Goal: Information Seeking & Learning: Learn about a topic

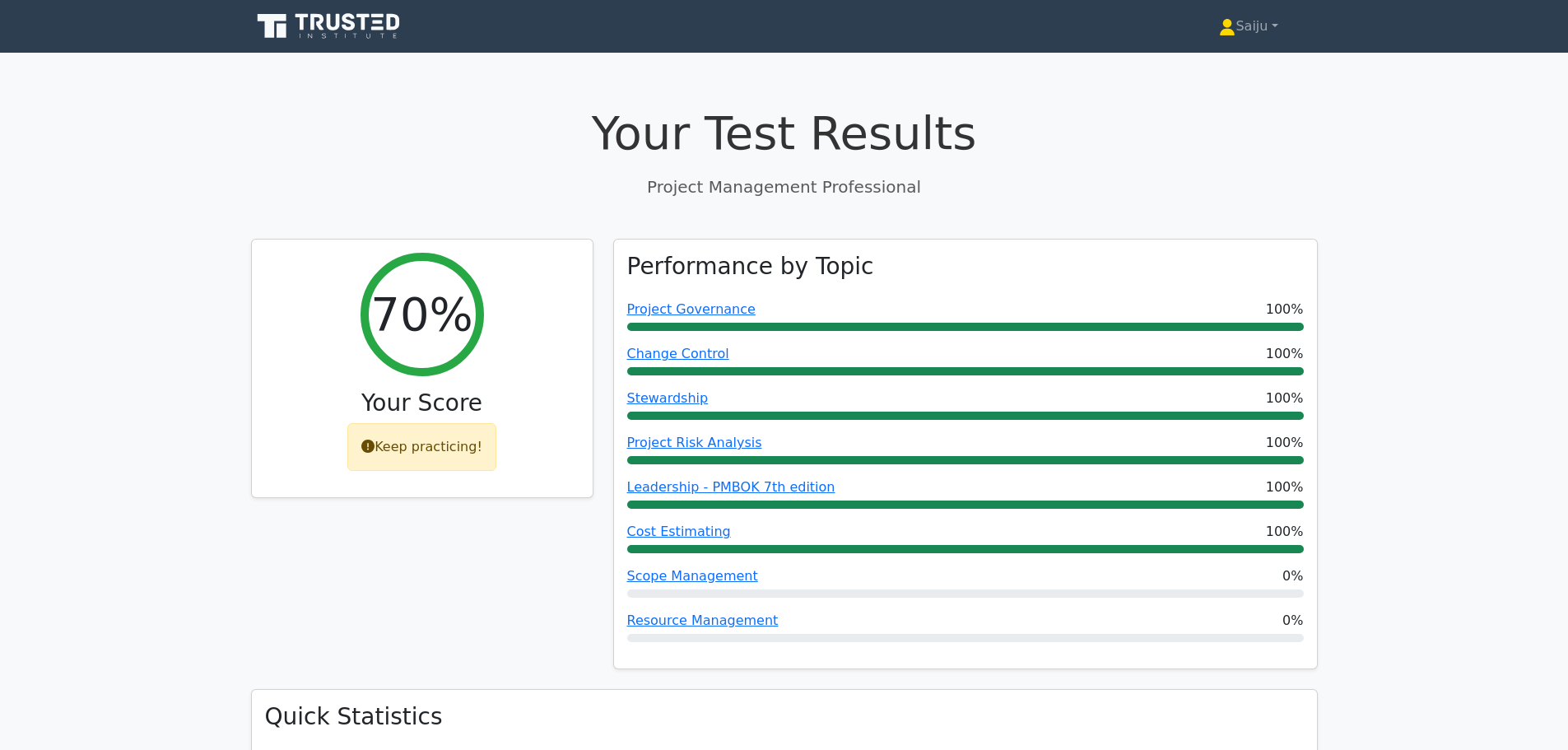
click at [320, 21] on icon at bounding box center [317, 23] width 13 height 17
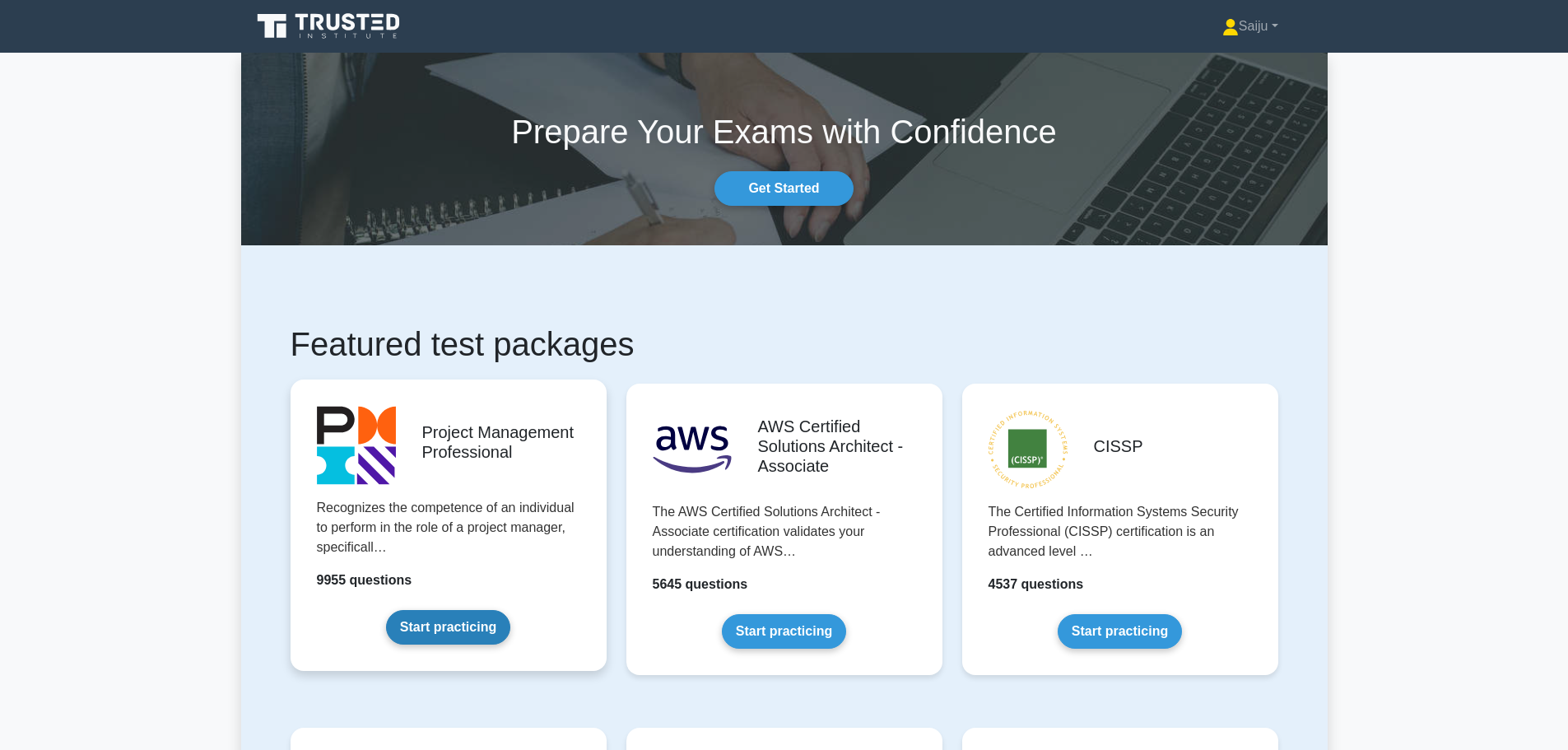
click at [467, 613] on link "Start practicing" at bounding box center [448, 627] width 124 height 34
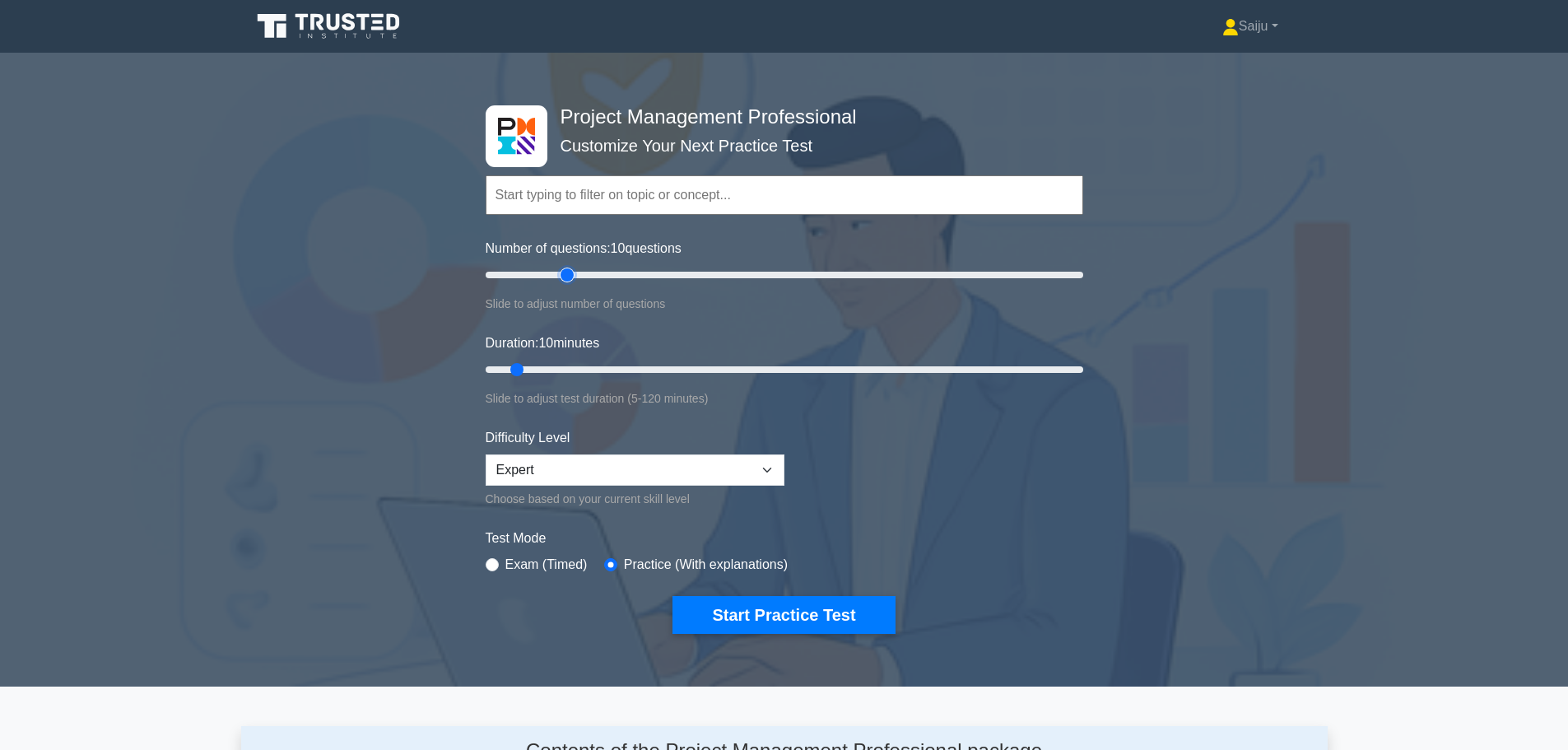
click at [561, 274] on input "Number of questions: 10 questions" at bounding box center [784, 275] width 597 height 20
type input "20"
click at [531, 274] on input "Number of questions: 30 questions" at bounding box center [784, 275] width 597 height 20
click at [566, 365] on input "Duration: 10 minutes" at bounding box center [784, 370] width 597 height 20
click at [569, 365] on input "Duration: 20 minutes" at bounding box center [784, 370] width 597 height 20
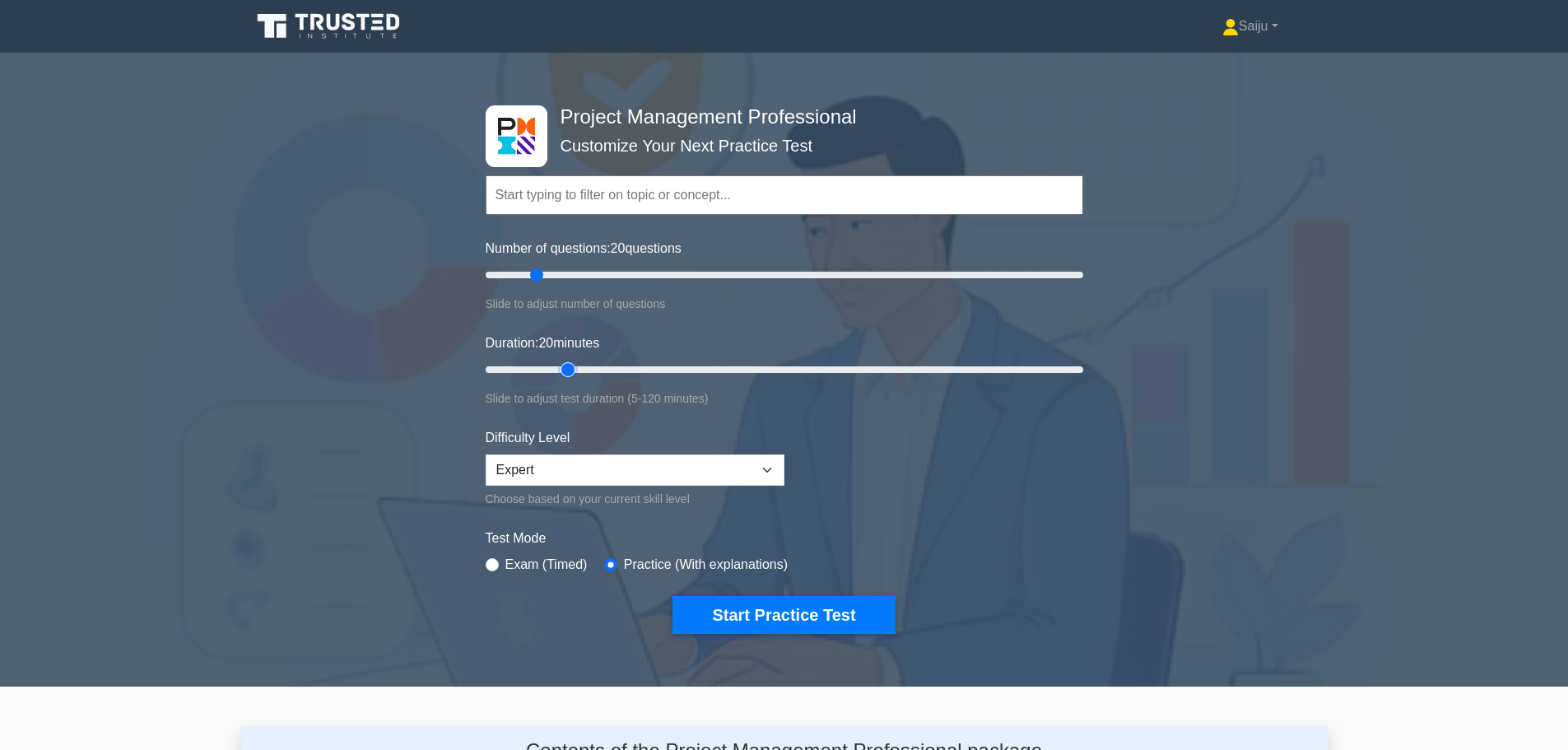
click at [576, 365] on input "Duration: 20 minutes" at bounding box center [784, 370] width 597 height 20
type input "25"
click at [582, 365] on input "Duration: 20 minutes" at bounding box center [784, 370] width 597 height 20
click at [760, 471] on select "Beginner Intermediate Expert" at bounding box center [635, 469] width 299 height 31
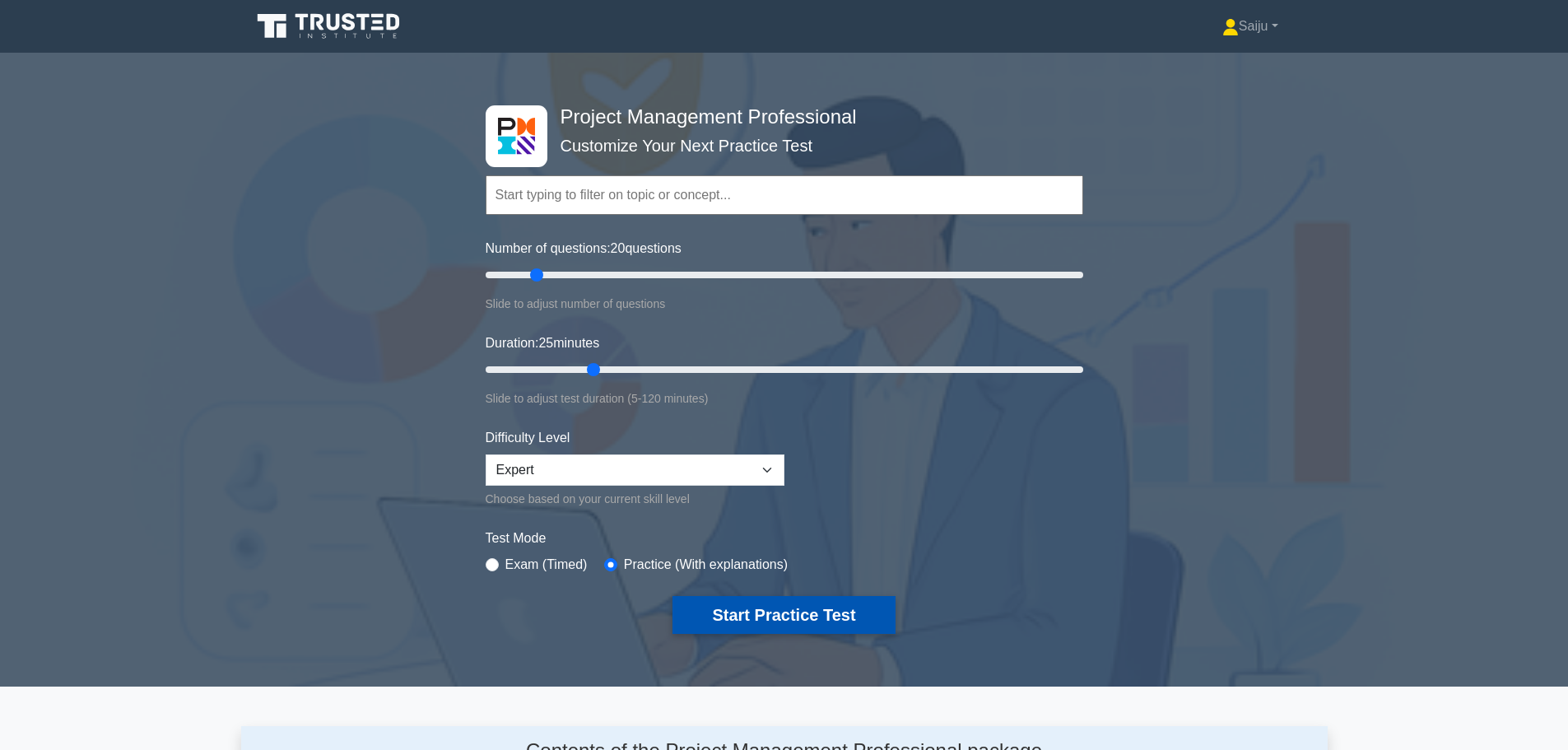
click at [786, 615] on button "Start Practice Test" at bounding box center [784, 614] width 222 height 38
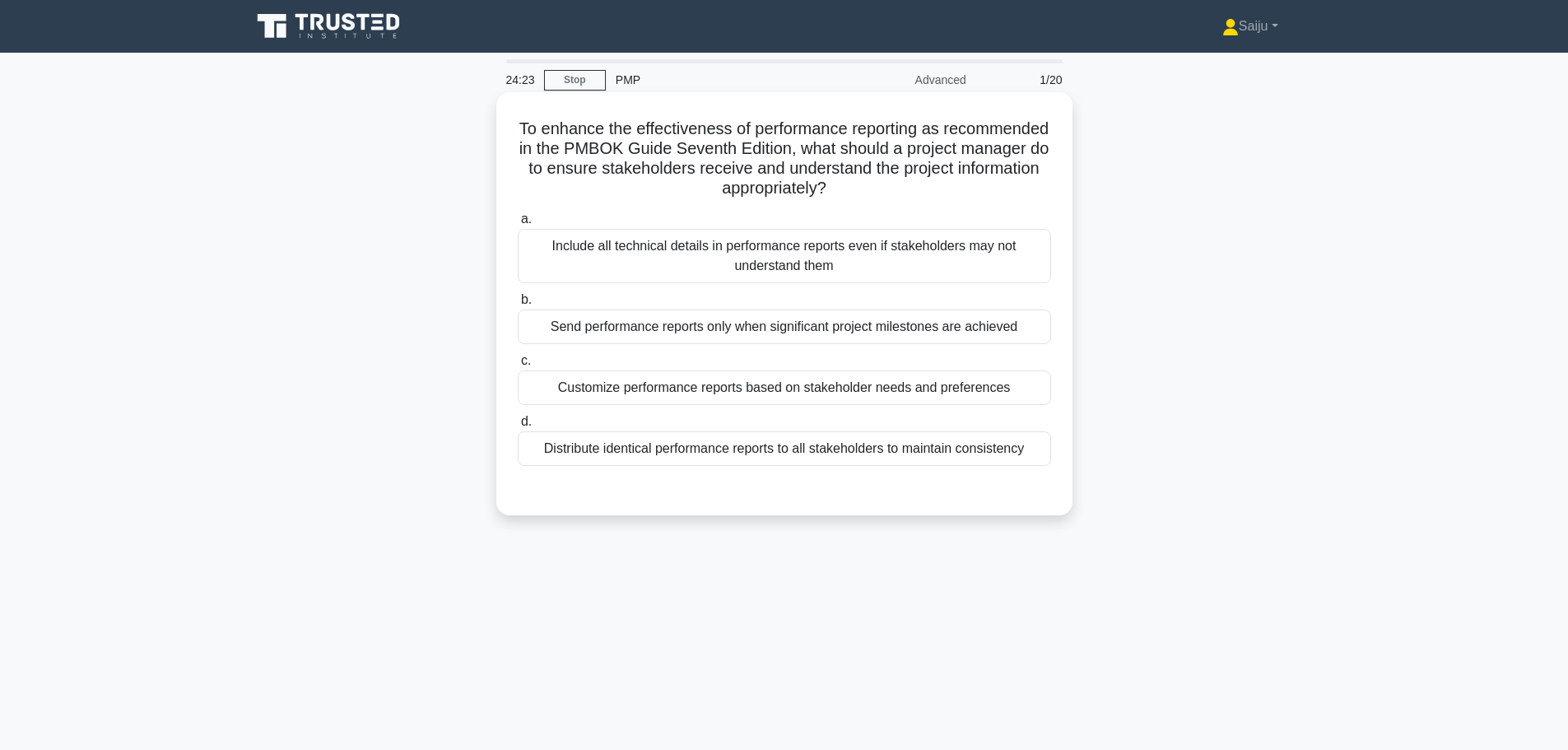
click at [786, 390] on div "Customize performance reports based on stakeholder needs and preferences" at bounding box center [784, 387] width 533 height 34
click at [517, 366] on input "c. Customize performance reports based on stakeholder needs and preferences" at bounding box center [517, 360] width 0 height 11
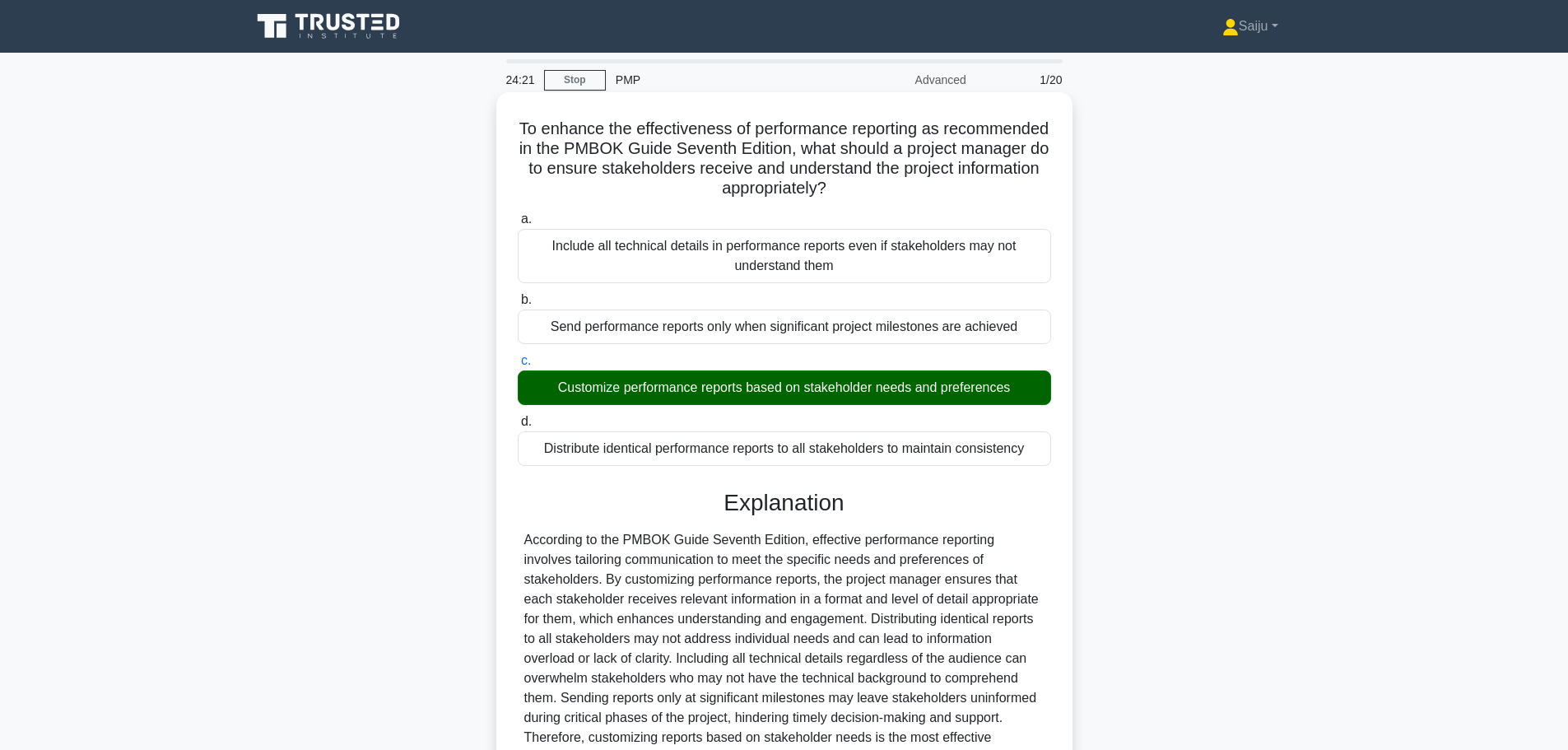
scroll to position [148, 0]
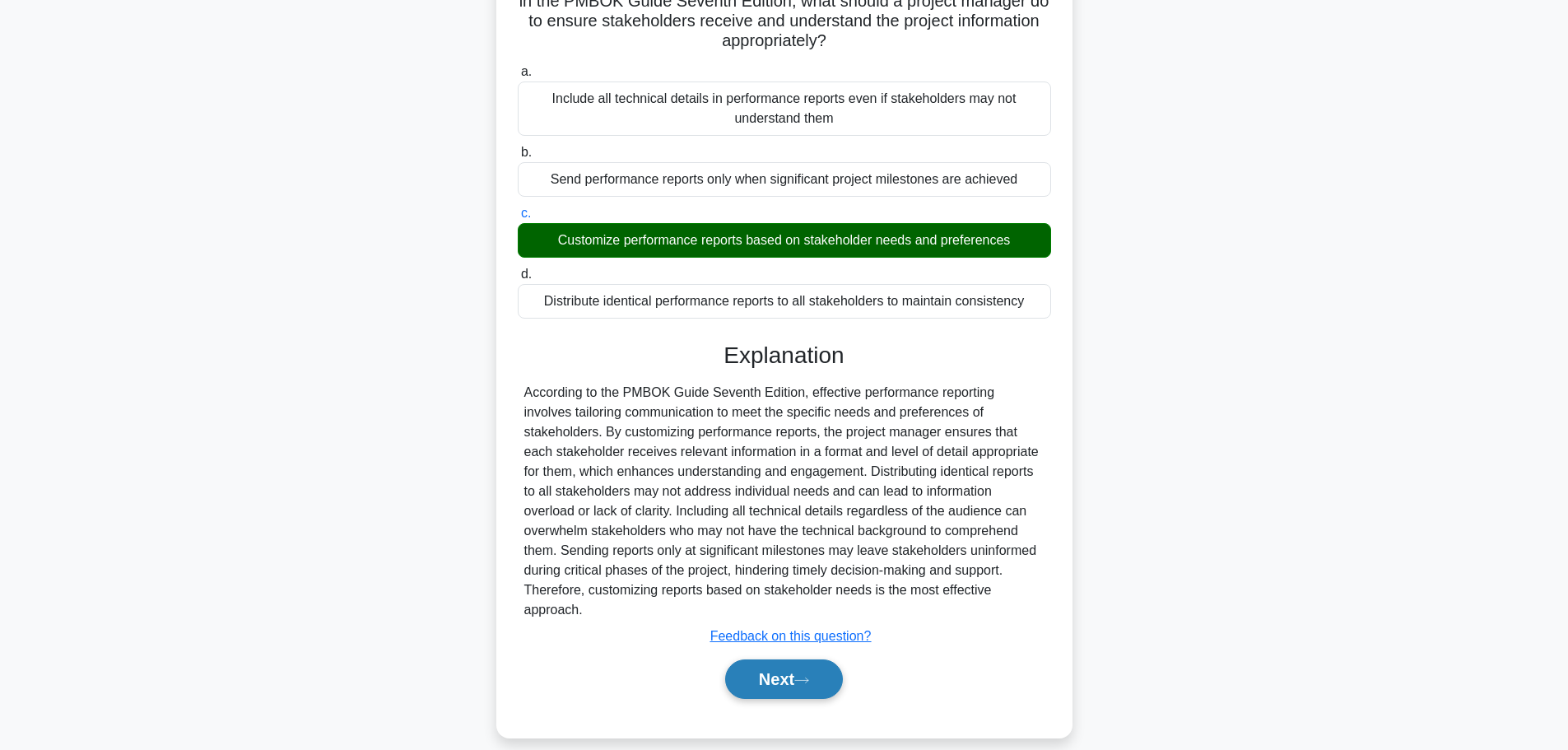
click at [806, 676] on icon at bounding box center [802, 680] width 15 height 9
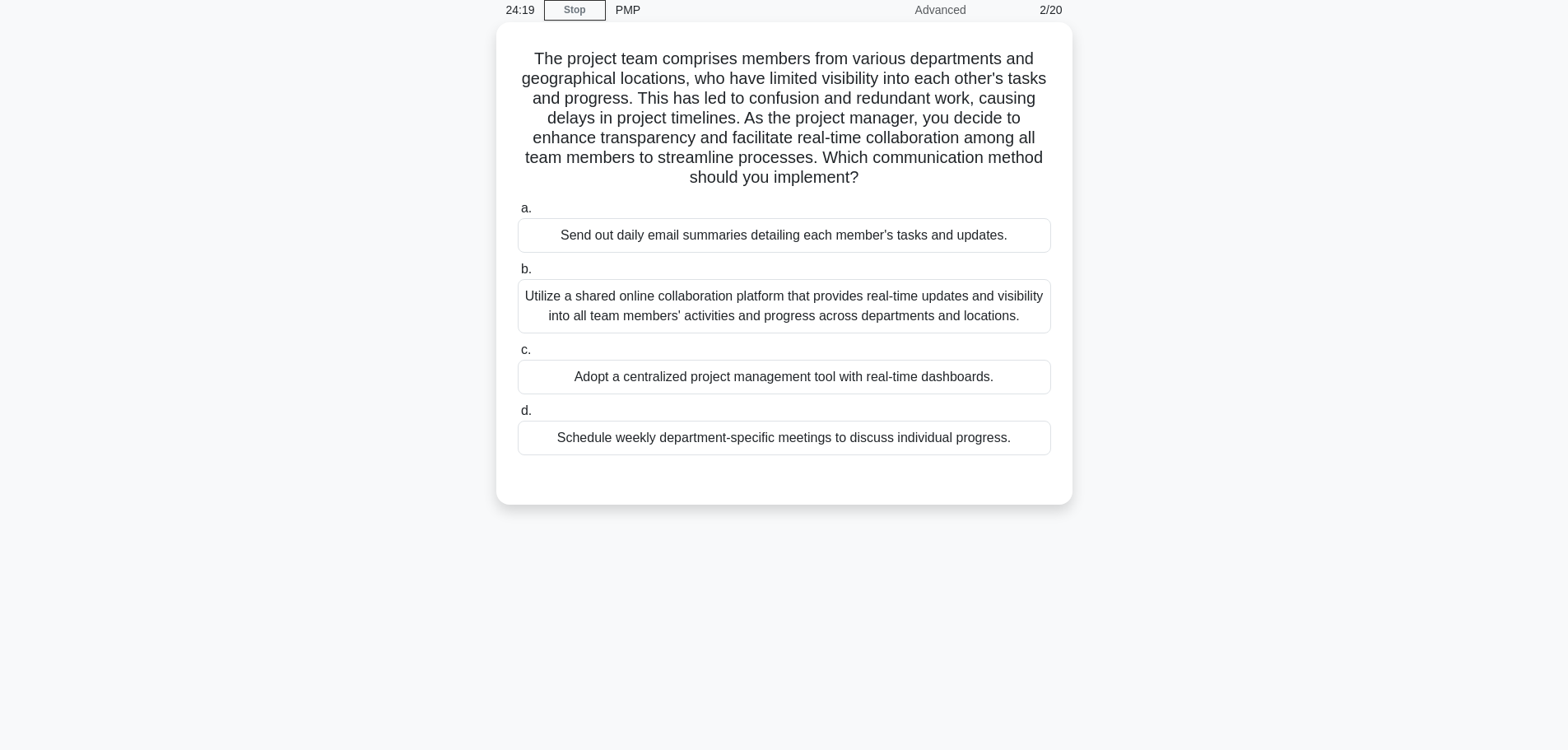
scroll to position [0, 0]
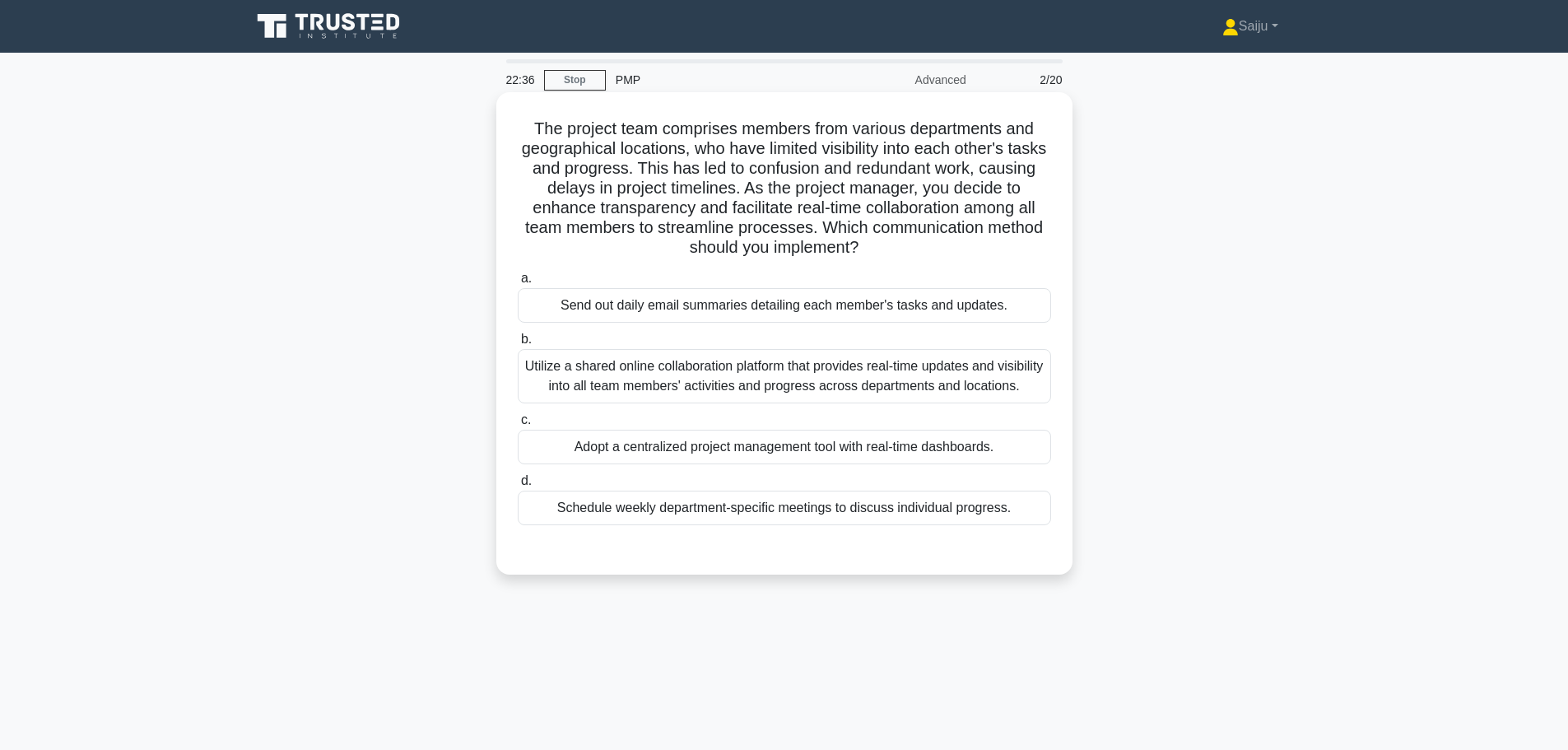
click at [739, 451] on div "Adopt a centralized project management tool with real-time dashboards." at bounding box center [784, 446] width 533 height 34
click at [517, 425] on input "c. Adopt a centralized project management tool with real-time dashboards." at bounding box center [517, 420] width 0 height 11
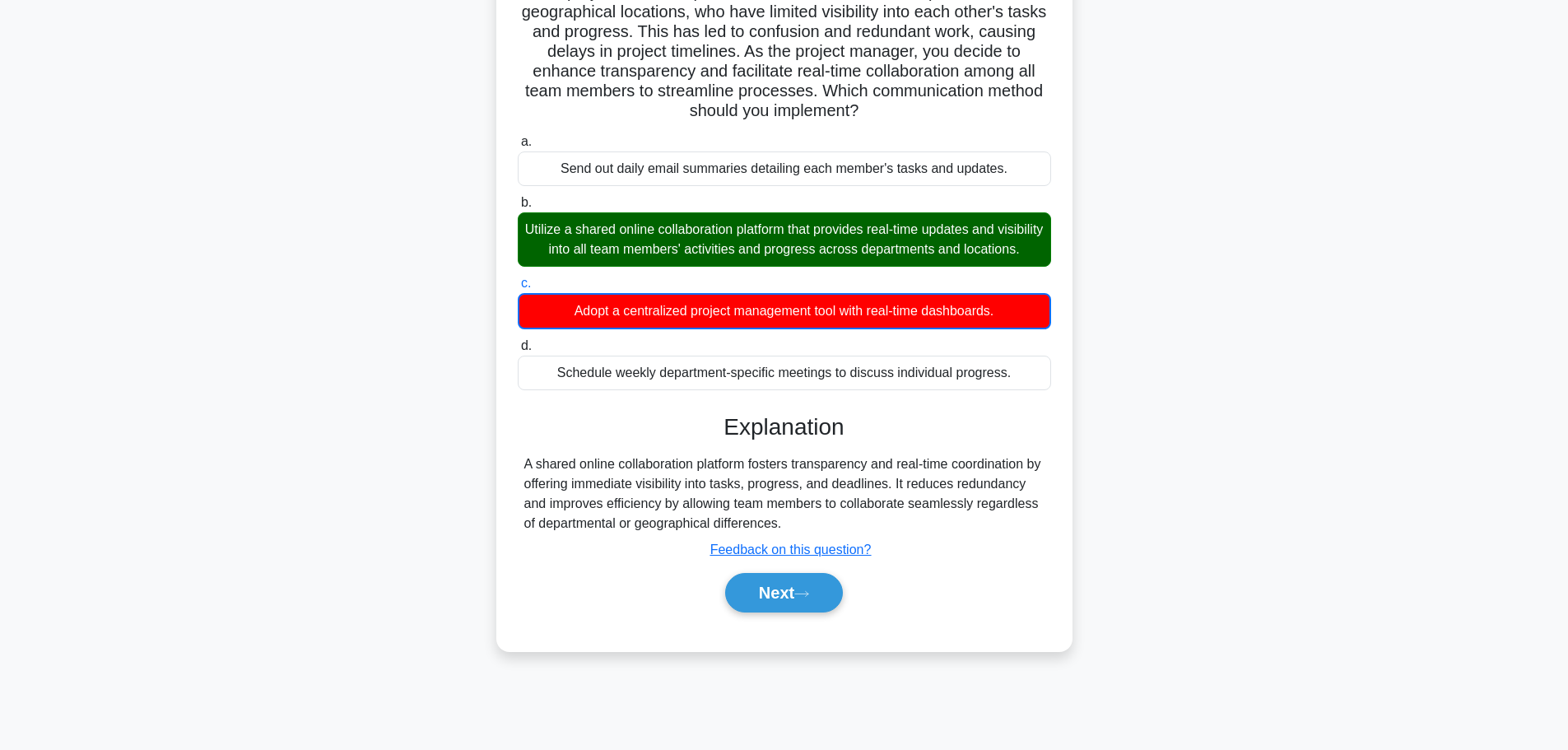
scroll to position [139, 0]
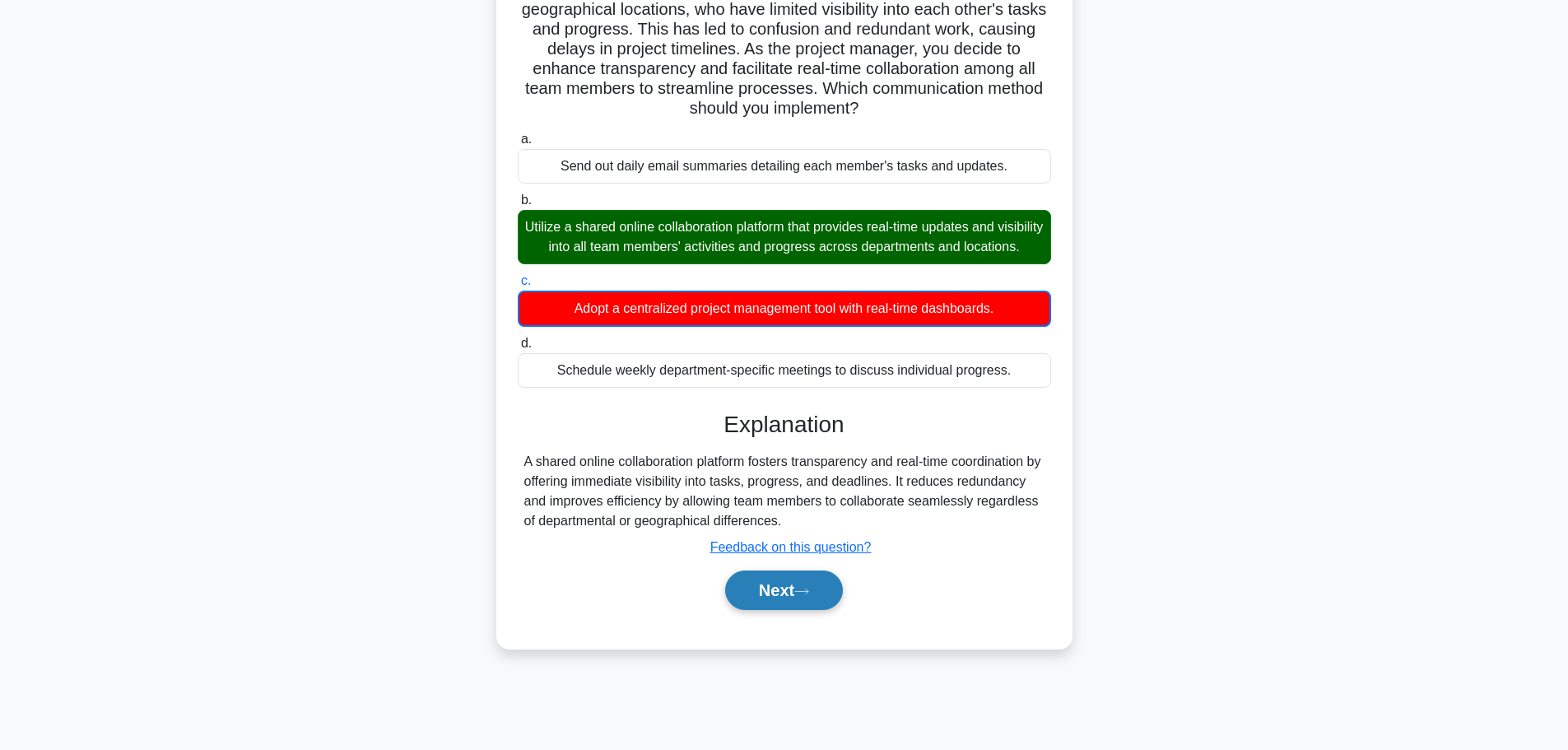
click at [776, 610] on button "Next" at bounding box center [784, 589] width 118 height 39
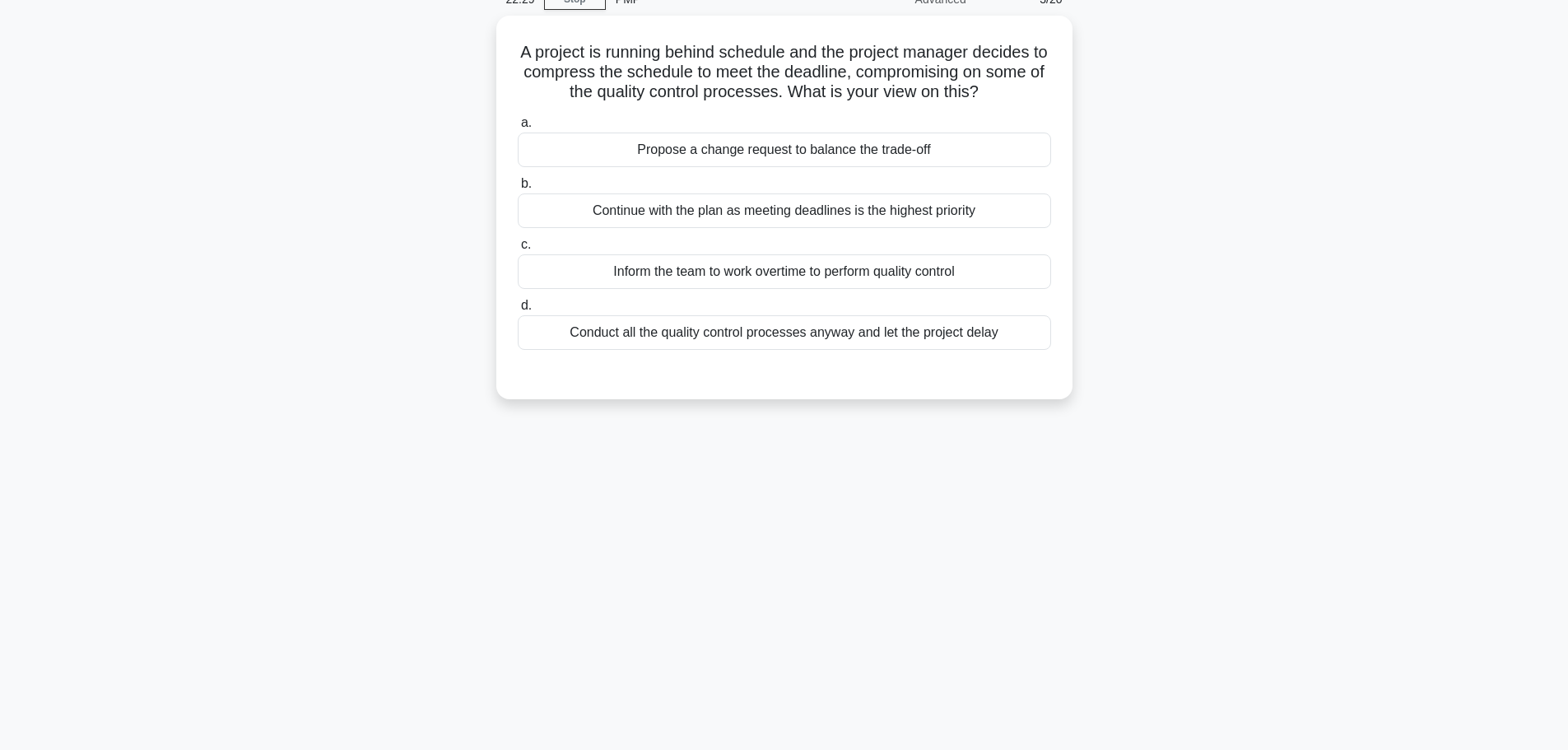
scroll to position [0, 0]
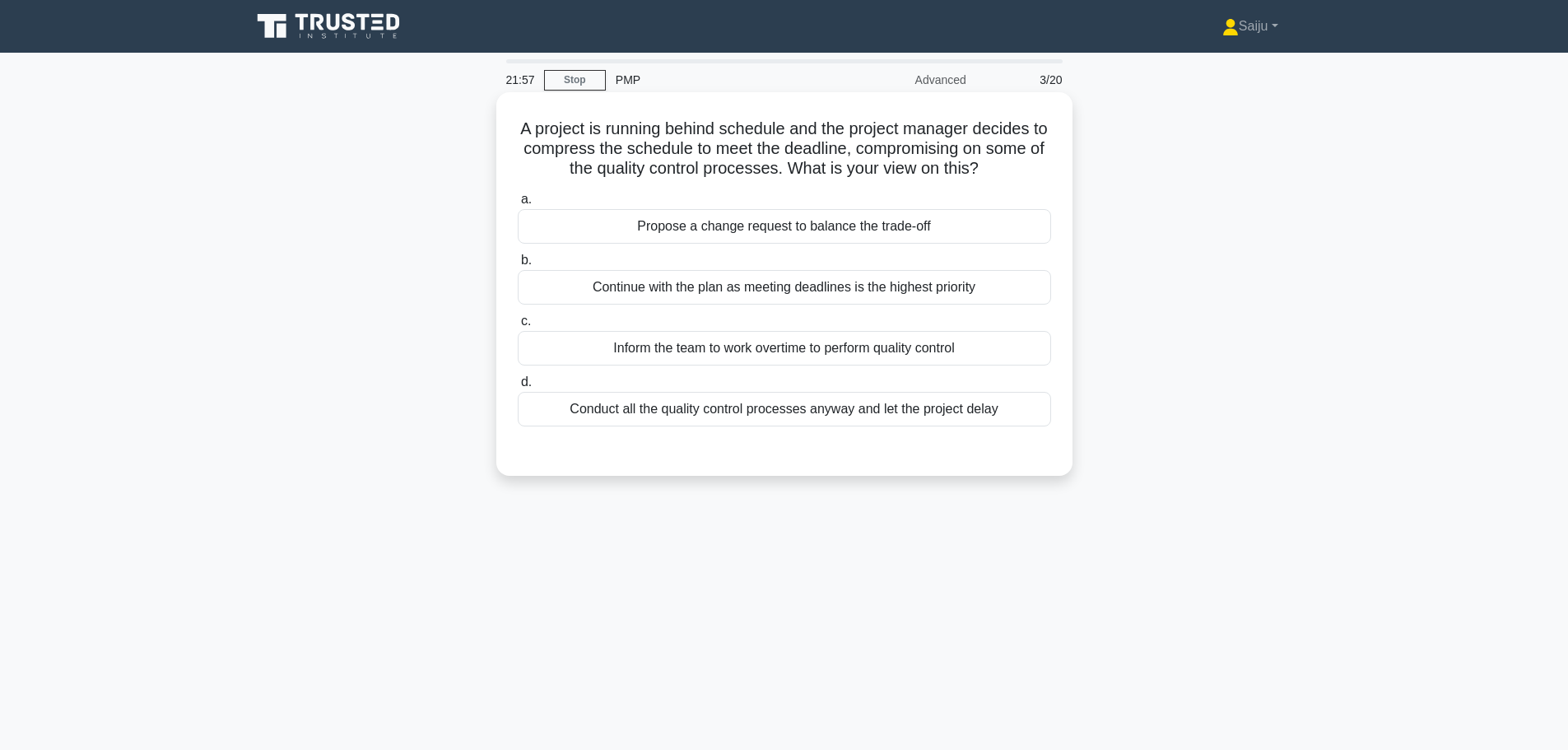
click at [792, 225] on div "Propose a change request to balance the trade-off" at bounding box center [784, 226] width 533 height 34
click at [517, 205] on input "a. Propose a change request to balance the trade-off" at bounding box center [517, 199] width 0 height 11
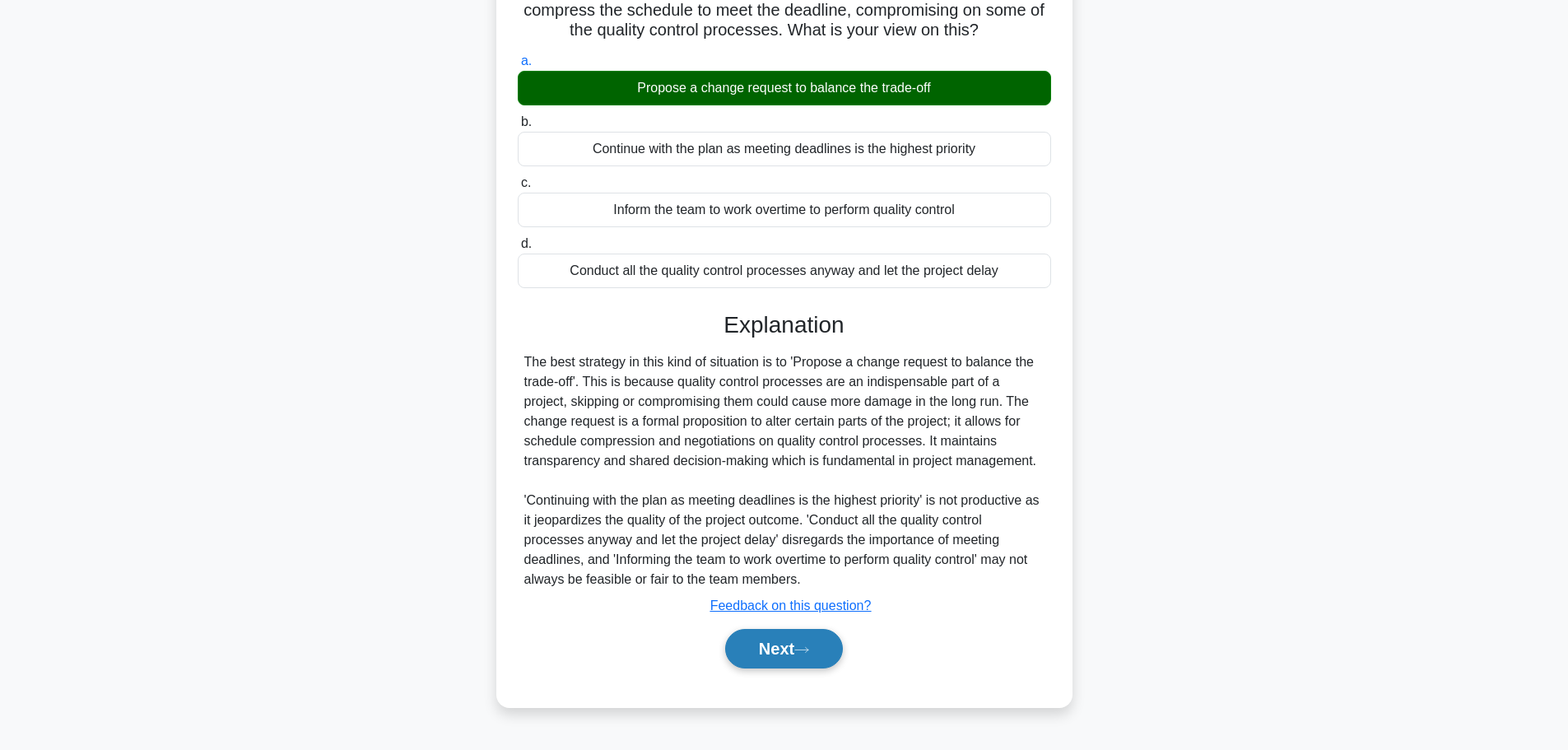
scroll to position [139, 0]
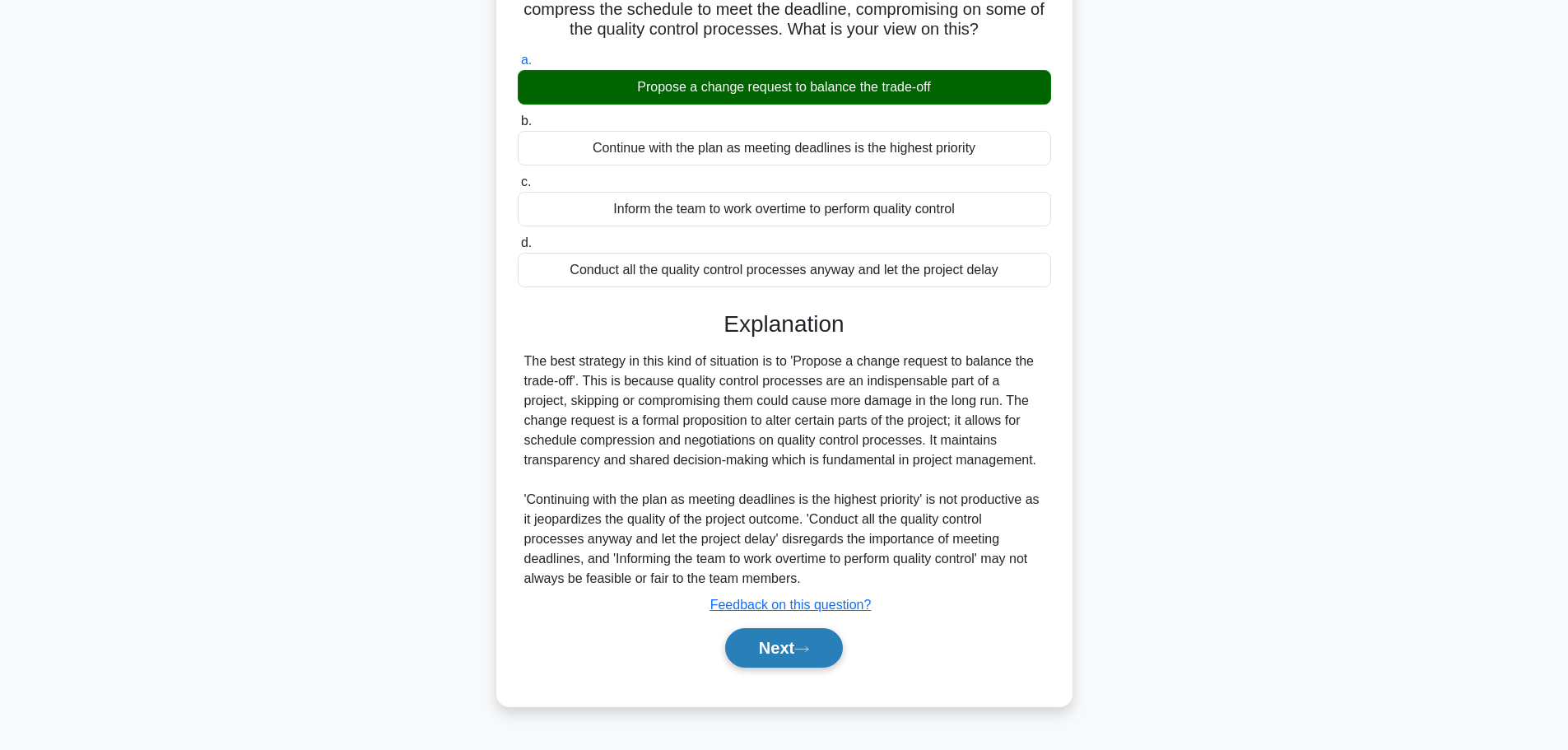
click at [790, 652] on button "Next" at bounding box center [784, 647] width 118 height 39
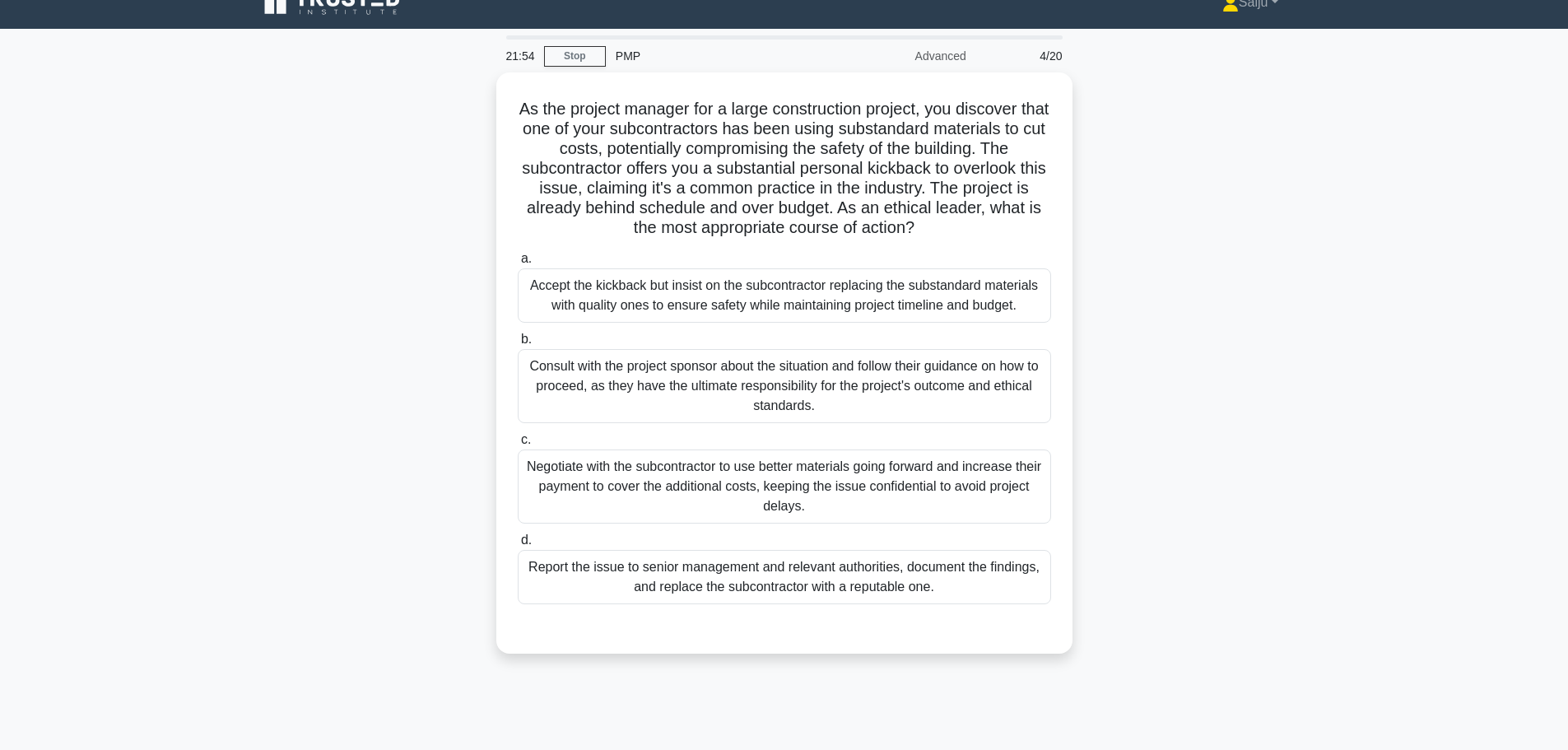
scroll to position [0, 0]
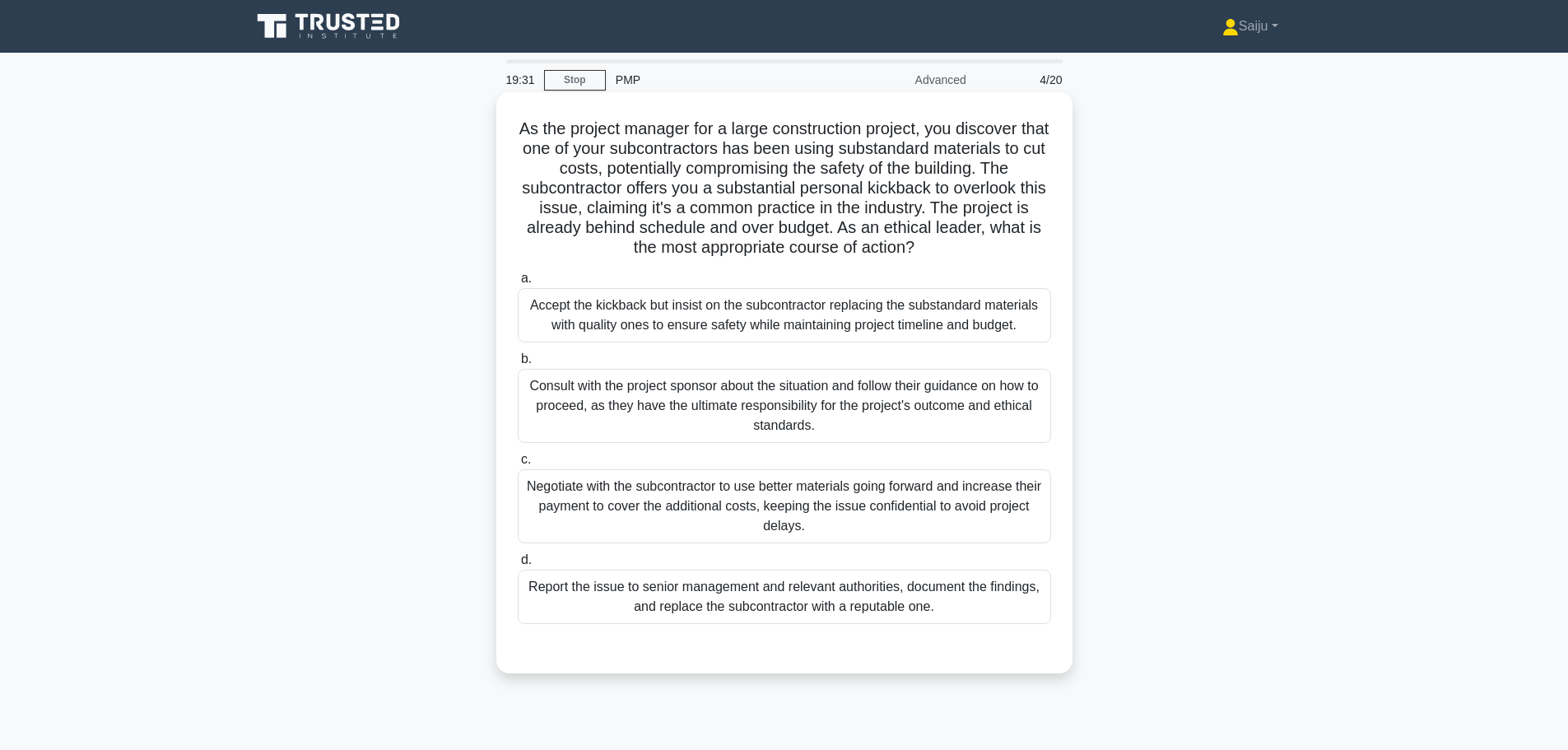
click at [793, 425] on div "Consult with the project sponsor about the situation and follow their guidance …" at bounding box center [784, 405] width 533 height 74
click at [517, 365] on input "b. Consult with the project sponsor about the situation and follow their guidan…" at bounding box center [517, 359] width 0 height 11
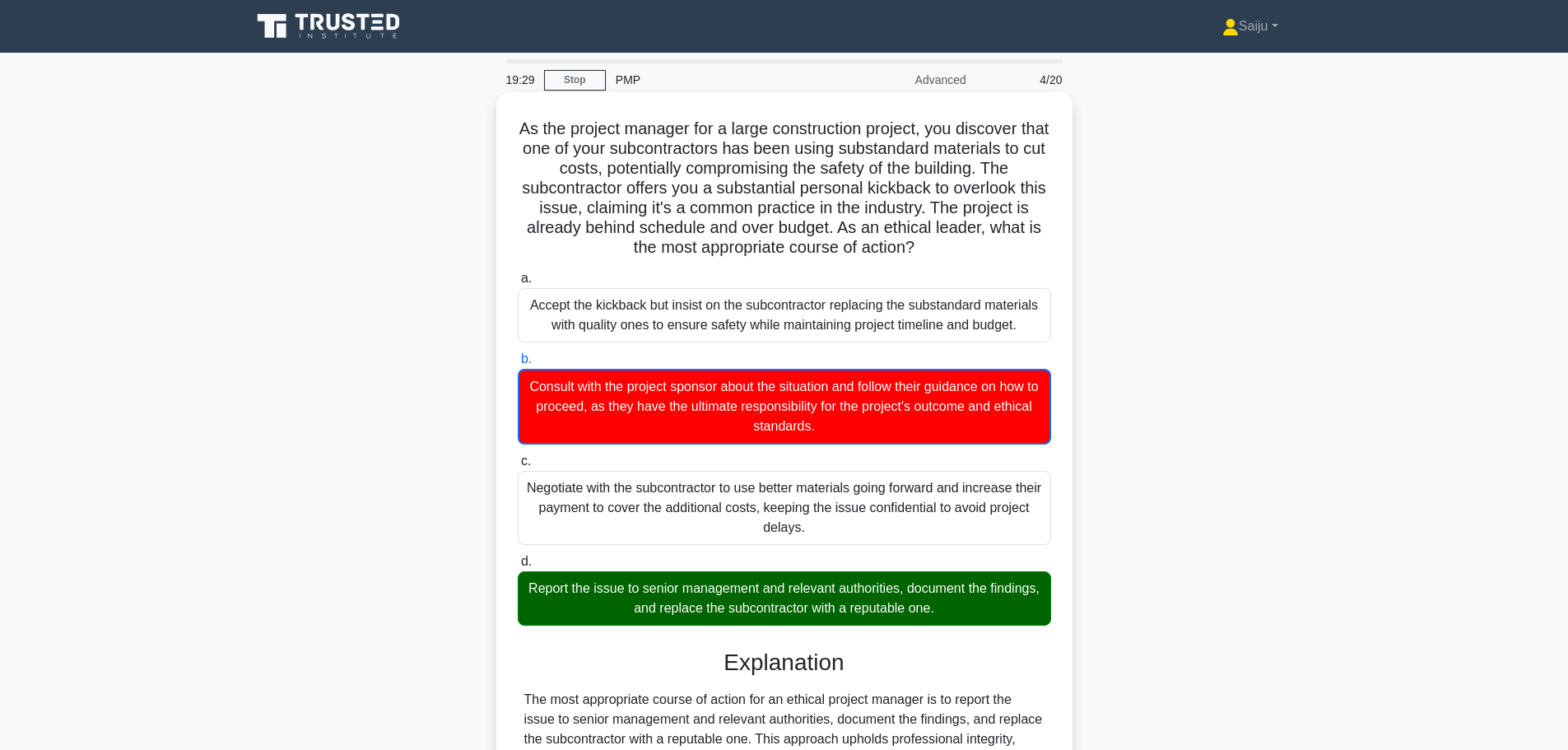
click at [817, 615] on div "Report the issue to senior management and relevant authorities, document the fi…" at bounding box center [784, 597] width 533 height 54
click at [517, 567] on input "d. Report the issue to senior management and relevant authorities, document the…" at bounding box center [517, 561] width 0 height 11
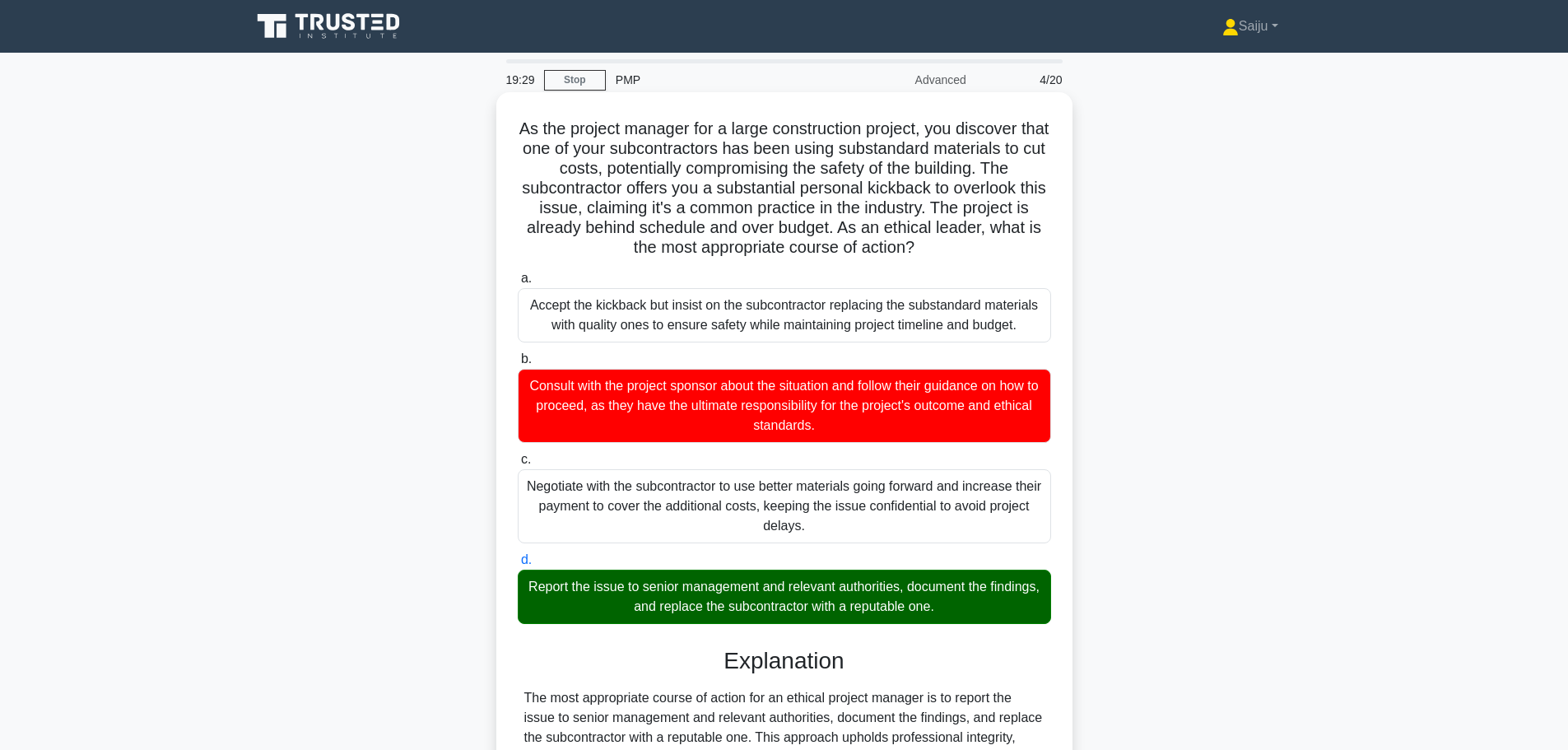
click at [818, 618] on div "Report the issue to senior management and relevant authorities, document the fi…" at bounding box center [784, 596] width 533 height 54
click at [517, 566] on input "d. Report the issue to senior management and relevant authorities, document the…" at bounding box center [517, 560] width 0 height 11
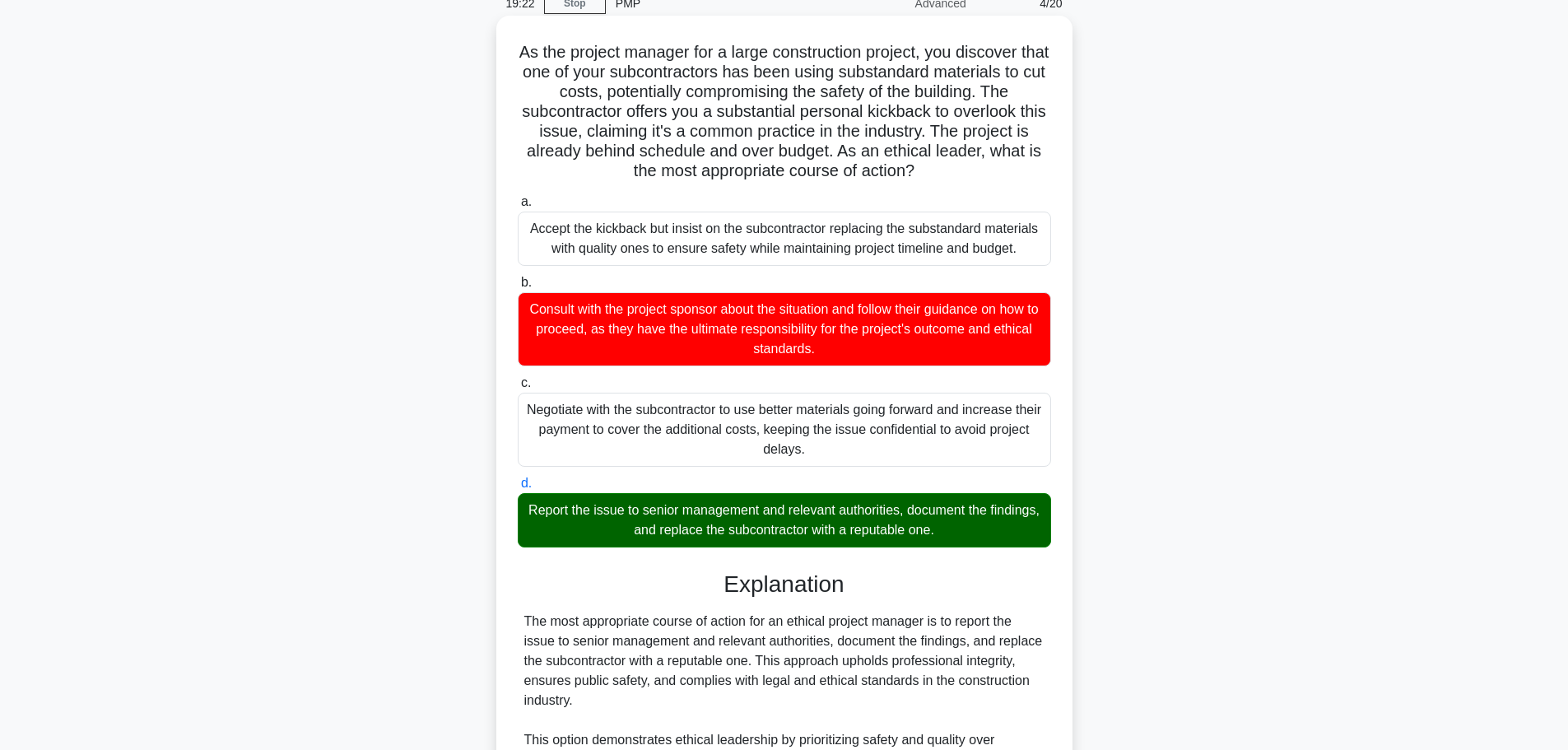
scroll to position [164, 0]
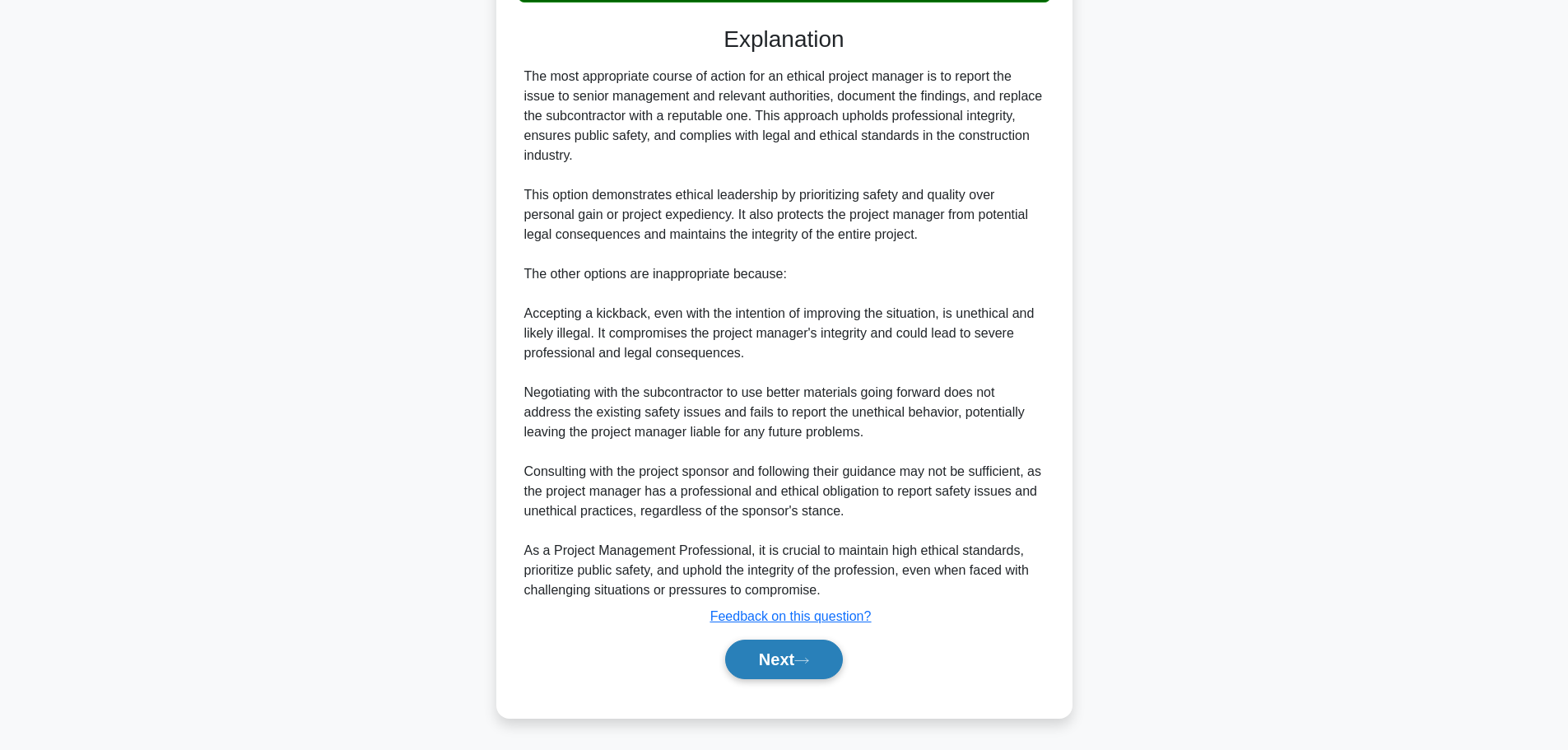
click at [809, 652] on button "Next" at bounding box center [784, 658] width 118 height 39
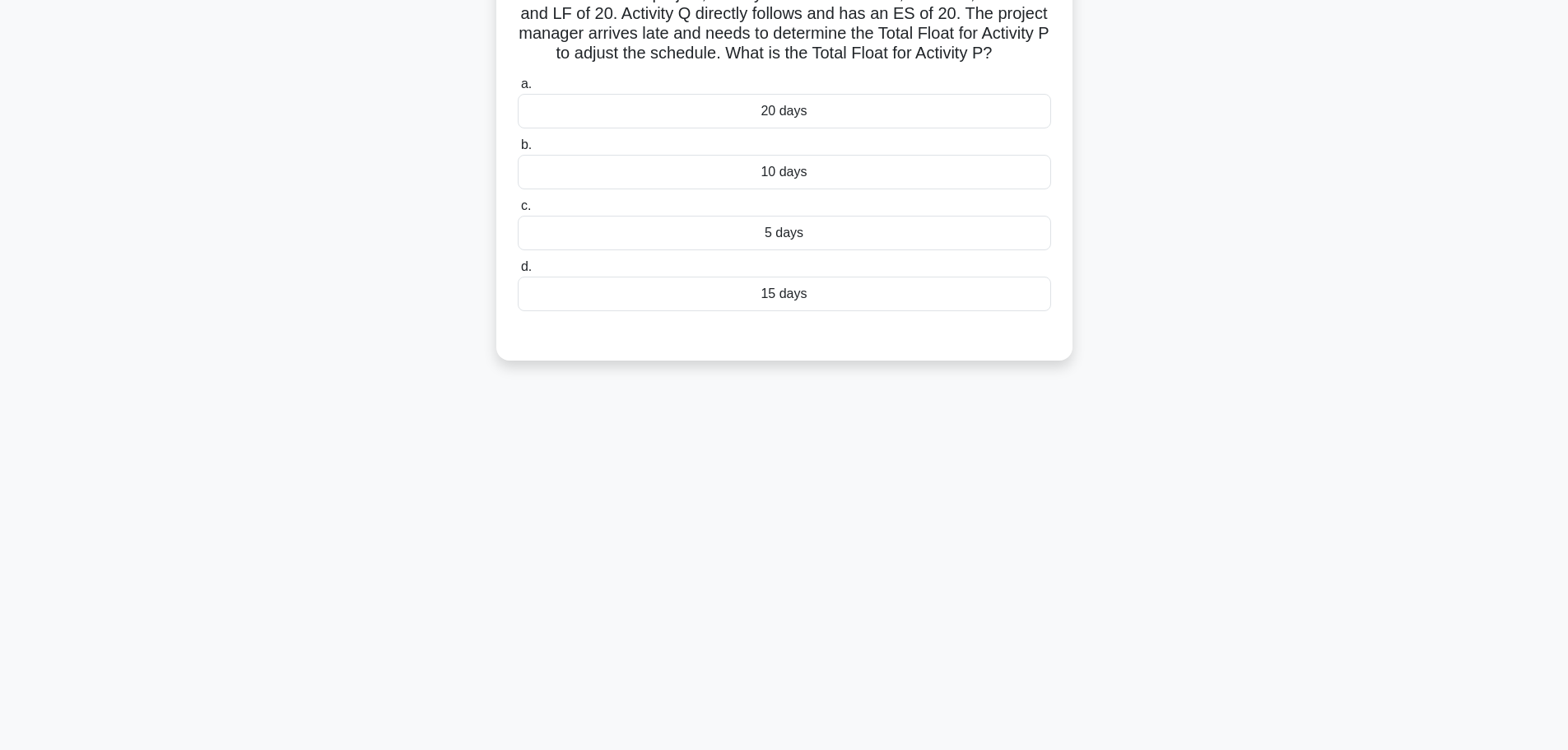
scroll to position [0, 0]
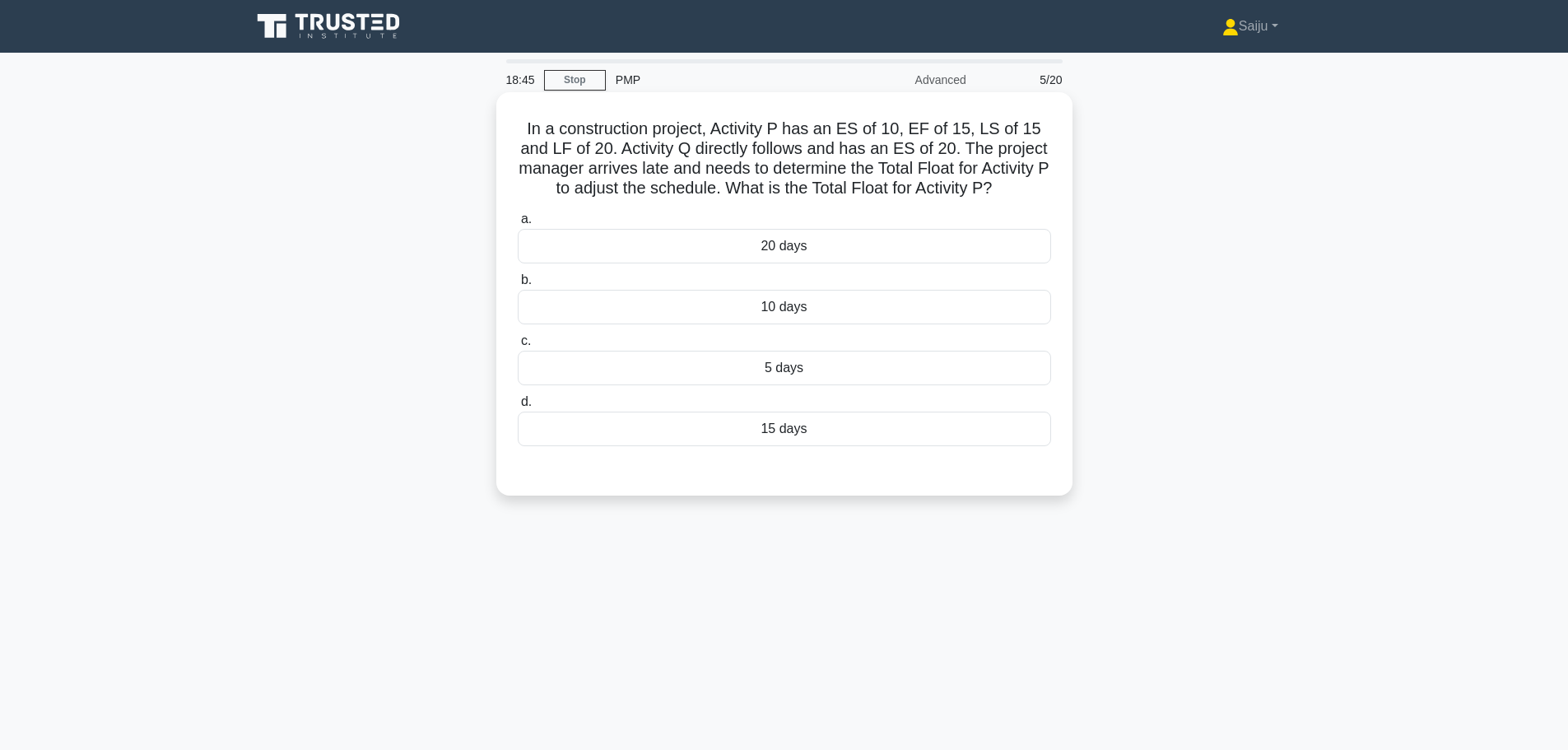
click at [804, 310] on div "10 days" at bounding box center [784, 306] width 533 height 34
click at [517, 285] on input "b. 10 days" at bounding box center [517, 279] width 0 height 11
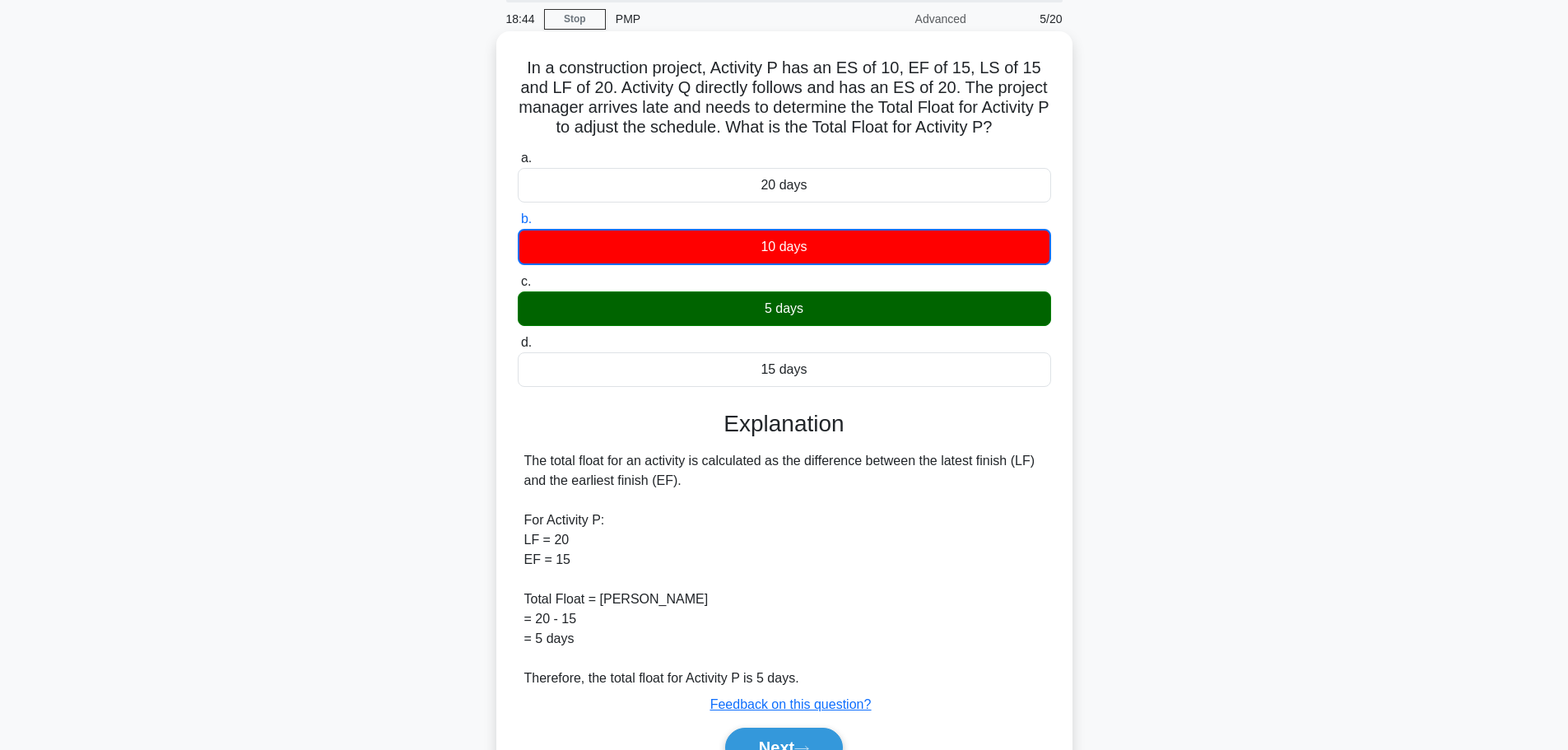
scroll to position [149, 0]
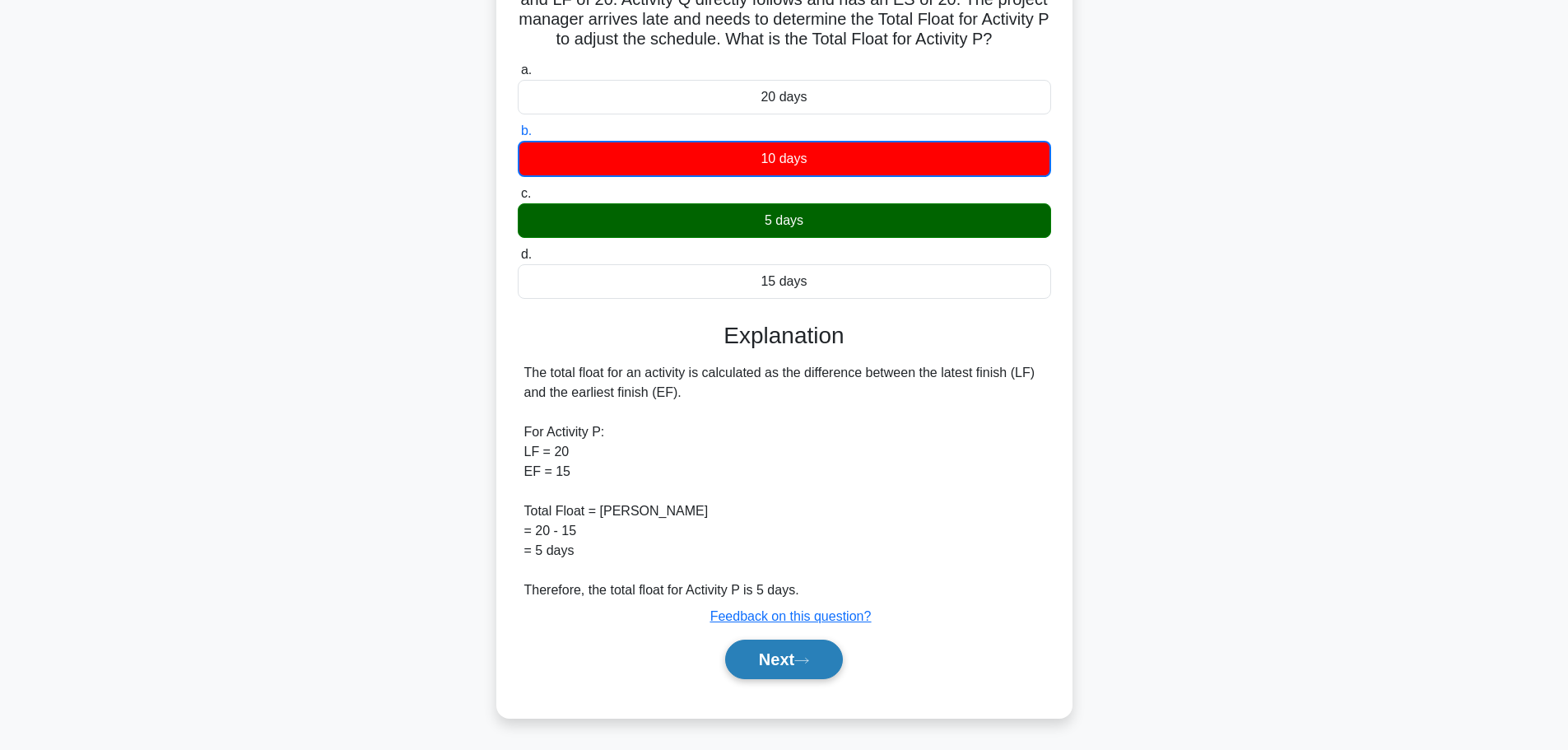
click at [760, 667] on button "Next" at bounding box center [784, 658] width 118 height 39
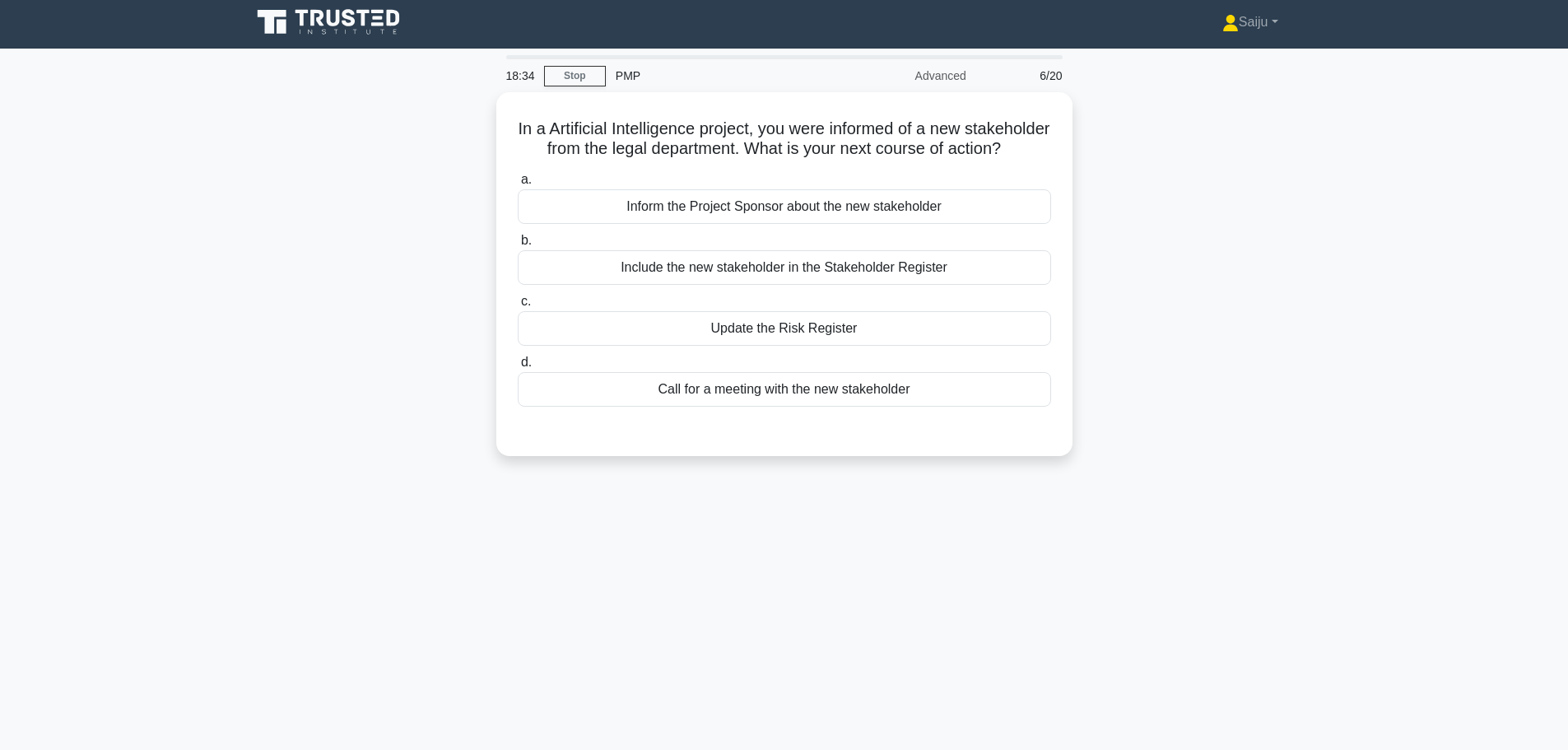
scroll to position [0, 0]
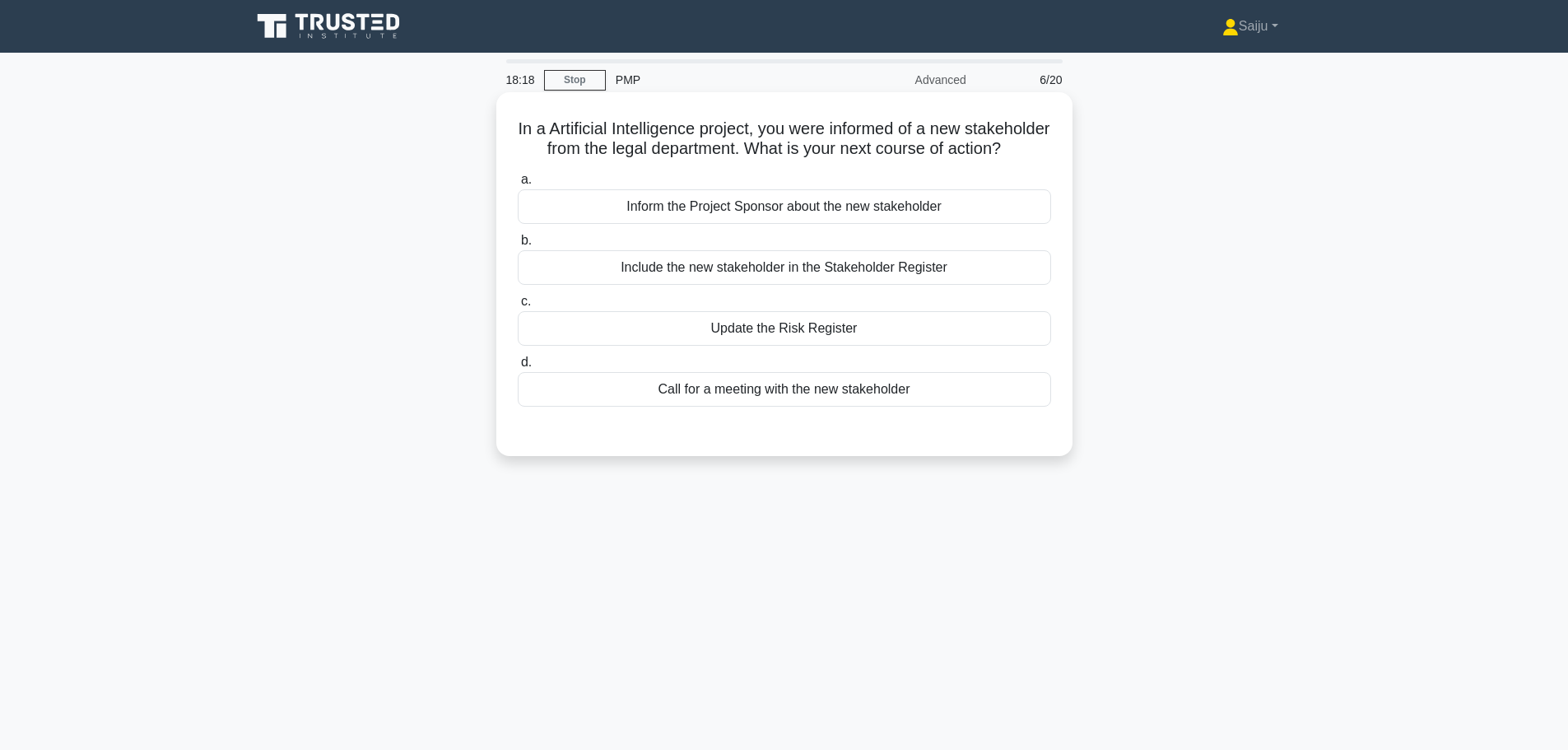
click at [780, 284] on div "Include the new stakeholder in the Stakeholder Register" at bounding box center [784, 267] width 533 height 34
click at [517, 246] on input "b. Include the new stakeholder in the Stakeholder Register" at bounding box center [517, 240] width 0 height 11
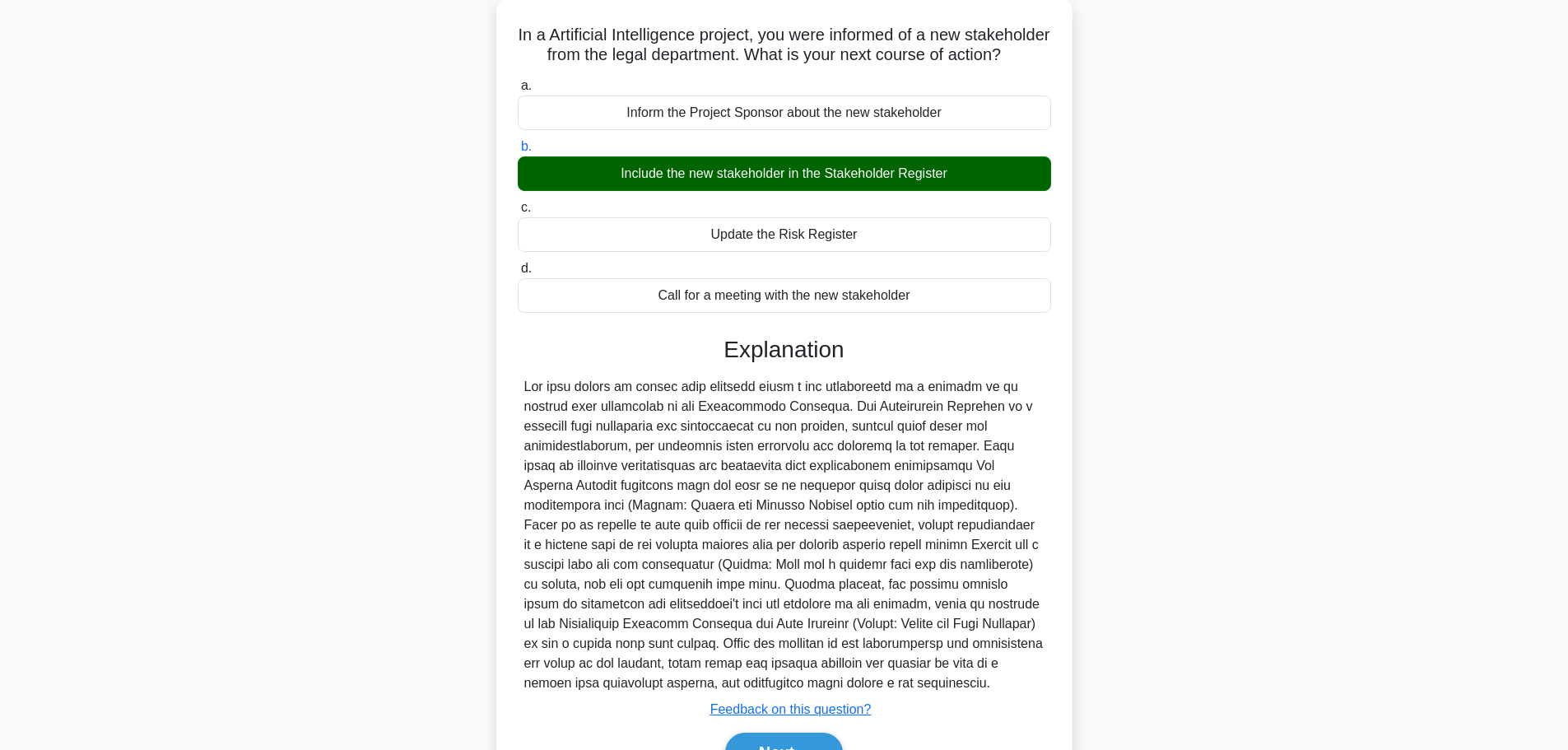
scroll to position [207, 0]
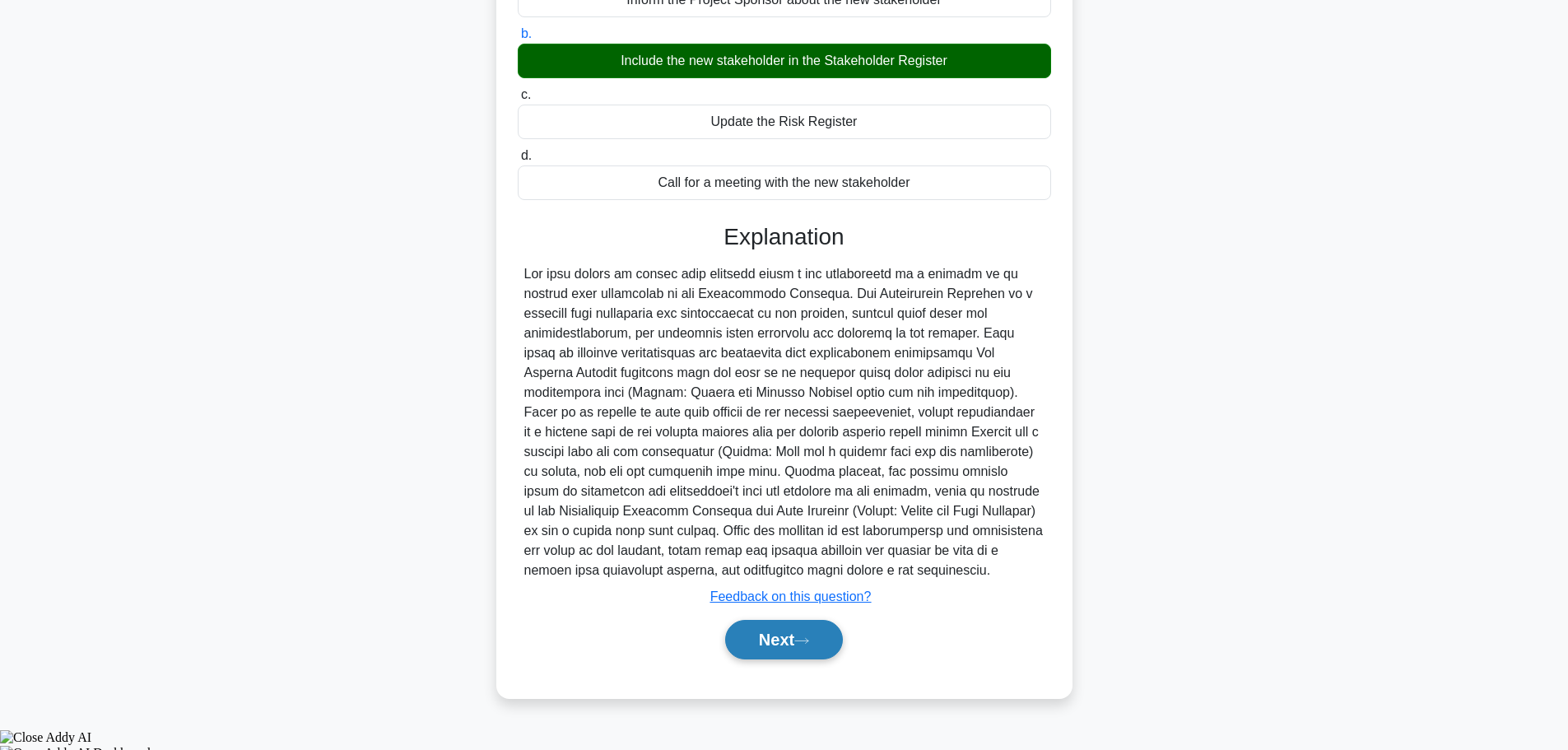
click at [809, 645] on icon at bounding box center [802, 640] width 15 height 9
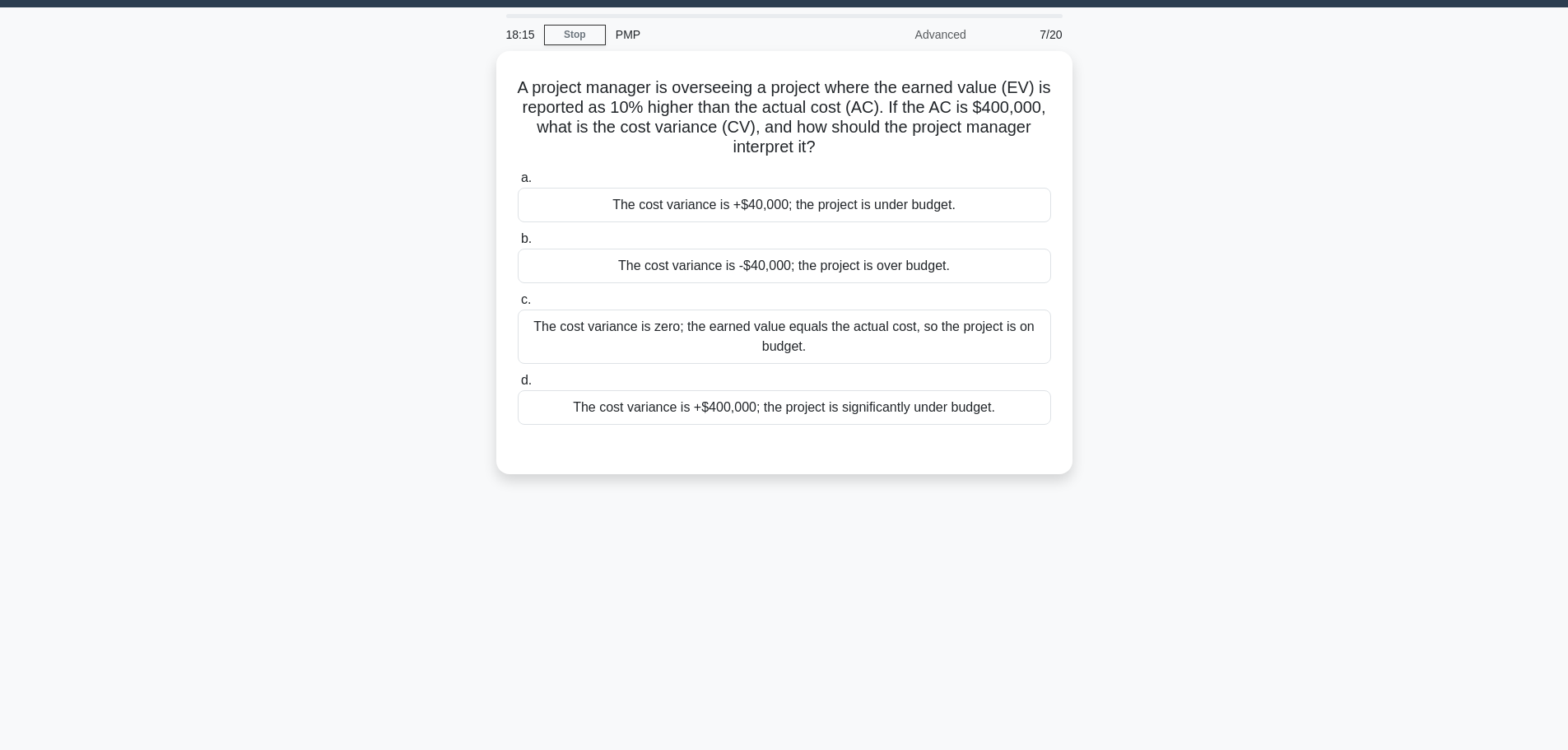
scroll to position [0, 0]
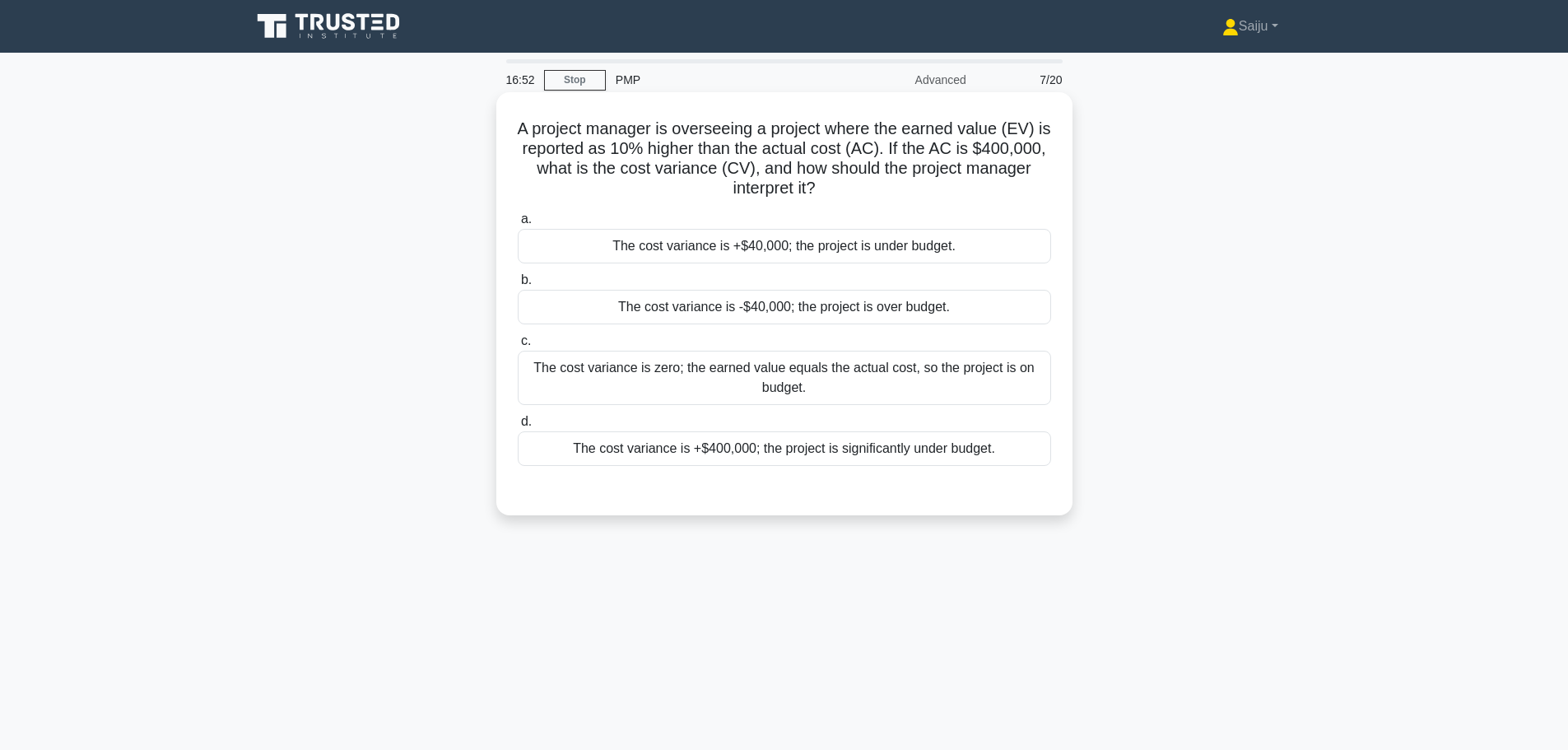
click at [786, 314] on div "The cost variance is -$40,000; the project is over budget." at bounding box center [784, 306] width 533 height 34
click at [517, 285] on input "b. The cost variance is -$40,000; the project is over budget." at bounding box center [517, 279] width 0 height 11
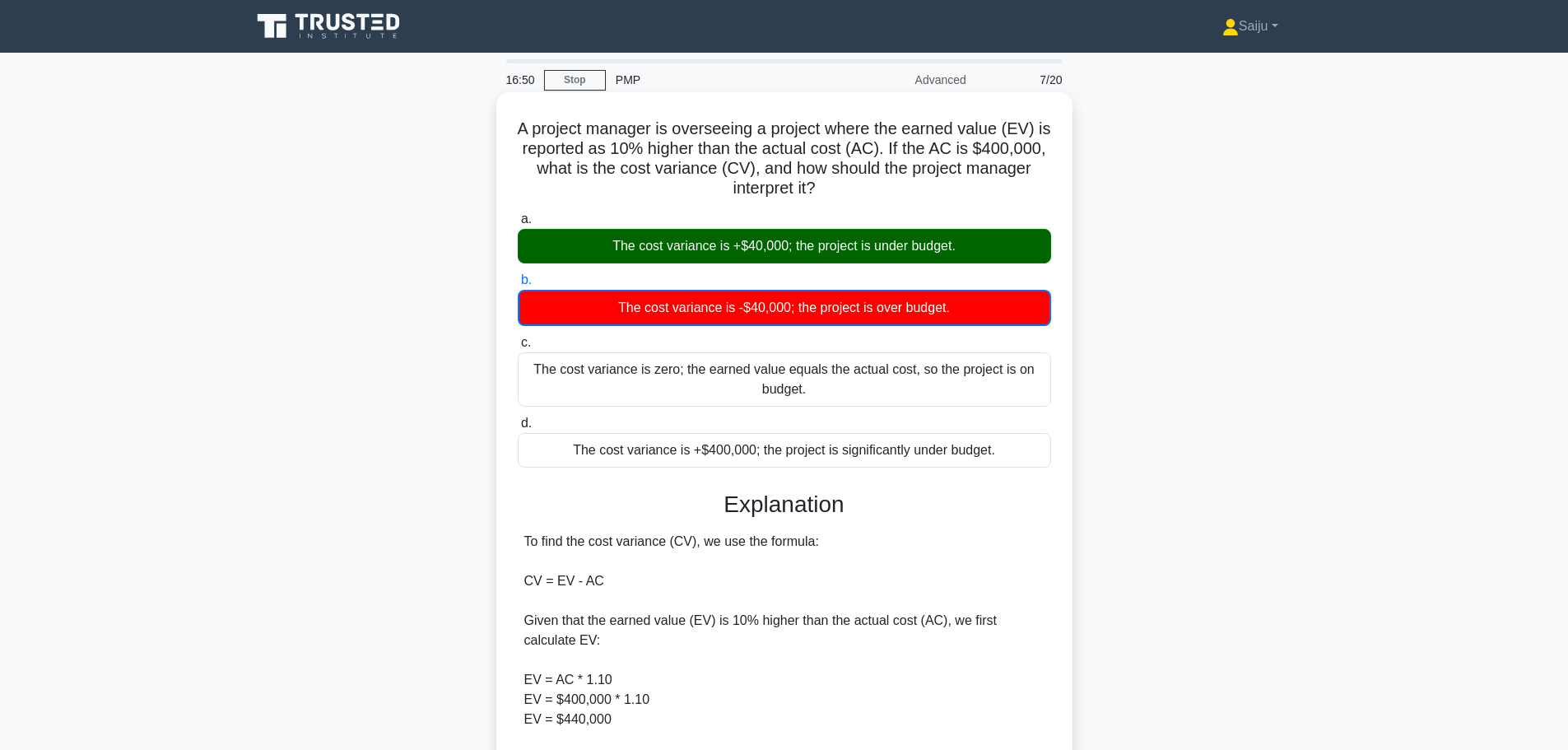
click at [783, 244] on div "The cost variance is +$40,000; the project is under budget." at bounding box center [784, 245] width 533 height 34
click at [517, 224] on input "a. The cost variance is +$40,000; the project is under budget." at bounding box center [517, 219] width 0 height 11
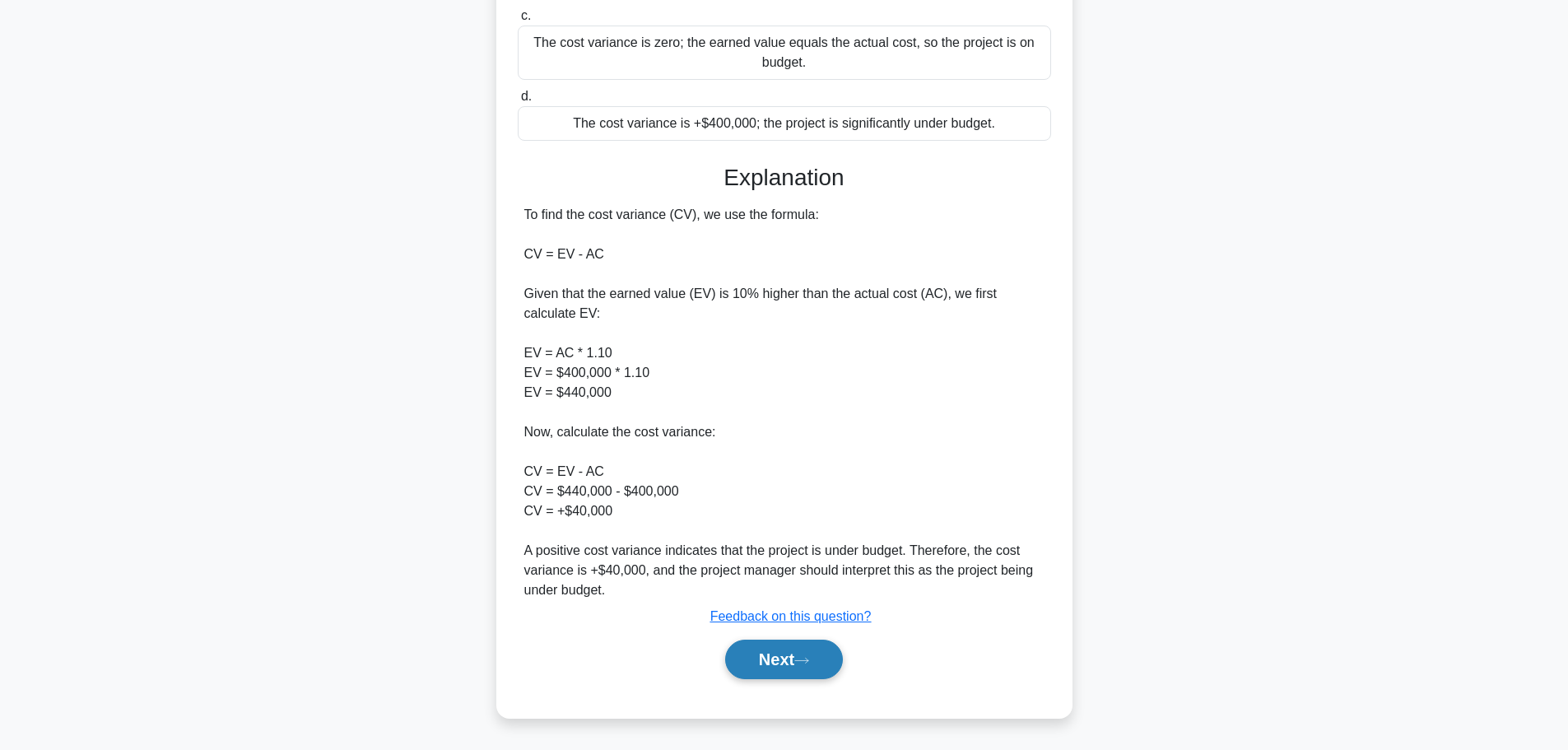
click at [801, 660] on icon at bounding box center [802, 660] width 15 height 9
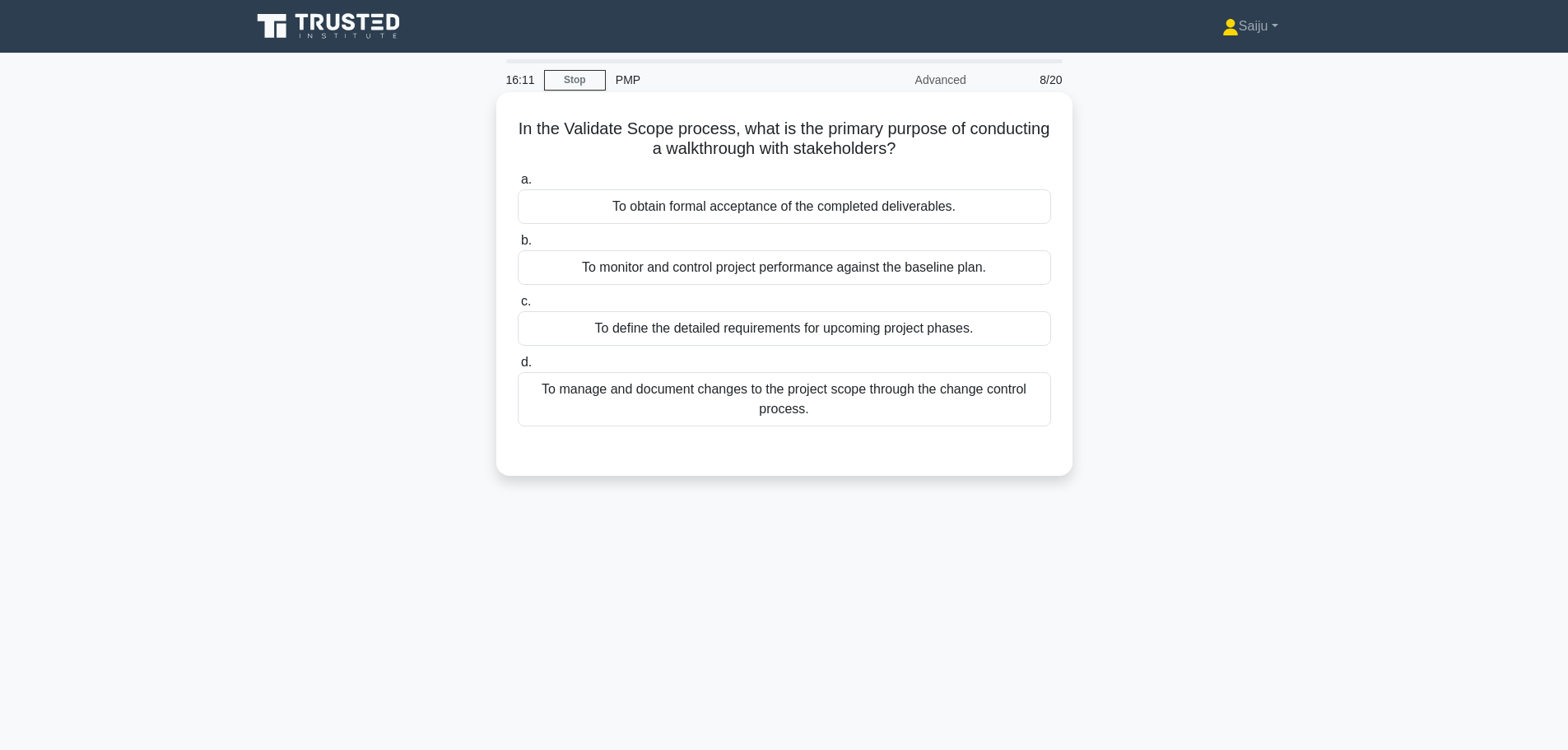
drag, startPoint x: 792, startPoint y: 184, endPoint x: 790, endPoint y: 207, distance: 23.1
click at [792, 184] on label "a. To obtain formal acceptance of the completed deliverables." at bounding box center [784, 196] width 533 height 54
click at [517, 184] on input "a. To obtain formal acceptance of the completed deliverables." at bounding box center [517, 179] width 0 height 11
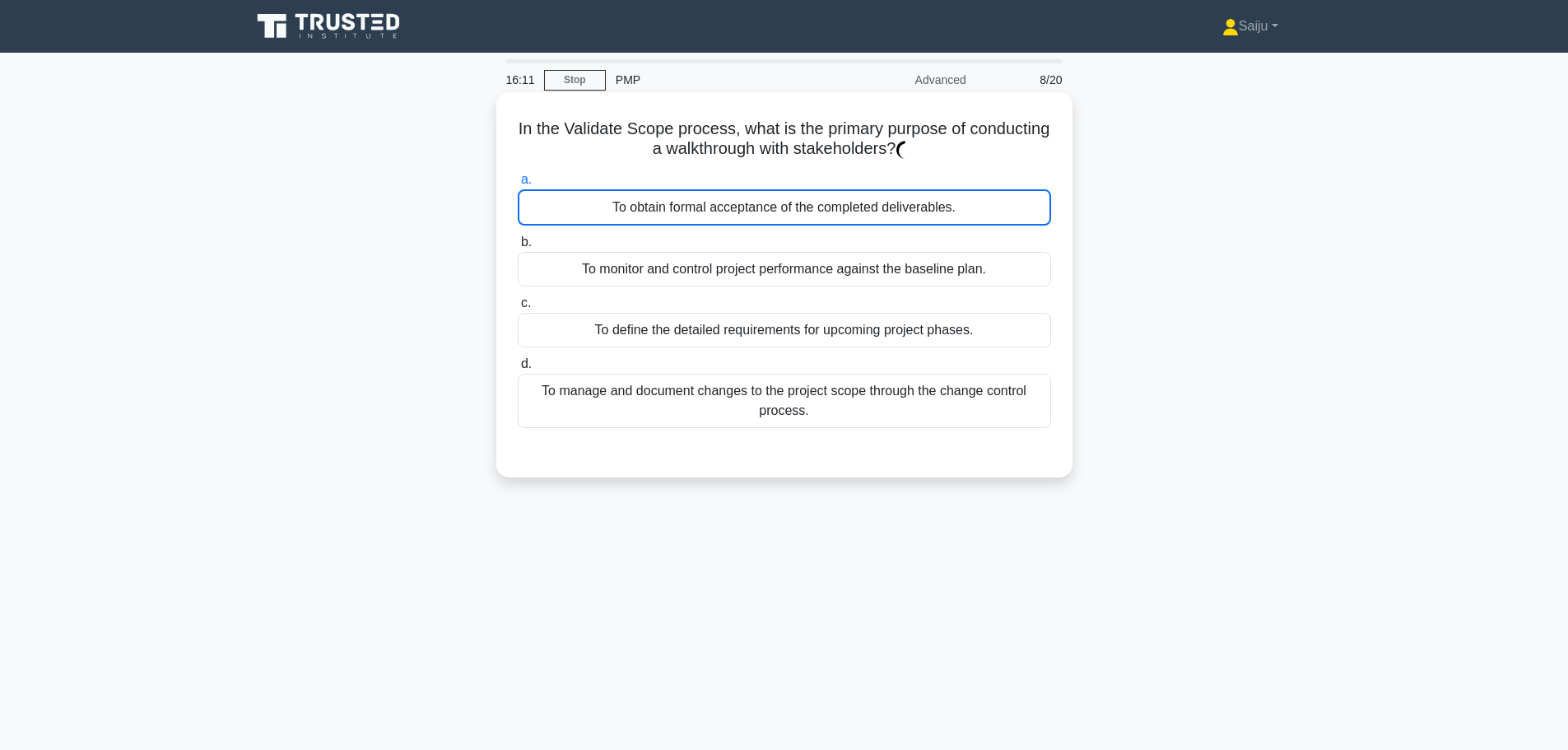
click at [791, 209] on div "To obtain formal acceptance of the completed deliverables." at bounding box center [784, 207] width 533 height 36
click at [517, 185] on input "a. To obtain formal acceptance of the completed deliverables." at bounding box center [517, 179] width 0 height 11
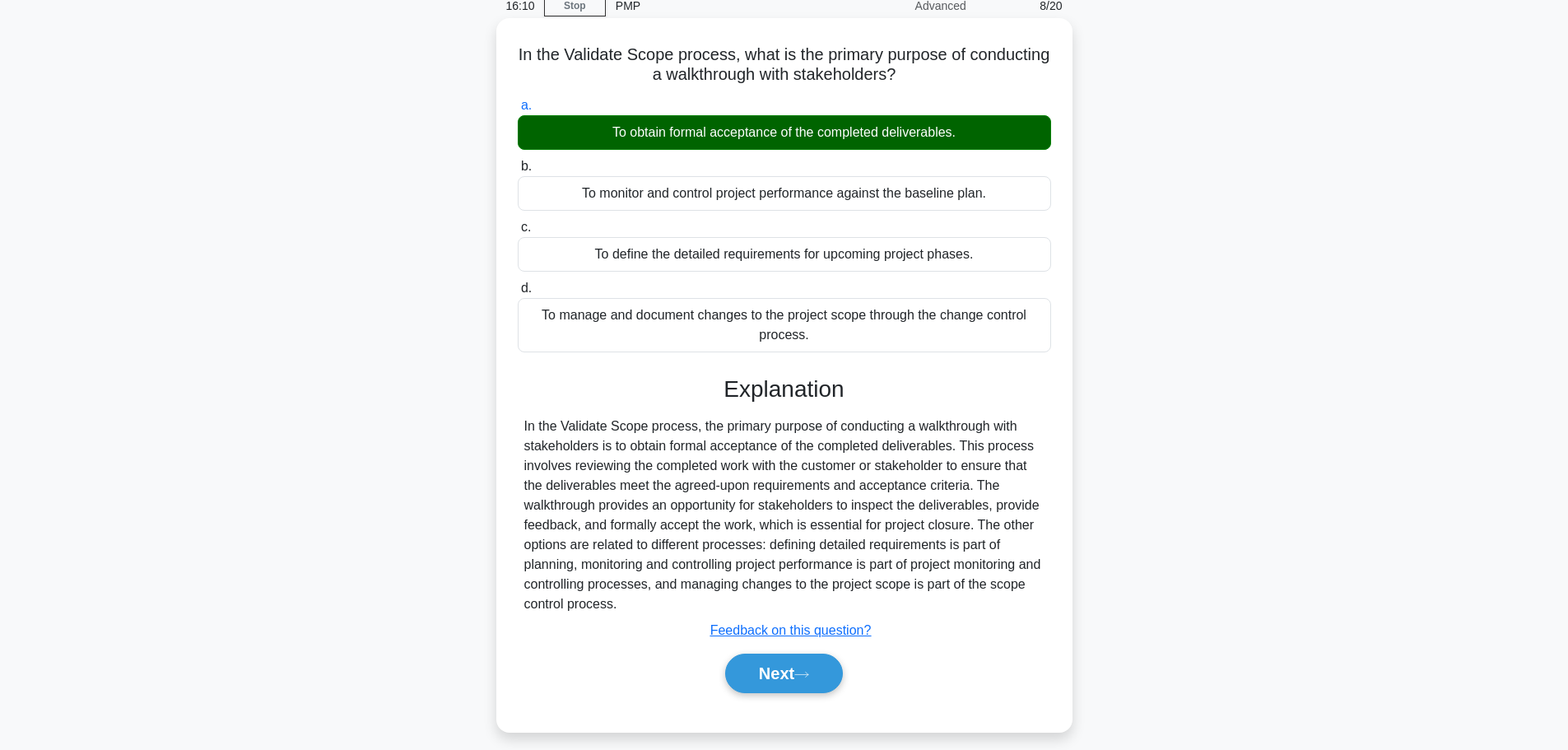
scroll to position [139, 0]
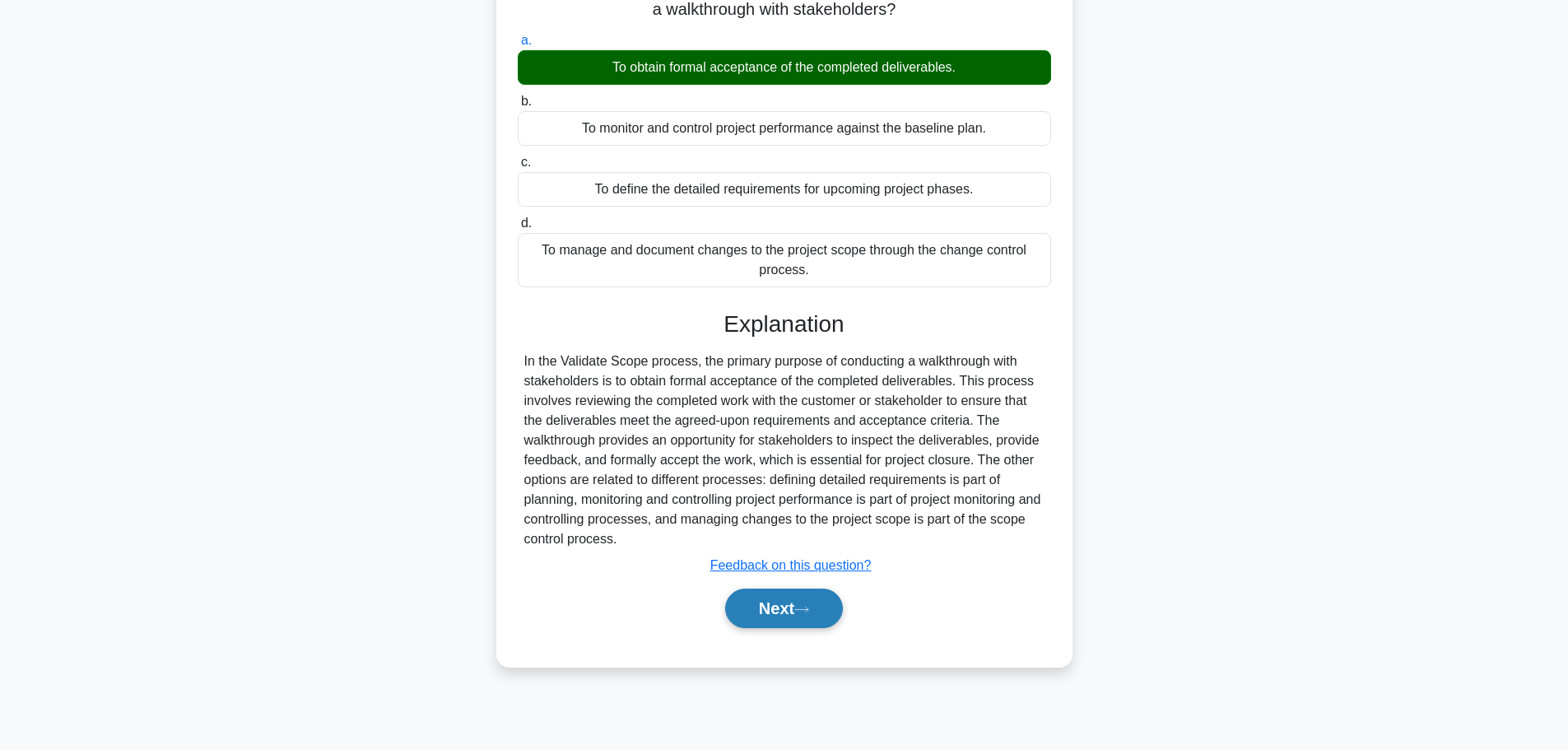
click at [797, 596] on button "Next" at bounding box center [784, 607] width 118 height 39
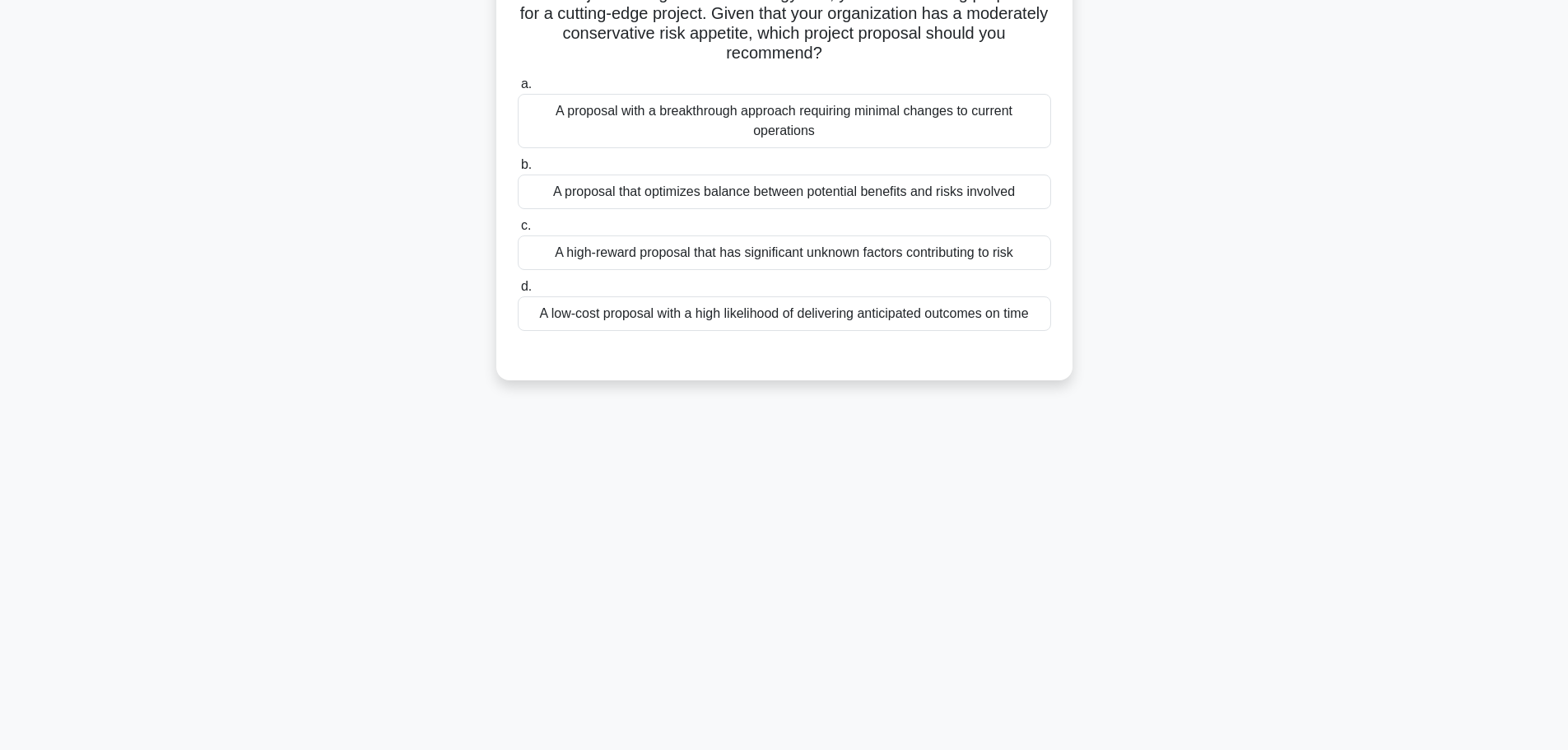
scroll to position [0, 0]
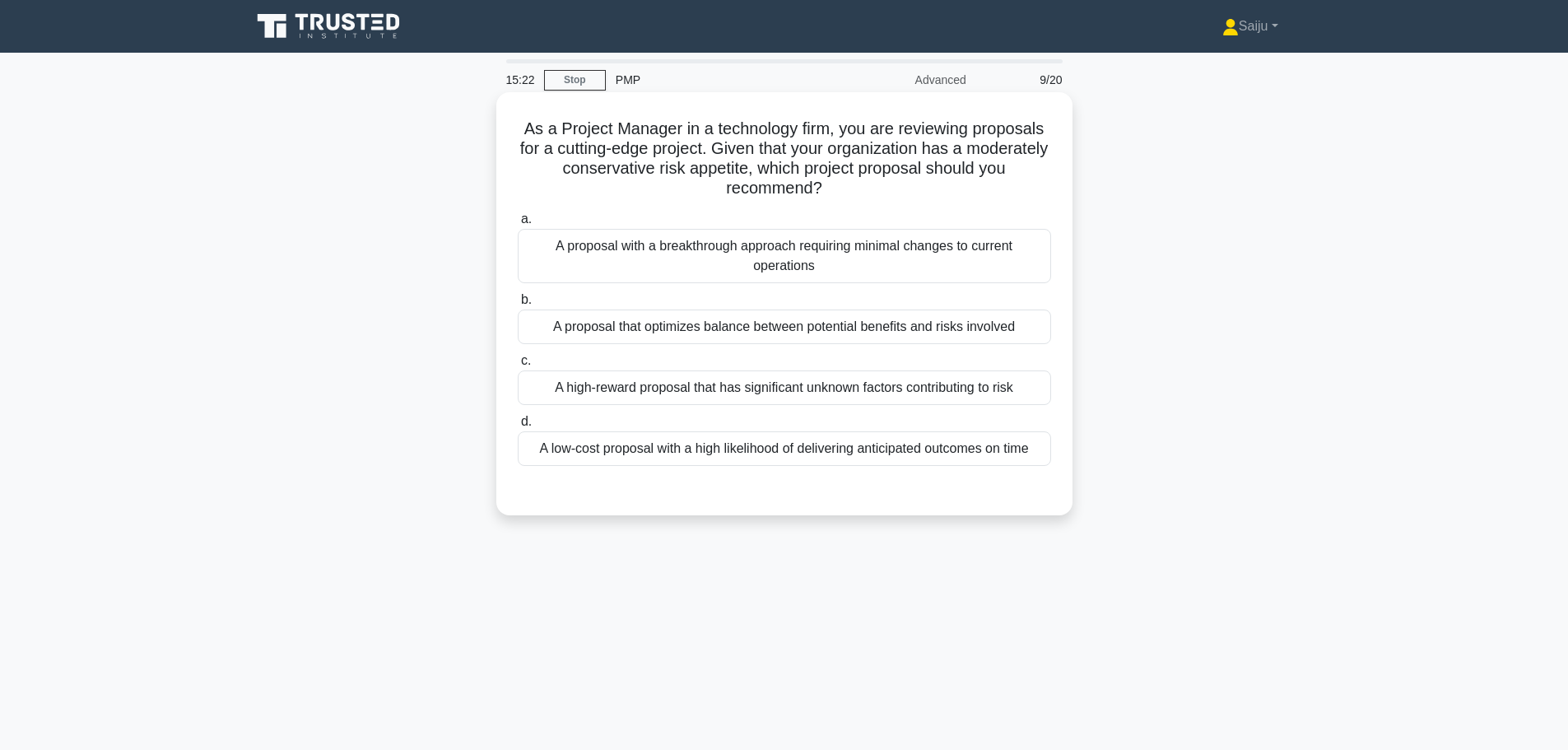
click at [753, 266] on div "A proposal with a breakthrough approach requiring minimal changes to current op…" at bounding box center [784, 255] width 533 height 54
click at [517, 224] on input "a. A proposal with a breakthrough approach requiring minimal changes to current…" at bounding box center [517, 219] width 0 height 11
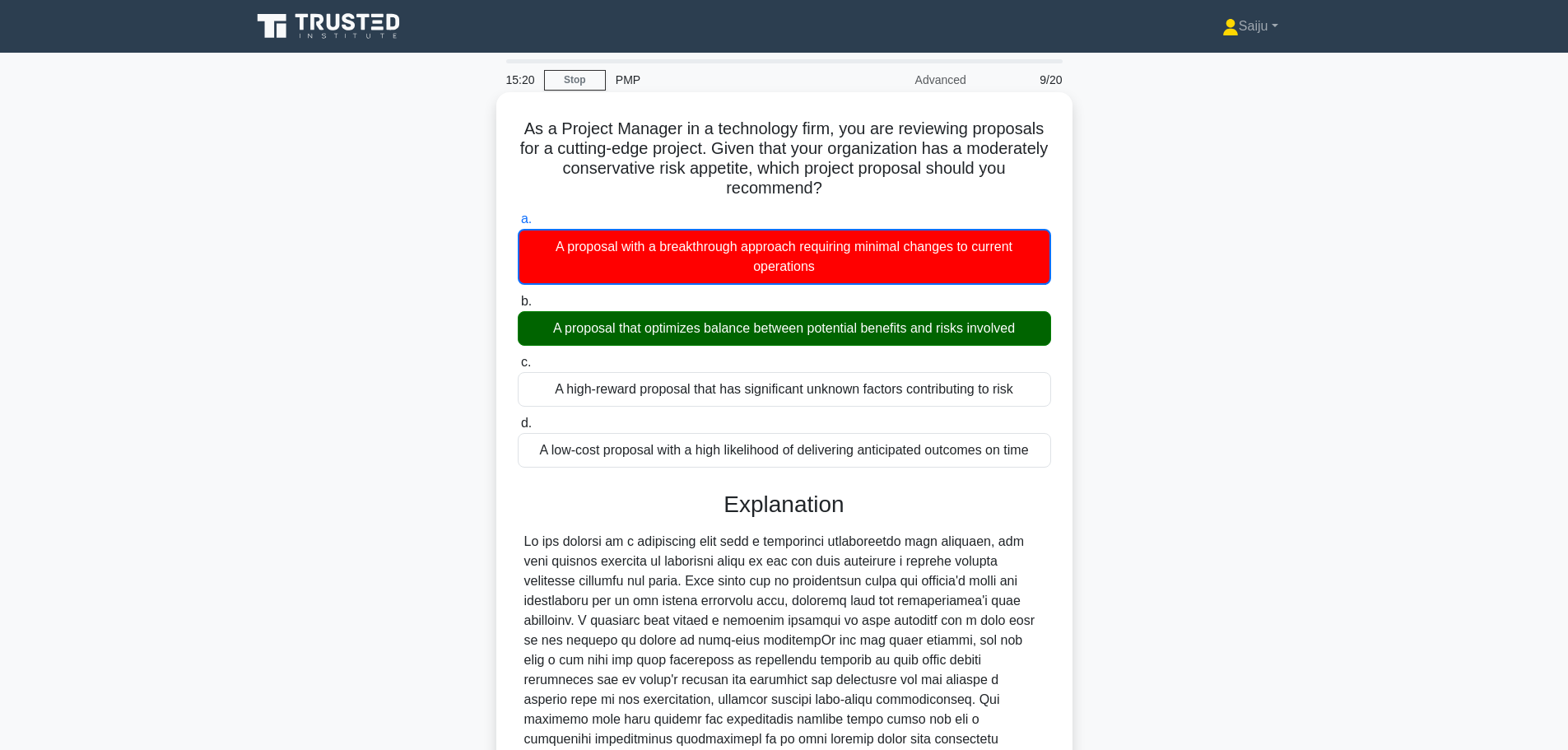
click at [775, 340] on div "A proposal that optimizes balance between potential benefits and risks involved" at bounding box center [784, 328] width 533 height 34
click at [517, 307] on input "b. A proposal that optimizes balance between potential benefits and risks invol…" at bounding box center [517, 301] width 0 height 11
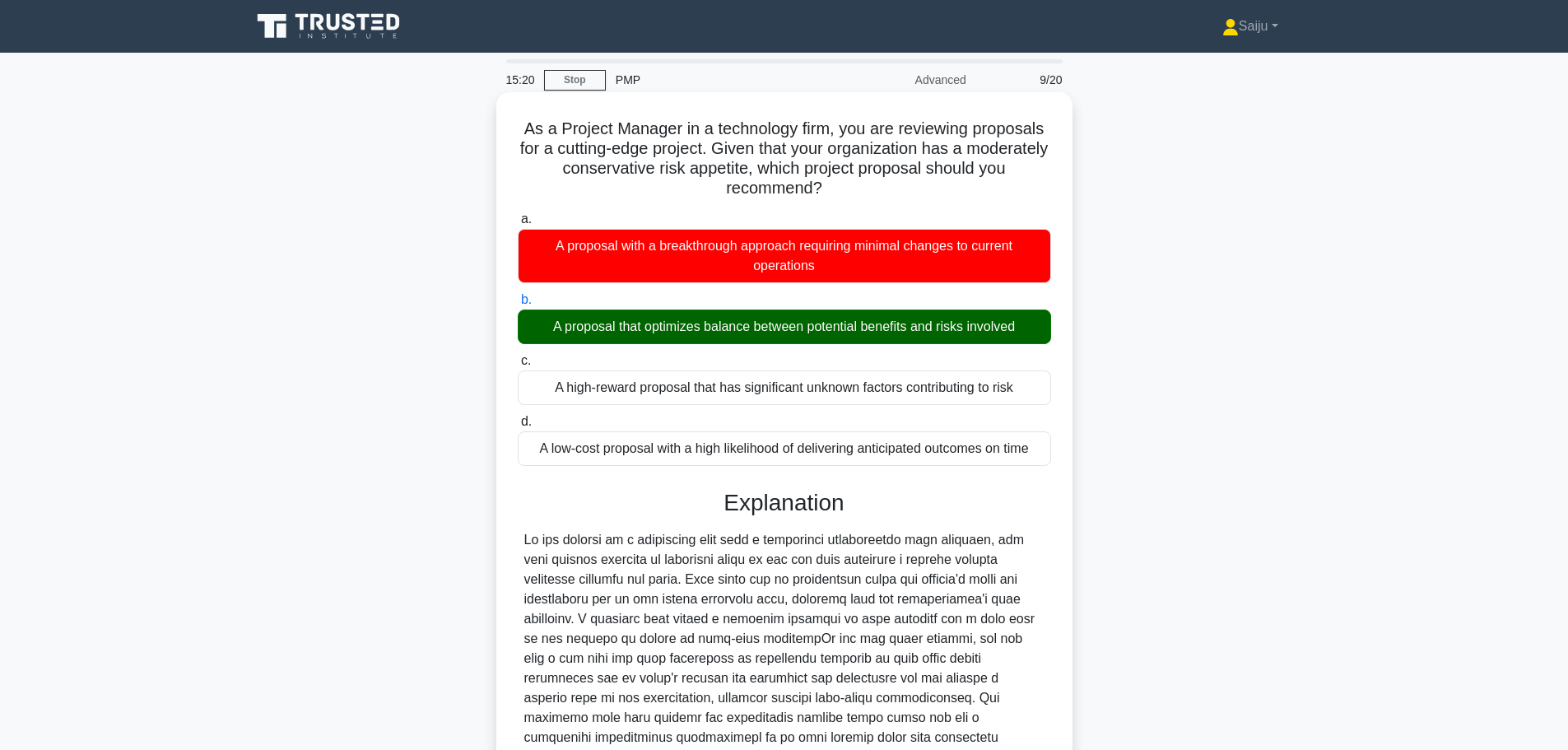
click at [778, 340] on div "A proposal that optimizes balance between potential benefits and risks involved" at bounding box center [784, 326] width 533 height 34
click at [517, 305] on input "b. A proposal that optimizes balance between potential benefits and risks invol…" at bounding box center [517, 299] width 0 height 11
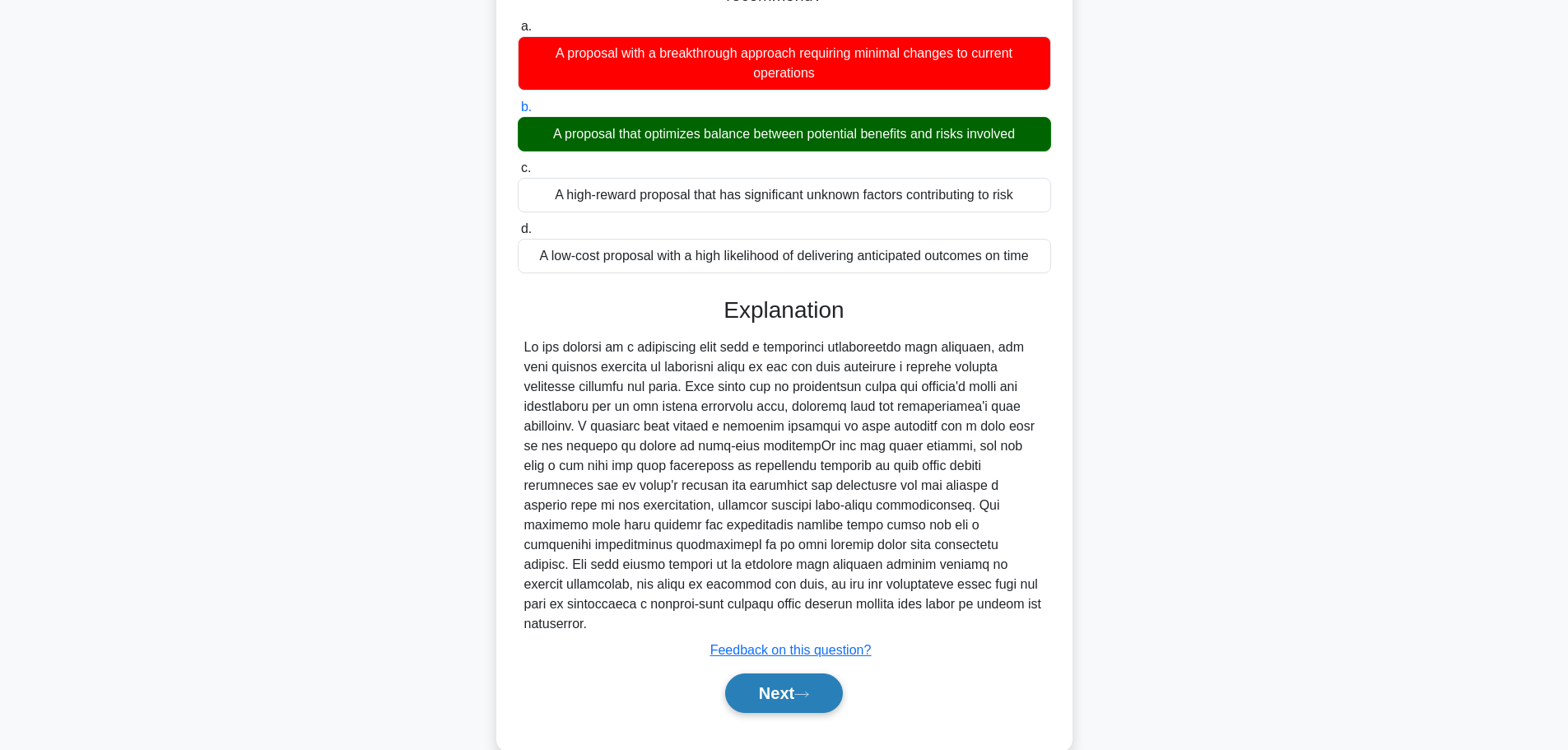
scroll to position [207, 0]
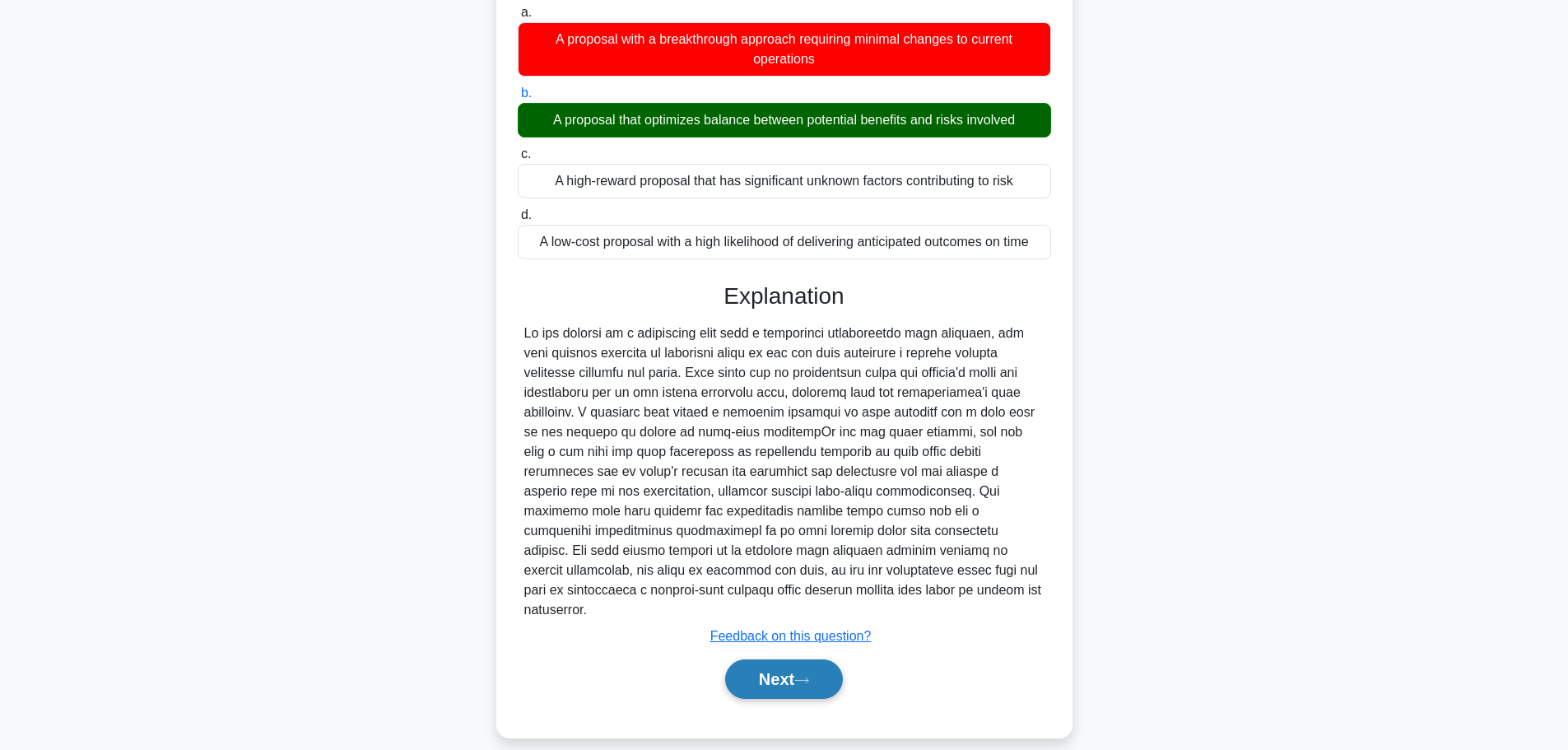
click at [779, 659] on button "Next" at bounding box center [784, 678] width 118 height 39
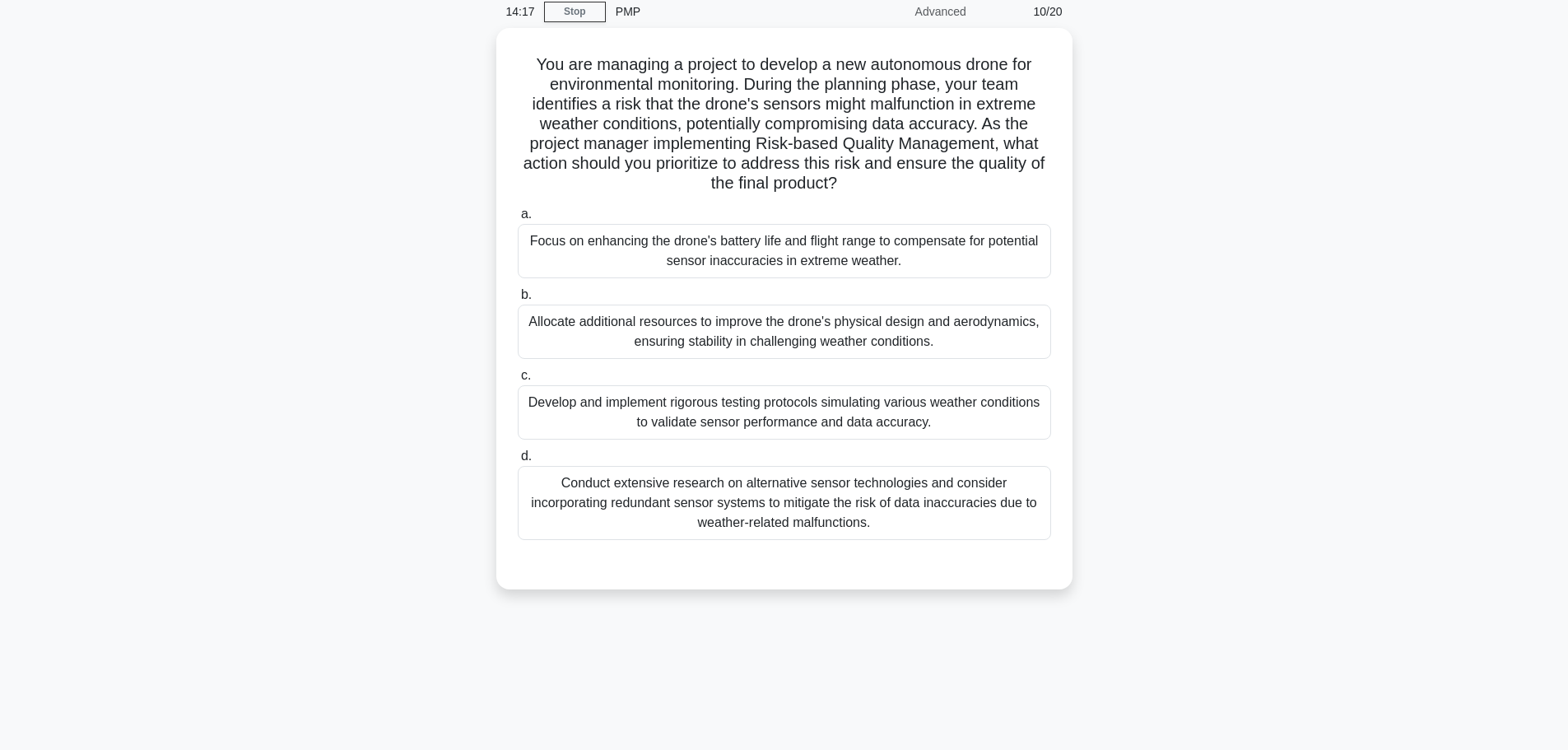
scroll to position [0, 0]
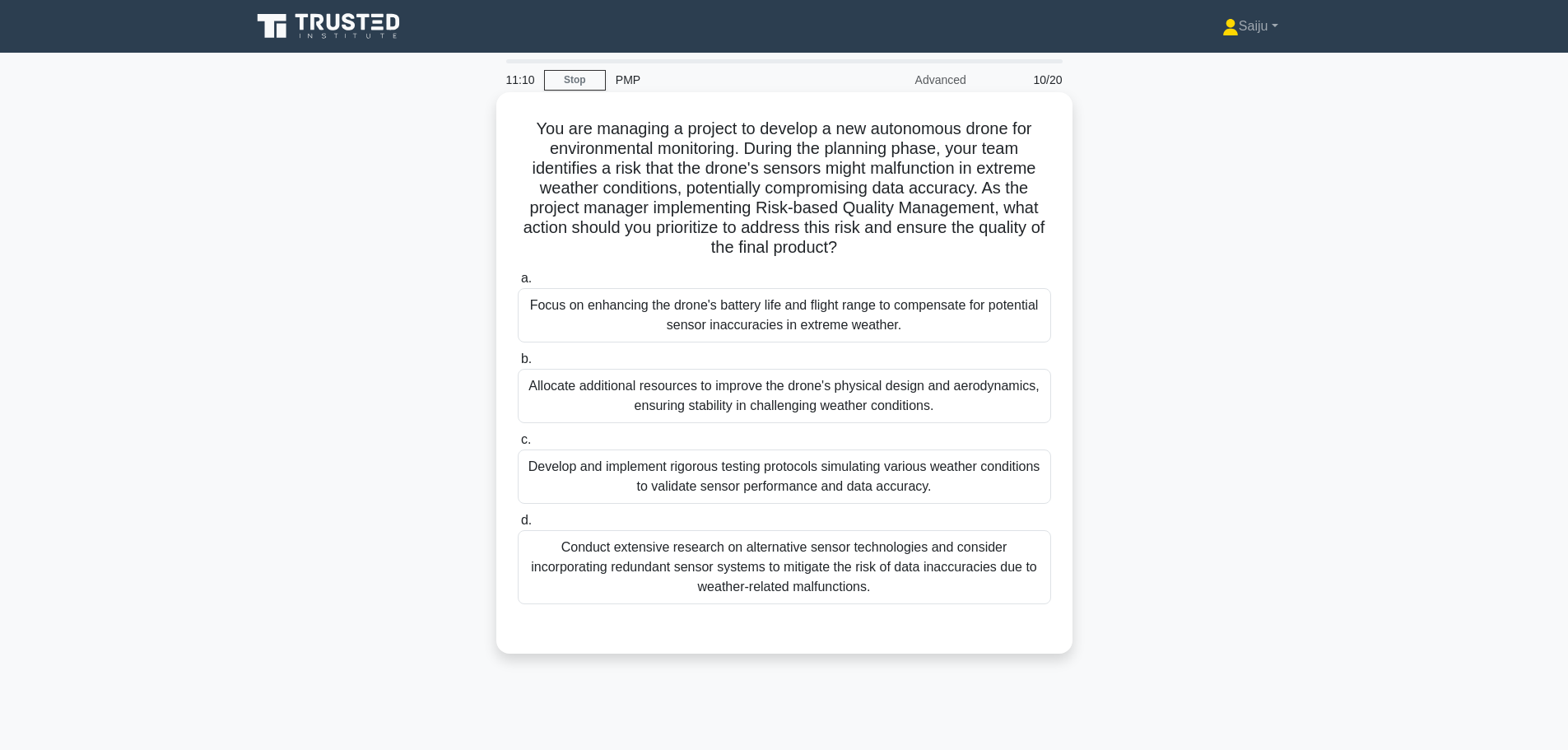
click at [715, 484] on div "Develop and implement rigorous testing protocols simulating various weather con…" at bounding box center [784, 476] width 533 height 54
click at [517, 445] on input "c. Develop and implement rigorous testing protocols simulating various weather …" at bounding box center [517, 440] width 0 height 11
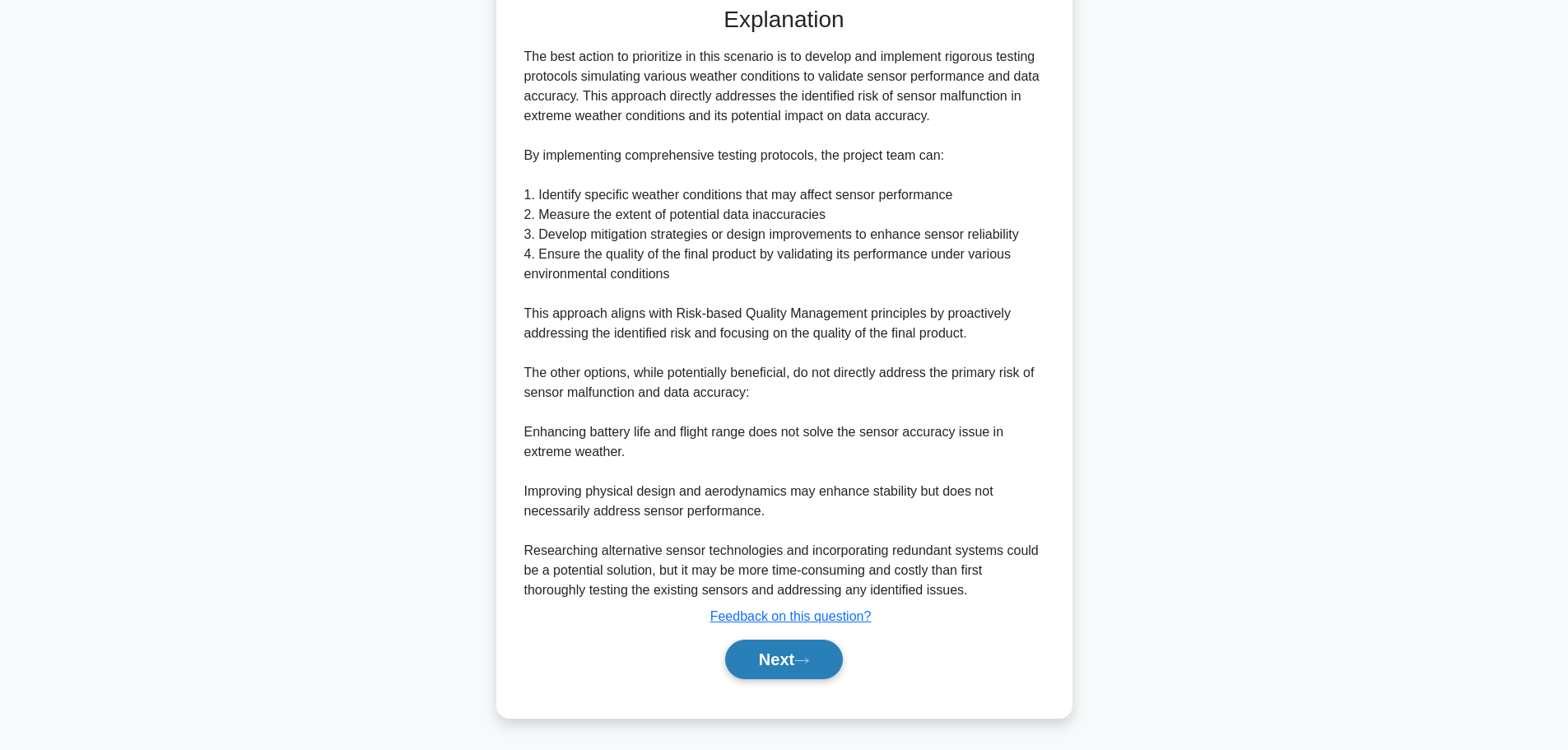
click at [803, 662] on icon at bounding box center [802, 660] width 13 height 5
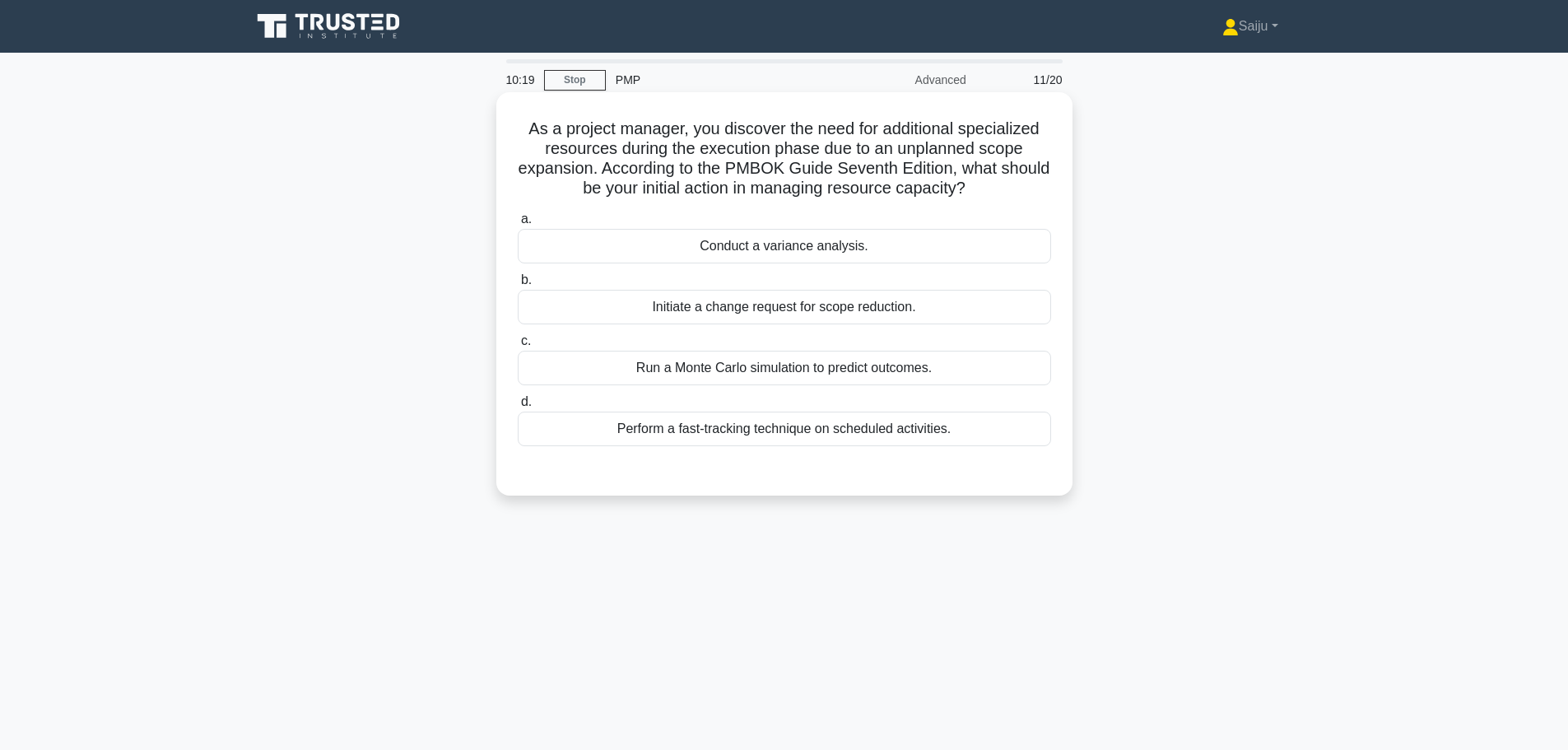
click at [774, 313] on div "Initiate a change request for scope reduction." at bounding box center [784, 306] width 533 height 34
click at [517, 285] on input "b. Initiate a change request for scope reduction." at bounding box center [517, 279] width 0 height 11
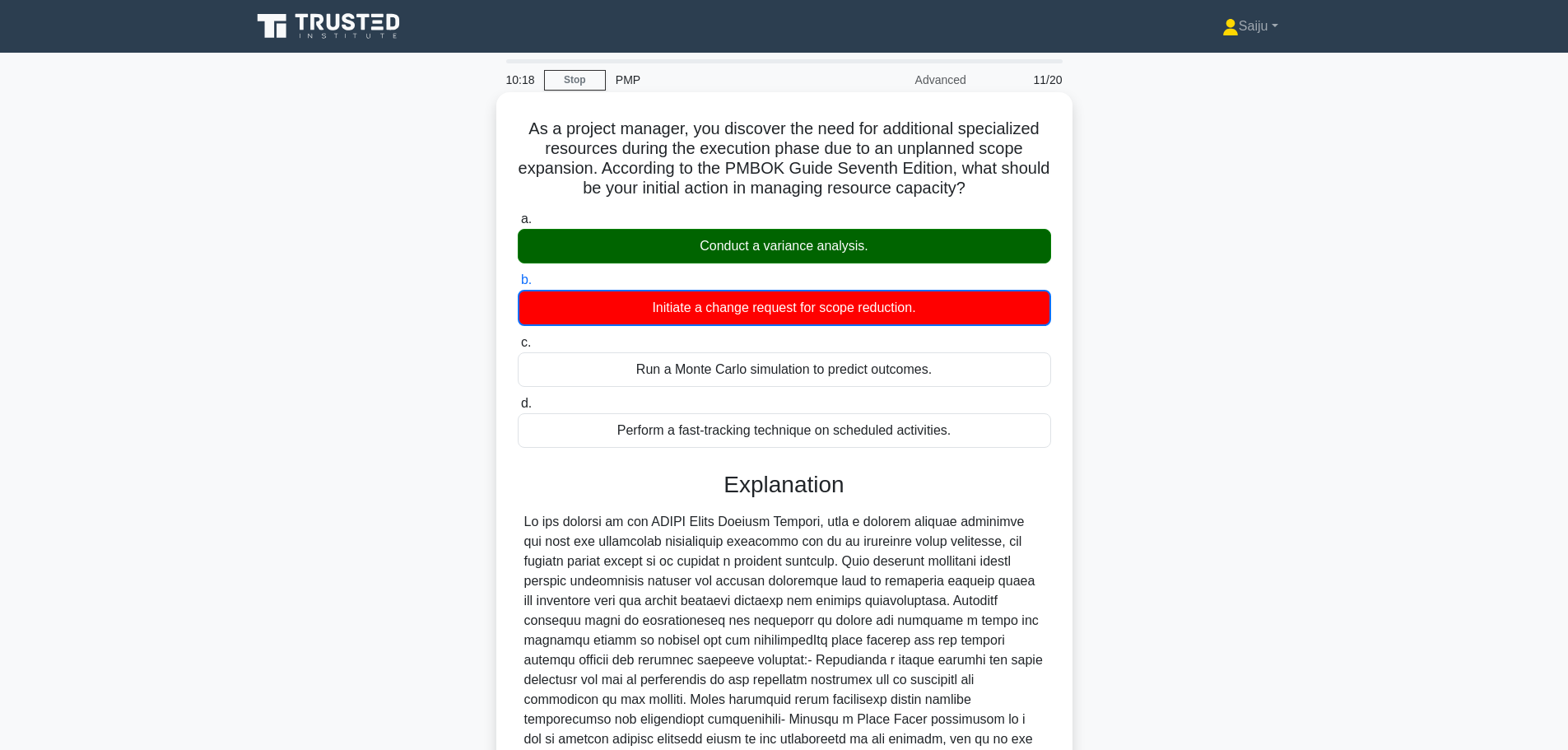
click at [774, 254] on div "Conduct a variance analysis." at bounding box center [784, 245] width 533 height 34
click at [517, 224] on input "a. Conduct a variance analysis." at bounding box center [517, 219] width 0 height 11
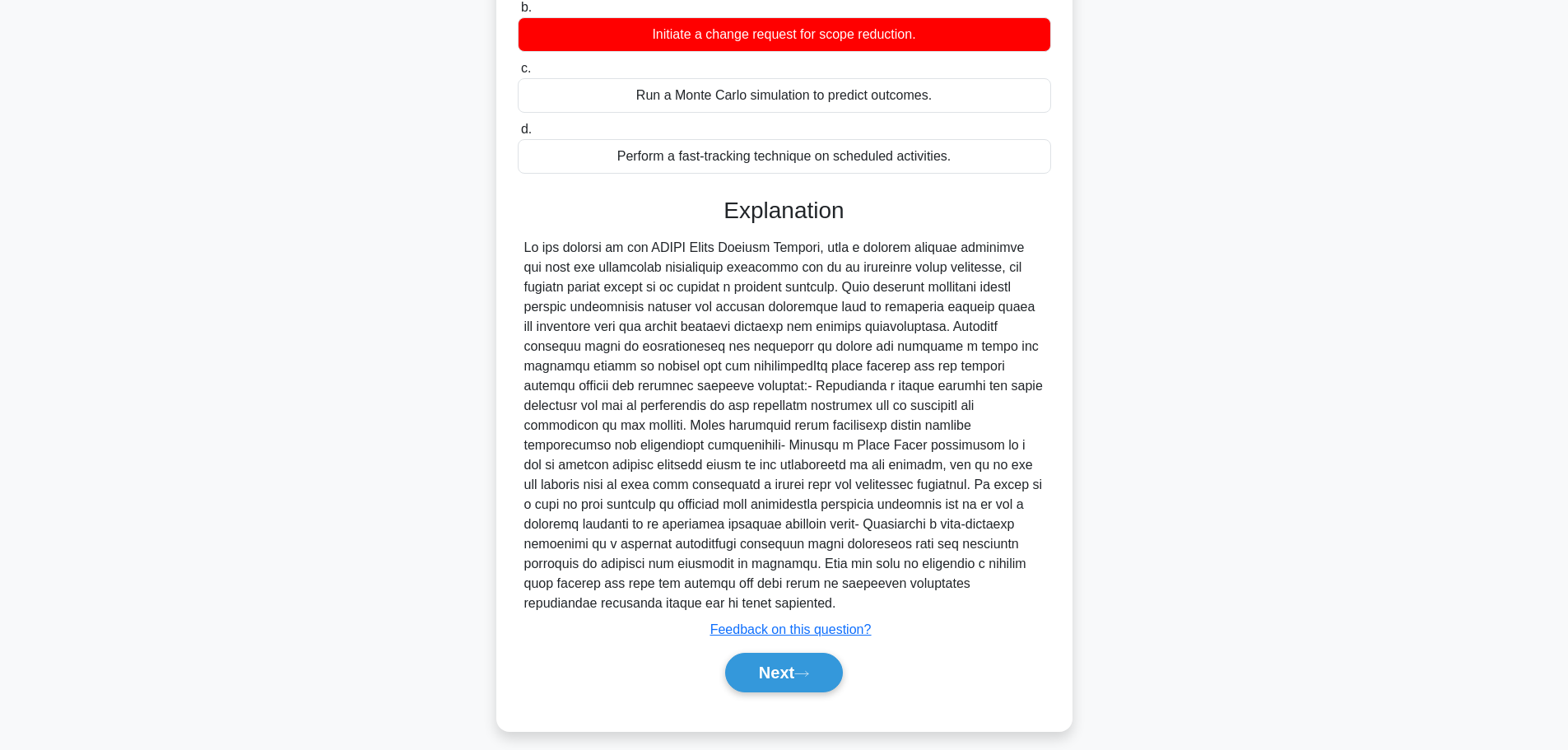
scroll to position [285, 0]
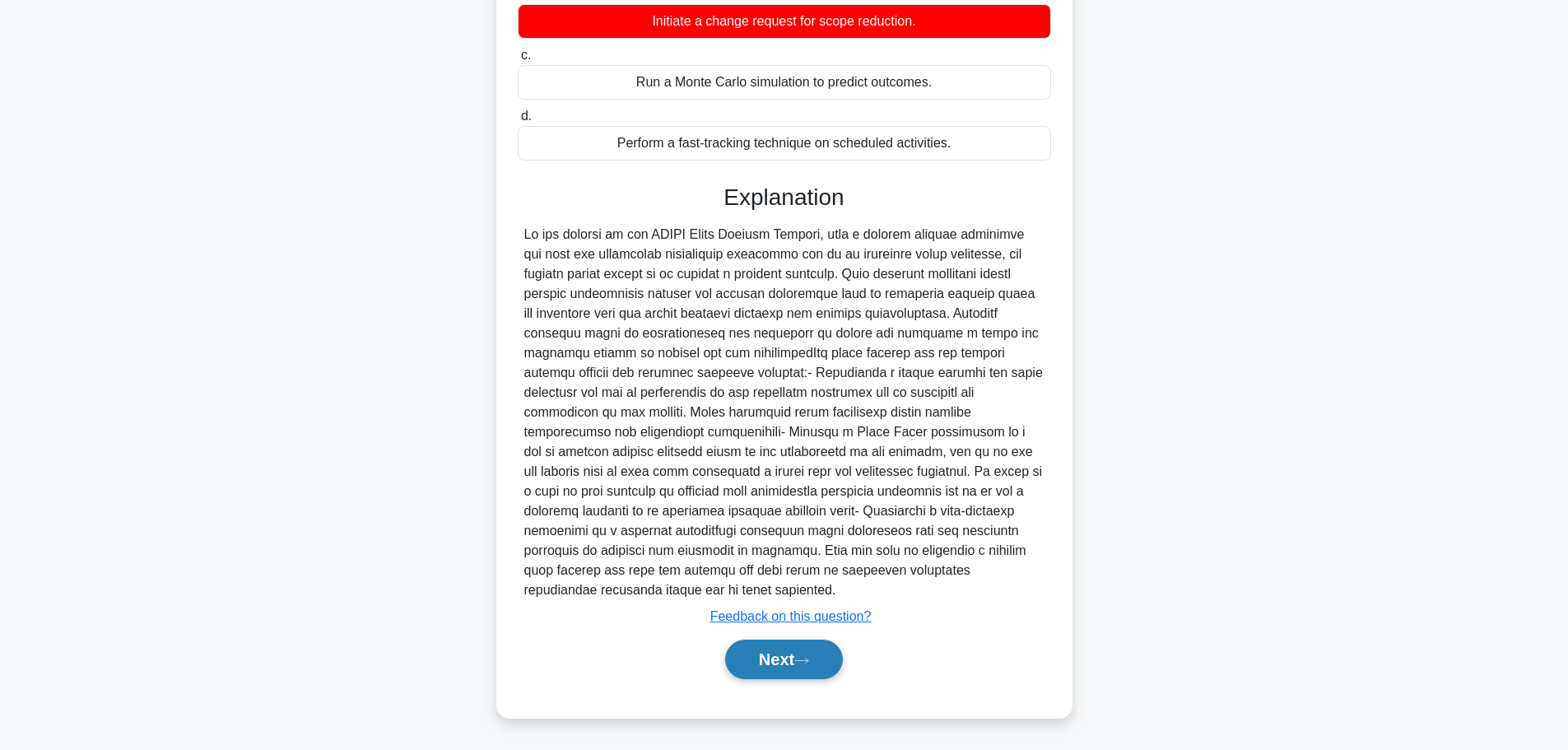
click at [779, 653] on button "Next" at bounding box center [784, 658] width 118 height 39
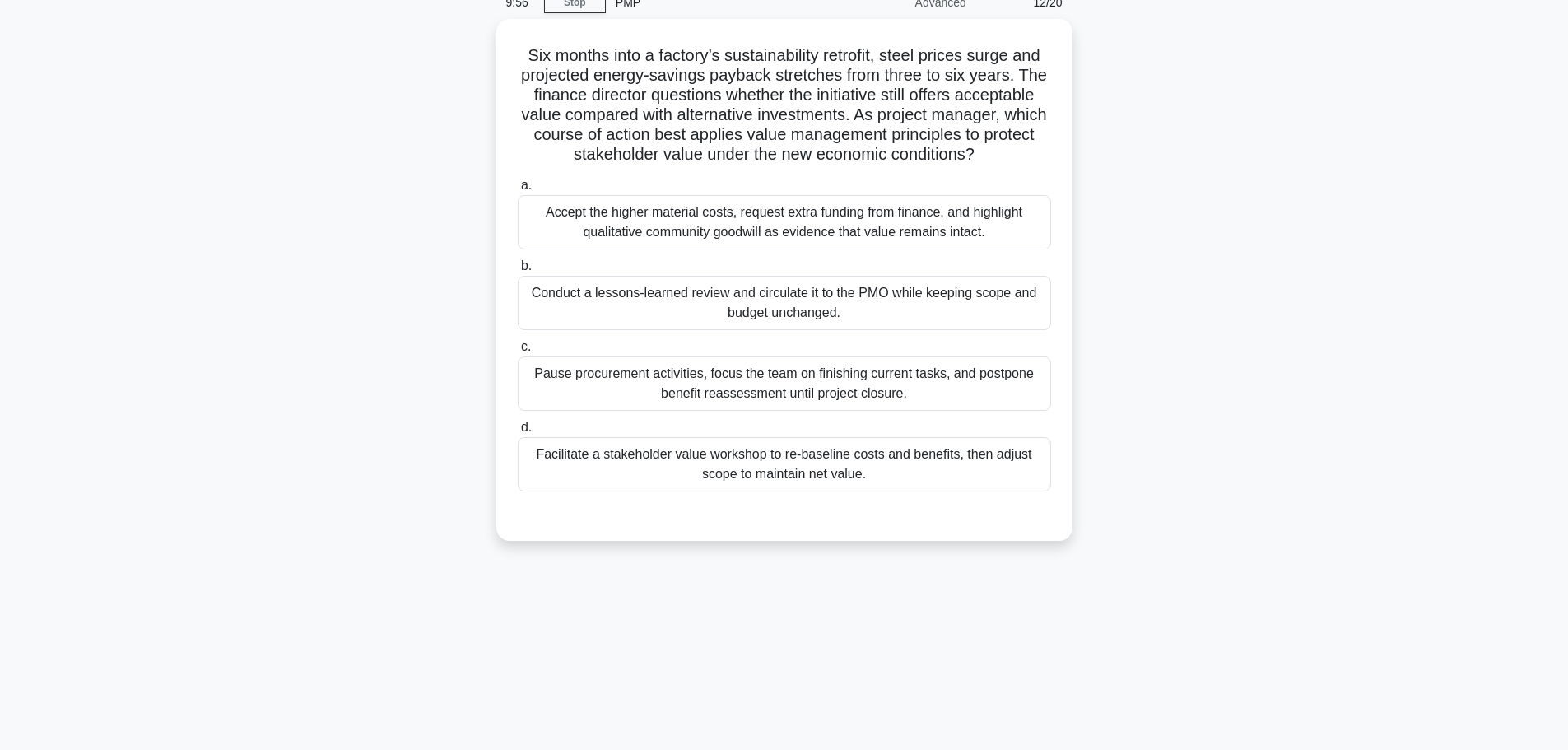
scroll to position [0, 0]
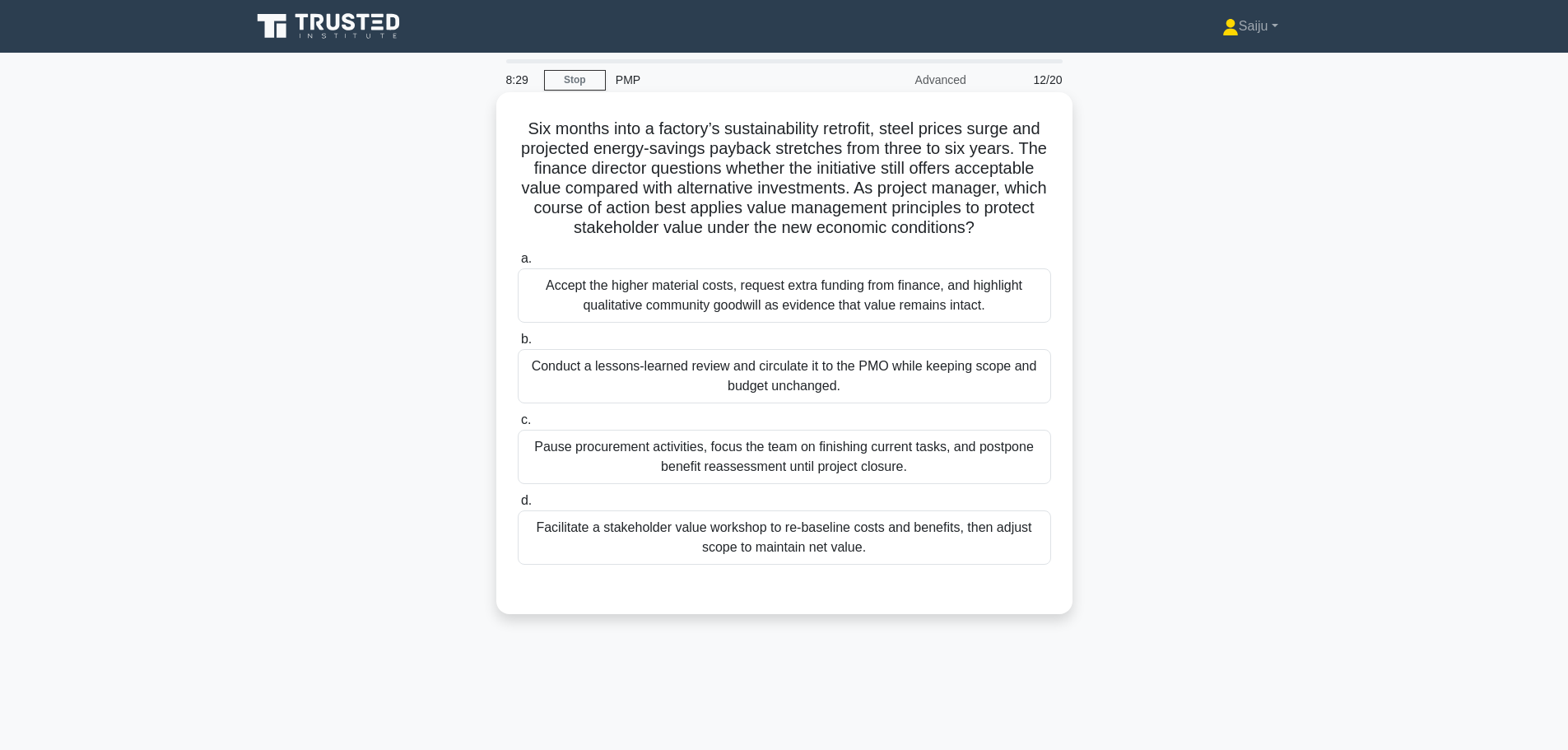
click at [777, 531] on div "Facilitate a stakeholder value workshop to re-baseline costs and benefits, then…" at bounding box center [784, 536] width 533 height 54
click at [517, 506] on input "d. Facilitate a stakeholder value workshop to re-baseline costs and benefits, t…" at bounding box center [517, 501] width 0 height 11
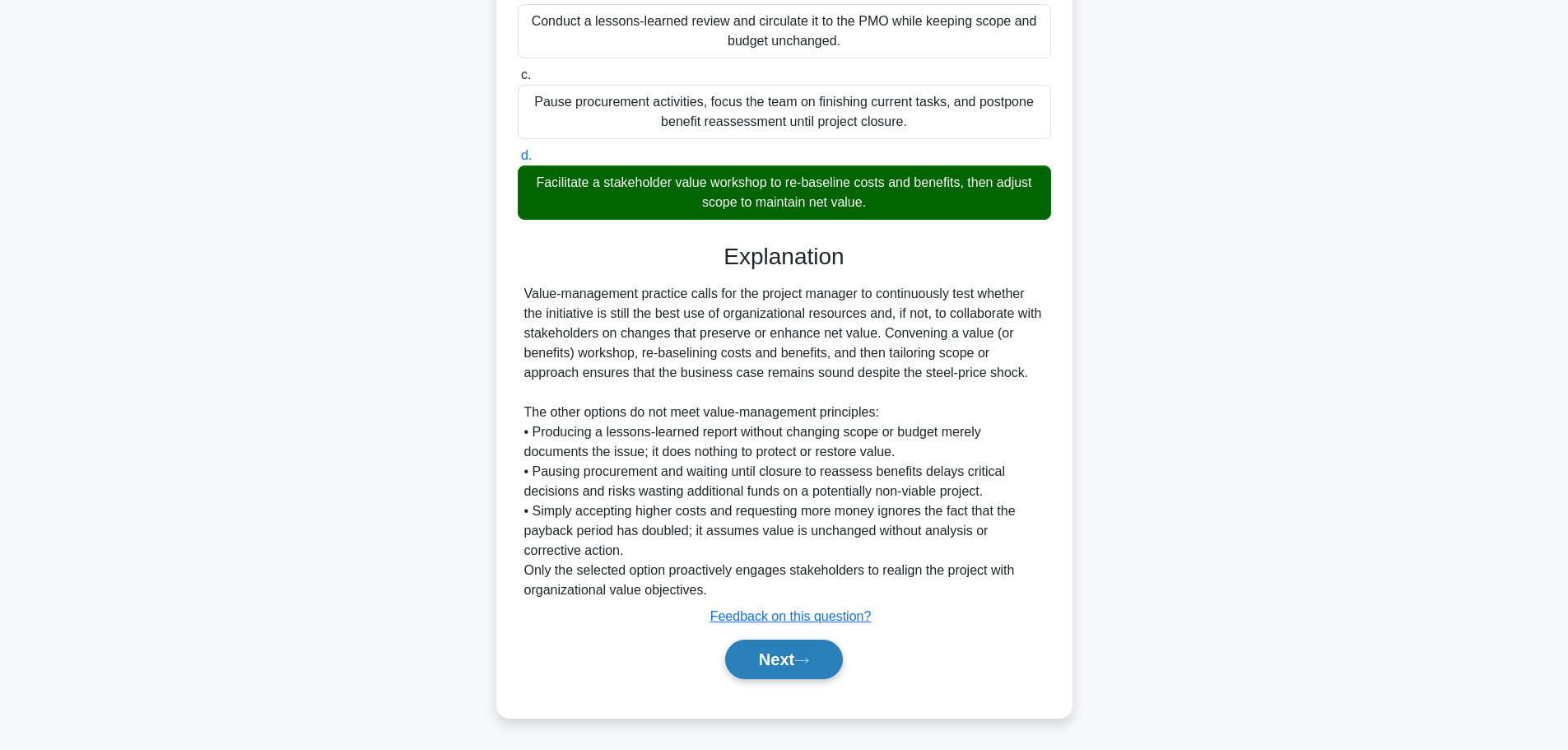
click at [805, 664] on icon at bounding box center [802, 660] width 15 height 9
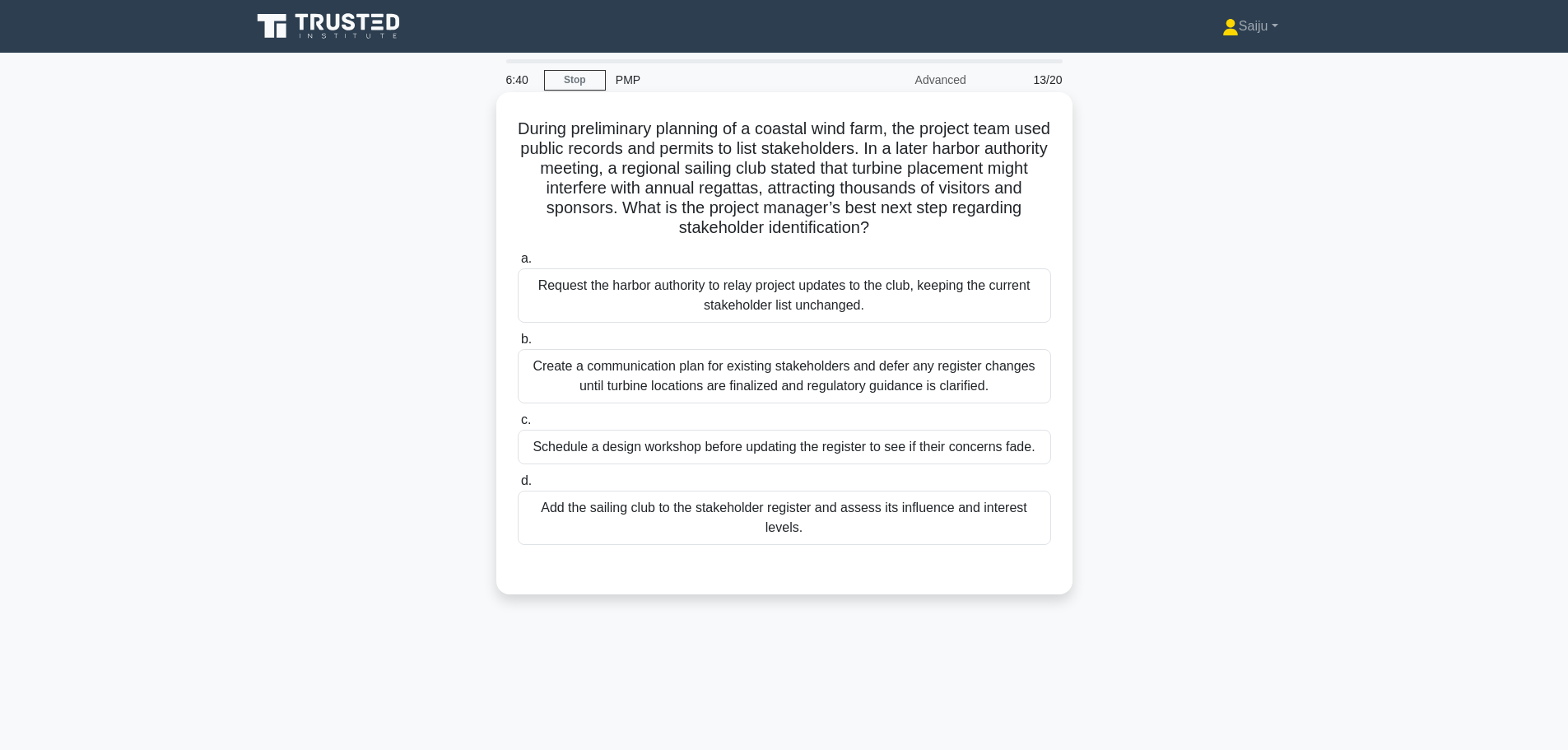
click at [852, 527] on div "Add the sailing club to the stakeholder register and assess its influence and i…" at bounding box center [784, 517] width 533 height 54
click at [517, 486] on input "d. Add the sailing club to the stakeholder register and assess its influence an…" at bounding box center [517, 481] width 0 height 11
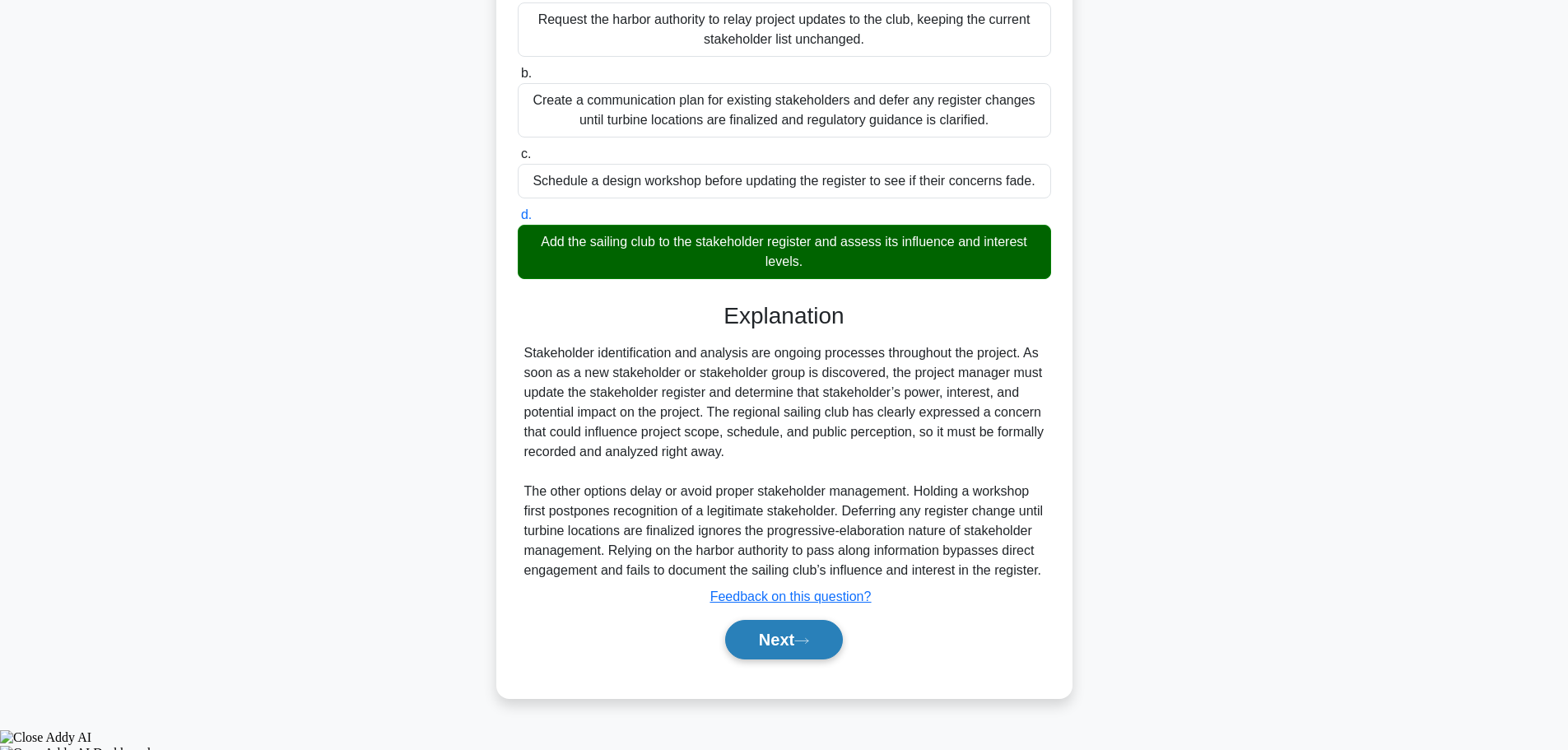
click at [819, 659] on button "Next" at bounding box center [784, 639] width 118 height 39
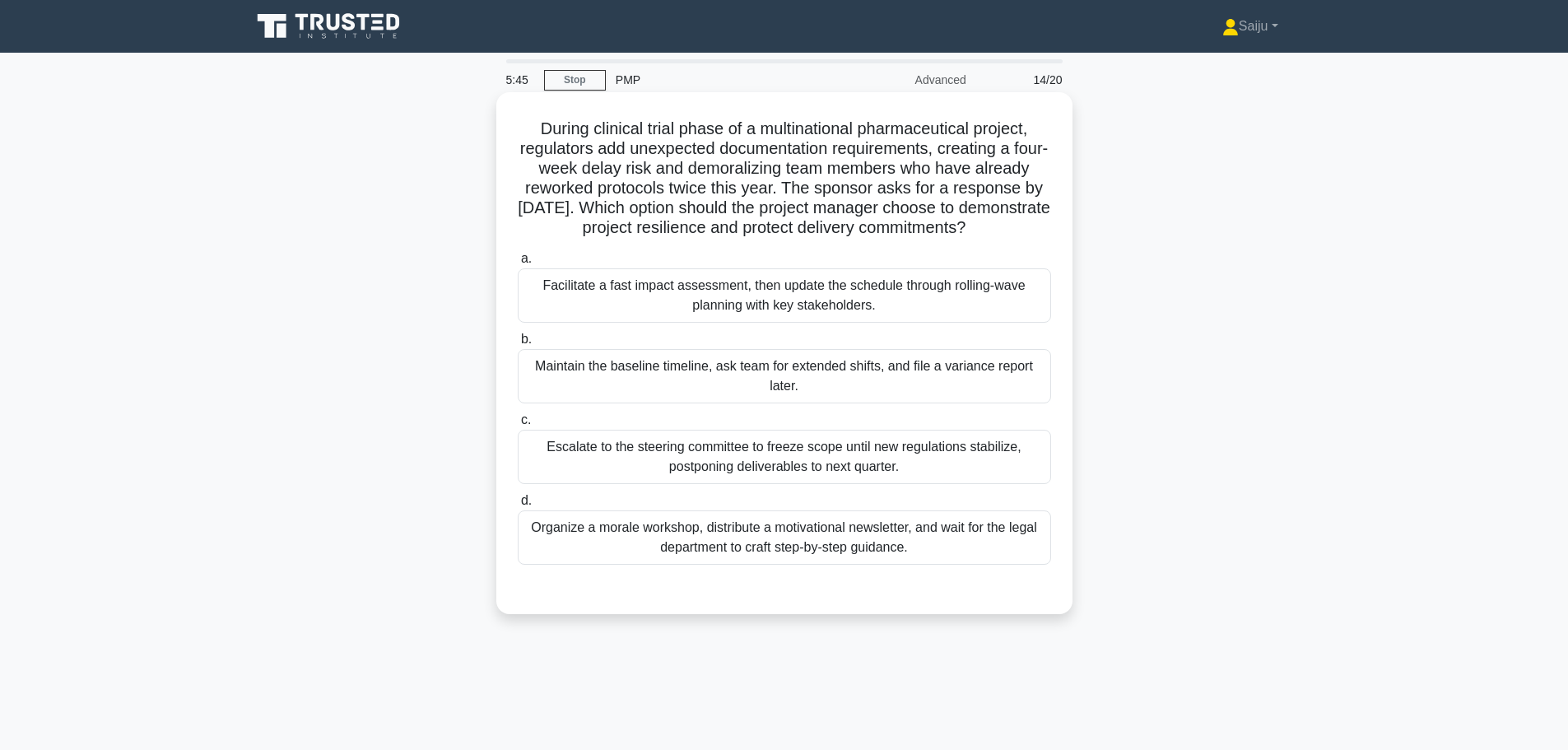
click at [732, 323] on div "Facilitate a fast impact assessment, then update the schedule through rolling-w…" at bounding box center [784, 295] width 533 height 54
click at [517, 264] on input "a. Facilitate a fast impact assessment, then update the schedule through rollin…" at bounding box center [517, 259] width 0 height 11
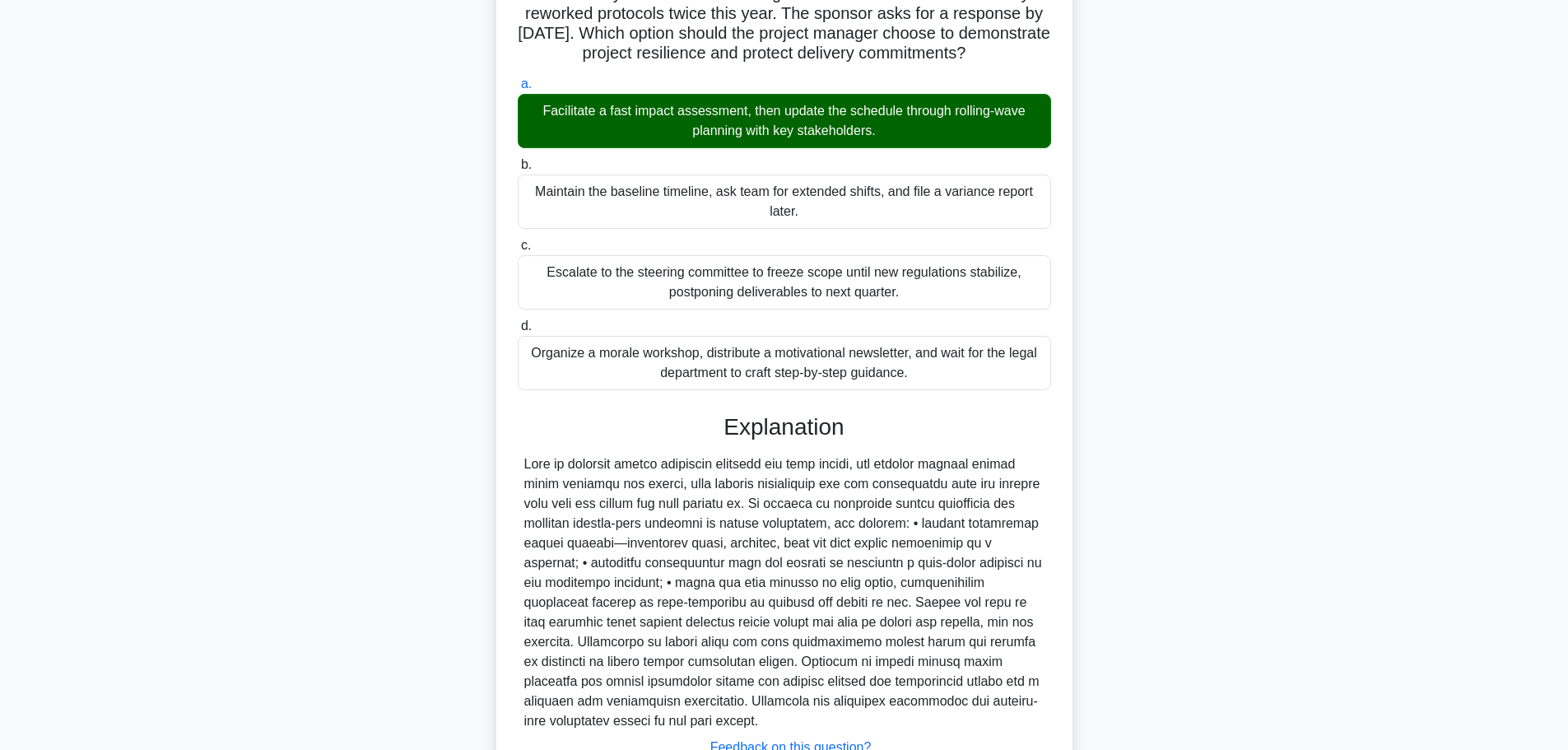
scroll to position [325, 0]
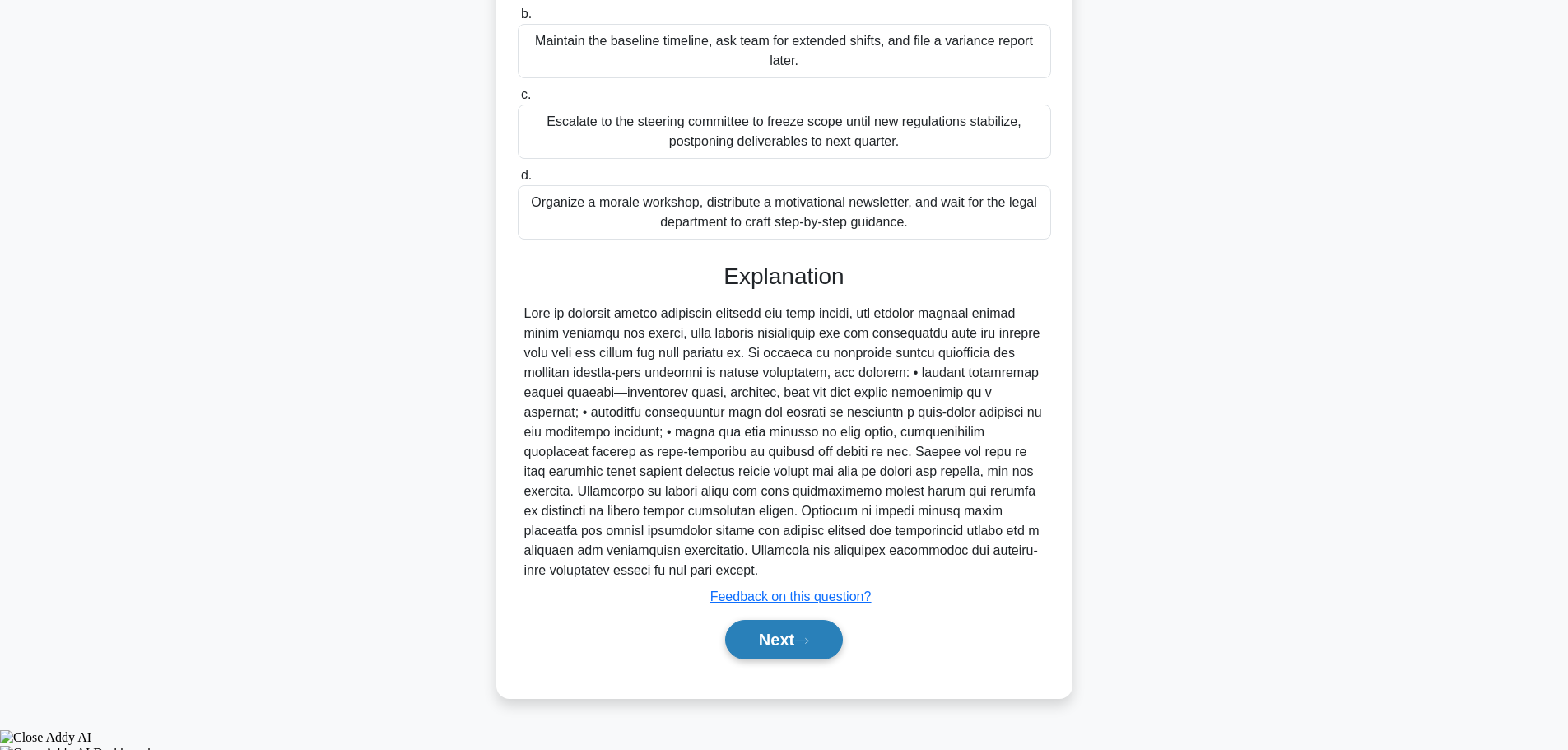
click at [805, 645] on icon at bounding box center [802, 640] width 15 height 9
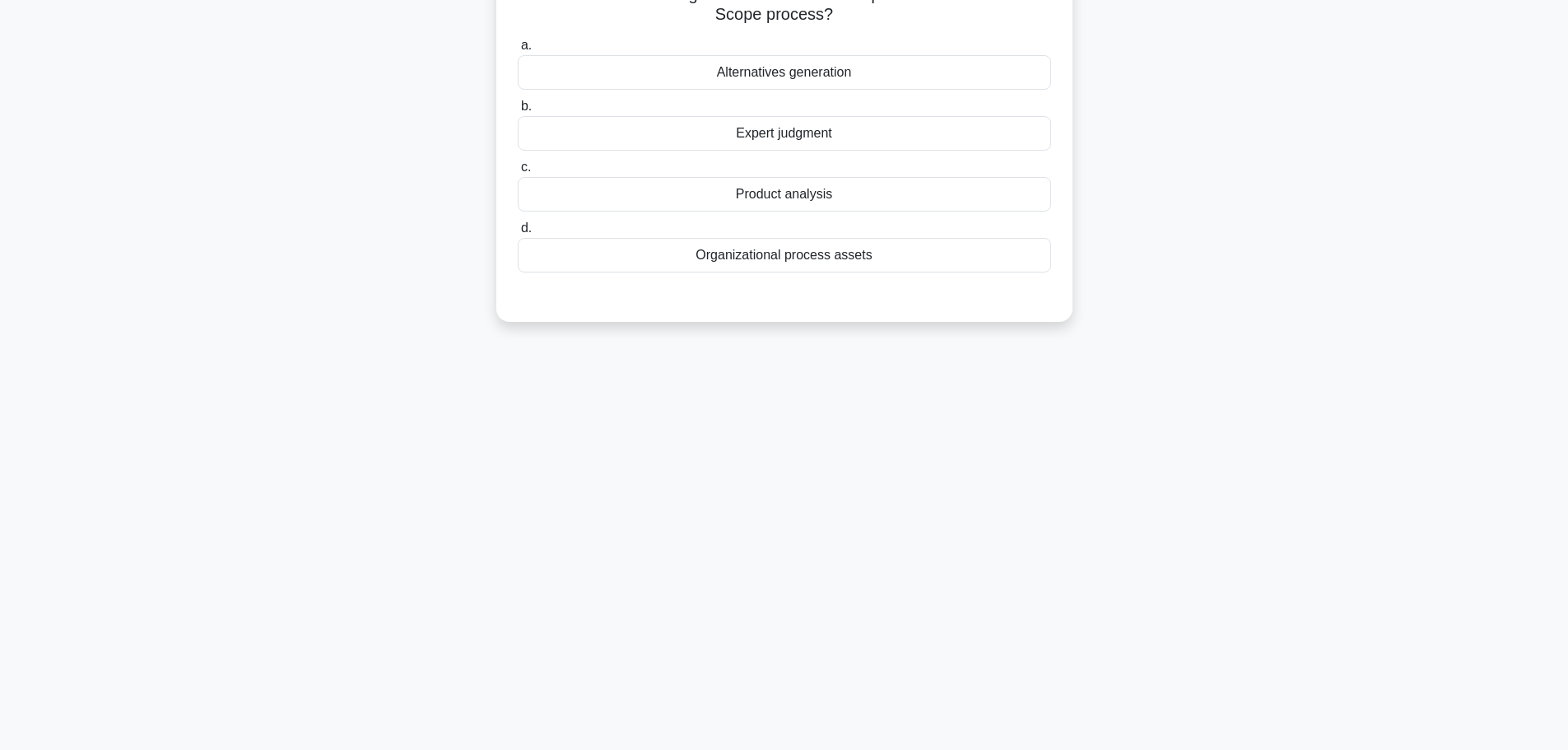
scroll to position [0, 0]
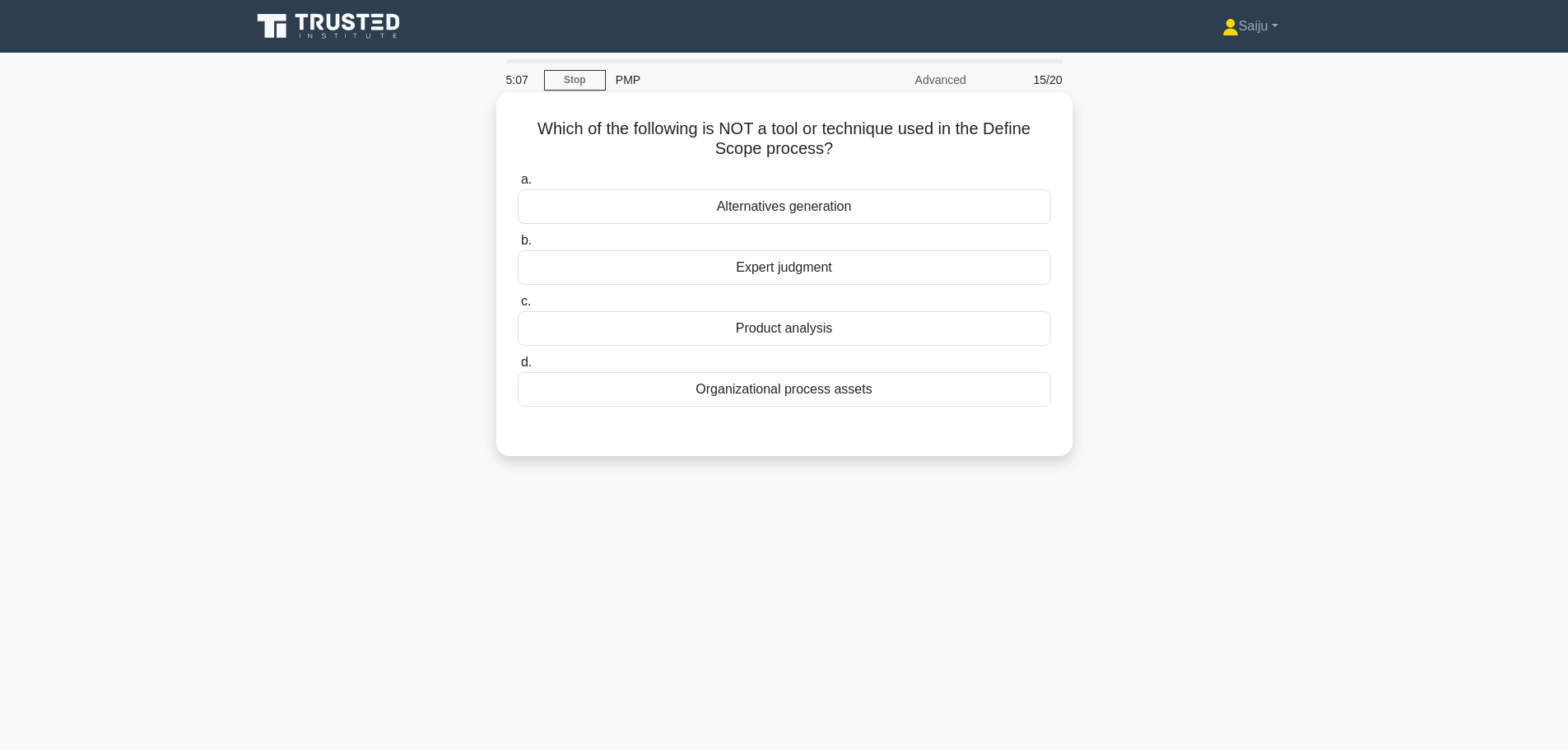
click at [824, 333] on div "Product analysis" at bounding box center [784, 328] width 533 height 34
click at [517, 307] on input "c. Product analysis" at bounding box center [517, 301] width 0 height 11
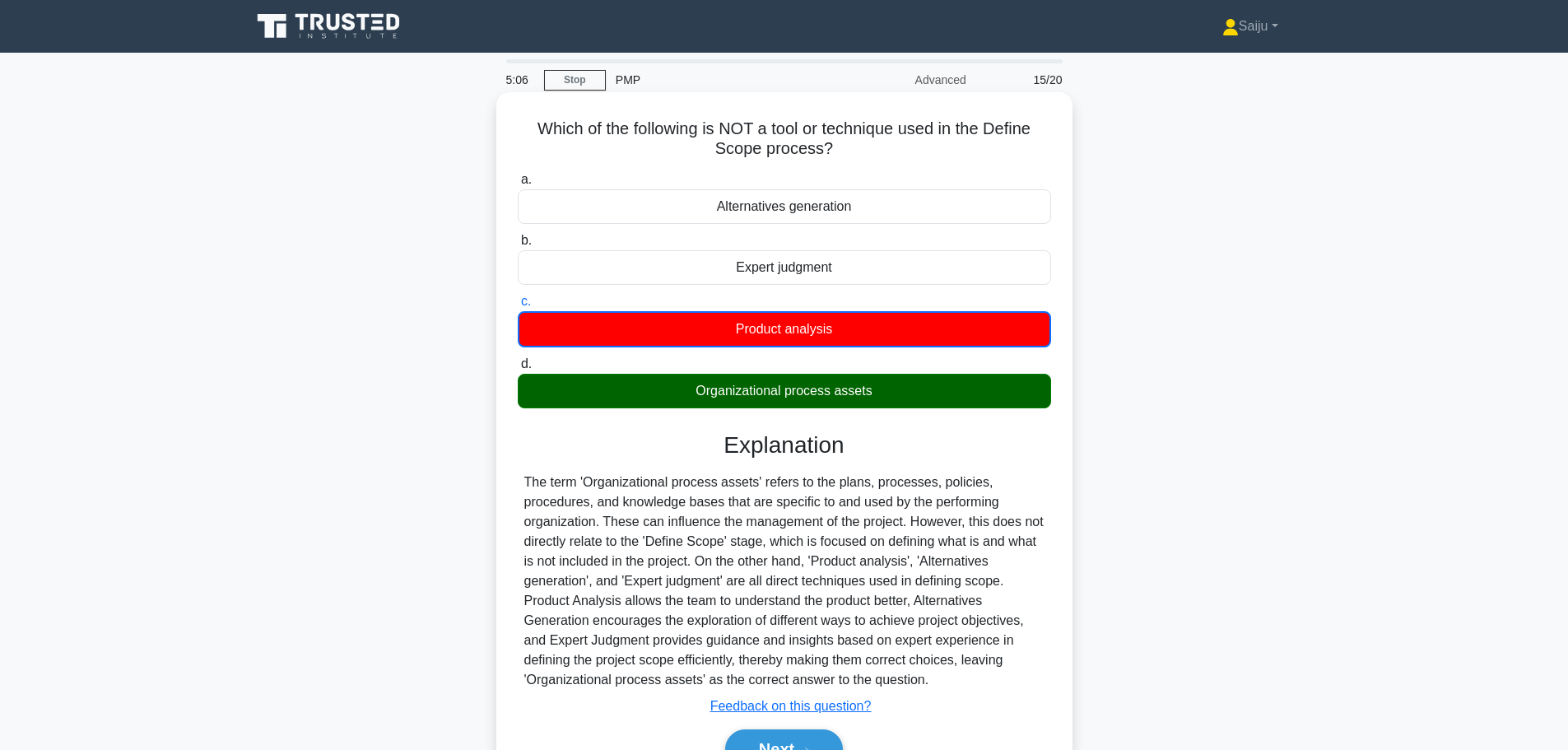
click at [805, 392] on div "Organizational process assets" at bounding box center [784, 390] width 533 height 34
click at [517, 370] on input "d. Organizational process assets" at bounding box center [517, 364] width 0 height 11
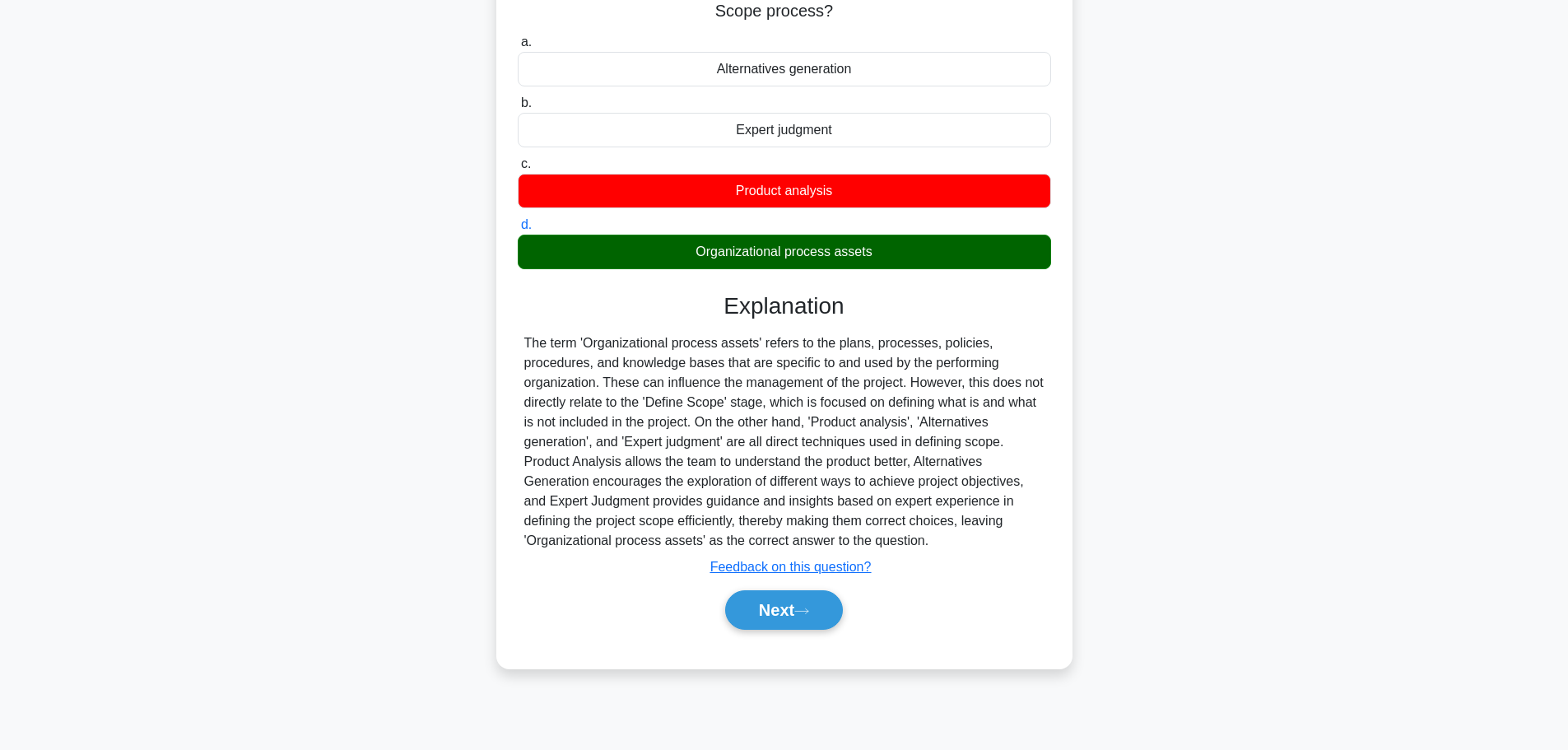
scroll to position [139, 0]
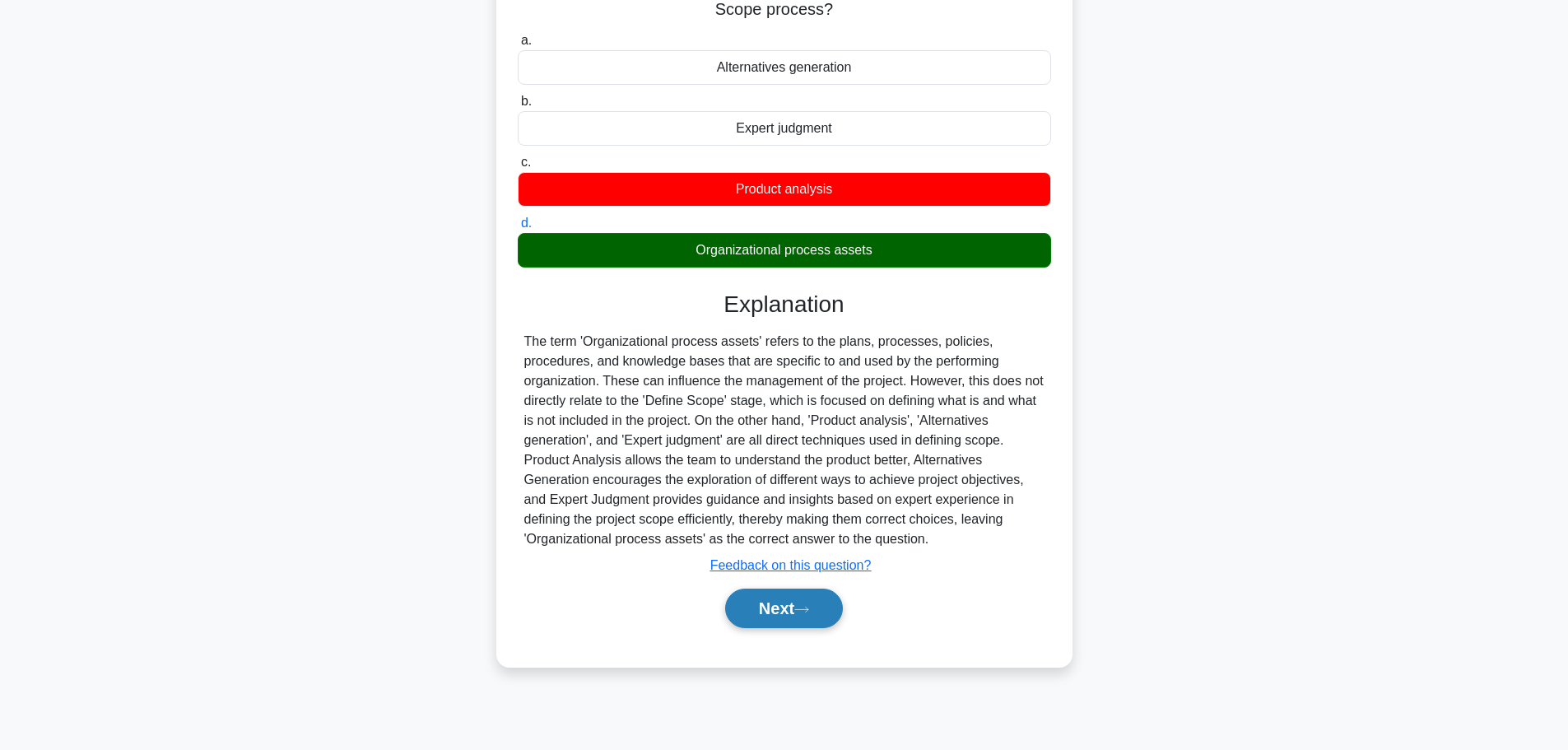
click at [802, 609] on icon at bounding box center [802, 609] width 15 height 9
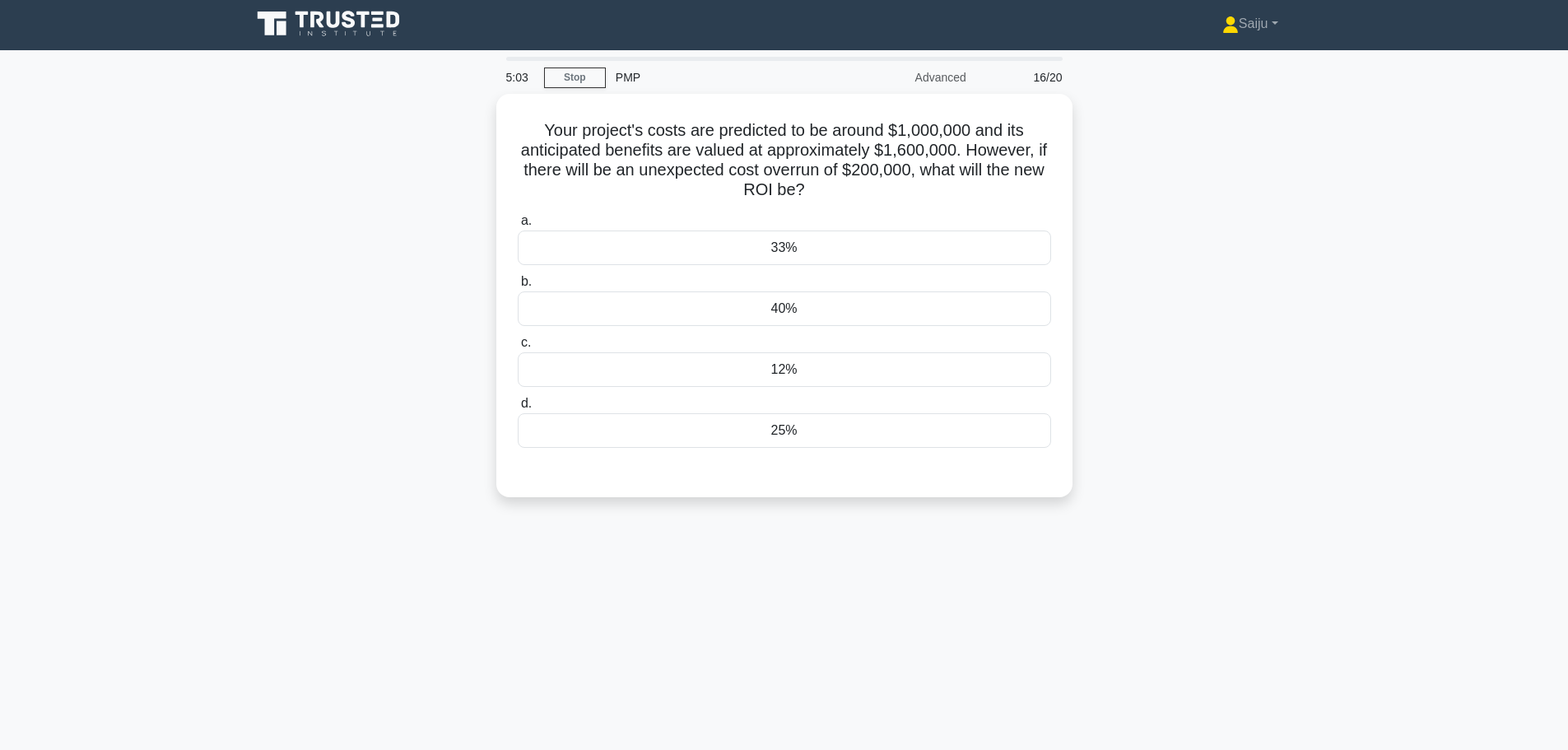
scroll to position [0, 0]
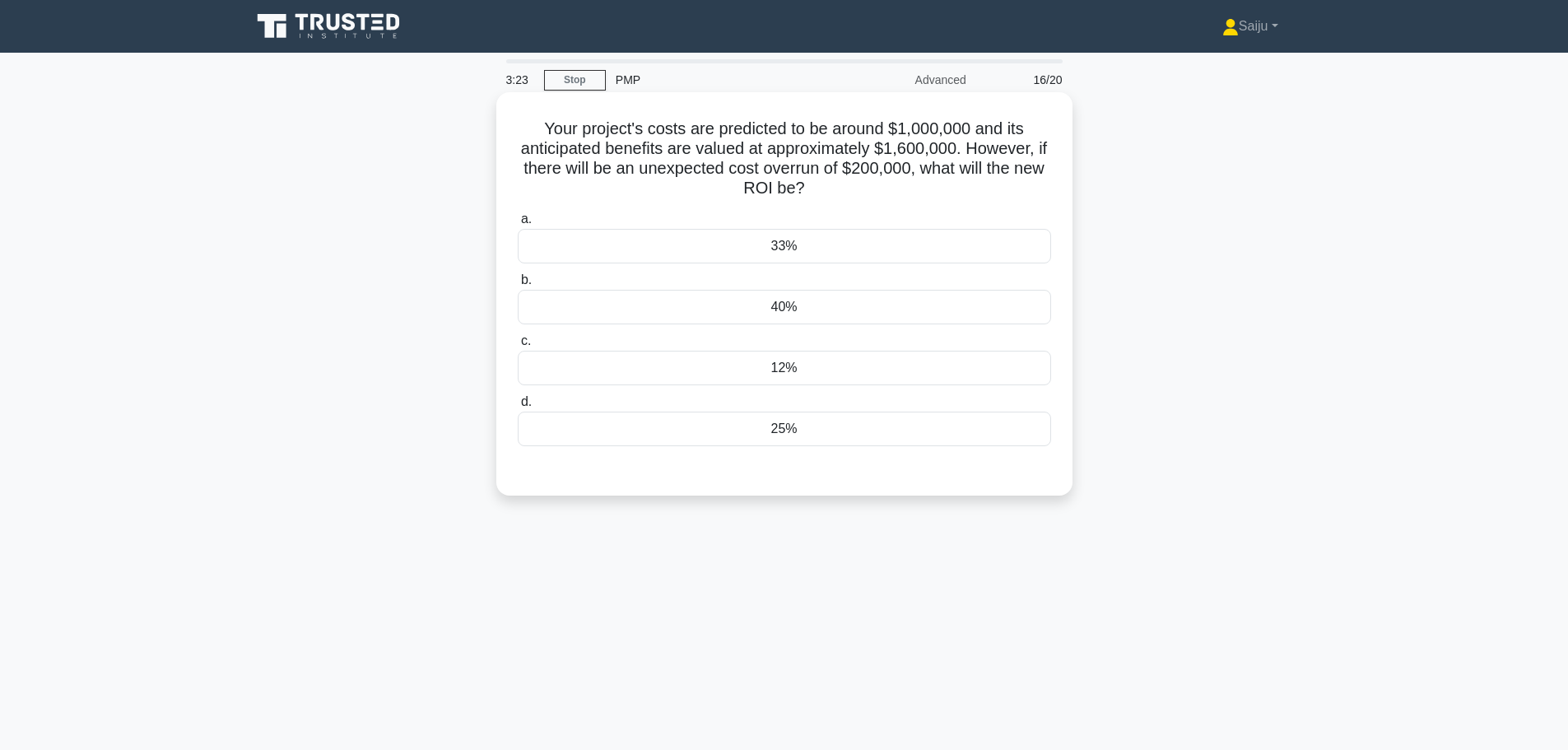
click at [809, 305] on div "40%" at bounding box center [784, 306] width 533 height 34
click at [517, 285] on input "b. 40%" at bounding box center [517, 279] width 0 height 11
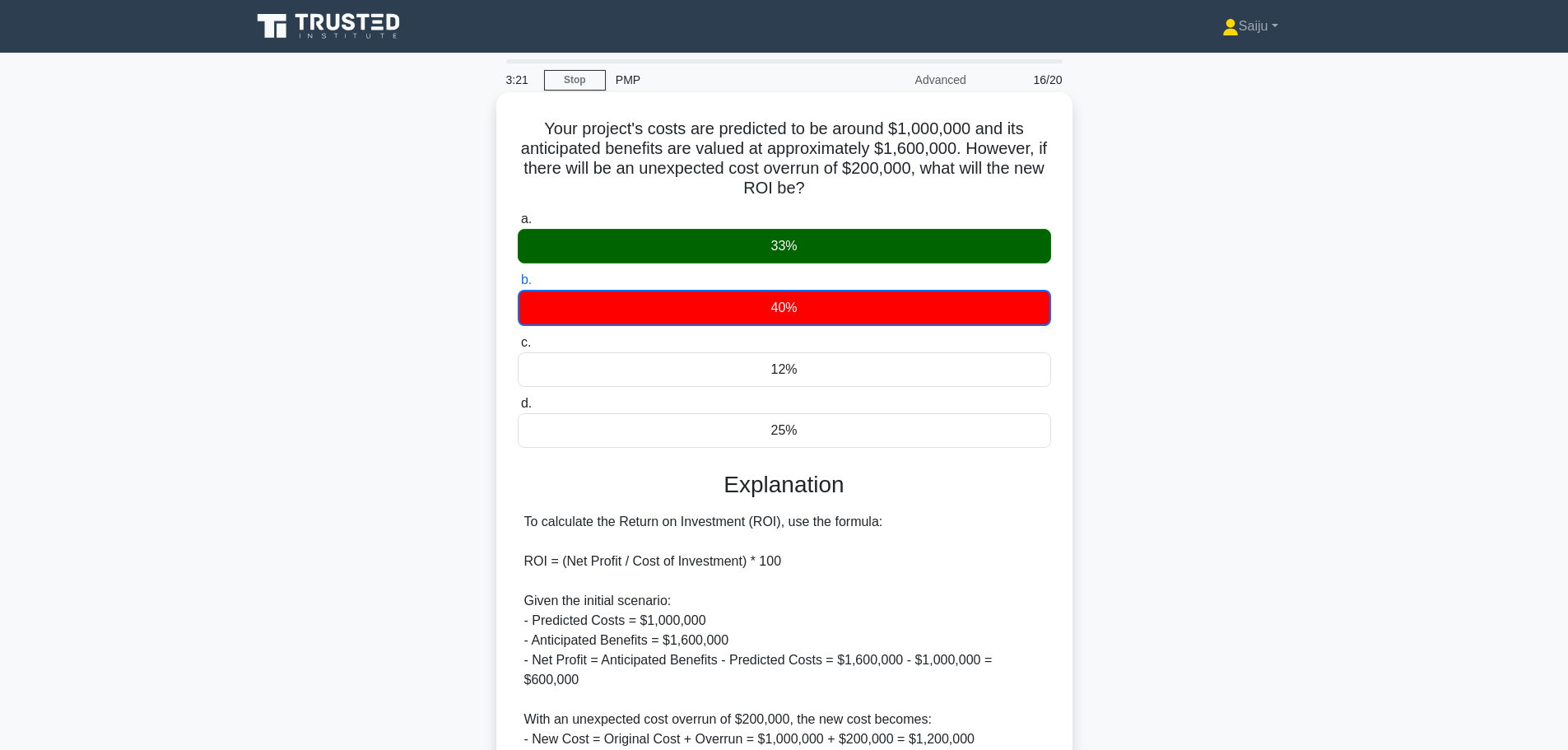
click at [813, 250] on div "33%" at bounding box center [784, 245] width 533 height 34
click at [517, 224] on input "a. 33%" at bounding box center [517, 219] width 0 height 11
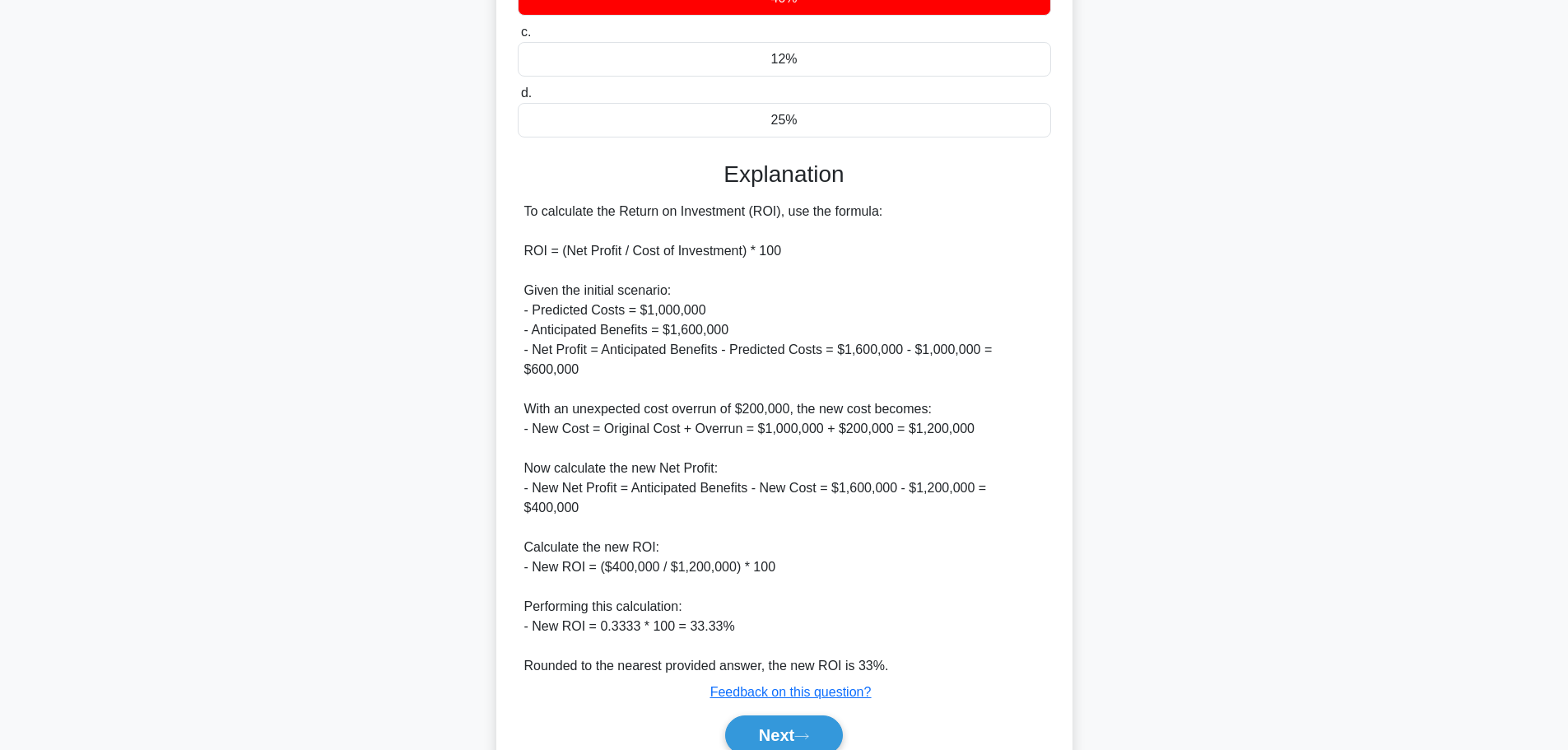
scroll to position [365, 0]
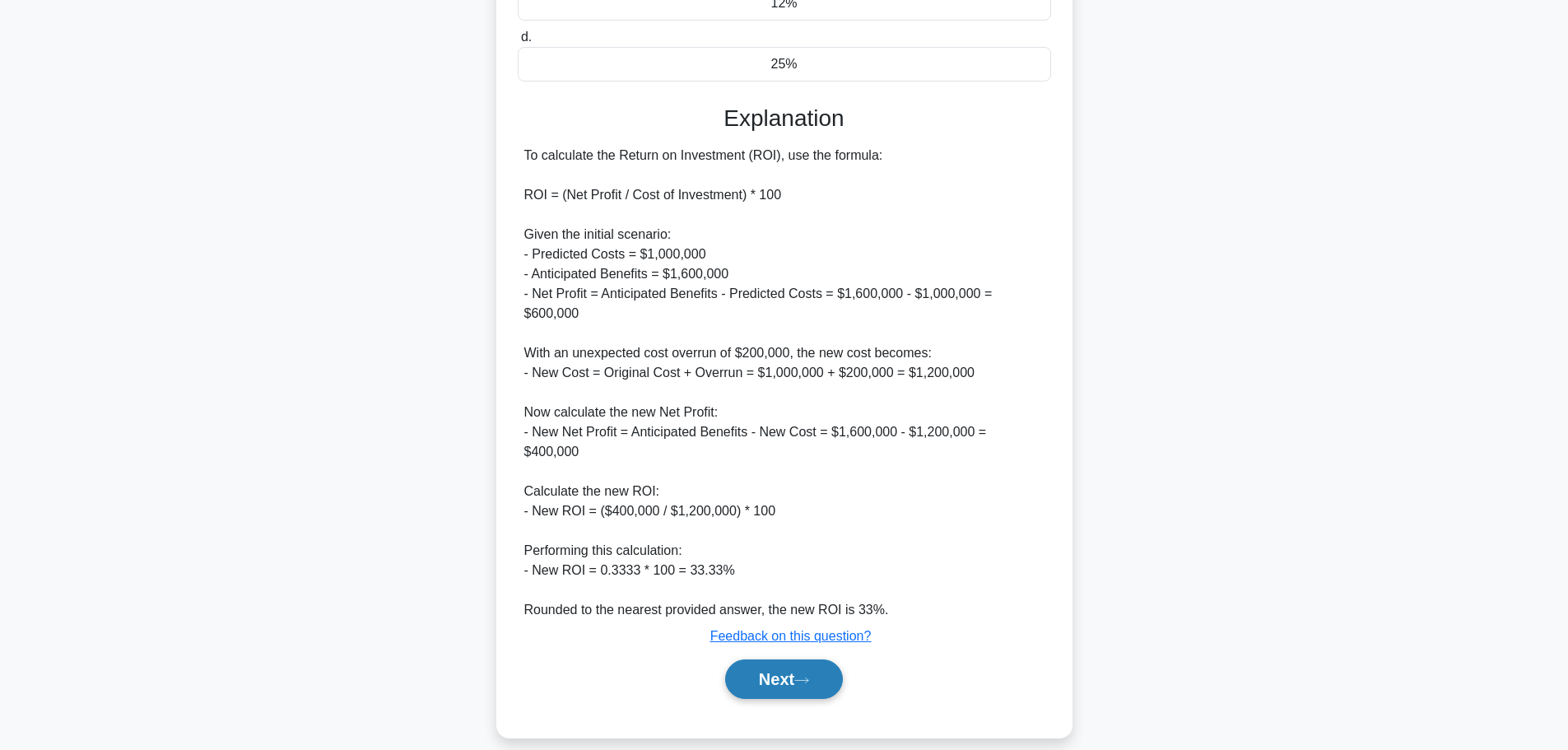
click at [798, 671] on button "Next" at bounding box center [784, 678] width 118 height 39
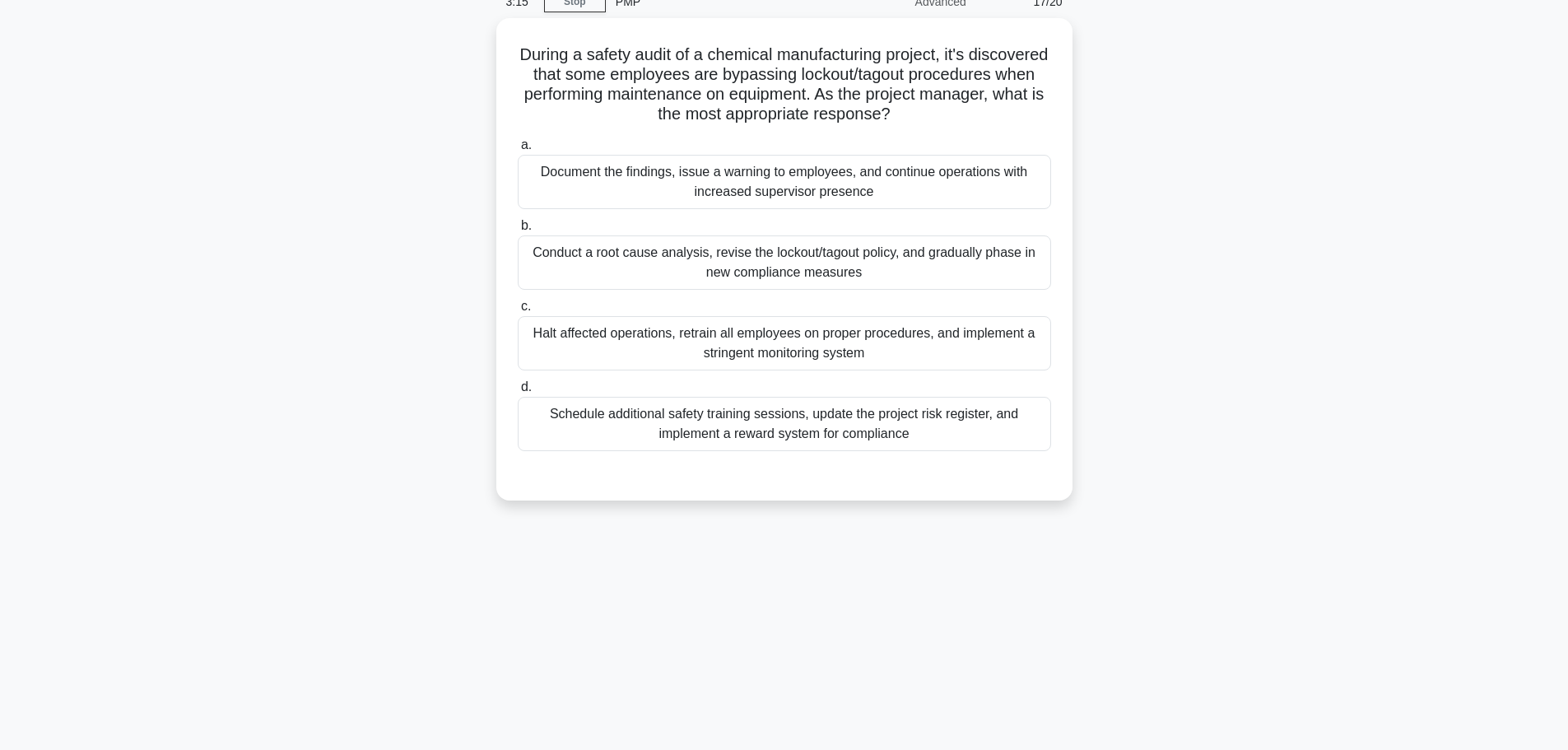
scroll to position [0, 0]
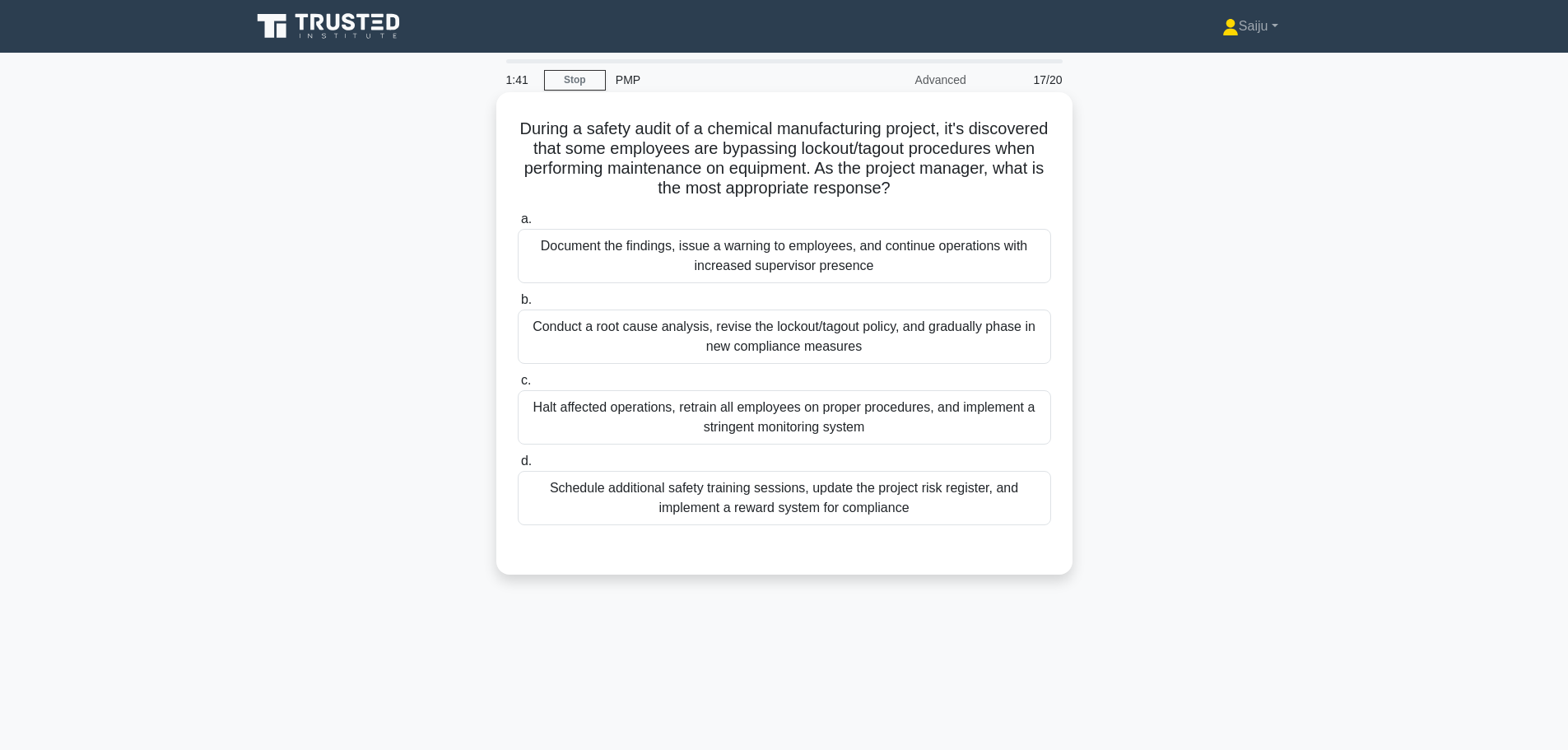
click at [824, 261] on div "Document the findings, issue a warning to employees, and continue operations wi…" at bounding box center [784, 255] width 533 height 54
click at [517, 224] on input "a. Document the findings, issue a warning to employees, and continue operations…" at bounding box center [517, 219] width 0 height 11
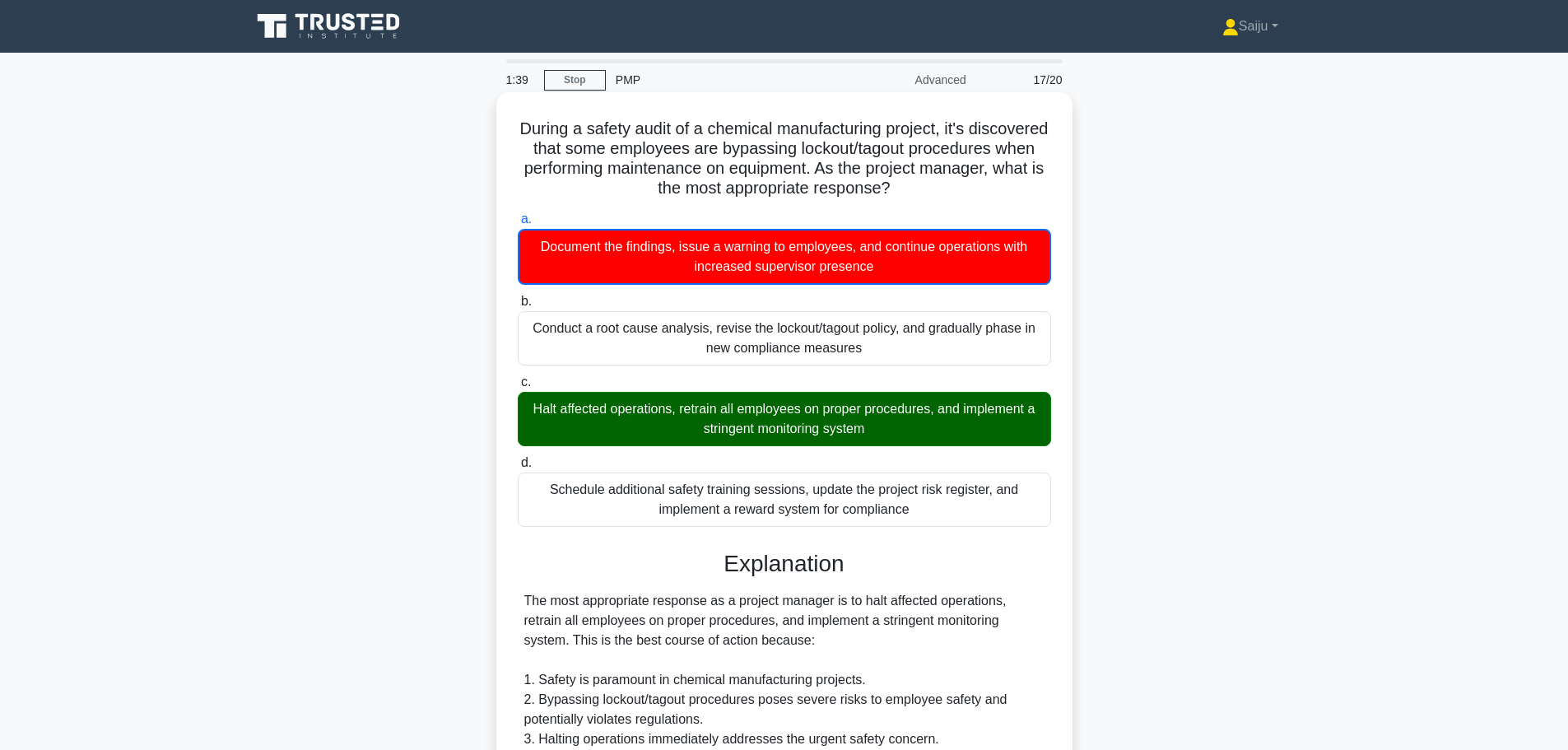
click at [819, 418] on div "Halt affected operations, retrain all employees on proper procedures, and imple…" at bounding box center [784, 418] width 533 height 54
click at [517, 388] on input "c. Halt affected operations, retrain all employees on proper procedures, and im…" at bounding box center [517, 382] width 0 height 11
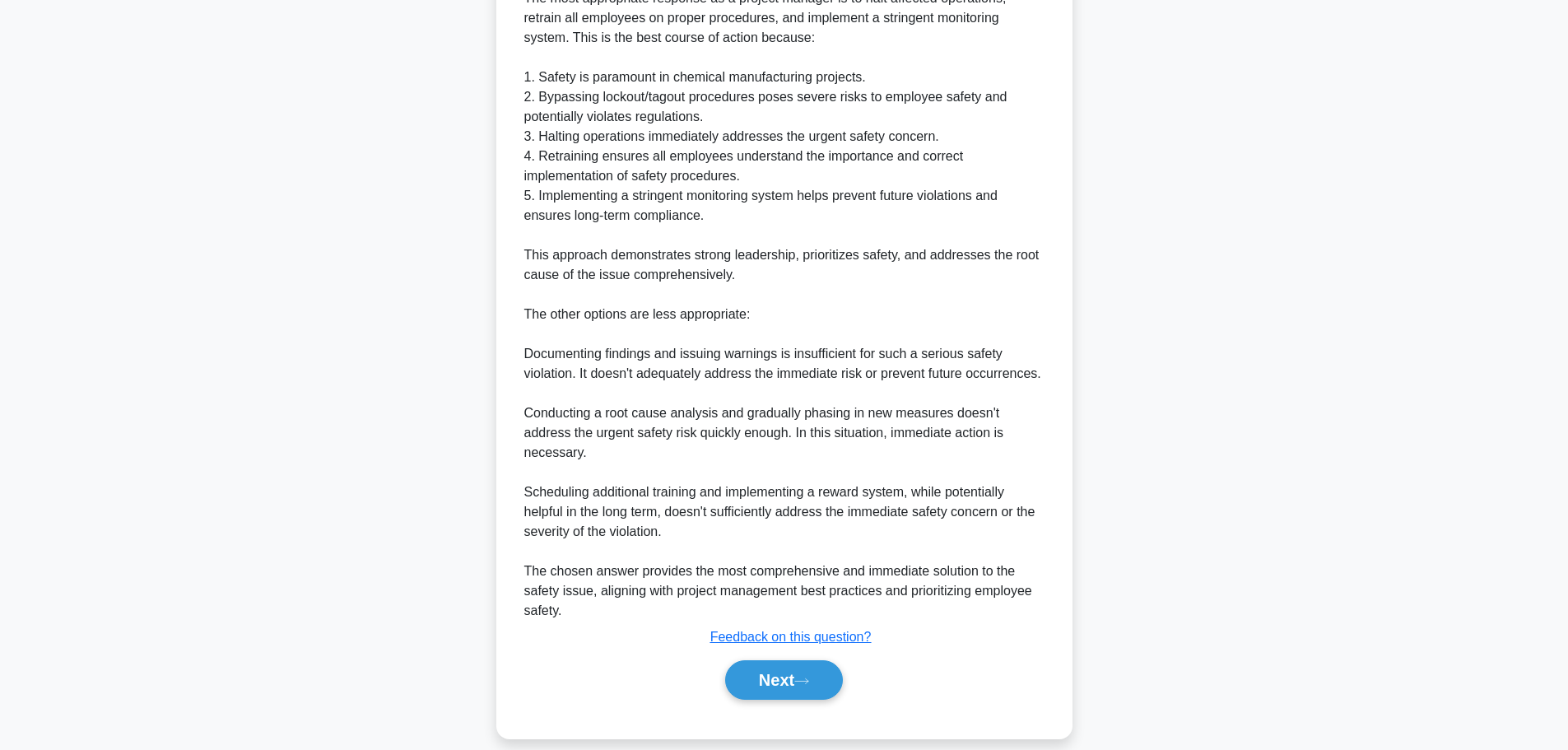
scroll to position [602, 0]
click at [789, 661] on button "Next" at bounding box center [784, 678] width 118 height 39
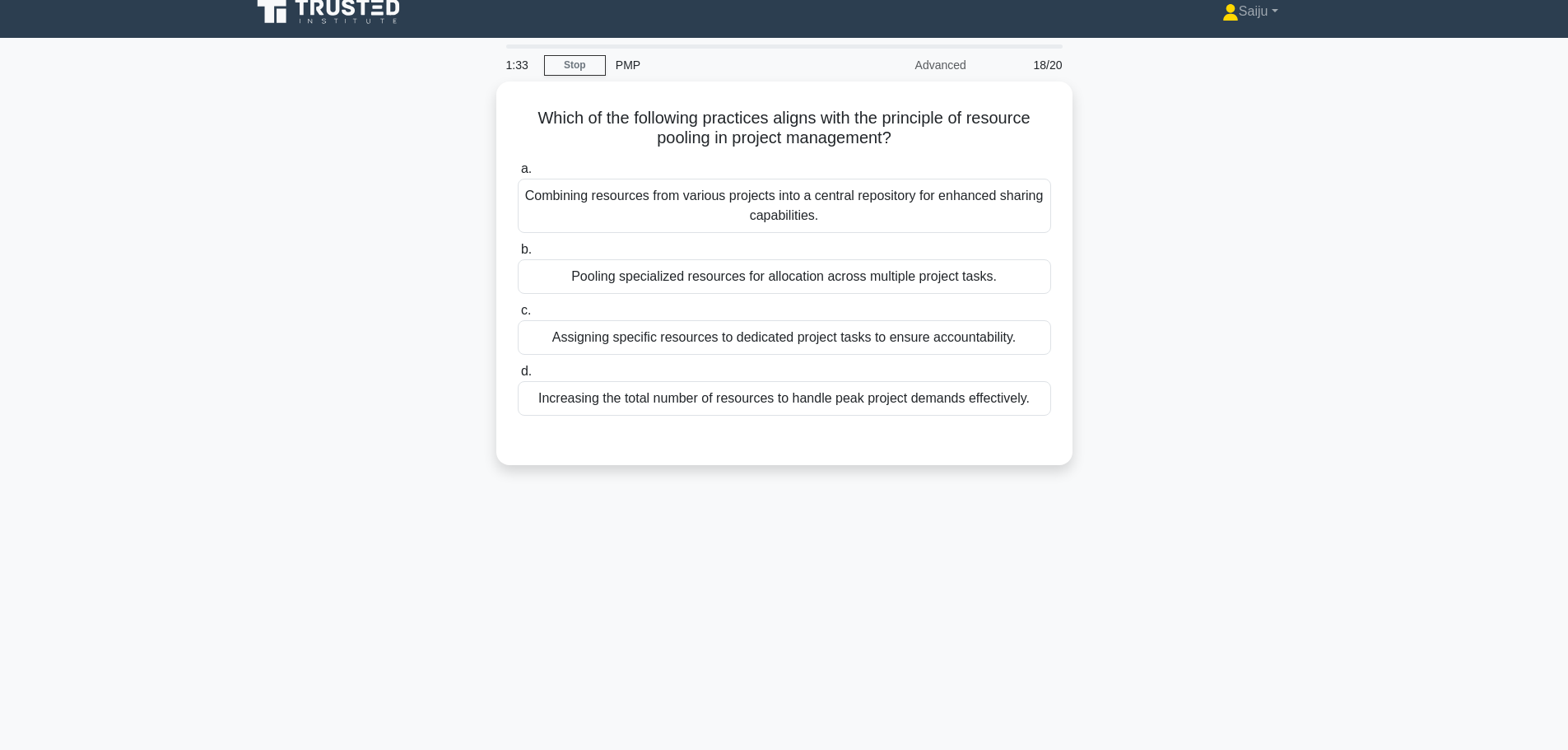
scroll to position [0, 0]
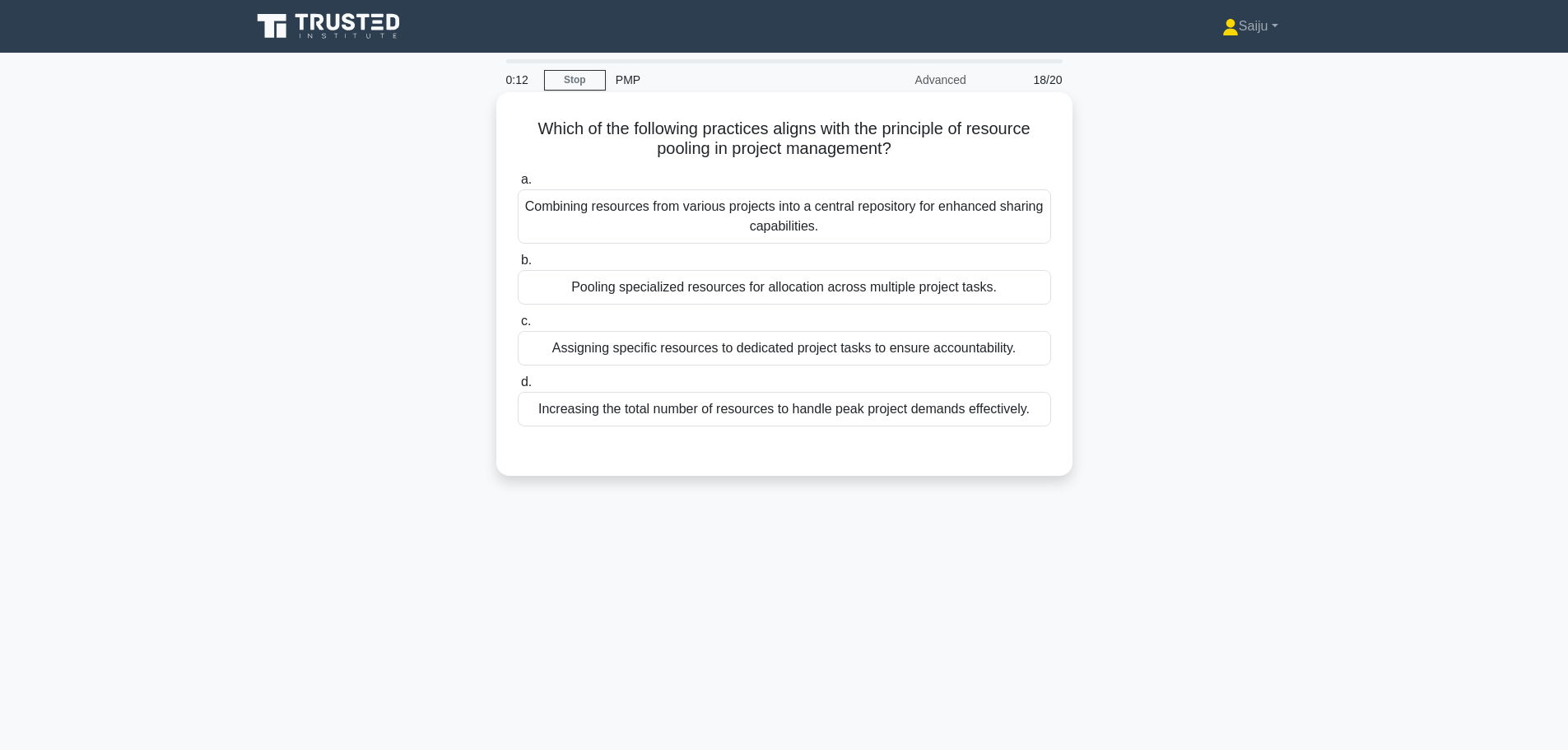
click at [717, 289] on div "Pooling specialized resources for allocation across multiple project tasks." at bounding box center [784, 287] width 533 height 34
click at [517, 266] on input "b. Pooling specialized resources for allocation across multiple project tasks." at bounding box center [517, 260] width 0 height 11
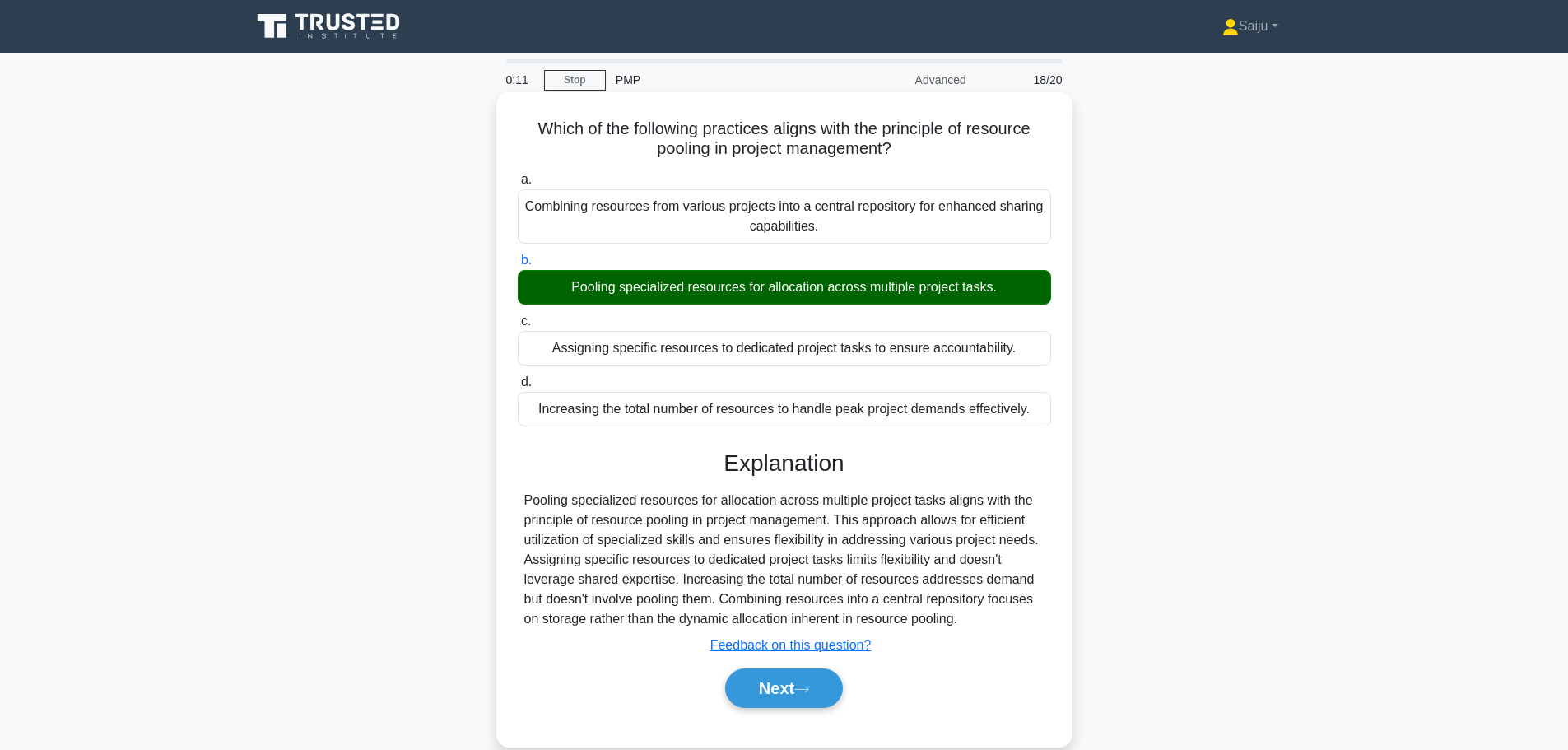
scroll to position [139, 0]
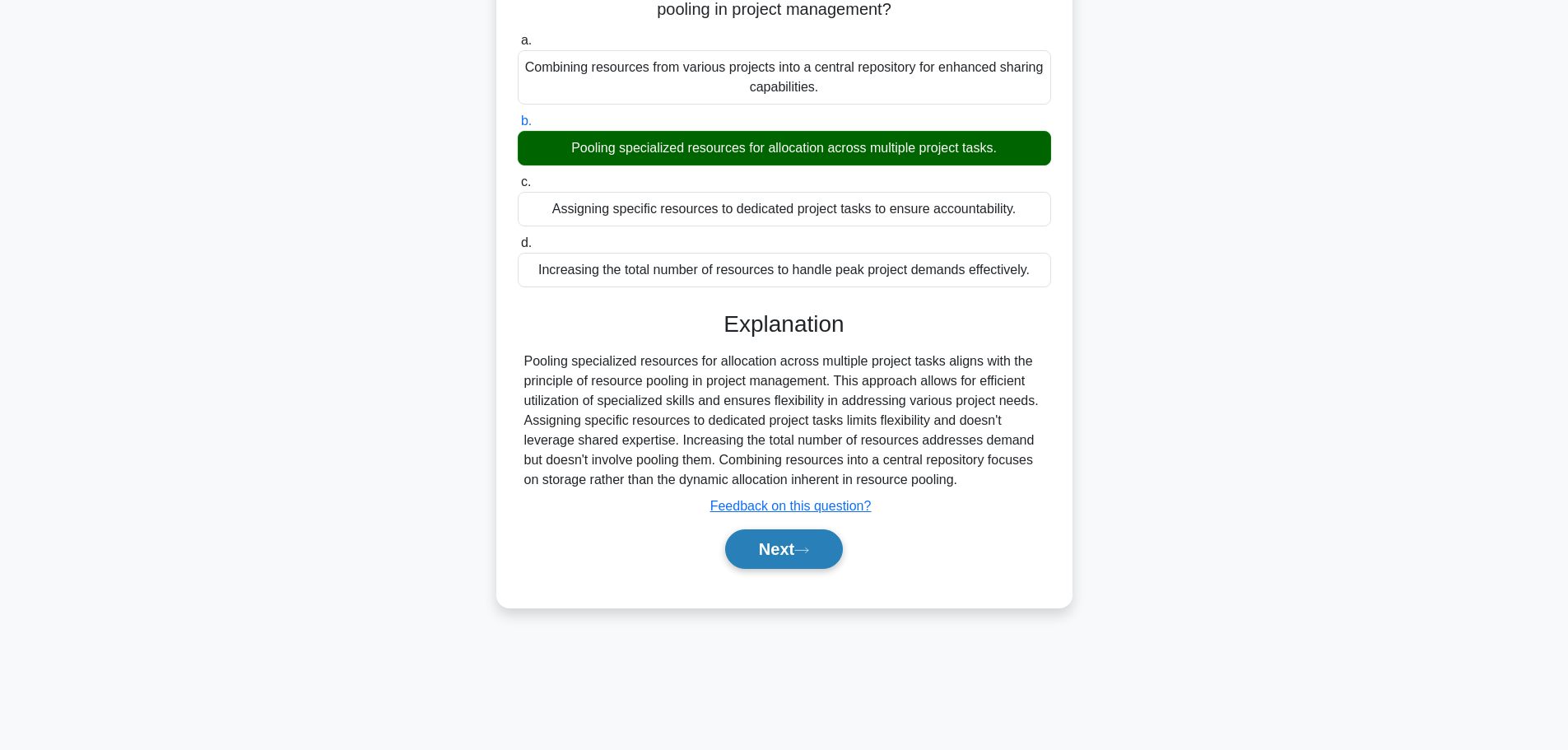
click at [782, 564] on button "Next" at bounding box center [784, 548] width 118 height 39
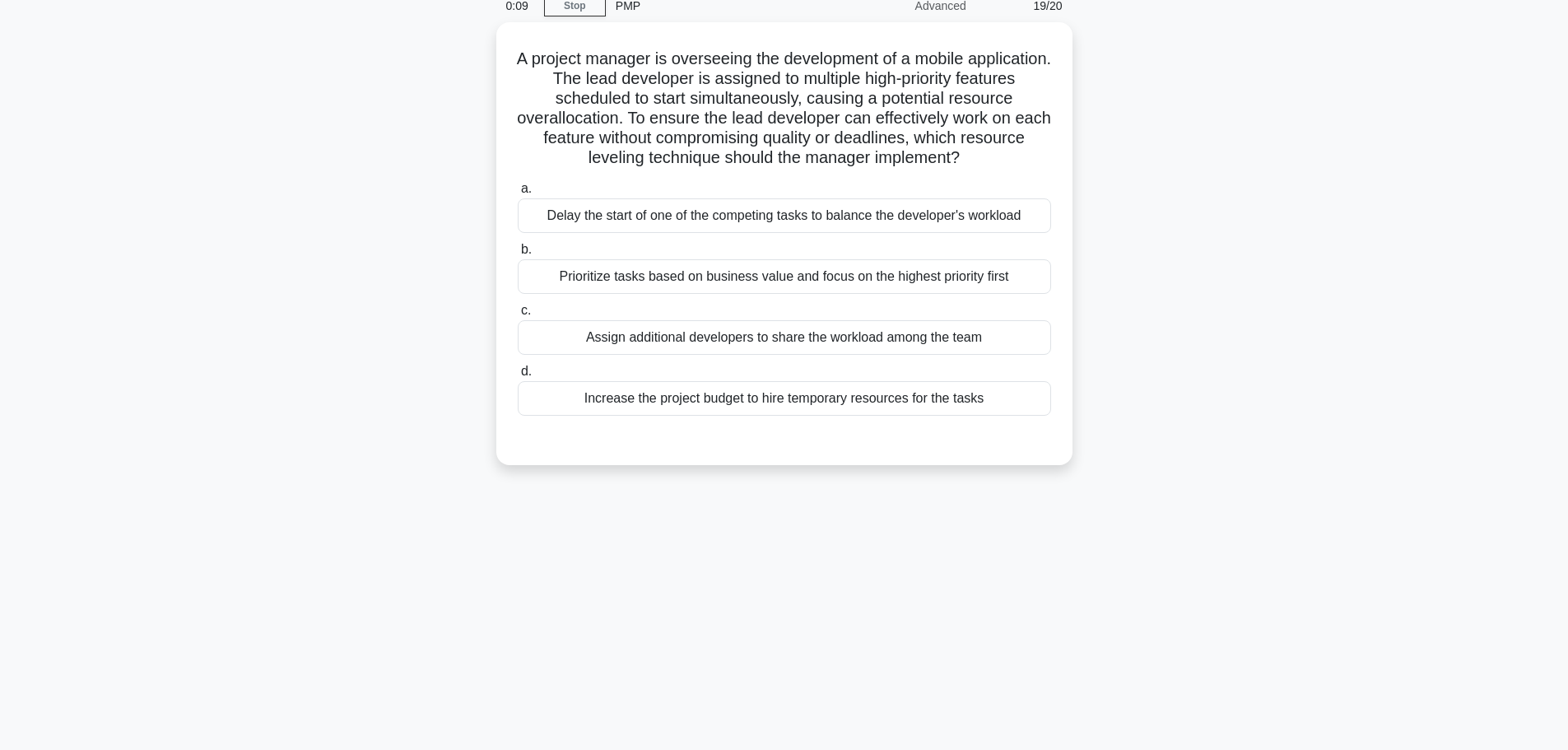
scroll to position [0, 0]
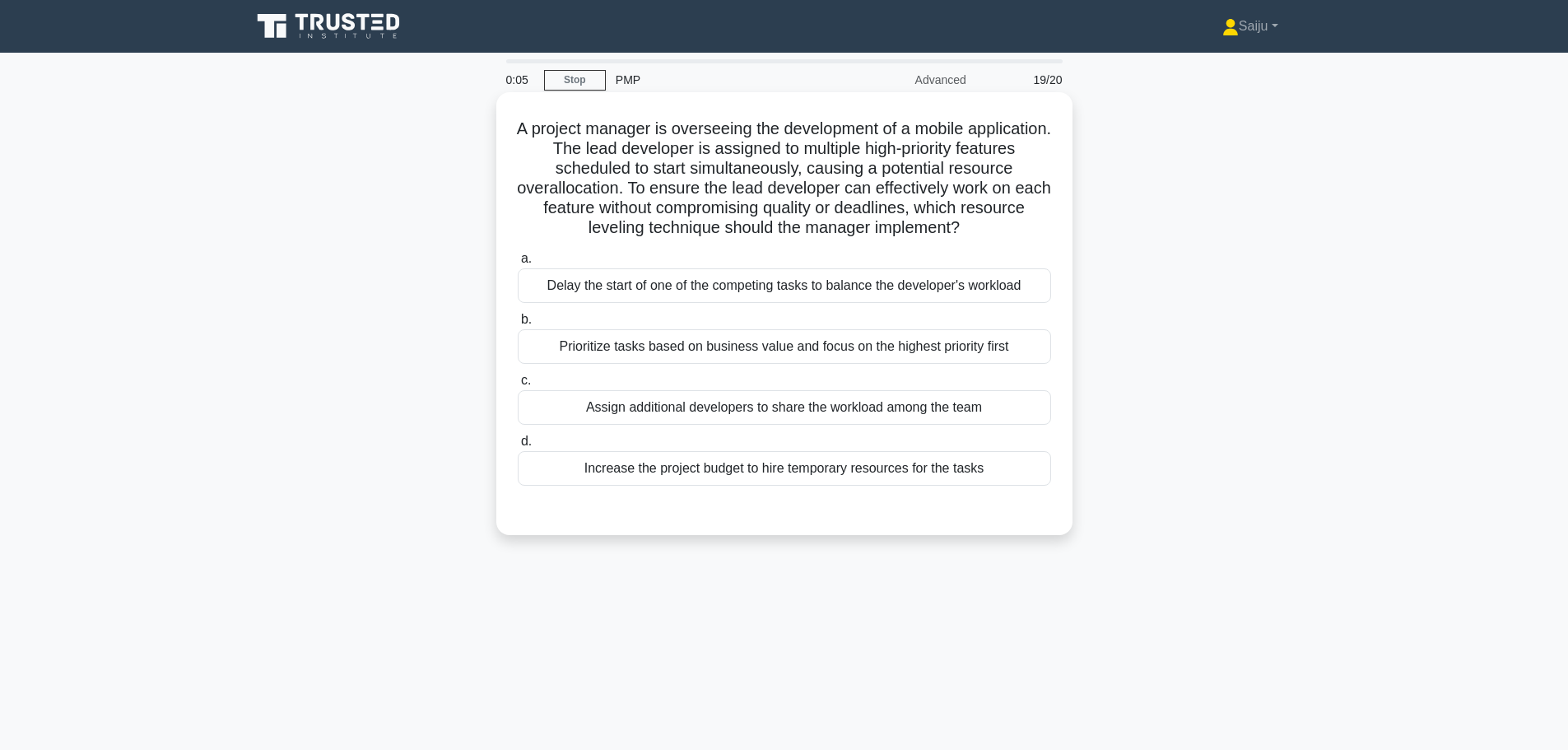
click at [762, 340] on div "Prioritize tasks based on business value and focus on the highest priority first" at bounding box center [784, 346] width 533 height 34
click at [517, 325] on input "b. Prioritize tasks based on business value and focus on the highest priority f…" at bounding box center [517, 320] width 0 height 11
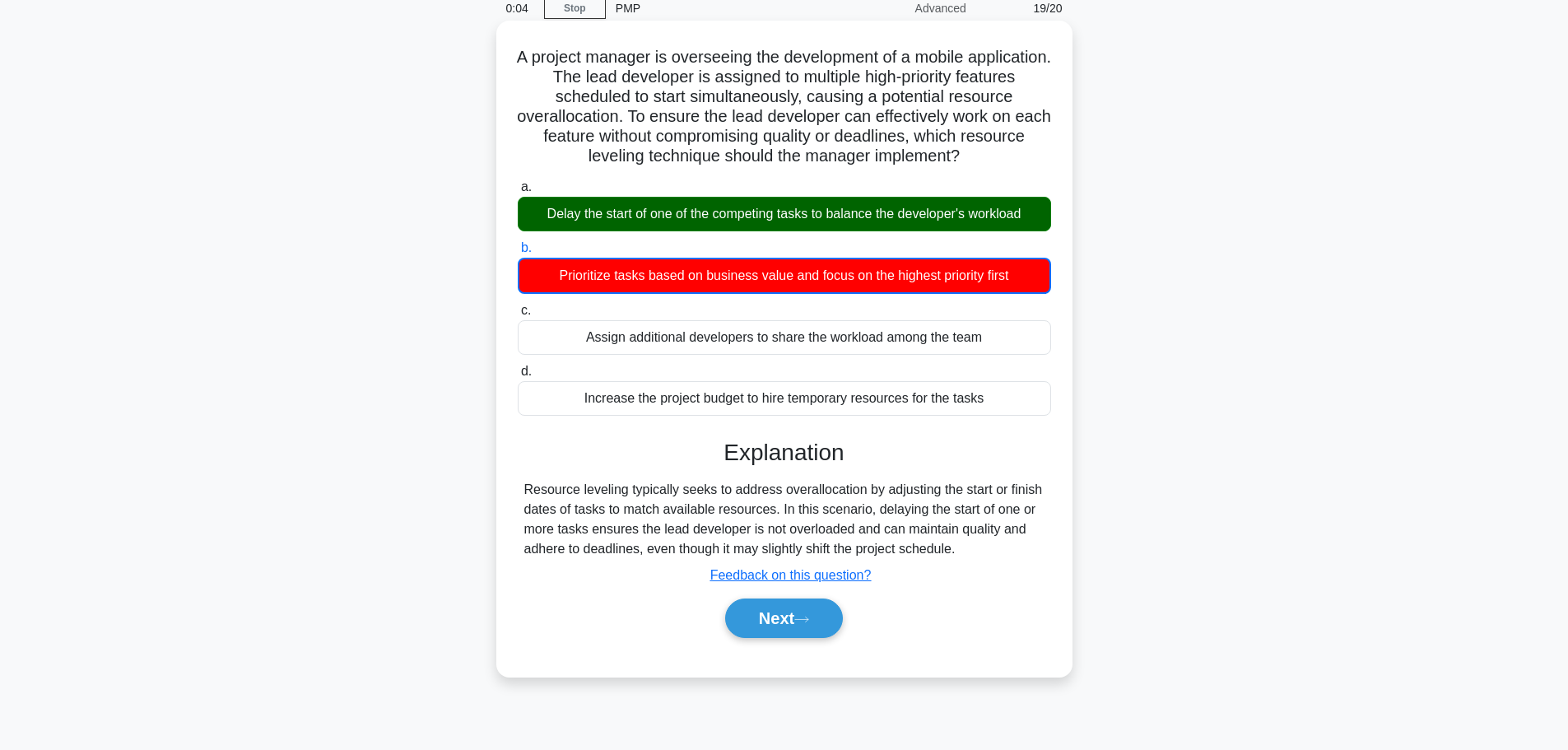
scroll to position [139, 0]
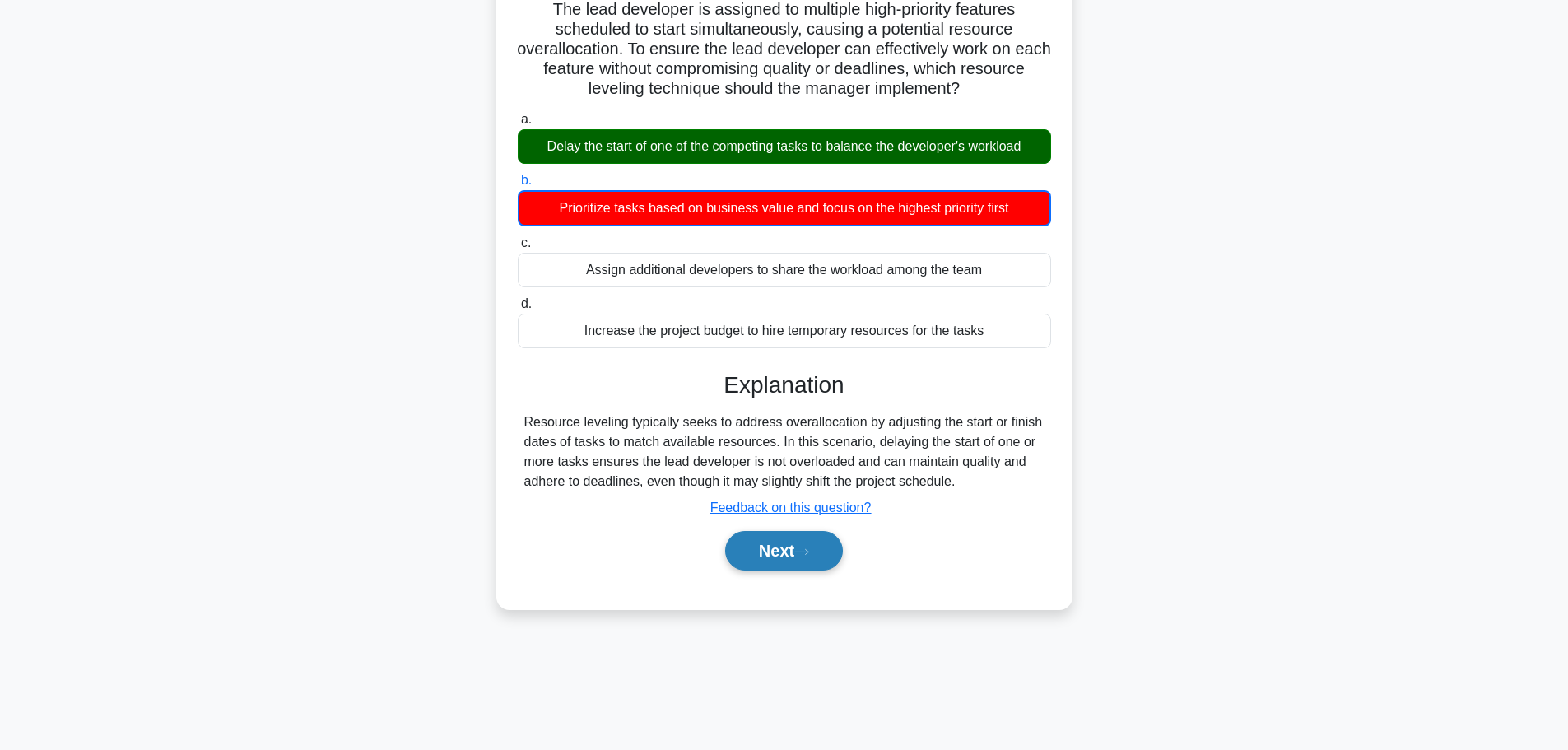
click at [796, 546] on button "Next" at bounding box center [784, 550] width 118 height 39
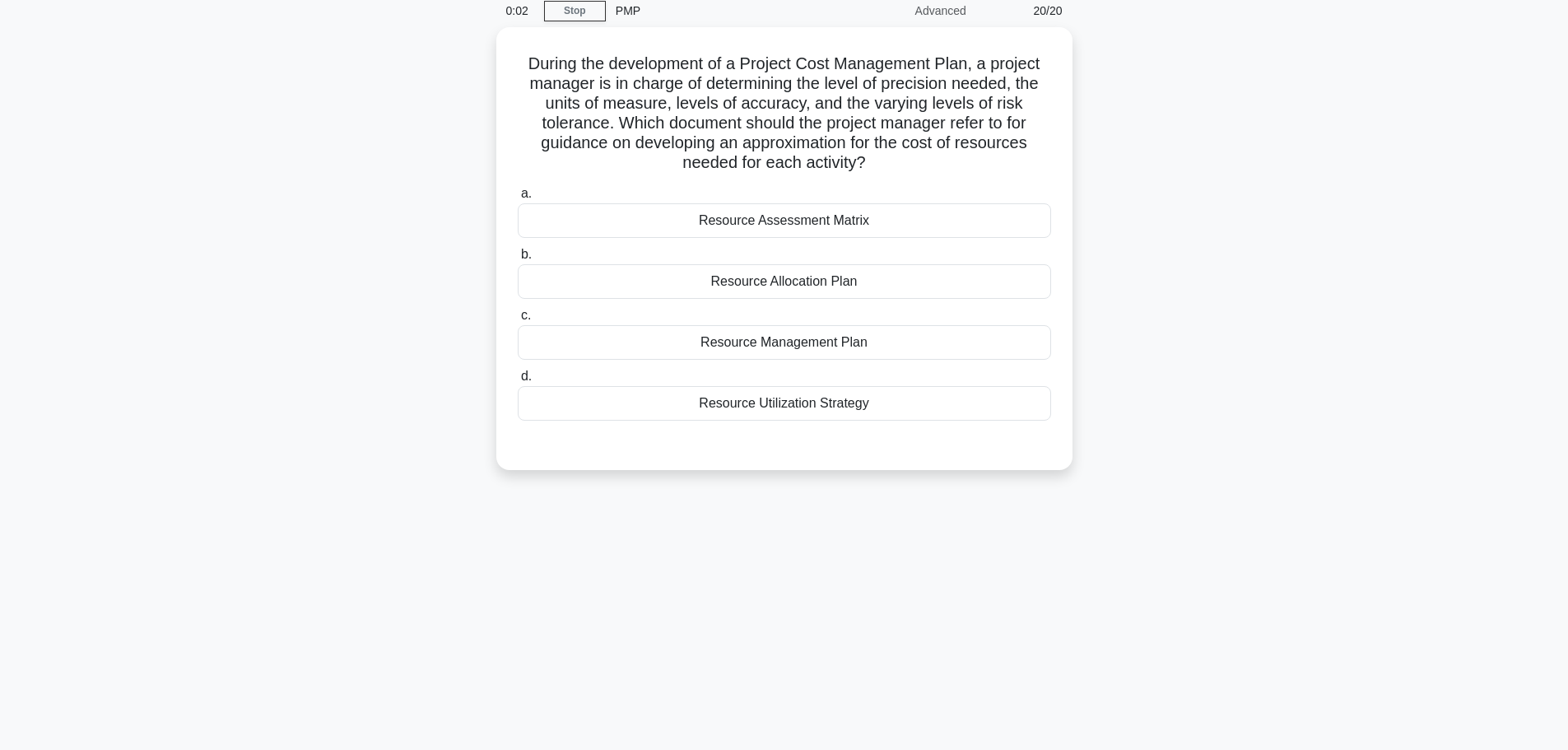
scroll to position [0, 0]
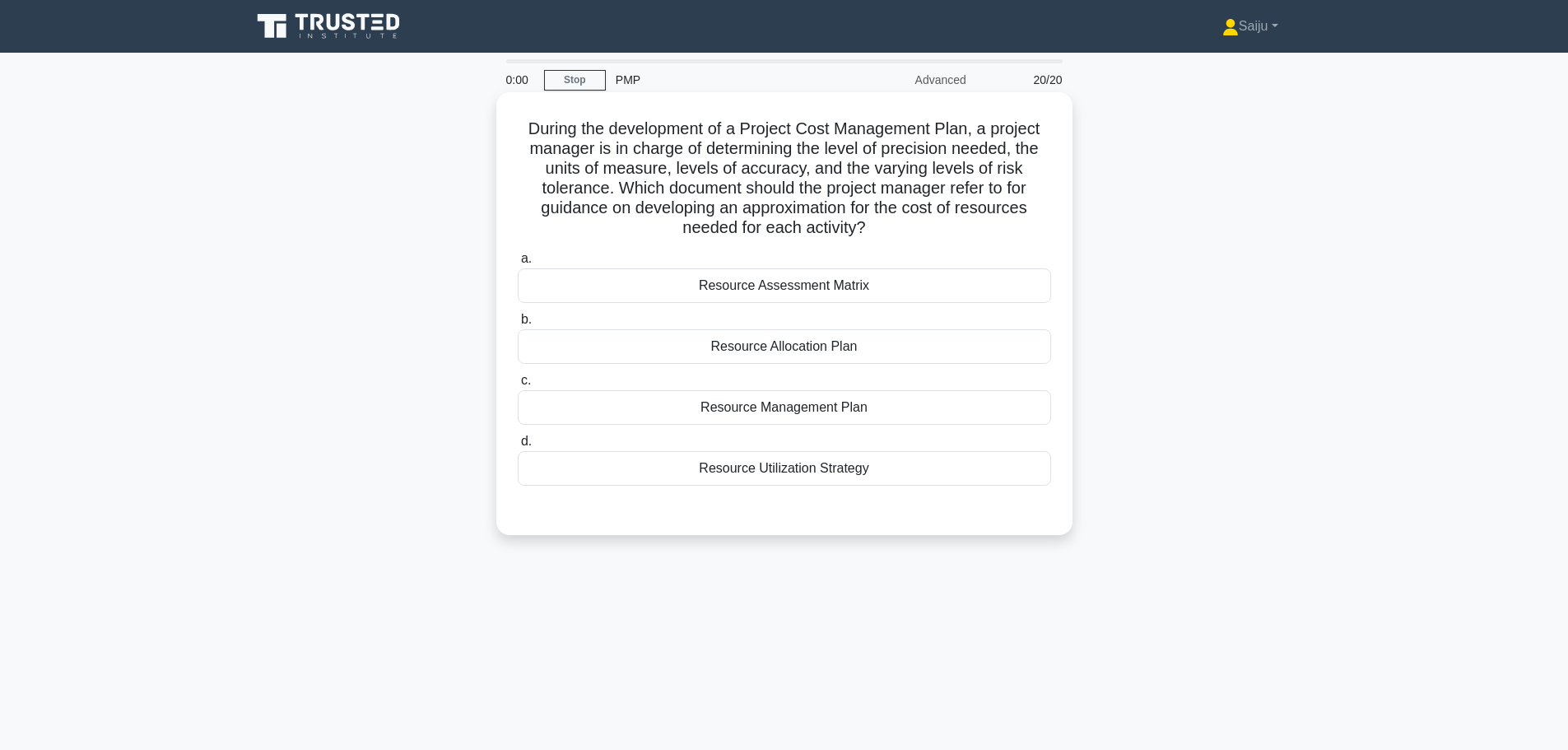
click at [814, 422] on div "Resource Management Plan" at bounding box center [784, 406] width 533 height 34
click at [517, 386] on input "c. Resource Management Plan" at bounding box center [517, 380] width 0 height 11
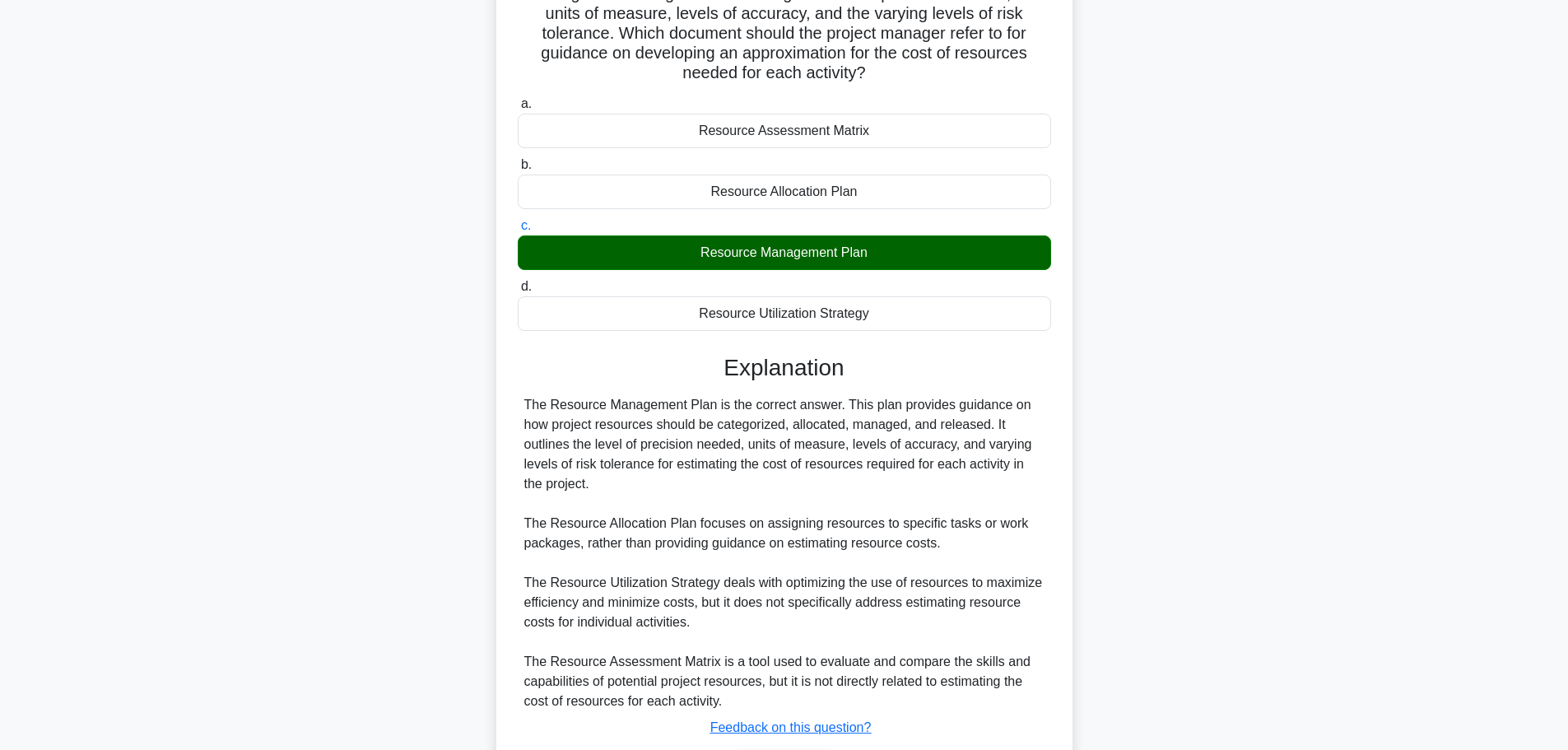
scroll to position [266, 0]
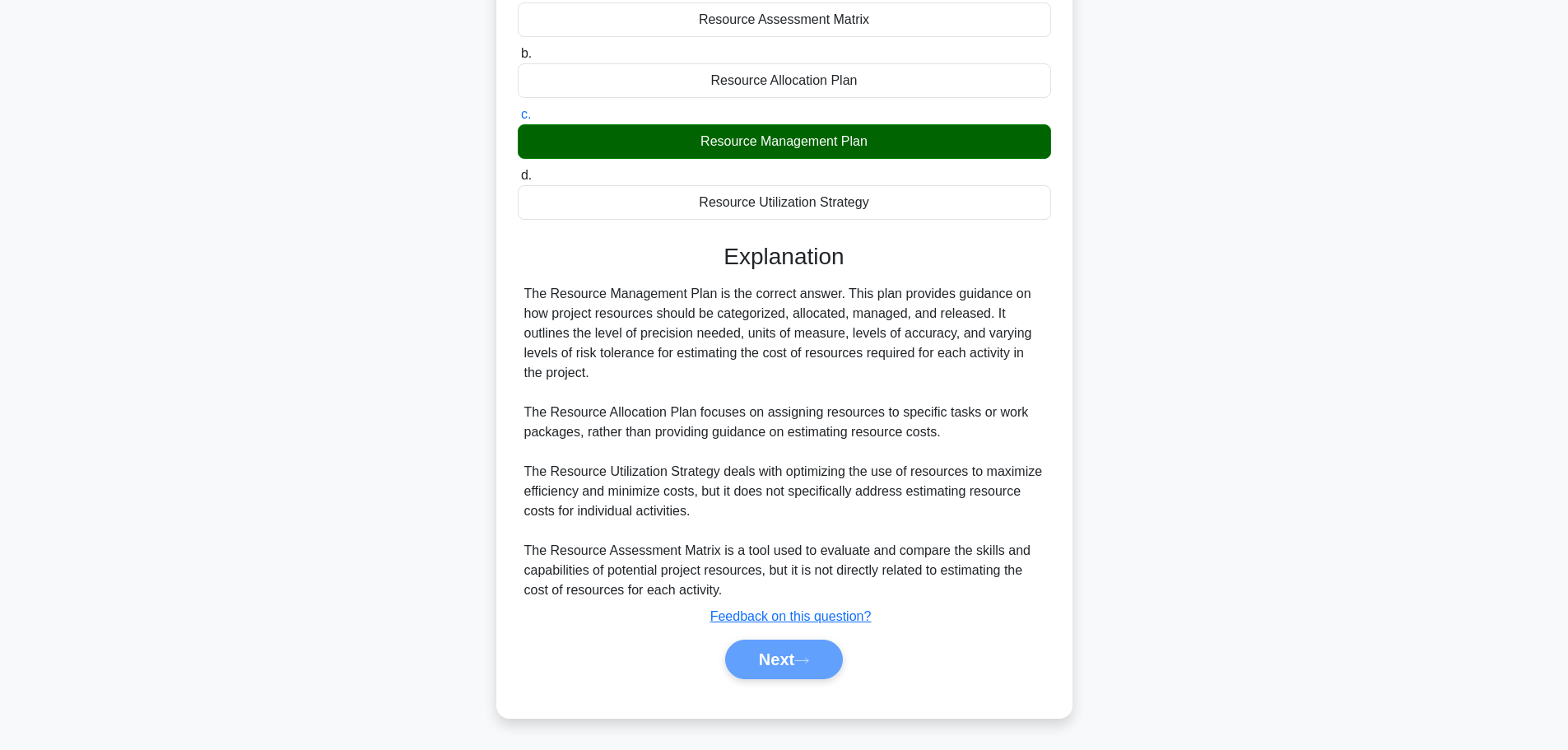
click at [790, 655] on div "Next" at bounding box center [784, 658] width 540 height 39
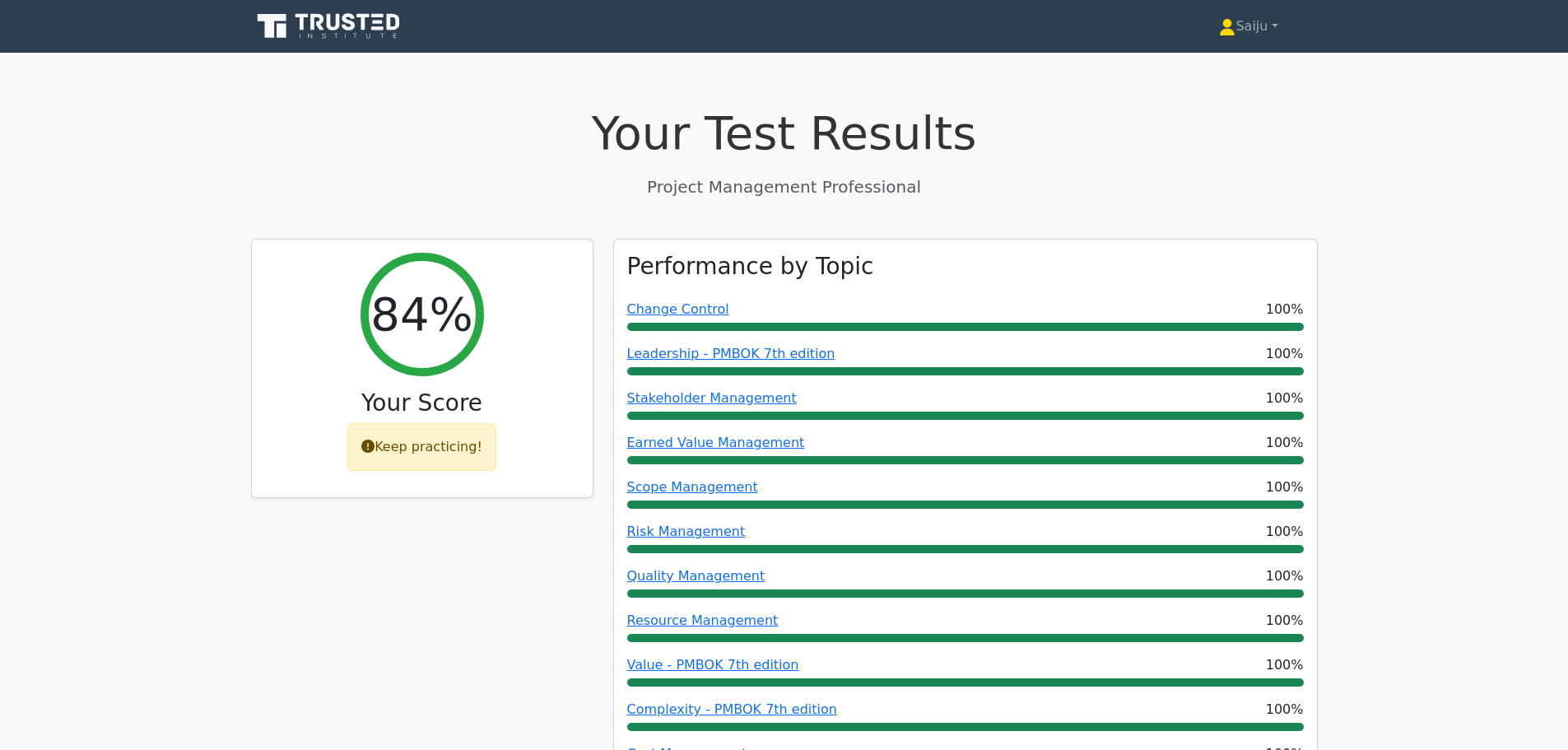
click at [363, 23] on icon at bounding box center [364, 23] width 13 height 17
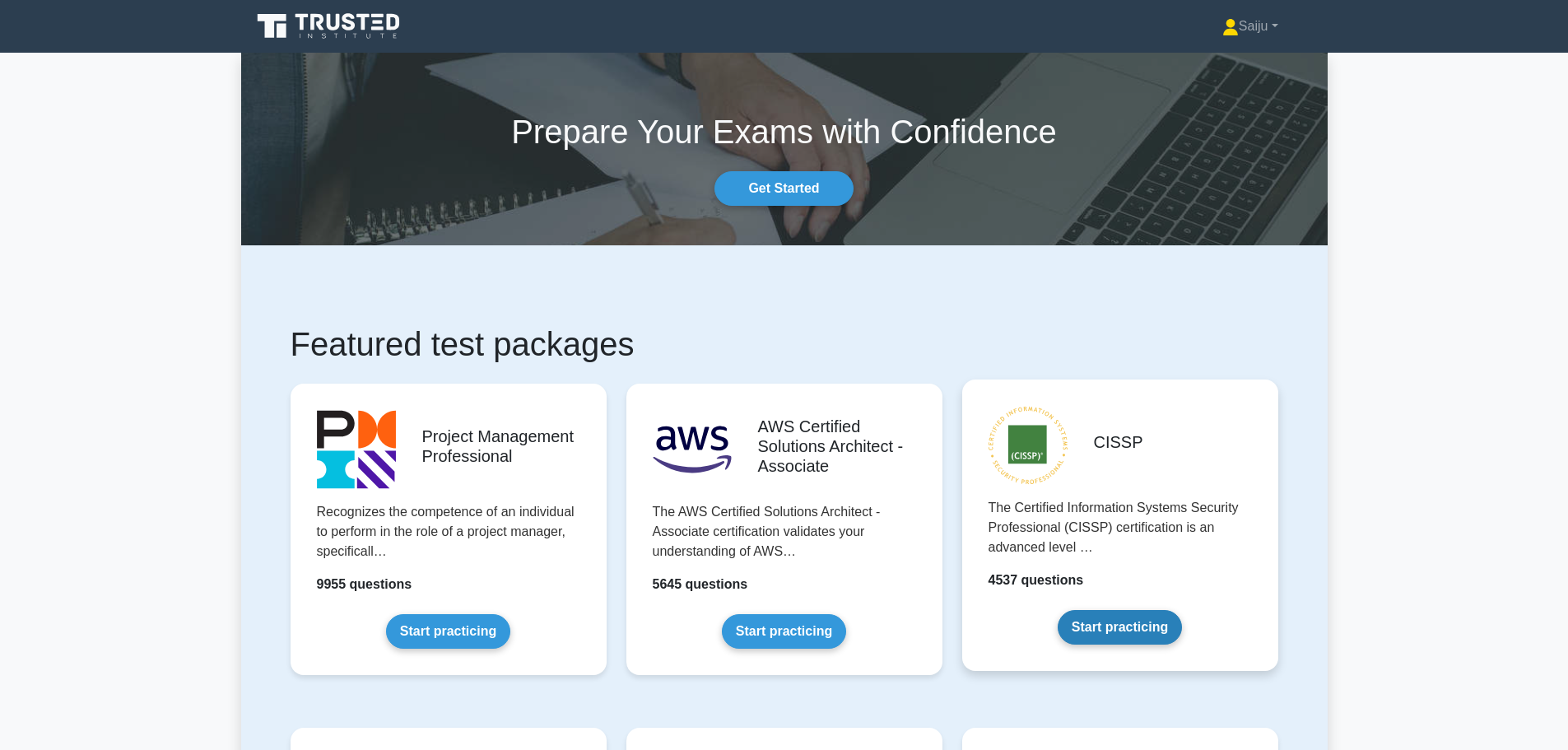
click at [1116, 631] on link "Start practicing" at bounding box center [1119, 627] width 124 height 34
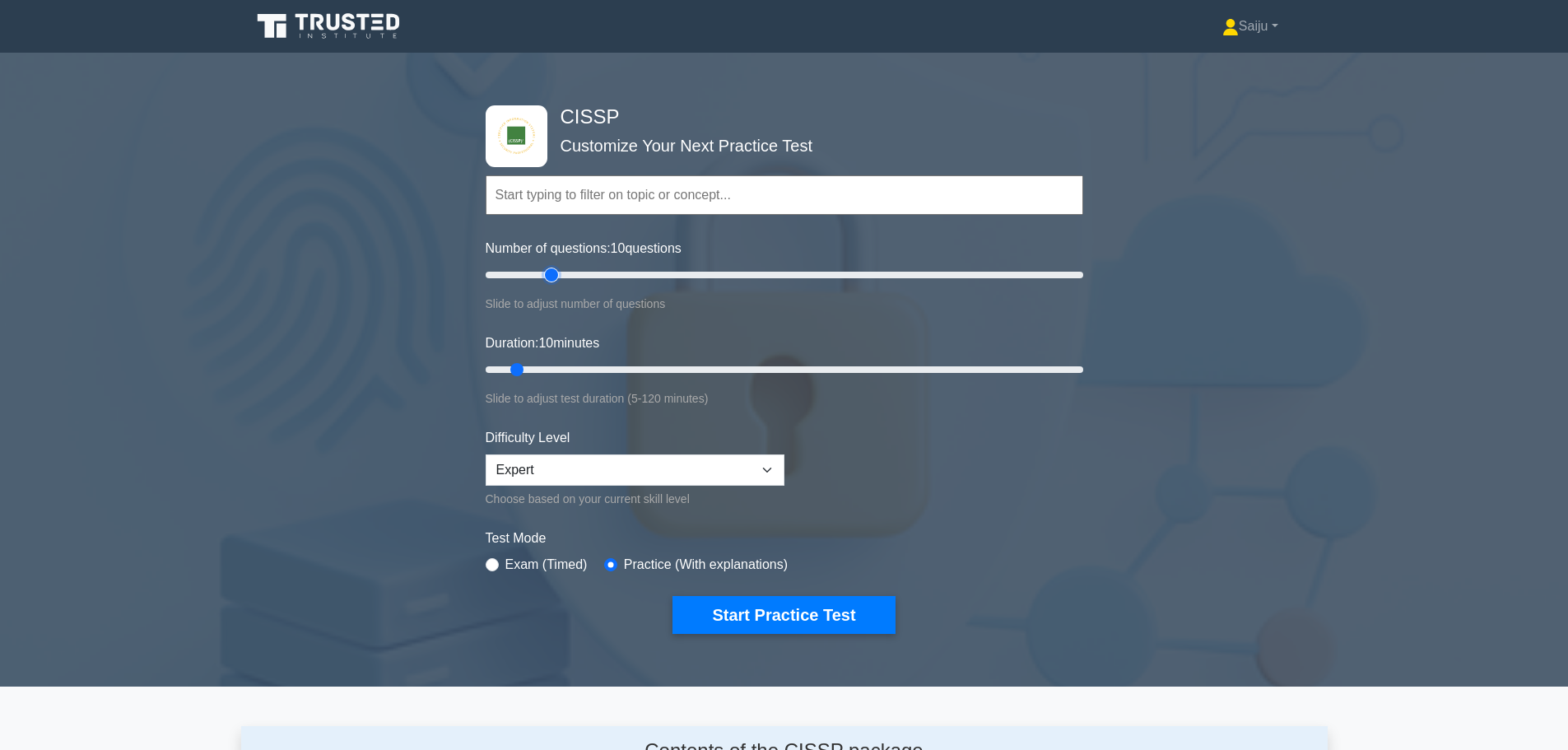
click at [548, 273] on input "Number of questions: 10 questions" at bounding box center [784, 275] width 597 height 20
type input "20"
click at [533, 274] on input "Number of questions: 25 questions" at bounding box center [784, 275] width 597 height 20
click at [547, 370] on input "Duration: 10 minutes" at bounding box center [784, 370] width 597 height 20
click at [555, 370] on input "Duration: 15 minutes" at bounding box center [784, 370] width 597 height 20
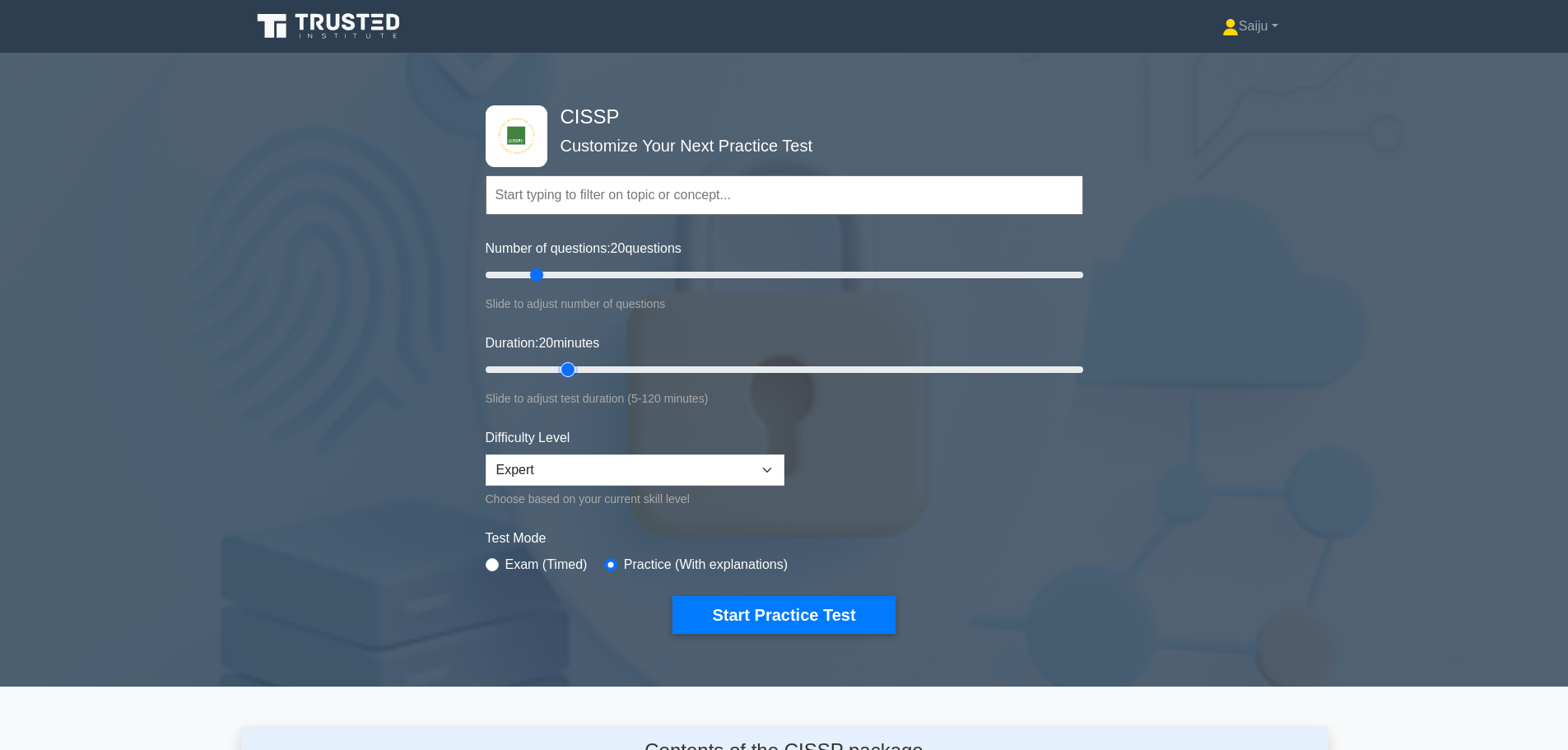
type input "20"
click at [565, 369] on input "Duration: 20 minutes" at bounding box center [784, 370] width 597 height 20
click at [774, 613] on button "Start Practice Test" at bounding box center [784, 614] width 222 height 38
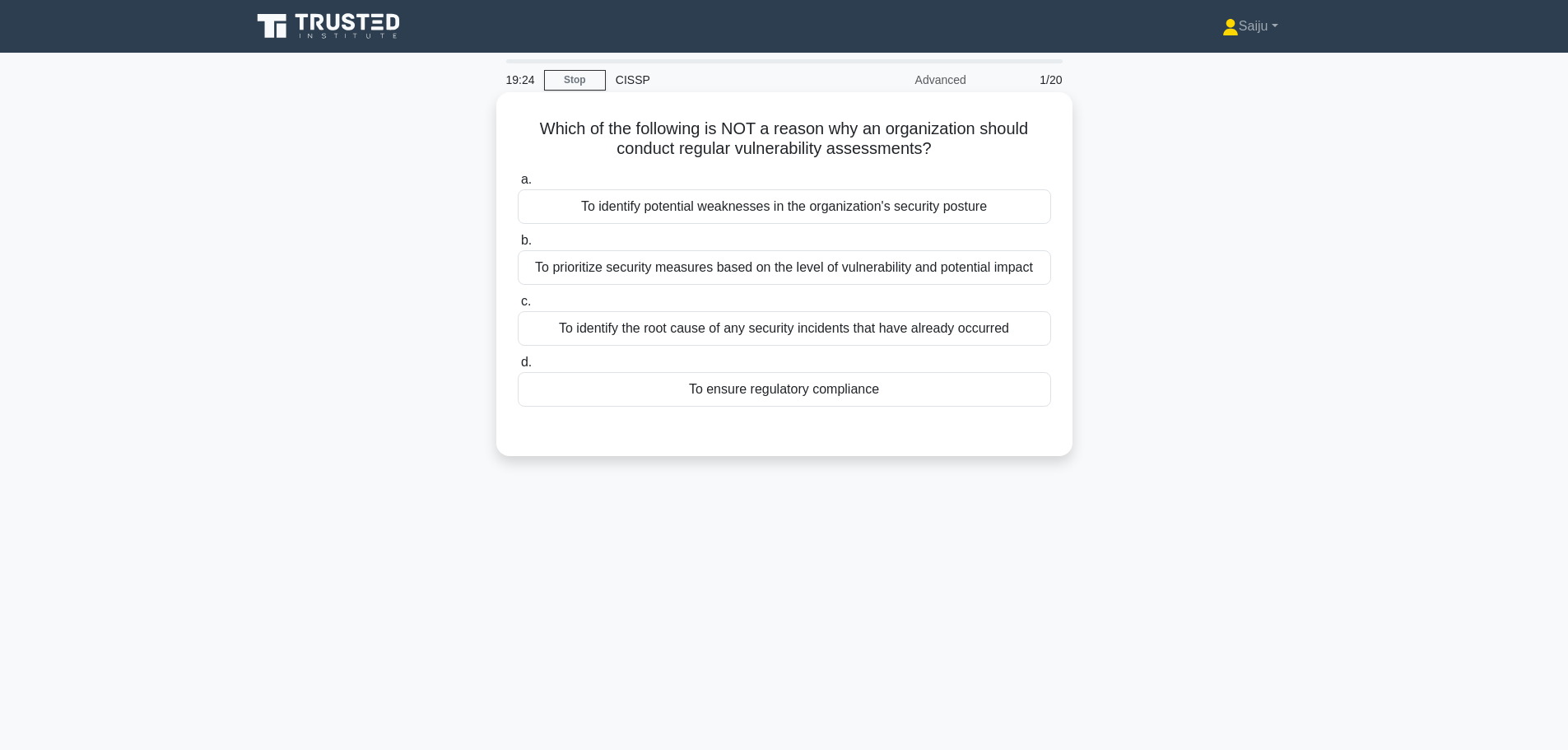
drag, startPoint x: 794, startPoint y: 395, endPoint x: 789, endPoint y: 404, distance: 10.3
click at [792, 400] on div "To ensure regulatory compliance" at bounding box center [784, 389] width 533 height 34
click at [792, 396] on div "To ensure regulatory compliance" at bounding box center [784, 389] width 533 height 34
click at [517, 368] on input "d. To ensure regulatory compliance" at bounding box center [517, 362] width 0 height 11
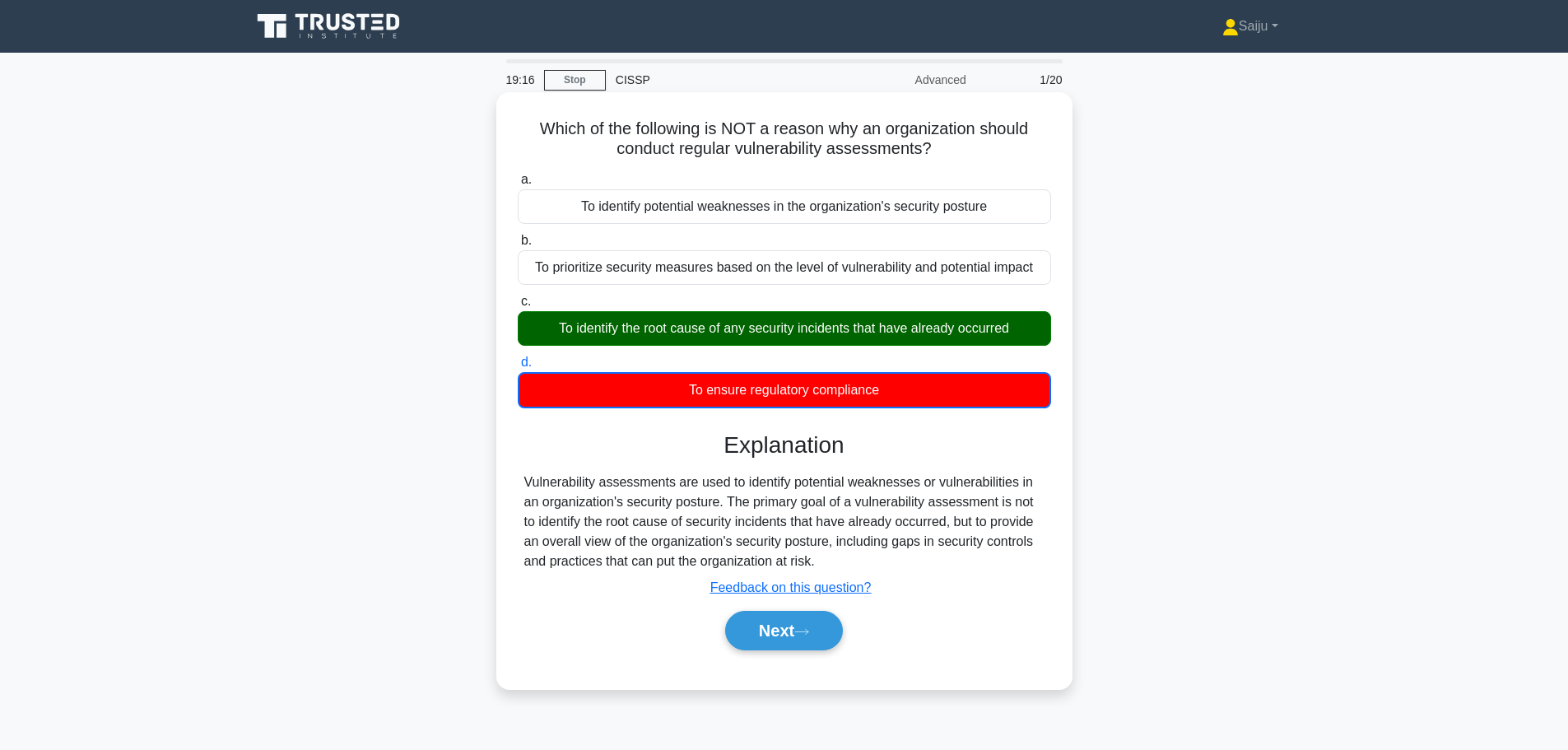
scroll to position [139, 0]
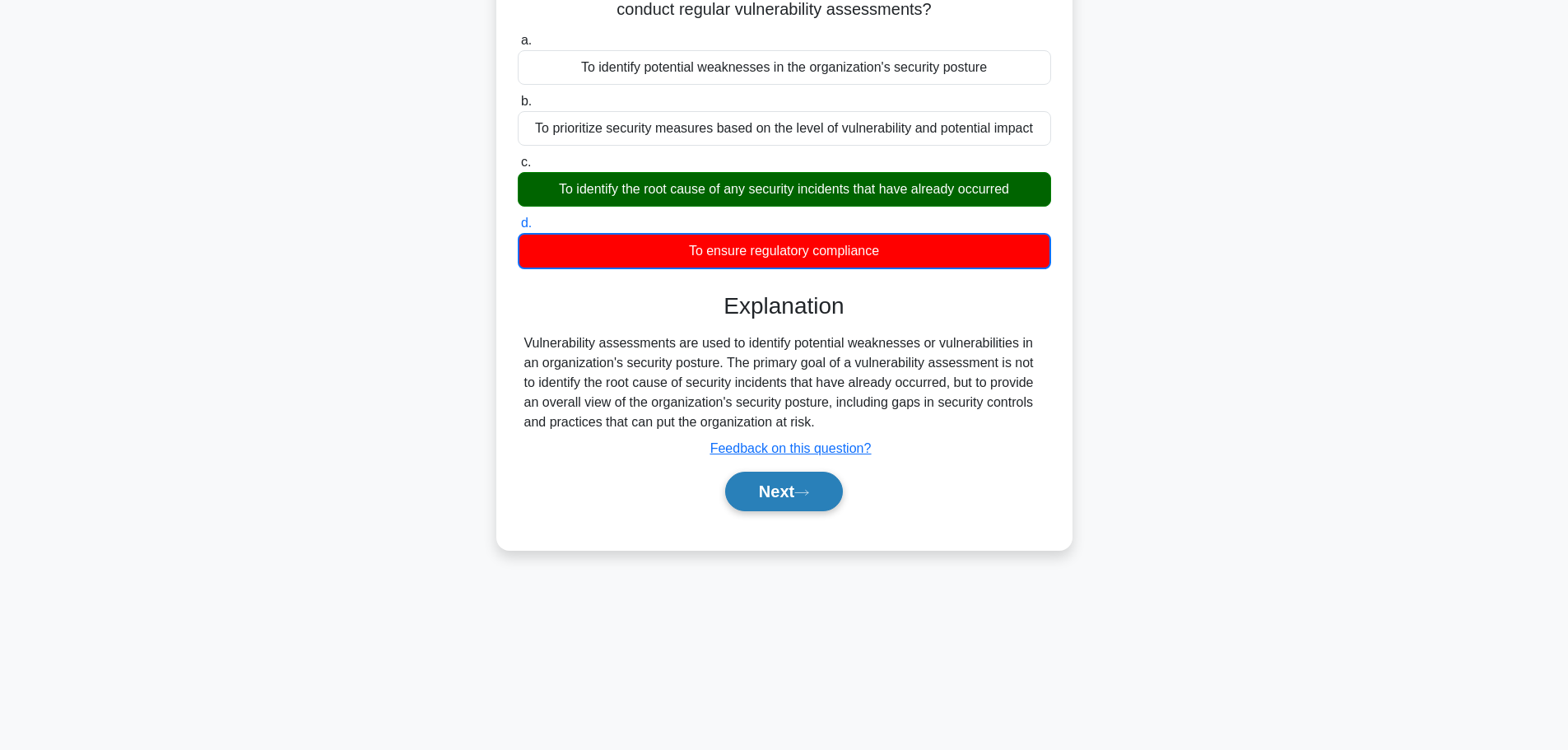
click at [783, 502] on button "Next" at bounding box center [784, 491] width 118 height 39
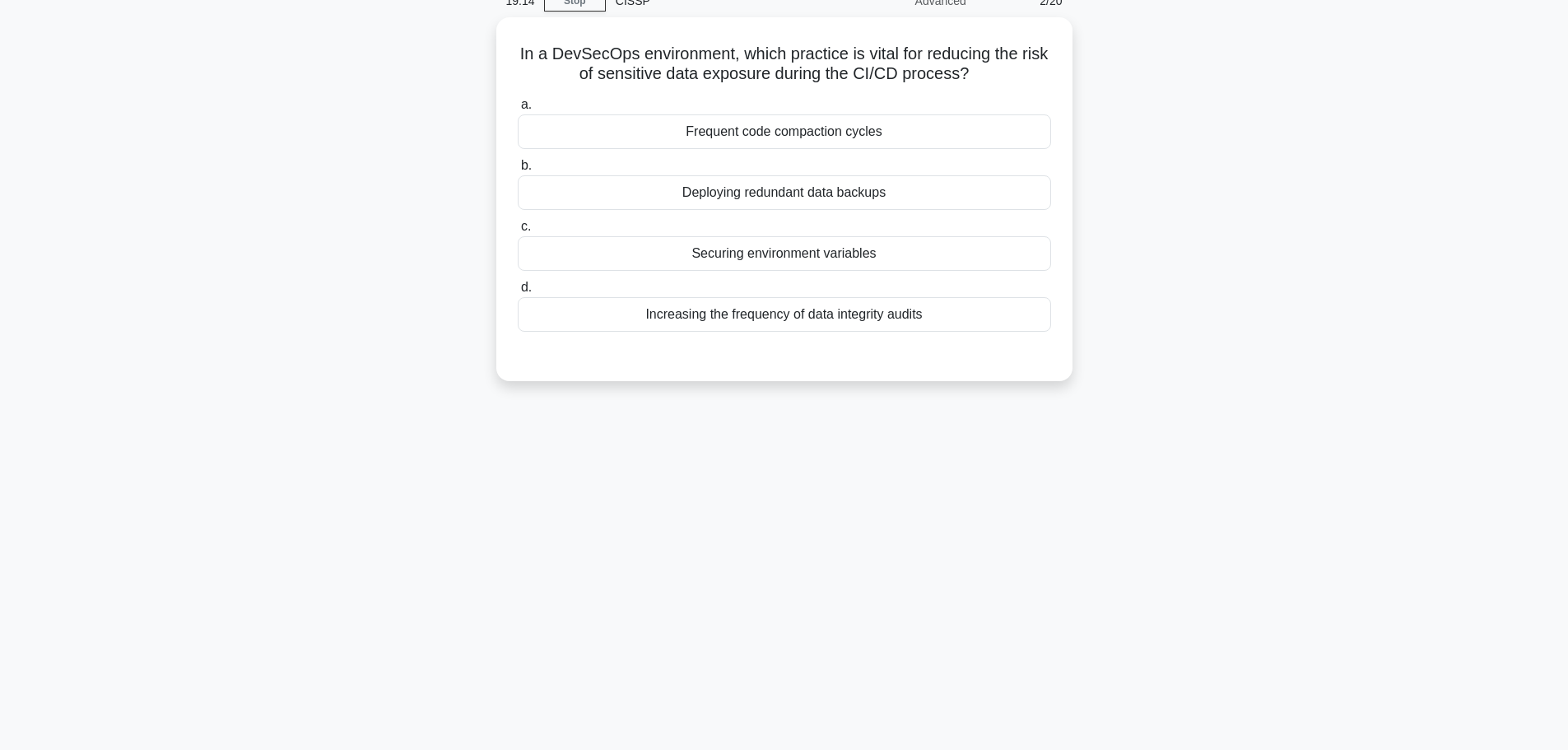
scroll to position [0, 0]
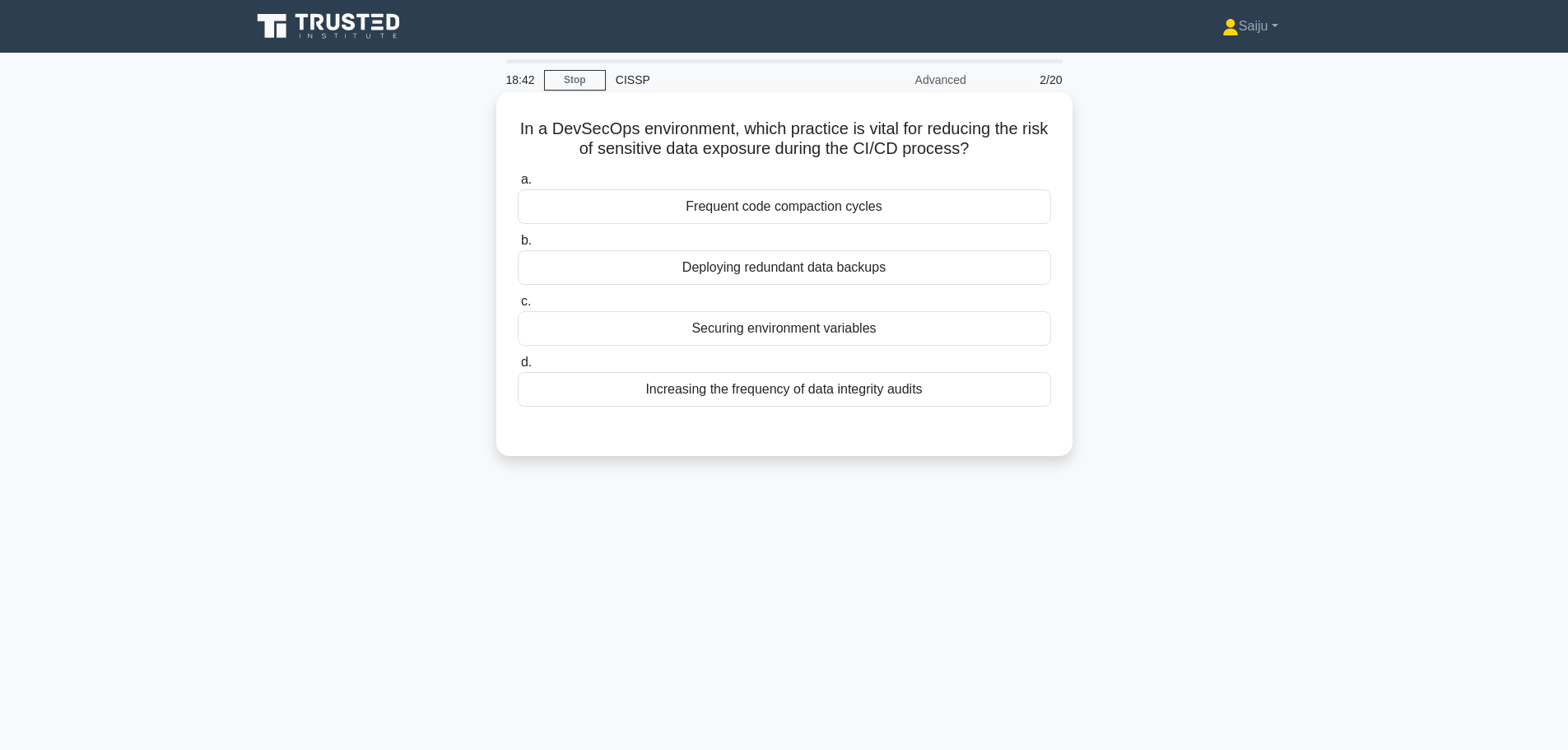
click at [788, 336] on div "Securing environment variables" at bounding box center [784, 328] width 533 height 34
click at [517, 307] on input "c. Securing environment variables" at bounding box center [517, 301] width 0 height 11
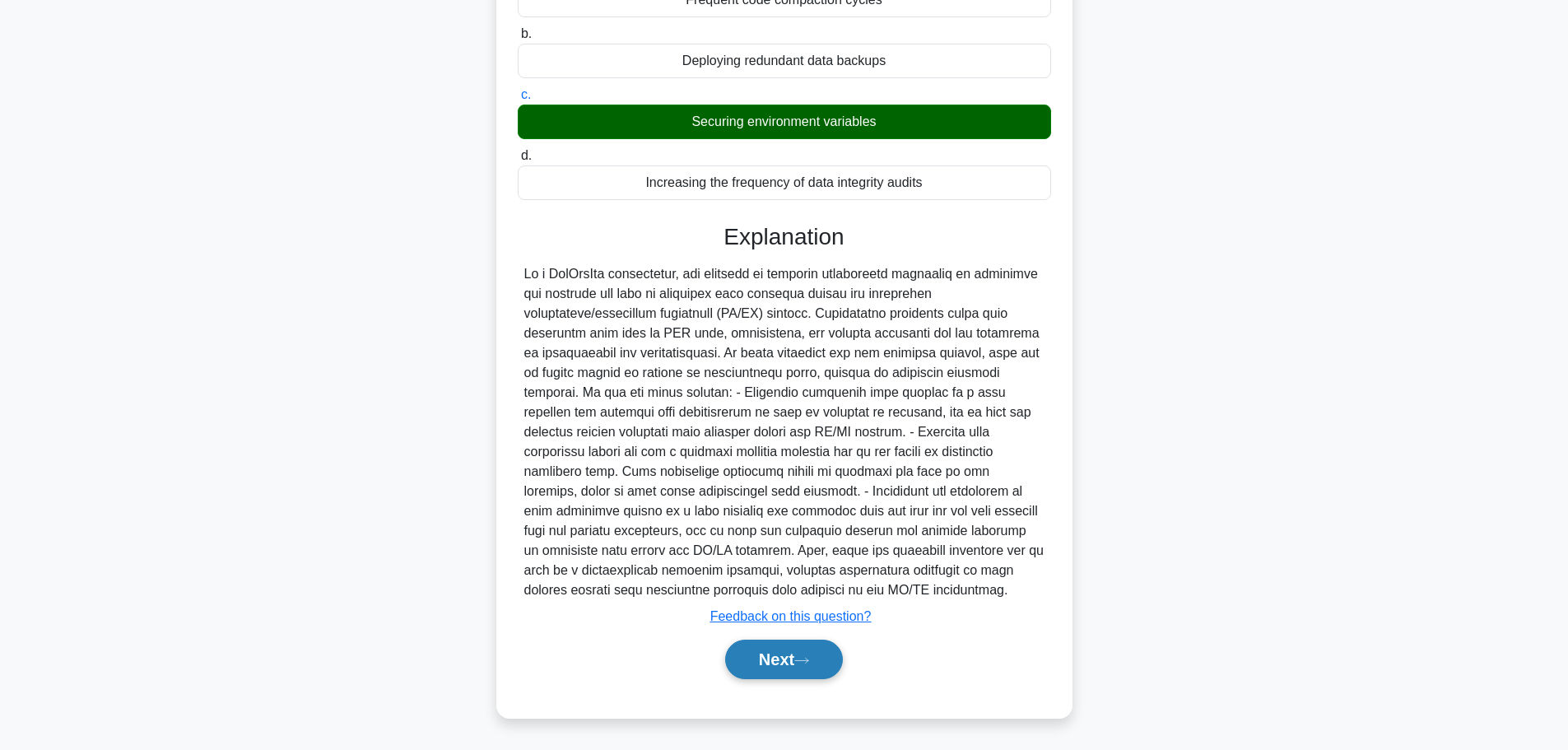
click at [774, 657] on button "Next" at bounding box center [784, 658] width 118 height 39
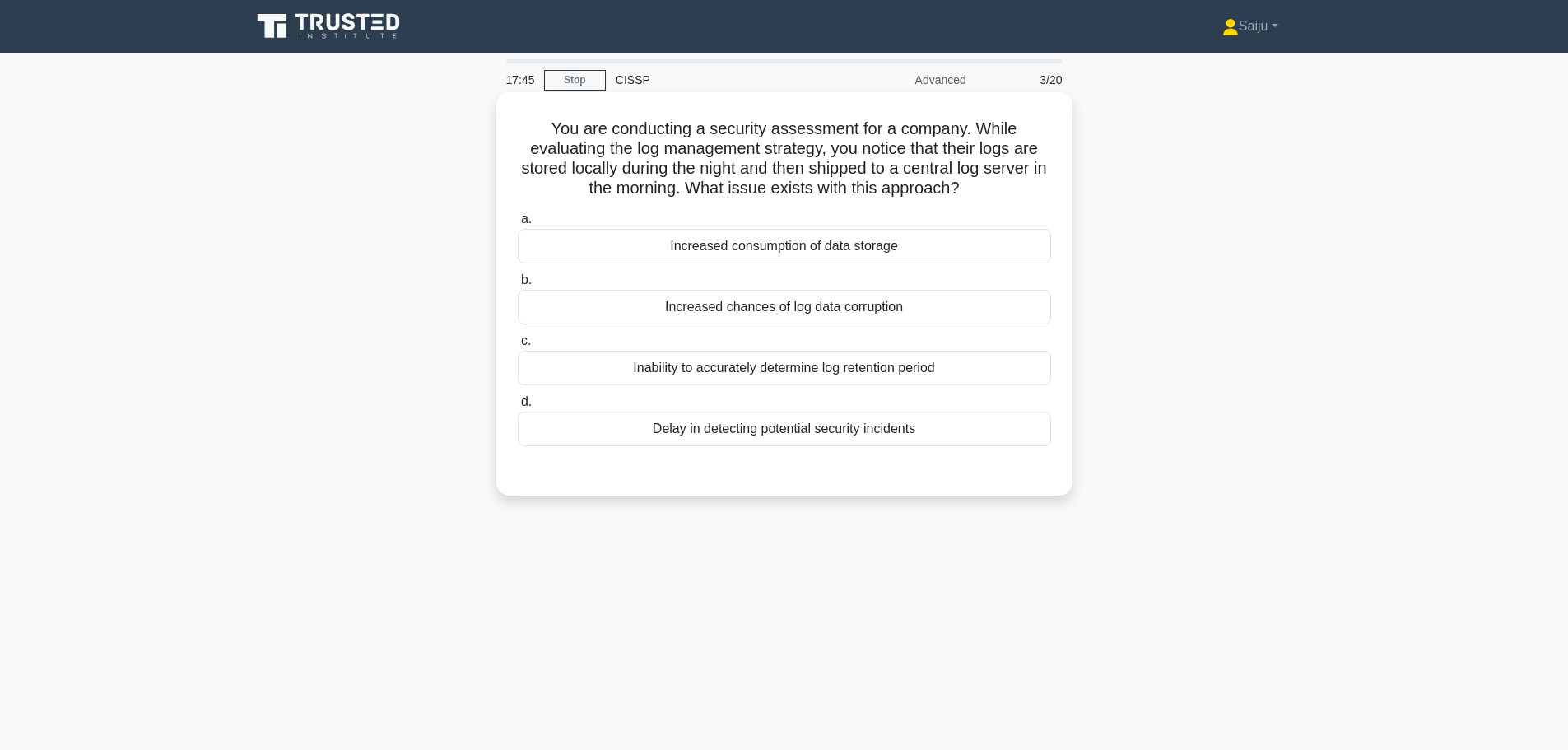
click at [690, 370] on div "Inability to accurately determine log retention period" at bounding box center [784, 367] width 533 height 34
click at [517, 346] on input "c. Inability to accurately determine log retention period" at bounding box center [517, 340] width 0 height 11
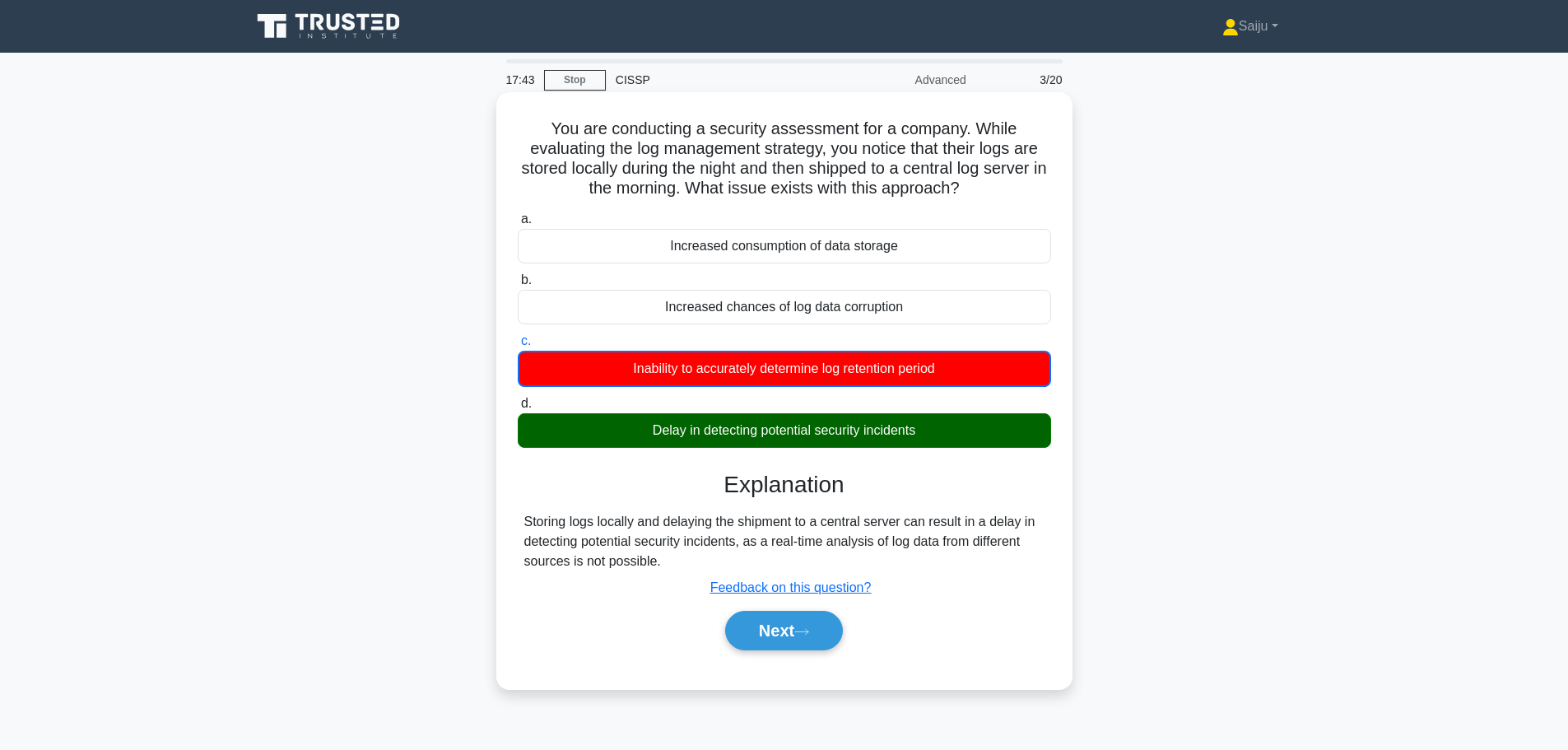
click at [713, 435] on div "Delay in detecting potential security incidents" at bounding box center [784, 430] width 533 height 34
click at [517, 409] on input "[PERSON_NAME] in detecting potential security incidents" at bounding box center [517, 403] width 0 height 11
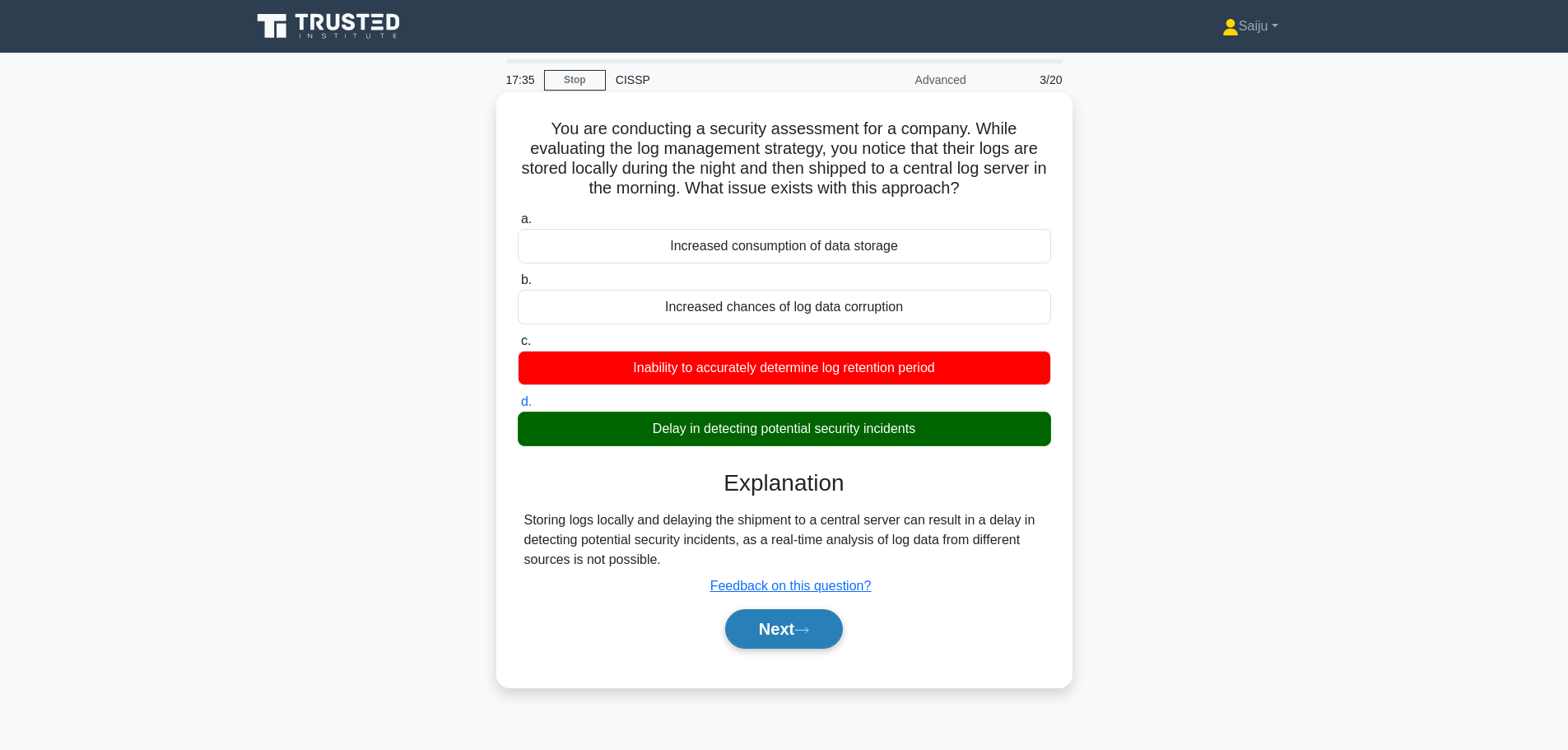
click at [771, 639] on button "Next" at bounding box center [784, 628] width 118 height 39
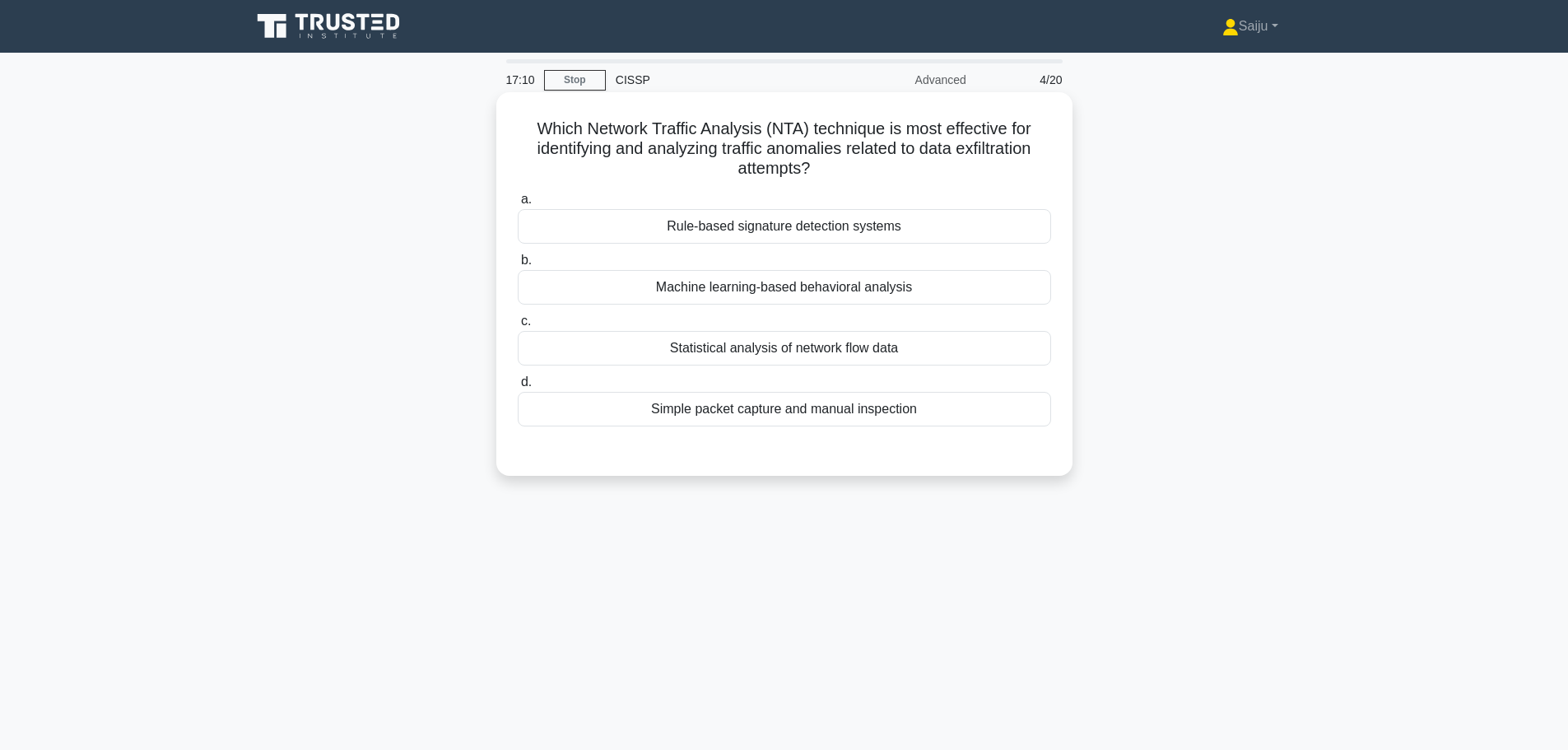
click at [771, 229] on div "Rule-based signature detection systems" at bounding box center [784, 226] width 533 height 34
click at [517, 205] on input "a. Rule-based signature detection systems" at bounding box center [517, 199] width 0 height 11
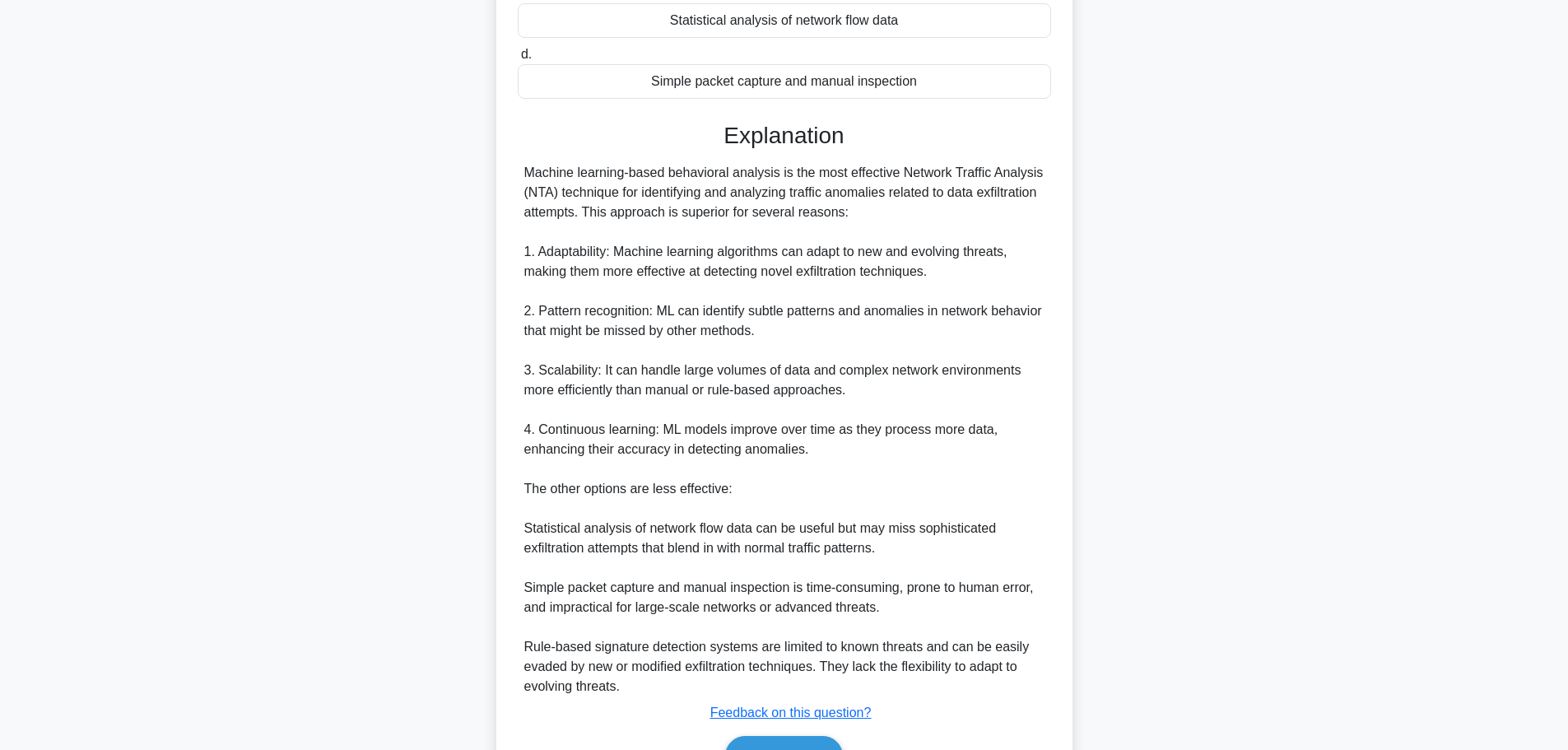
scroll to position [425, 0]
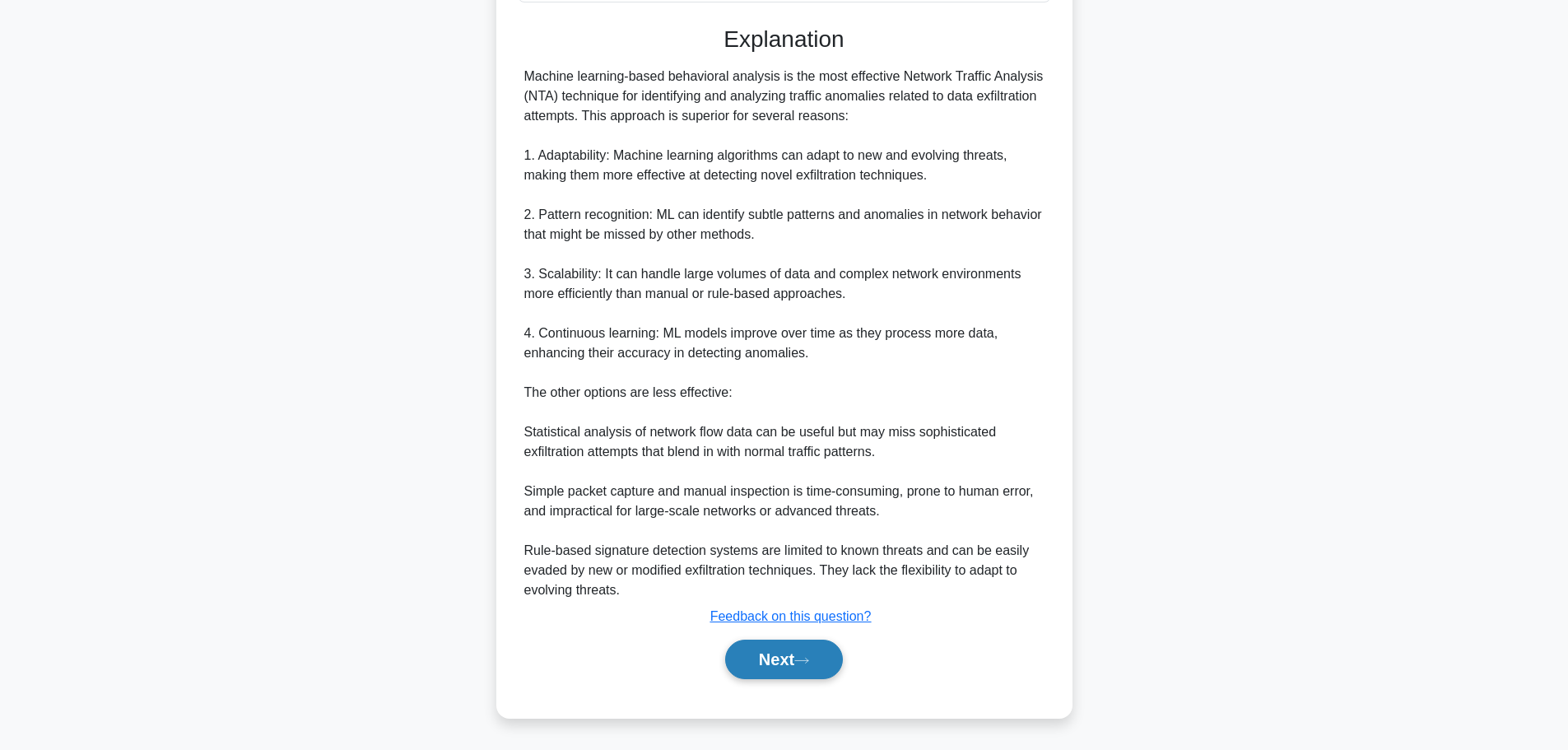
click at [822, 653] on button "Next" at bounding box center [784, 658] width 118 height 39
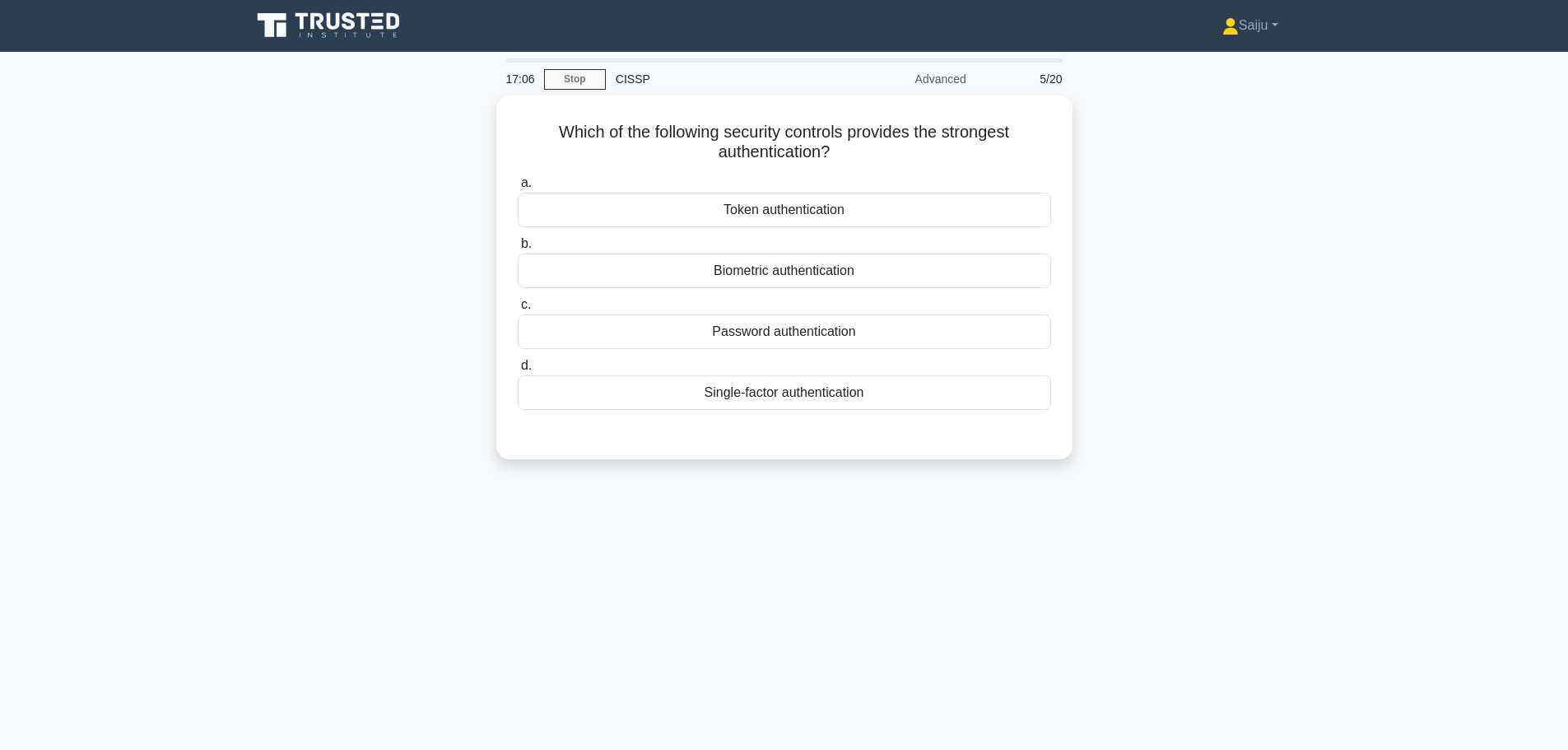
scroll to position [0, 0]
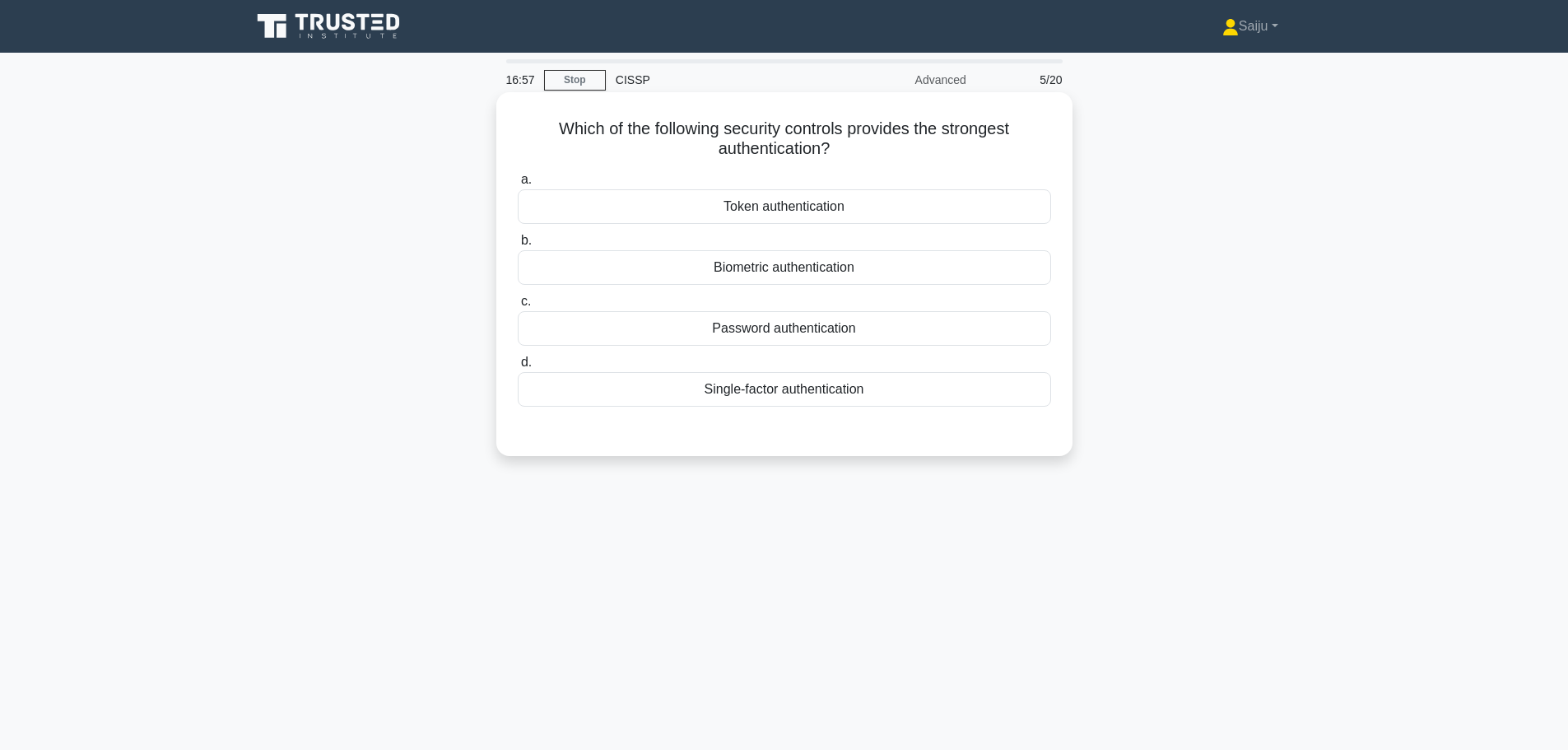
click at [845, 272] on div "Biometric authentication" at bounding box center [784, 267] width 533 height 34
click at [517, 246] on input "b. Biometric authentication" at bounding box center [517, 240] width 0 height 11
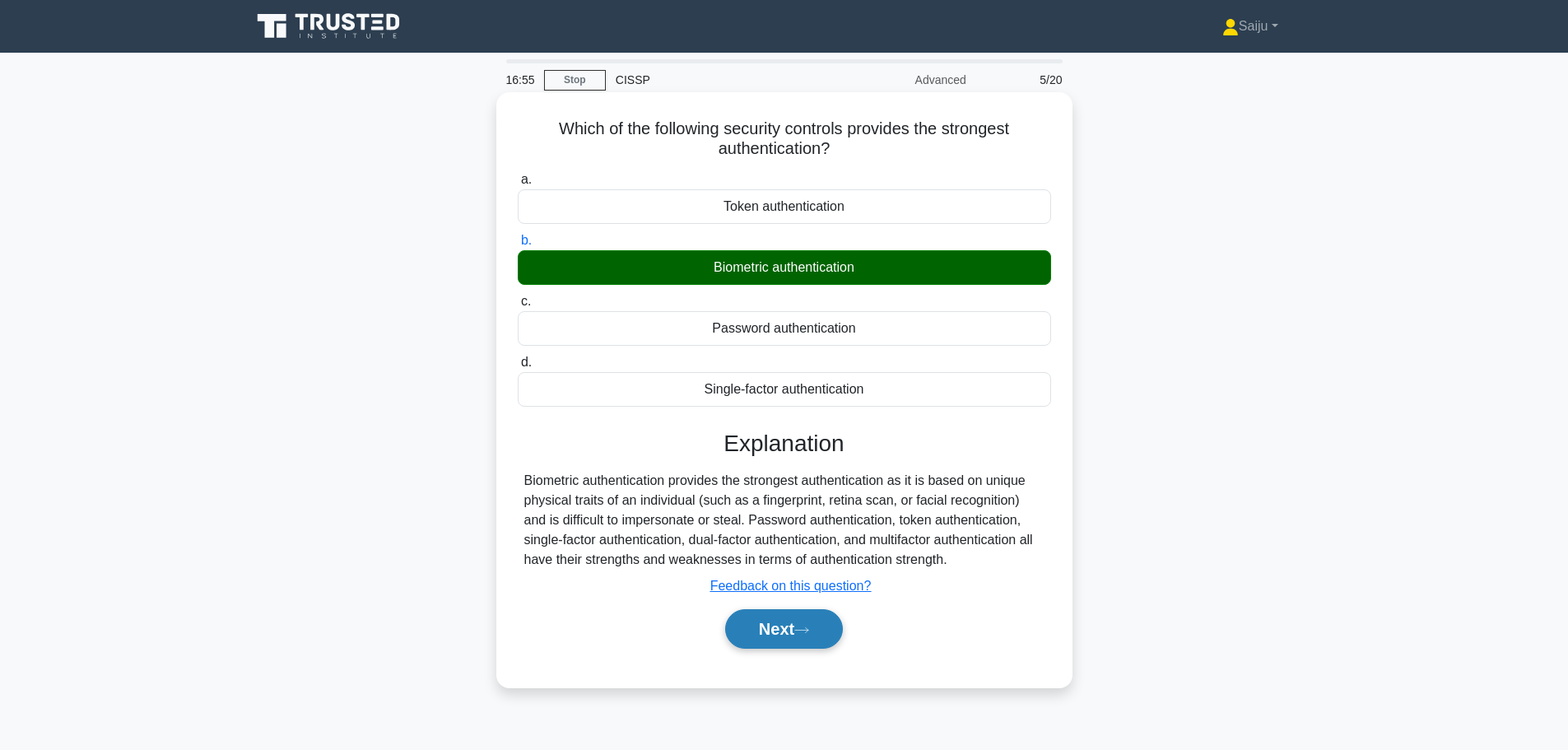
click at [802, 630] on icon at bounding box center [802, 630] width 15 height 9
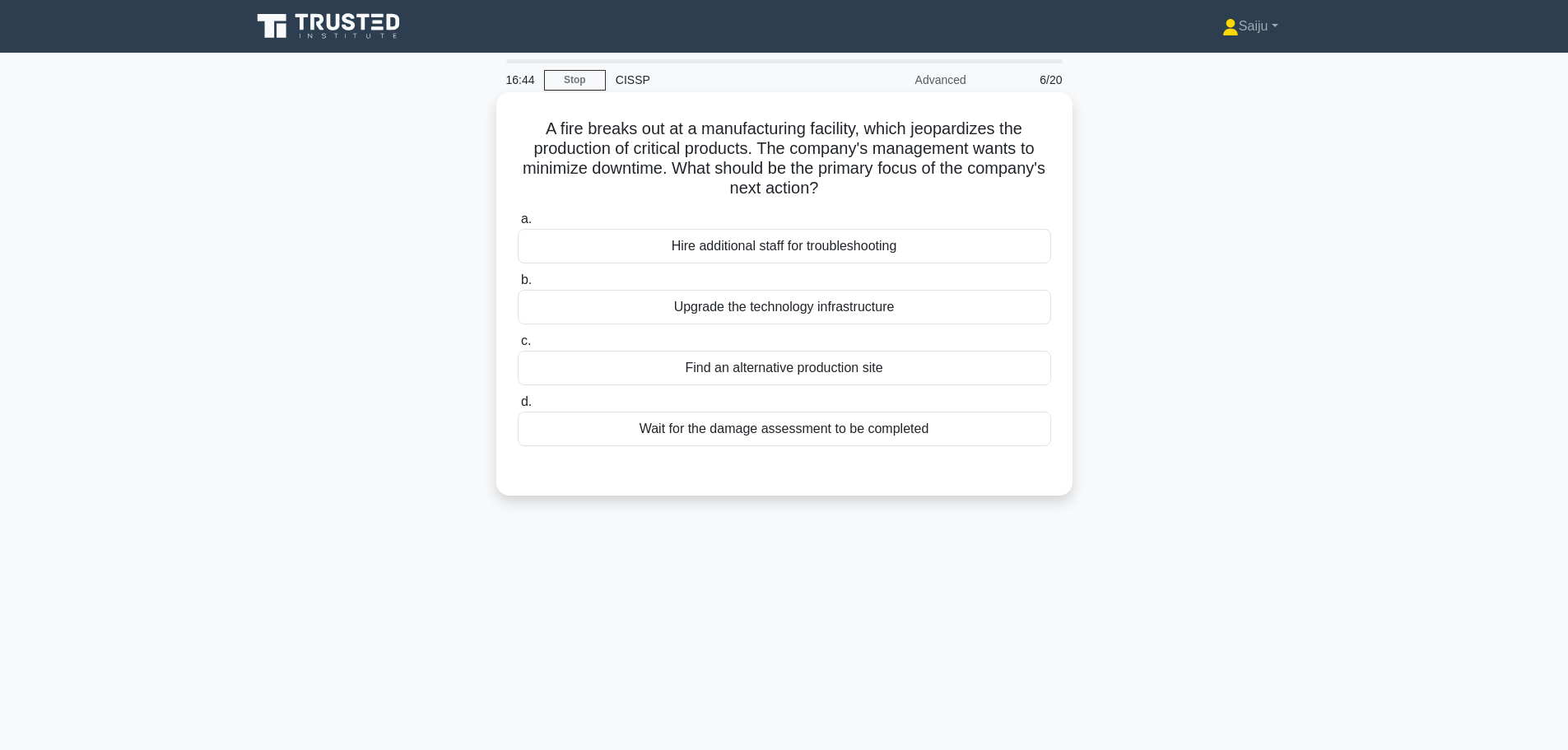
drag, startPoint x: 776, startPoint y: 186, endPoint x: 690, endPoint y: 179, distance: 86.3
click at [690, 179] on h5 "A fire breaks out at a manufacturing facility, which jeopardizes the production…" at bounding box center [784, 159] width 537 height 81
click at [838, 199] on icon ".spinner_0XTQ{transform-origin:center;animation:spinner_y6GP .75s linear infini…" at bounding box center [828, 189] width 20 height 20
click at [778, 371] on div "Find an alternative production site" at bounding box center [784, 367] width 533 height 34
click at [517, 346] on input "c. Find an alternative production site" at bounding box center [517, 340] width 0 height 11
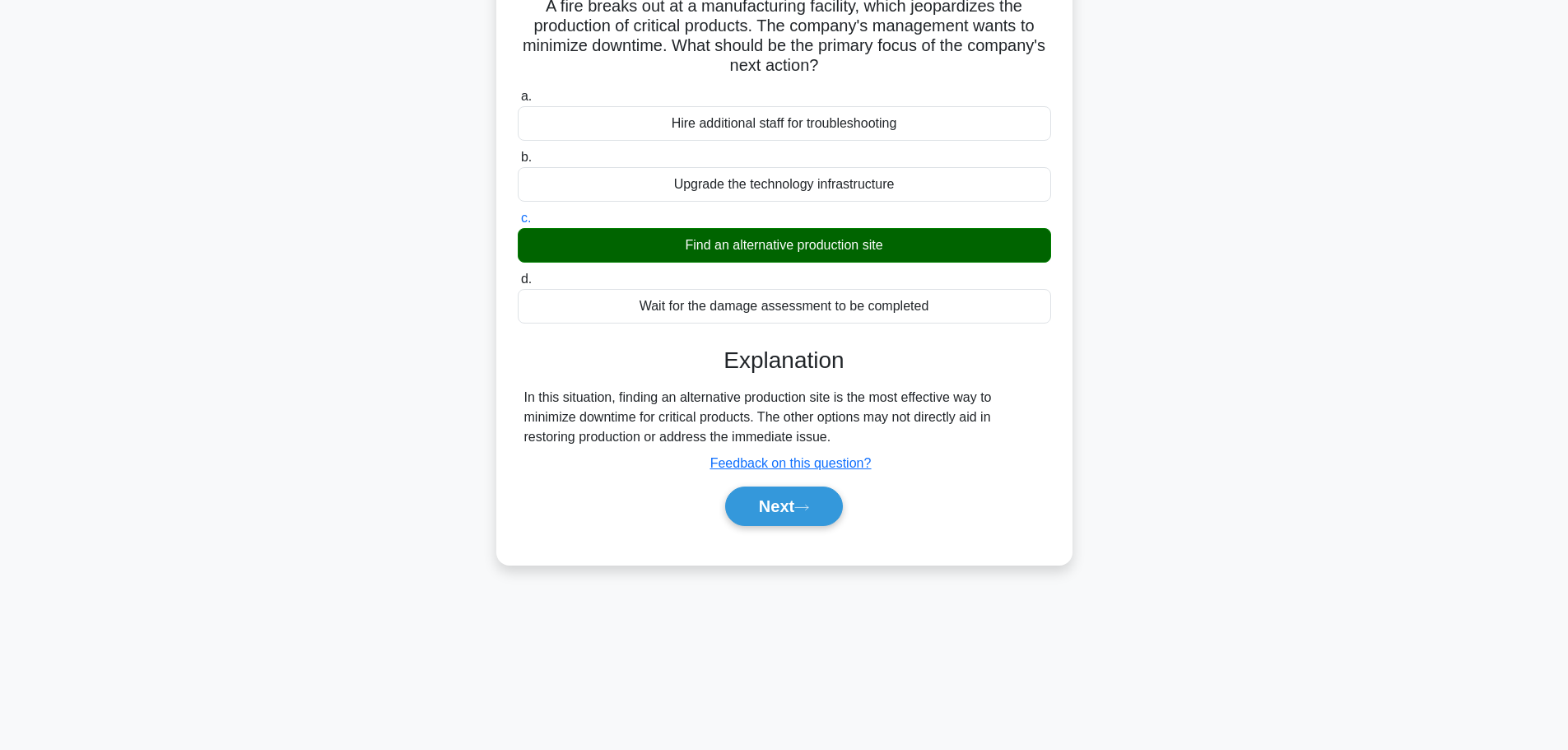
scroll to position [139, 0]
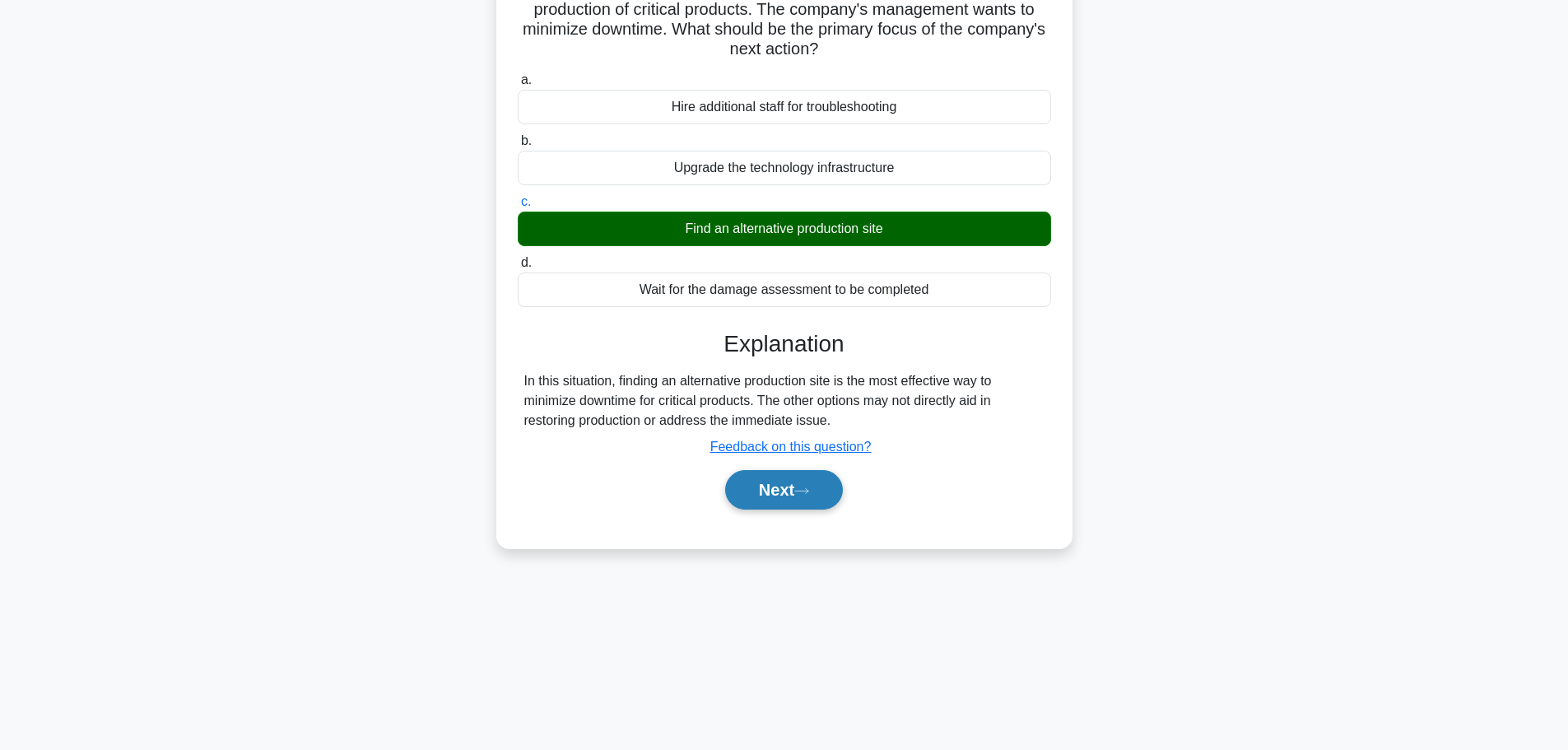
click at [794, 489] on button "Next" at bounding box center [784, 489] width 118 height 39
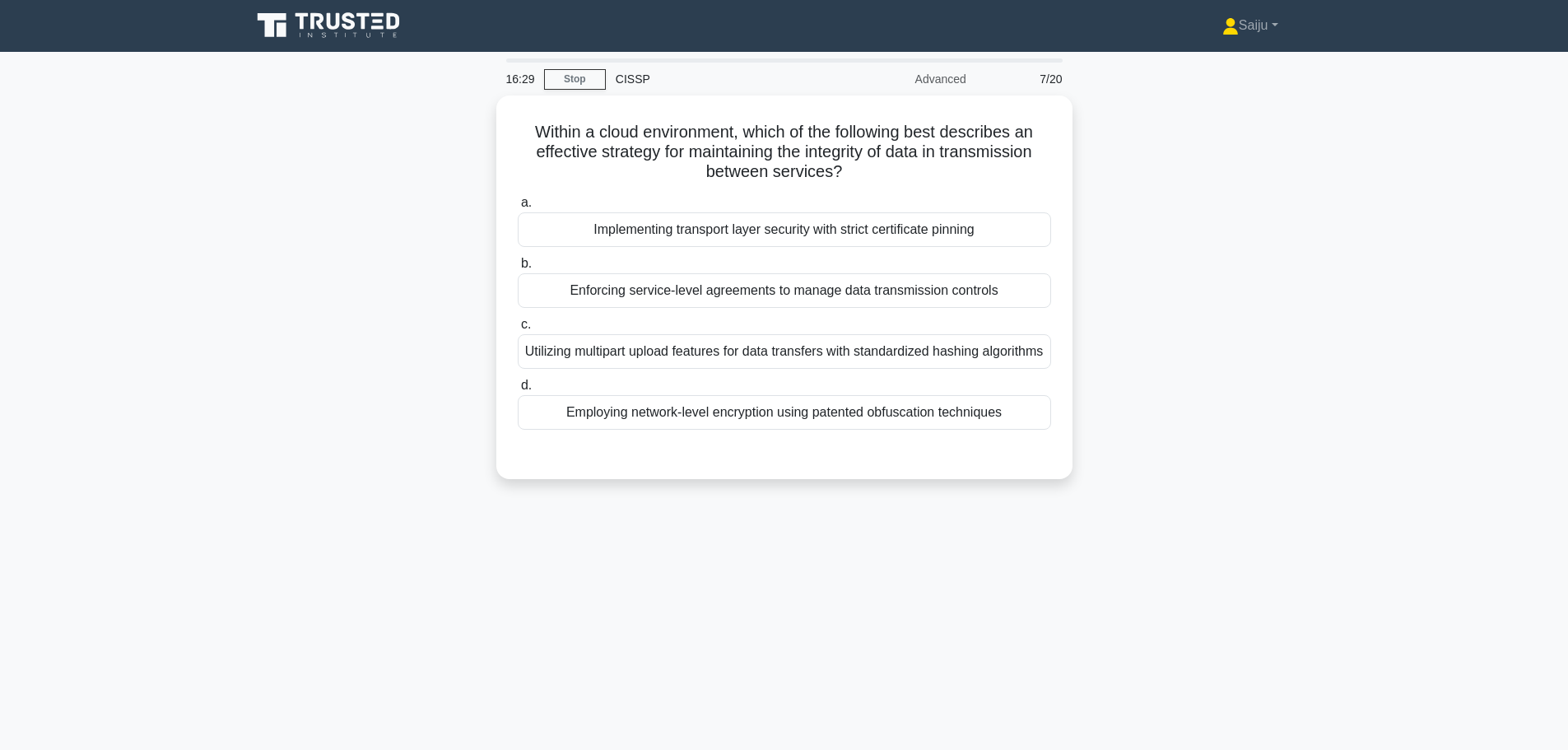
scroll to position [0, 0]
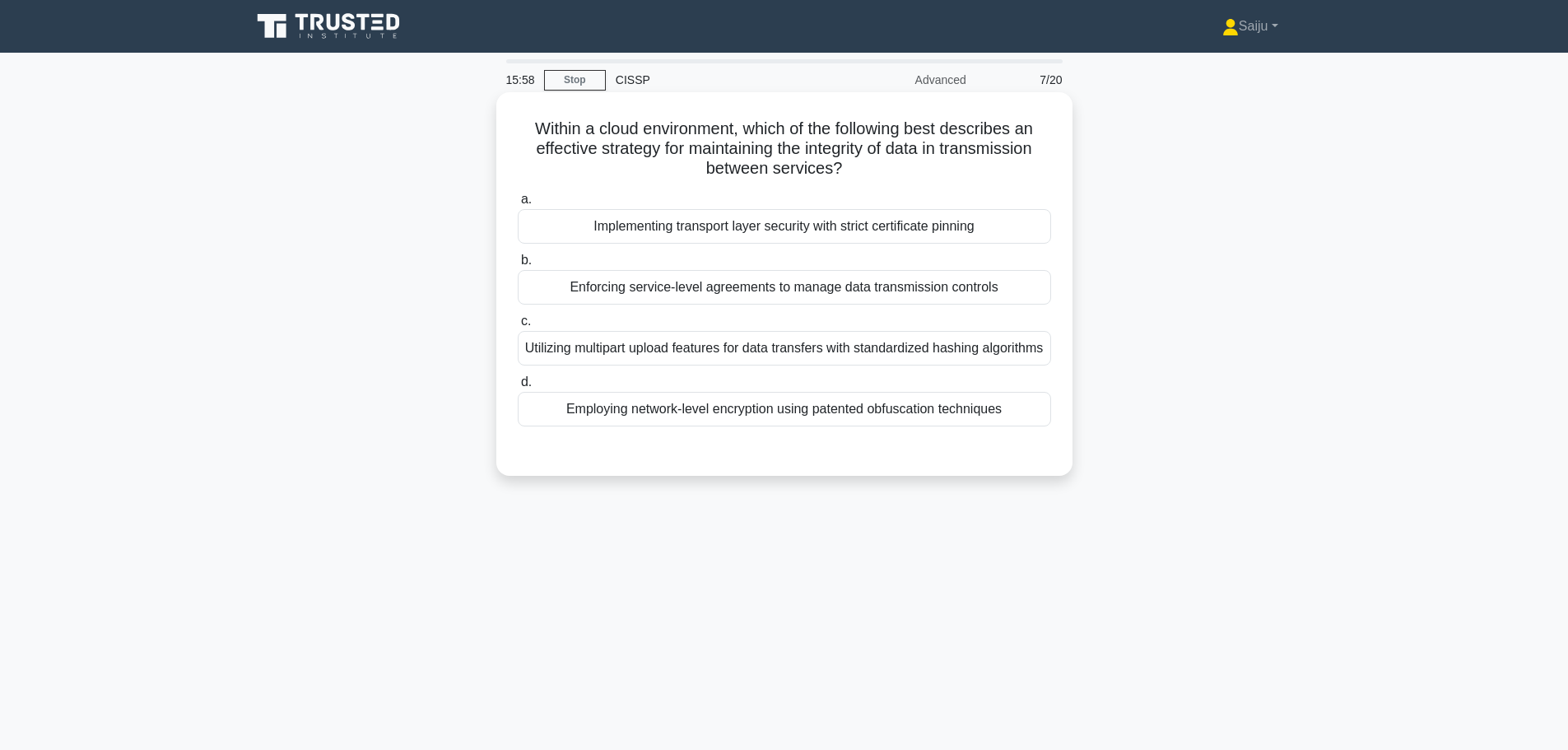
click at [745, 274] on div "Enforcing service-level agreements to manage data transmission controls" at bounding box center [784, 287] width 533 height 34
click at [517, 266] on input "b. Enforcing service-level agreements to manage data transmission controls" at bounding box center [517, 260] width 0 height 11
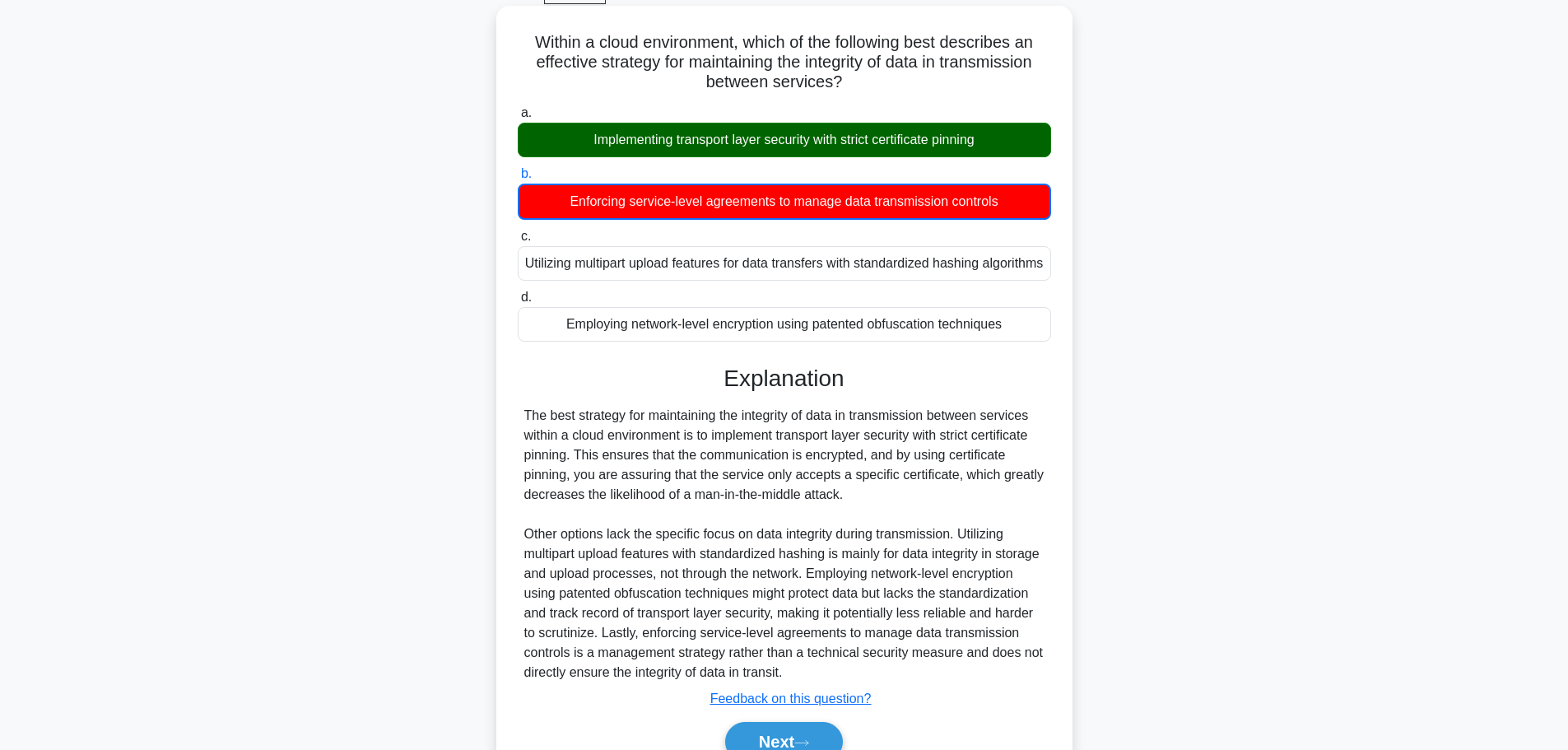
scroll to position [189, 0]
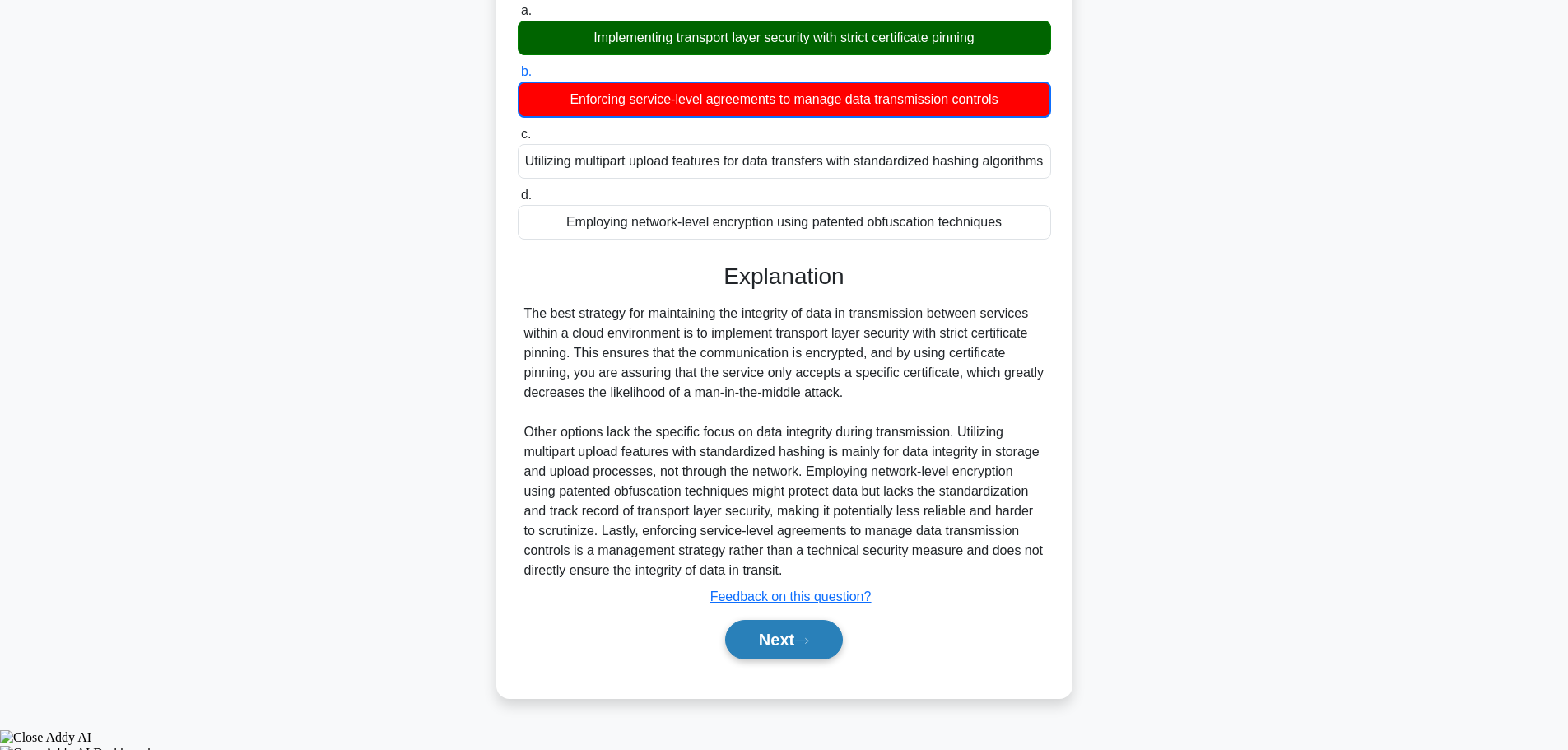
click at [787, 653] on button "Next" at bounding box center [784, 639] width 118 height 39
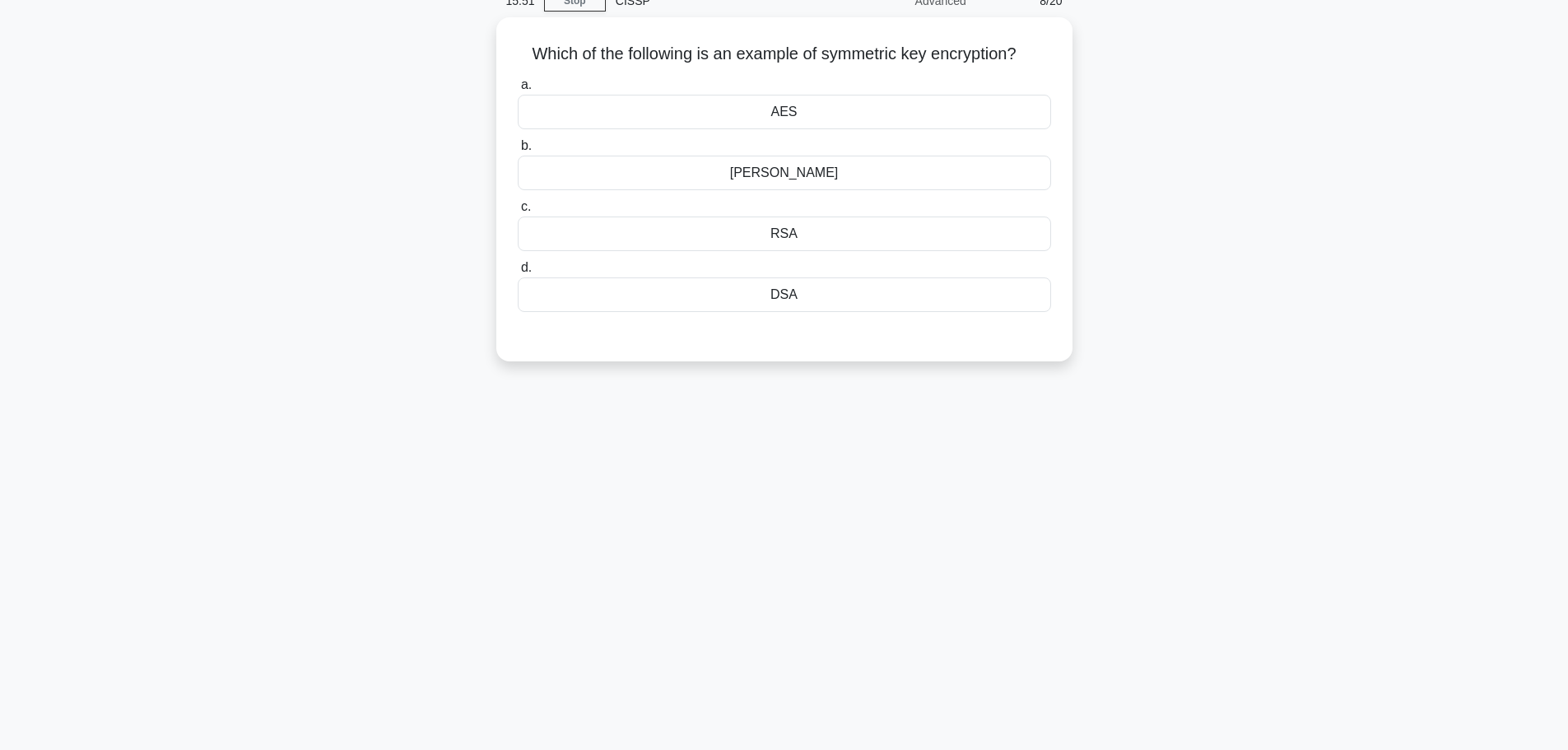
scroll to position [0, 0]
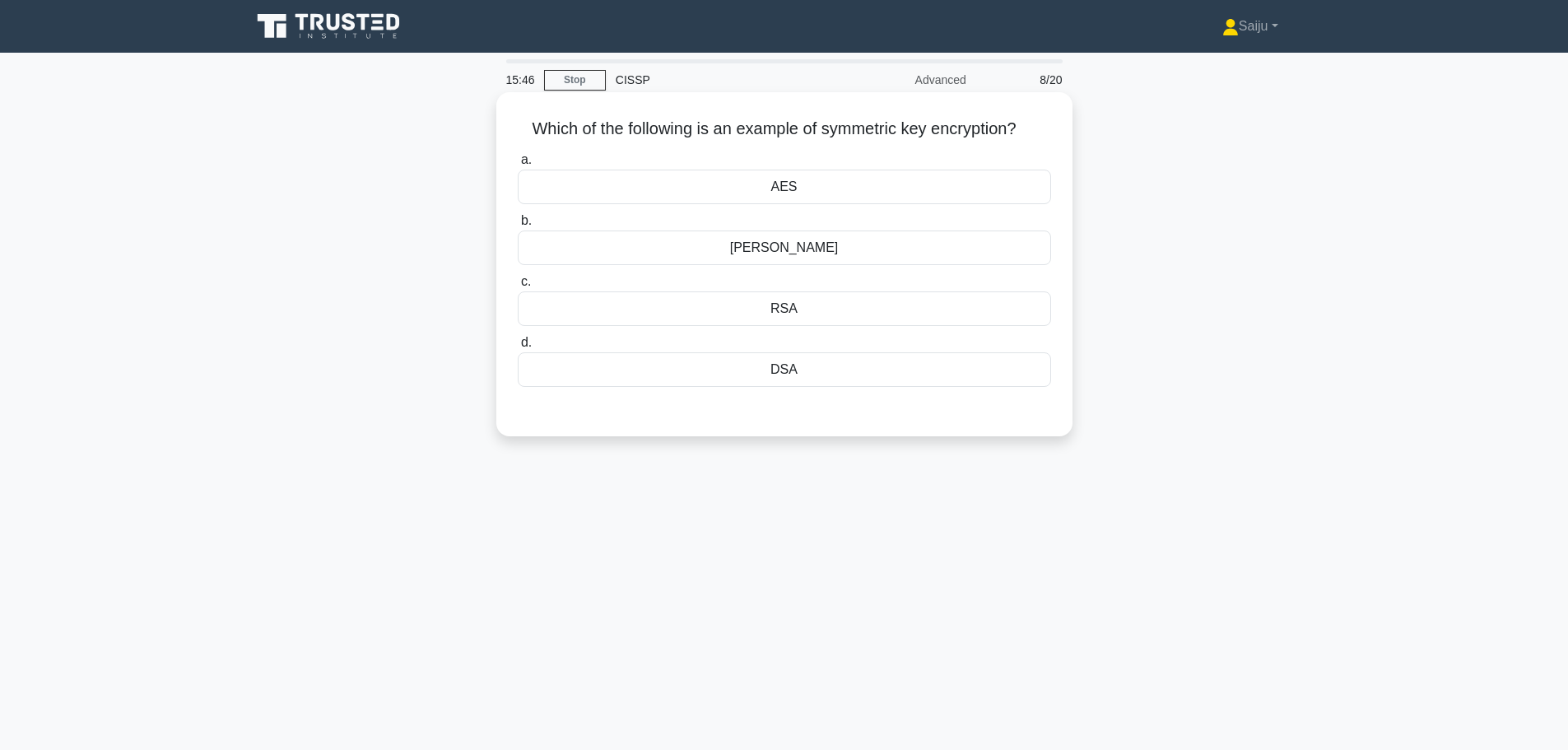
click at [805, 192] on div "AES" at bounding box center [784, 186] width 533 height 34
click at [517, 165] on input "a. AES" at bounding box center [517, 159] width 0 height 11
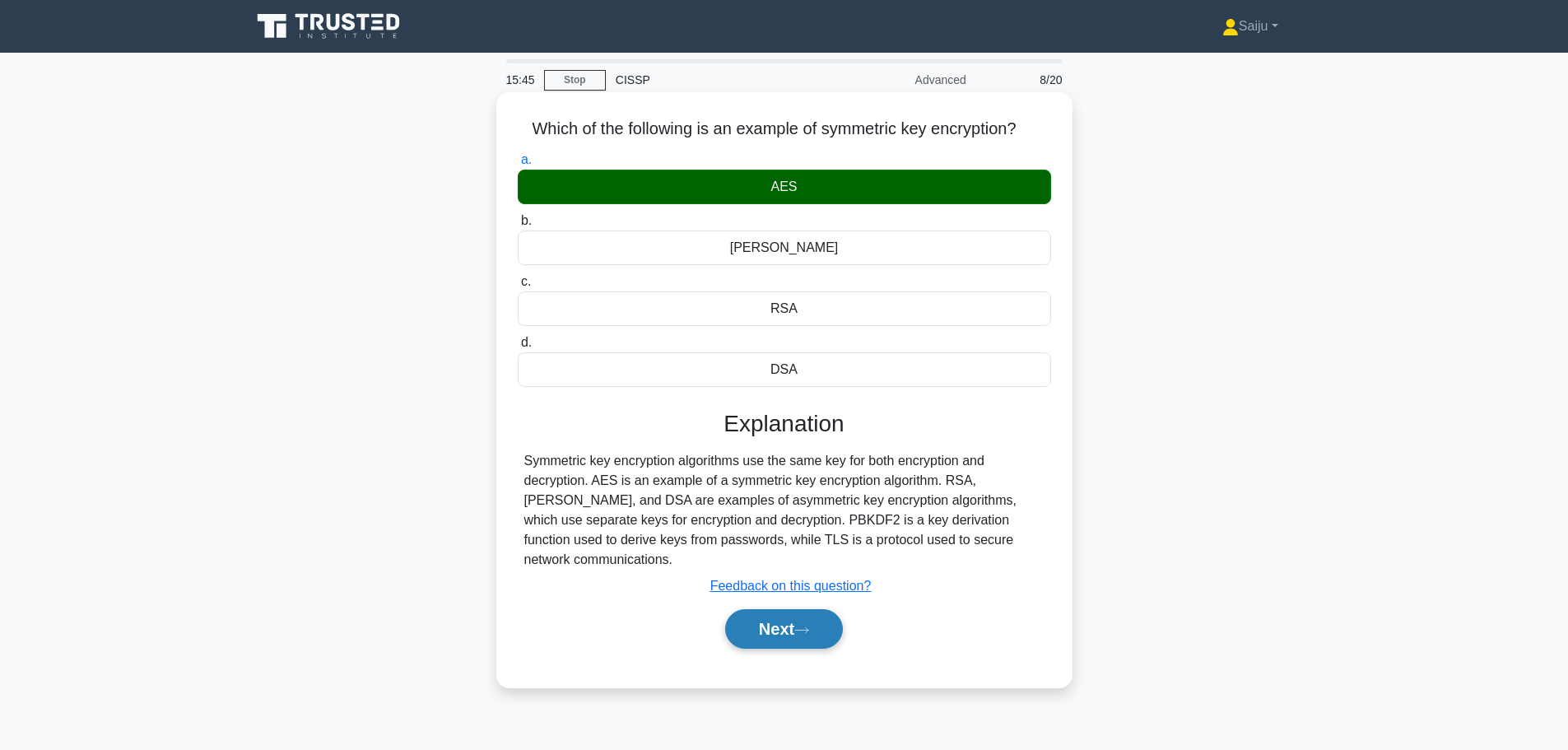
click at [791, 611] on button "Next" at bounding box center [784, 628] width 118 height 39
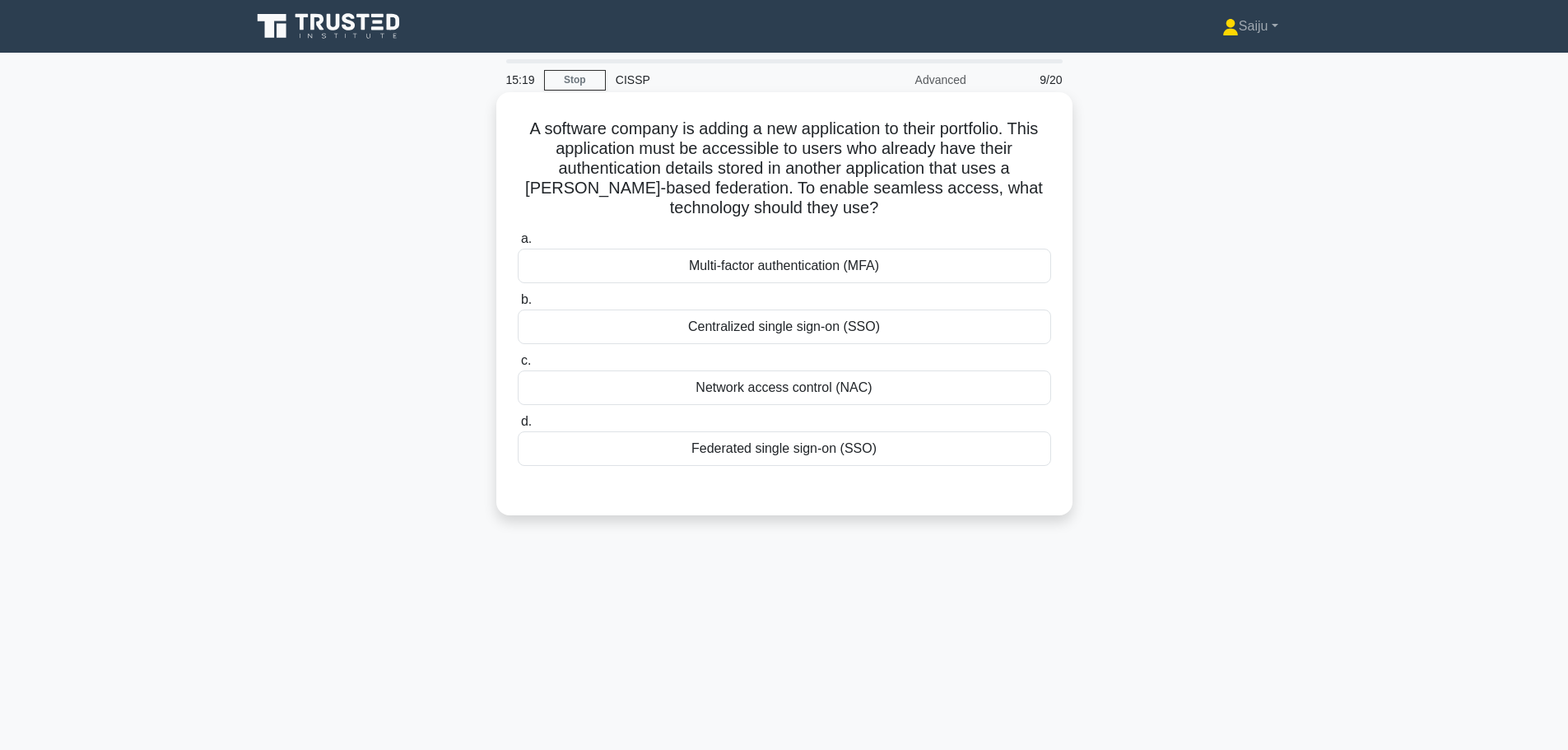
click at [799, 460] on div "Federated single sign-on (SSO)" at bounding box center [784, 448] width 533 height 34
click at [517, 427] on input "d. Federated single sign-on (SSO)" at bounding box center [517, 421] width 0 height 11
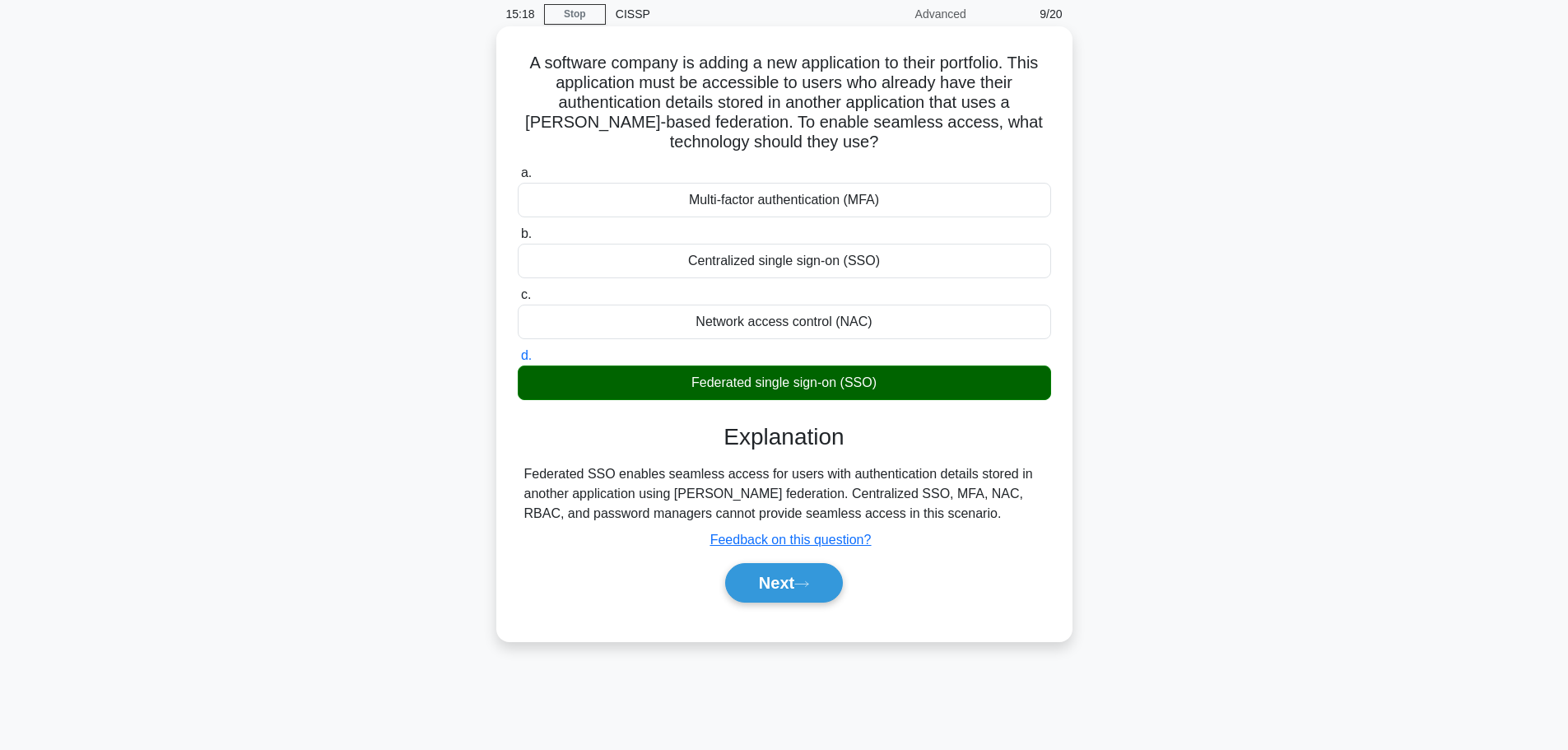
scroll to position [139, 0]
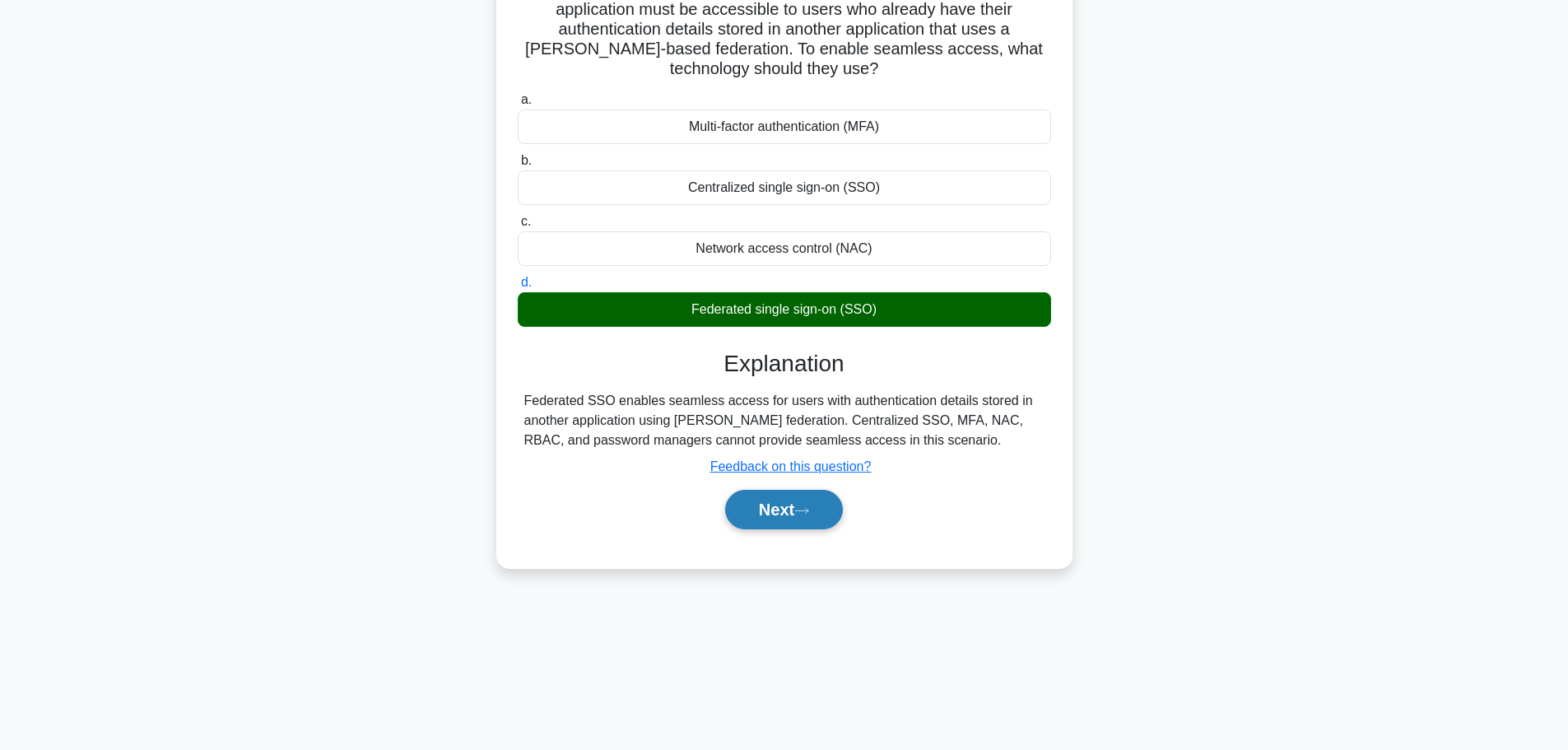
click at [798, 506] on button "Next" at bounding box center [784, 509] width 118 height 39
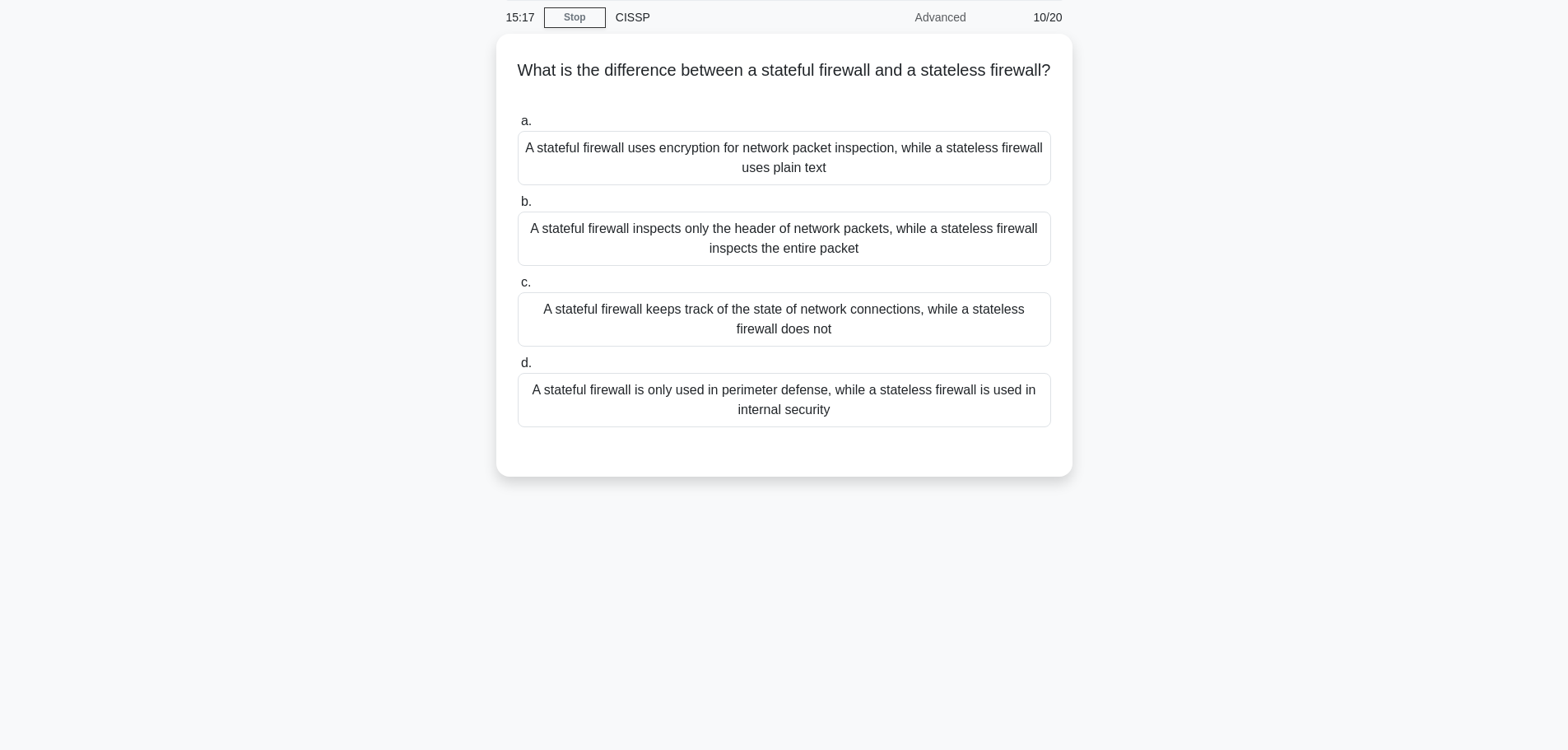
scroll to position [0, 0]
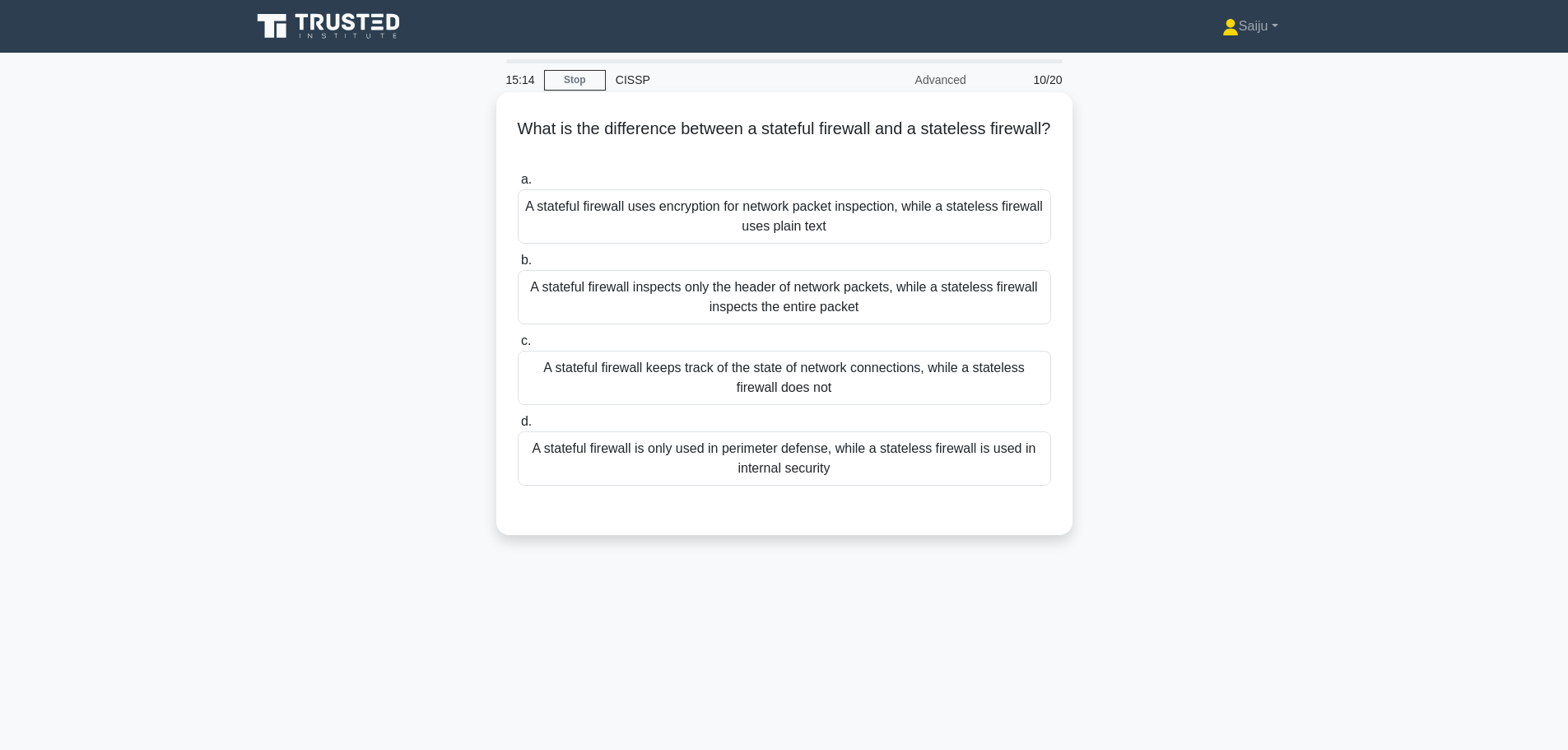
drag, startPoint x: 633, startPoint y: 133, endPoint x: 872, endPoint y: 149, distance: 239.5
click at [872, 149] on h5 "What is the difference between a stateful firewall and a stateless firewall? .s…" at bounding box center [784, 138] width 537 height 41
click at [774, 150] on h5 "What is the difference between a stateful firewall and a stateless firewall? .s…" at bounding box center [784, 138] width 537 height 41
click at [779, 390] on div "A stateful firewall keeps track of the state of network connections, while a st…" at bounding box center [784, 377] width 533 height 54
click at [517, 346] on input "c. A stateful firewall keeps track of the state of network connections, while a…" at bounding box center [517, 340] width 0 height 11
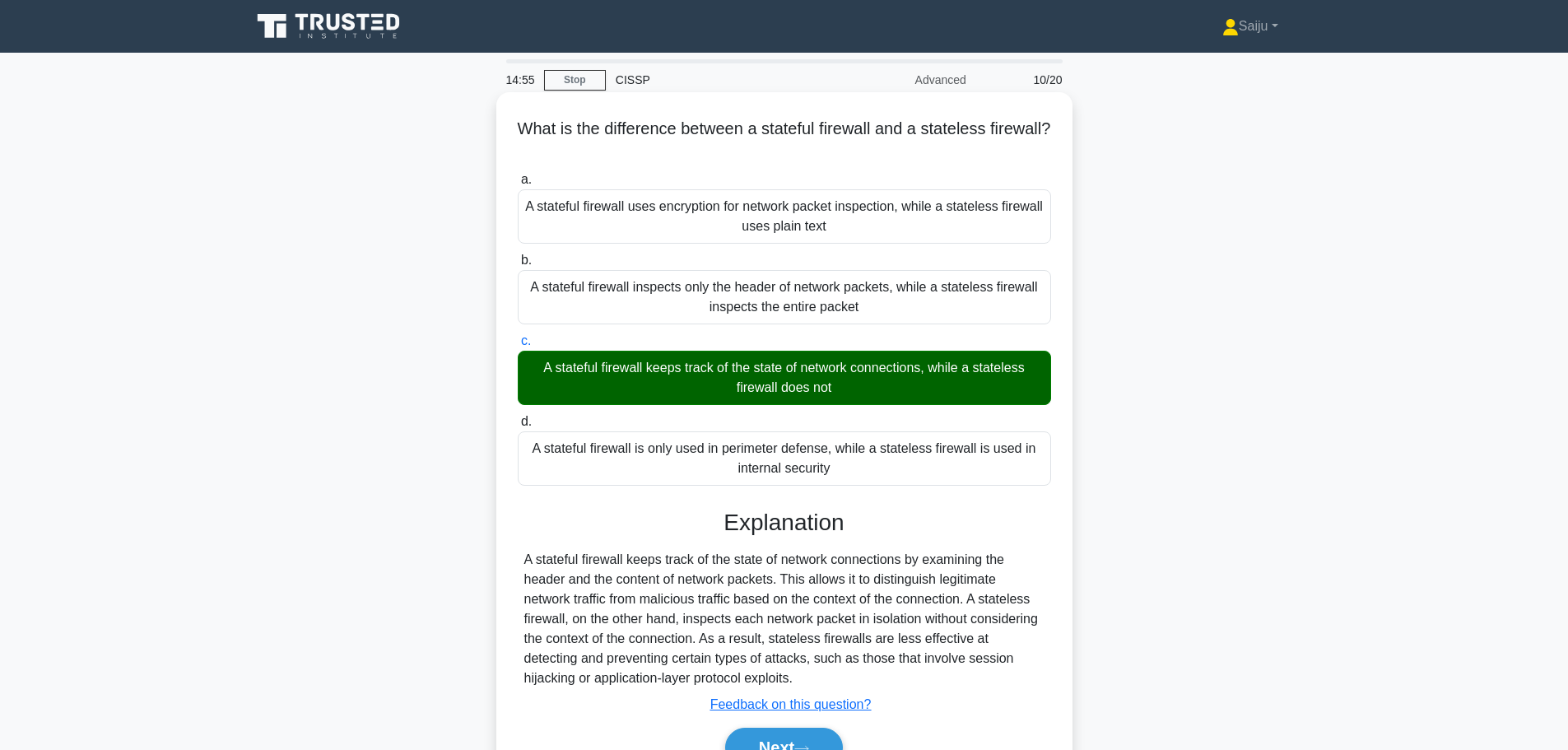
scroll to position [139, 0]
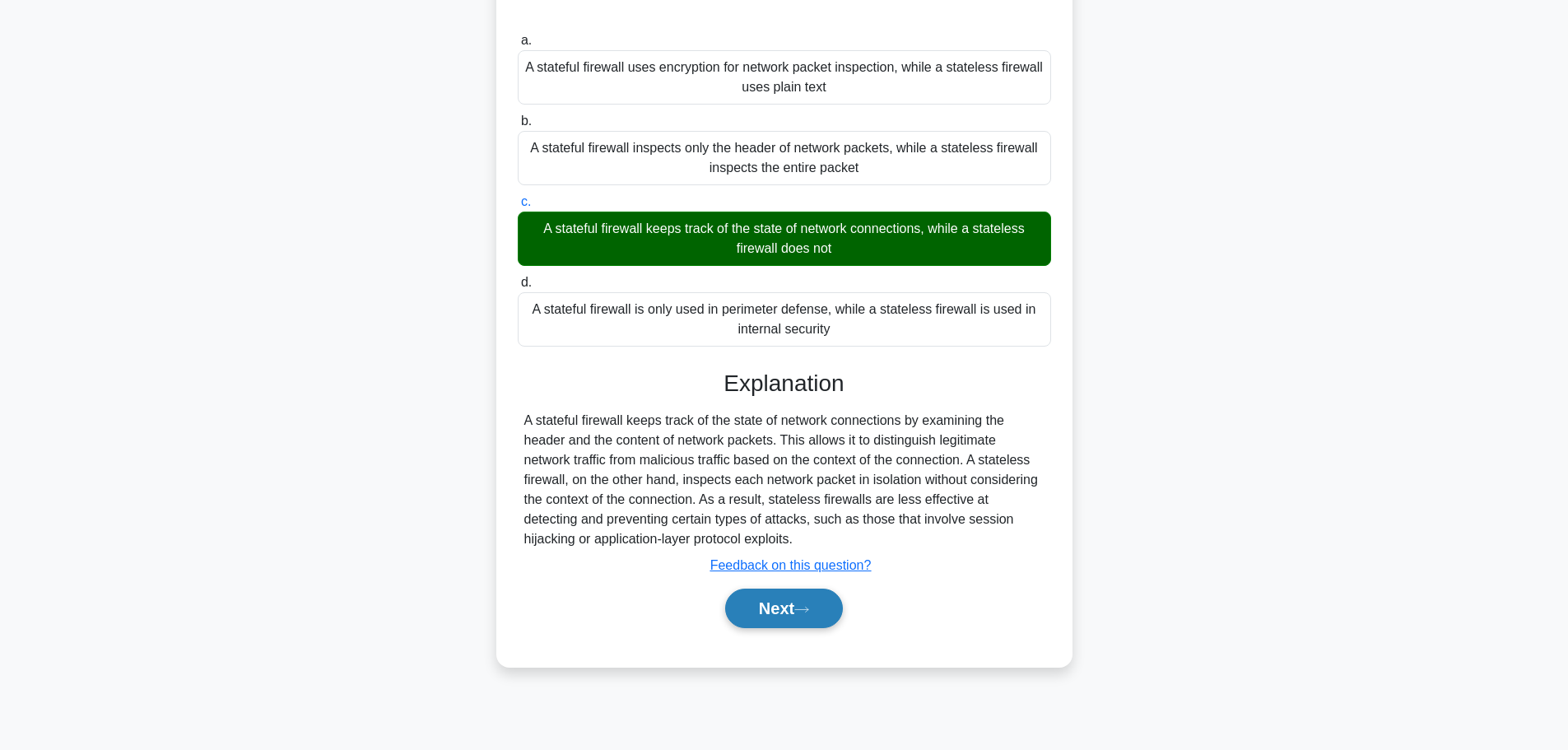
click at [799, 609] on button "Next" at bounding box center [784, 607] width 118 height 39
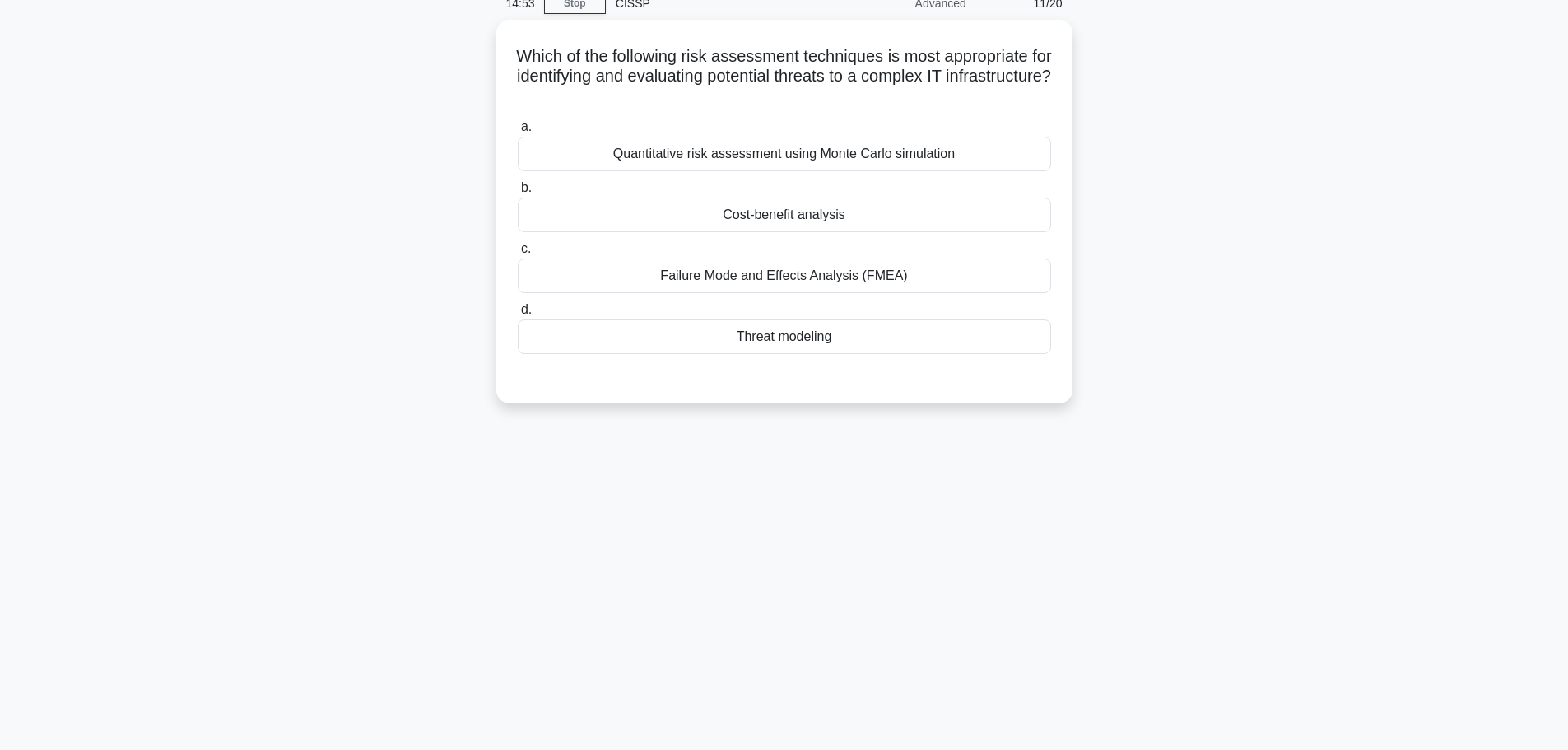
scroll to position [0, 0]
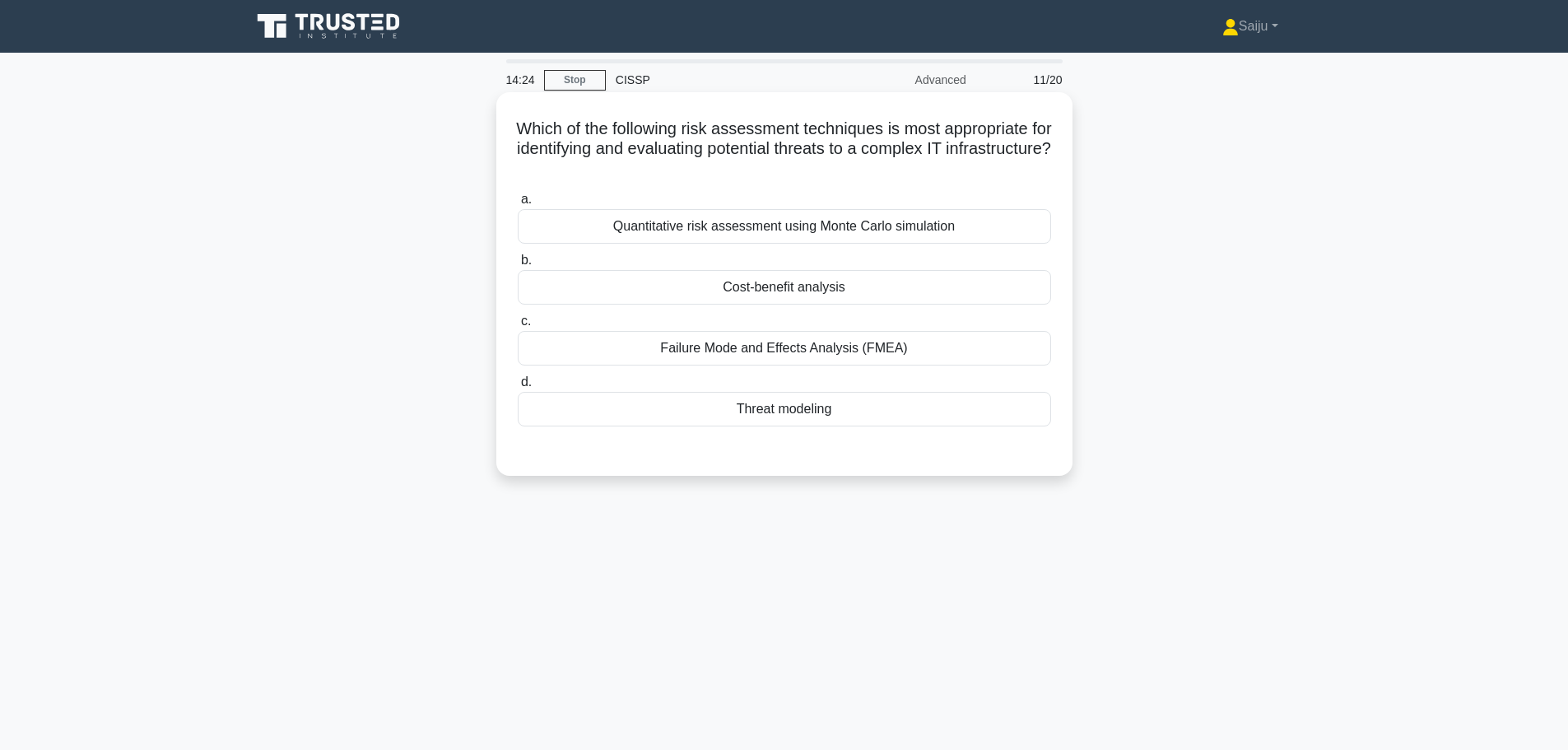
click at [835, 417] on div "Threat modeling" at bounding box center [784, 408] width 533 height 34
click at [517, 388] on input "d. Threat modeling" at bounding box center [517, 382] width 0 height 11
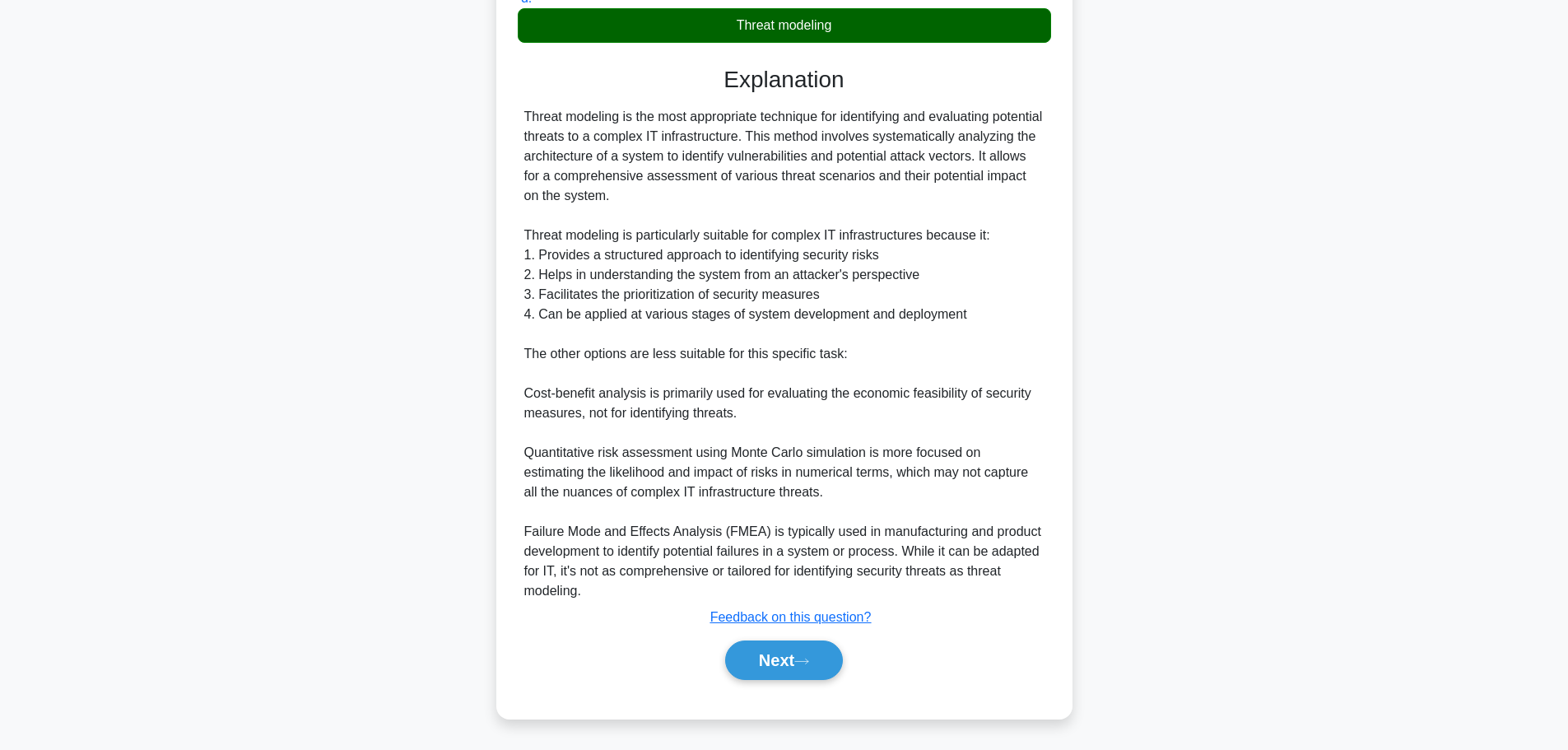
scroll to position [385, 0]
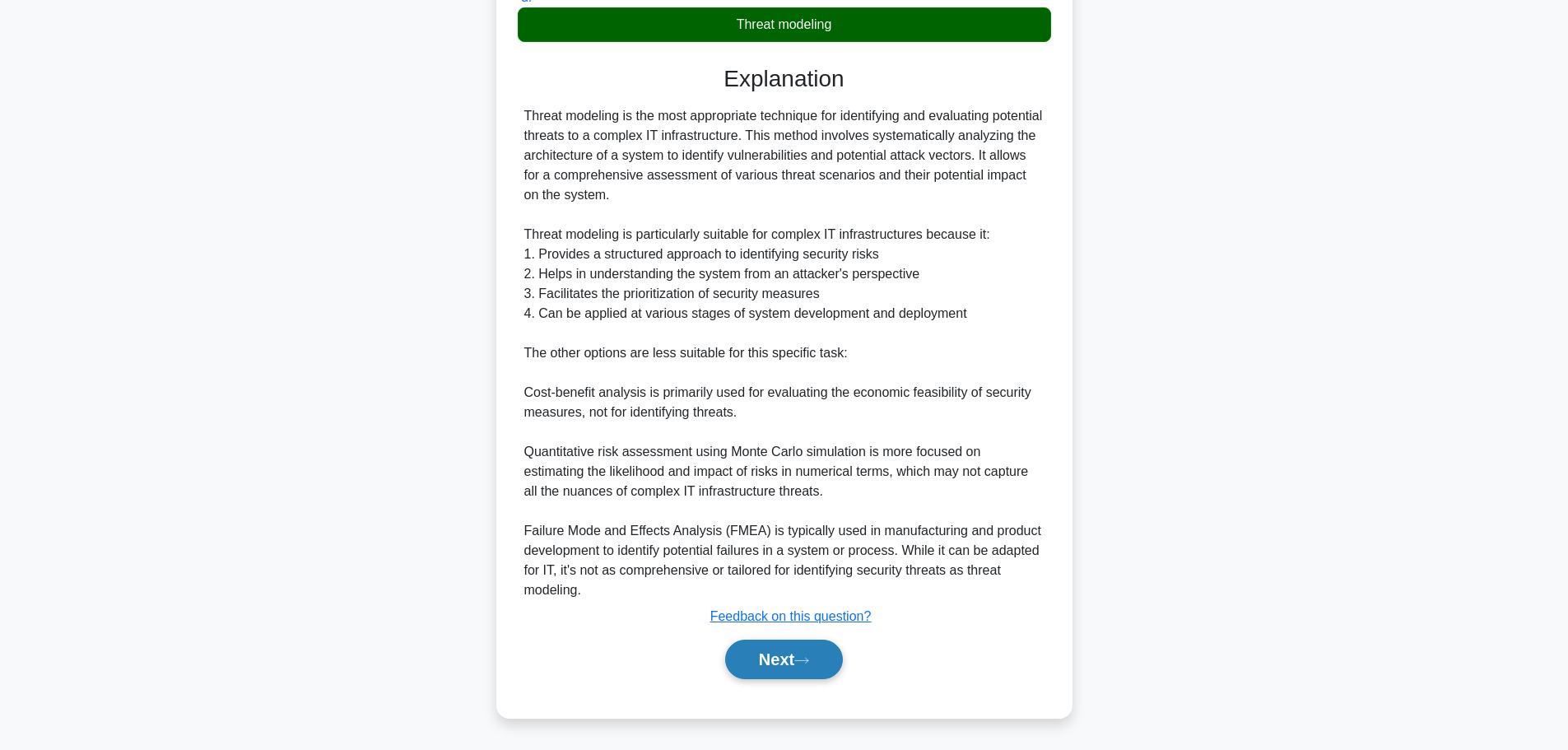
click at [789, 675] on button "Next" at bounding box center [784, 658] width 118 height 39
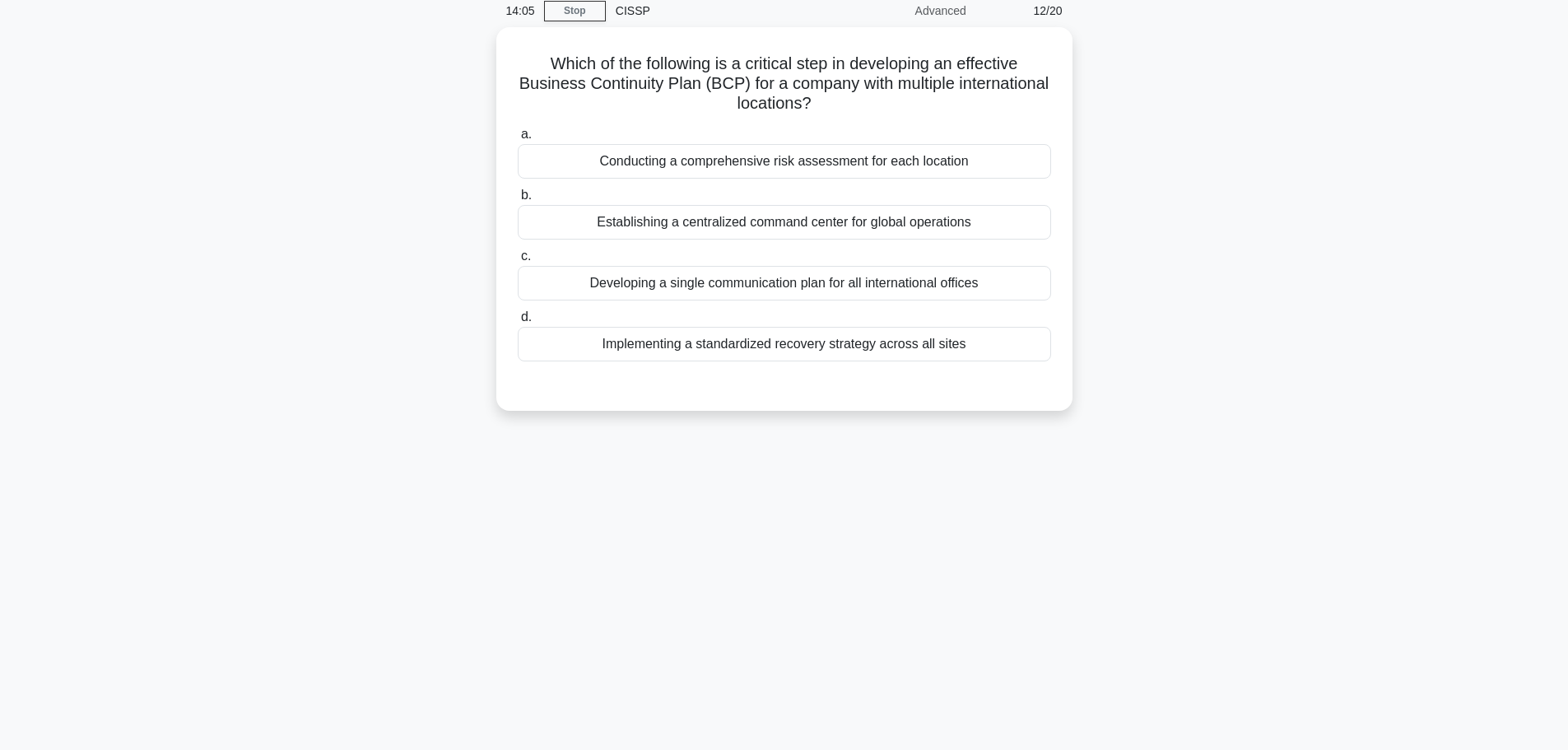
scroll to position [0, 0]
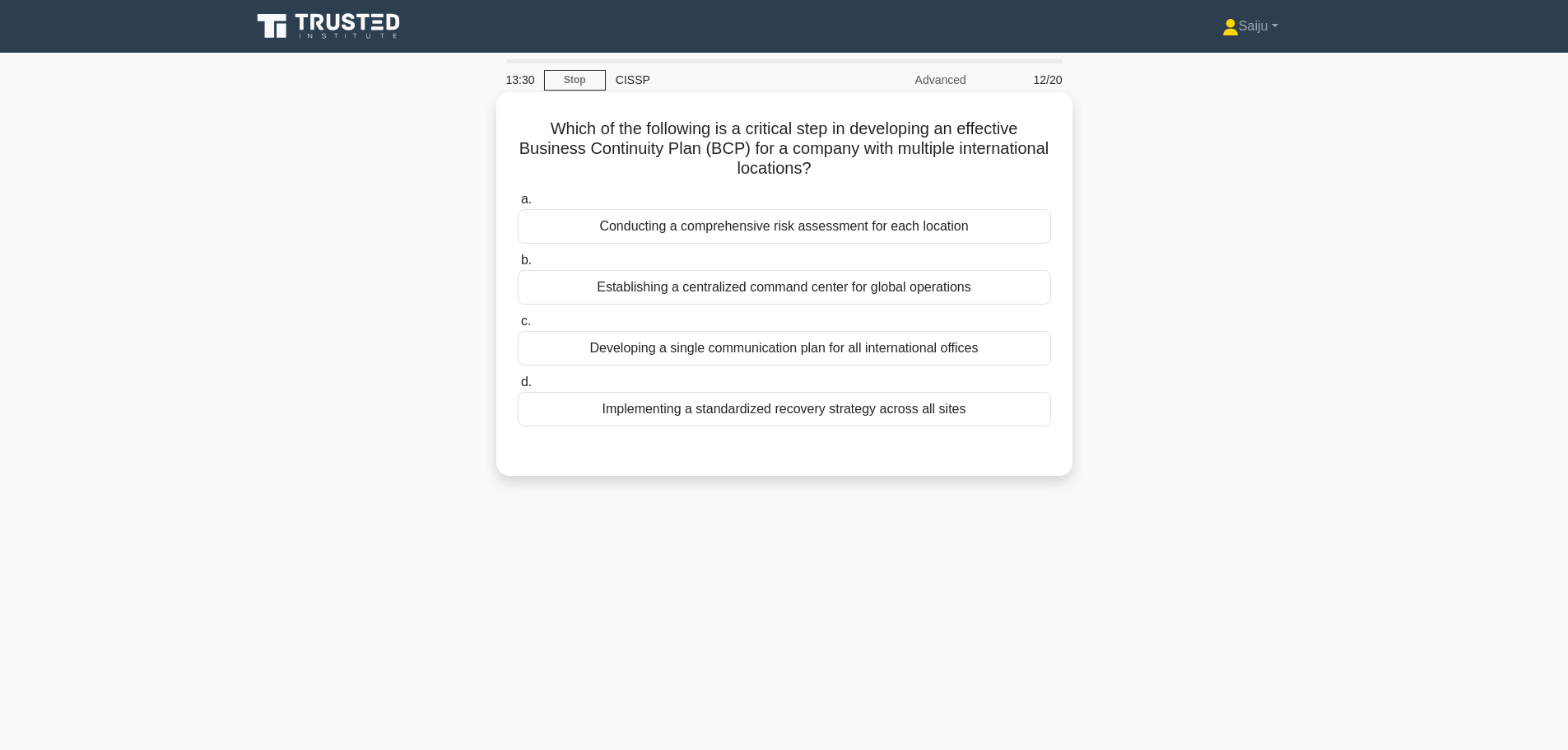
click at [659, 408] on div "Implementing a standardized recovery strategy across all sites" at bounding box center [784, 408] width 533 height 34
click at [517, 388] on input "d. Implementing a standardized recovery strategy across all sites" at bounding box center [517, 382] width 0 height 11
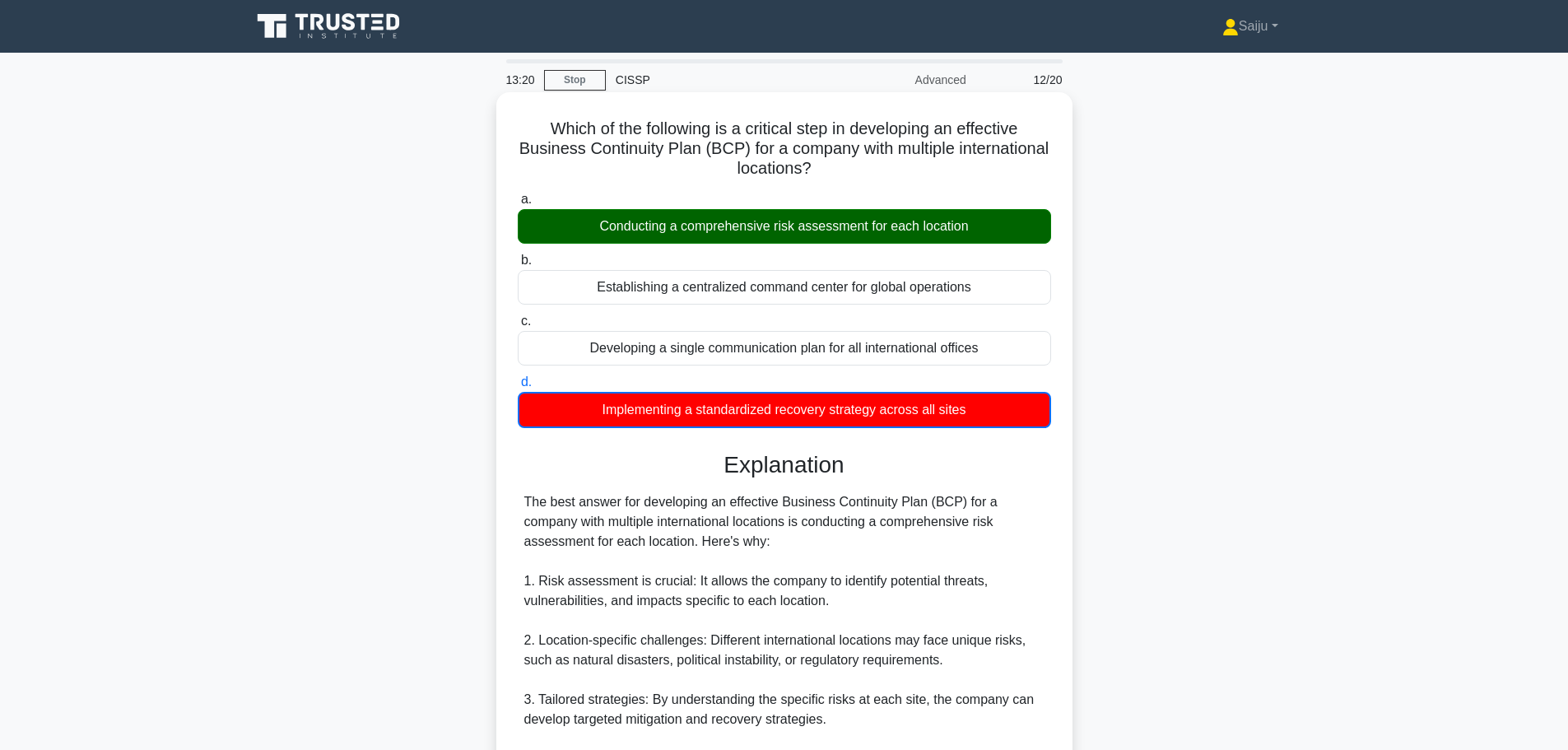
click at [798, 209] on label "a. Conducting a comprehensive risk assessment for each location" at bounding box center [784, 216] width 533 height 54
click at [517, 205] on input "a. Conducting a comprehensive risk assessment for each location" at bounding box center [517, 199] width 0 height 11
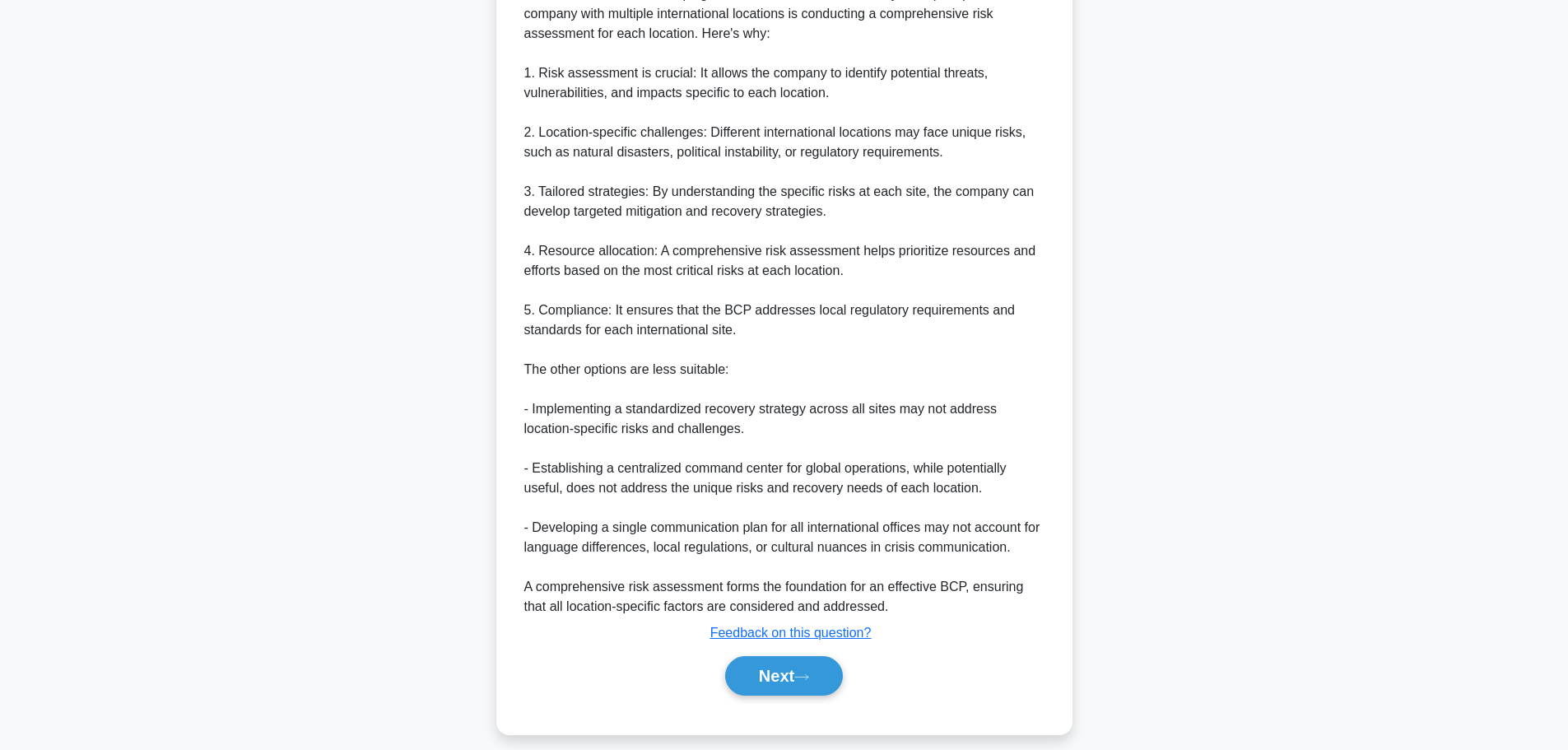
scroll to position [522, 0]
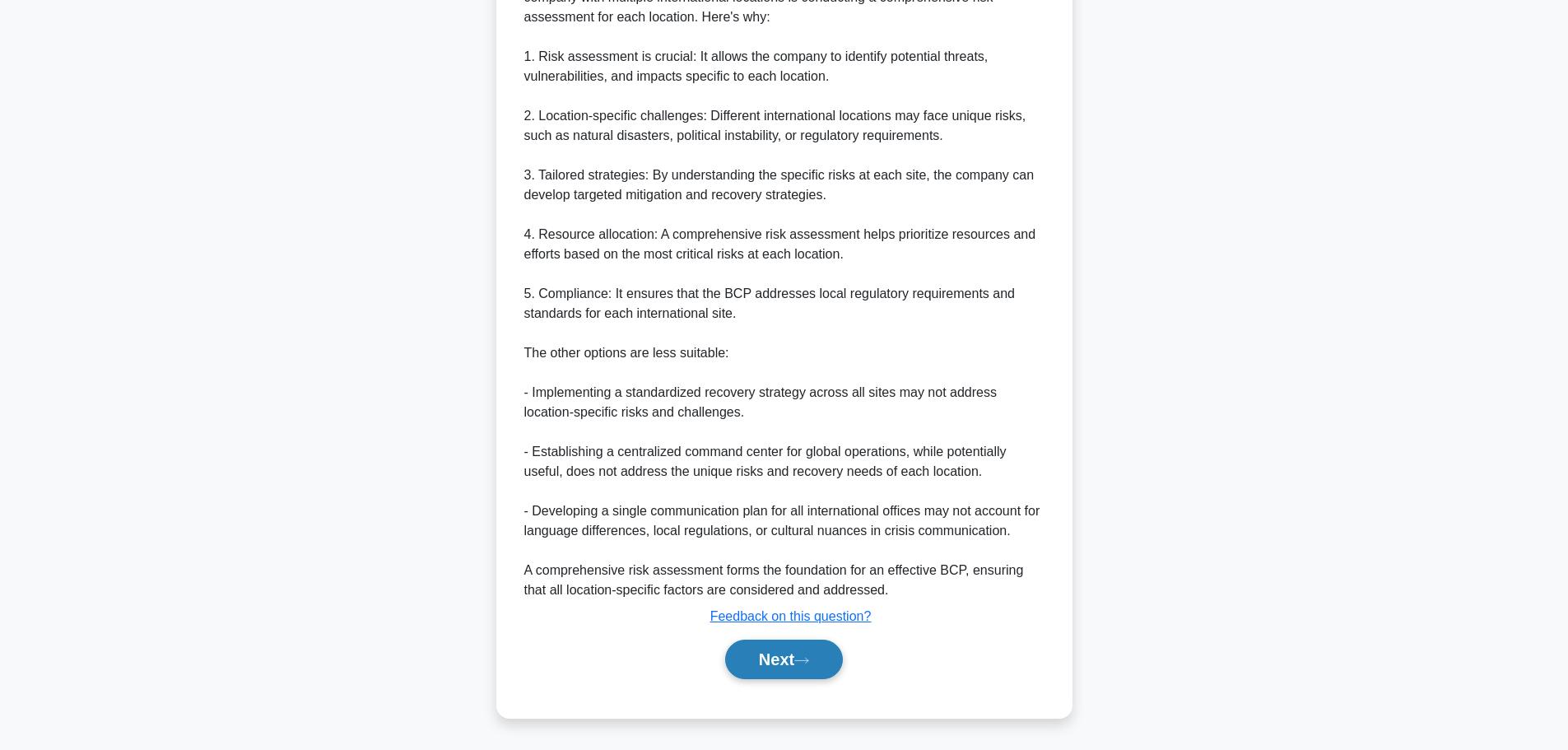
click at [791, 658] on button "Next" at bounding box center [784, 658] width 118 height 39
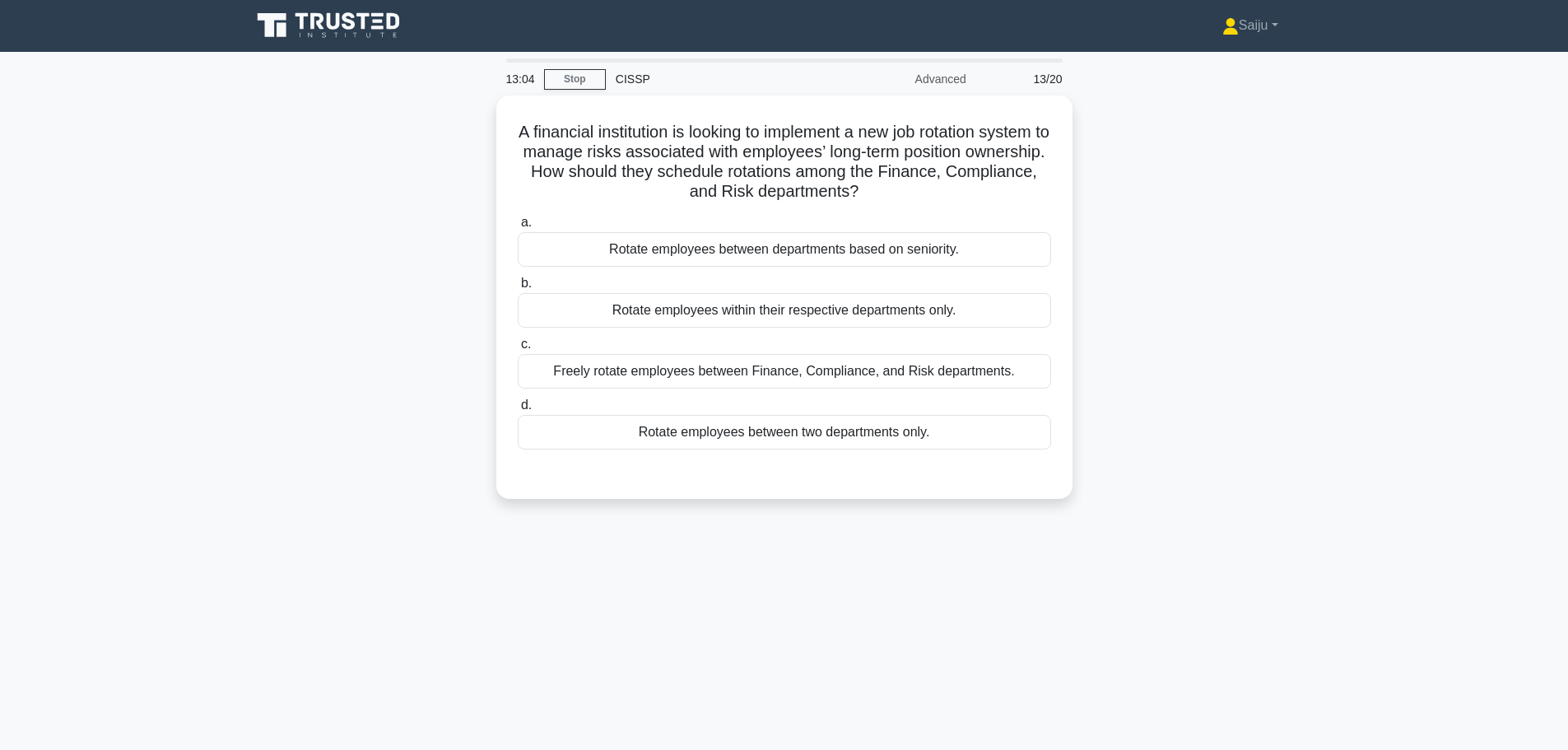
scroll to position [0, 0]
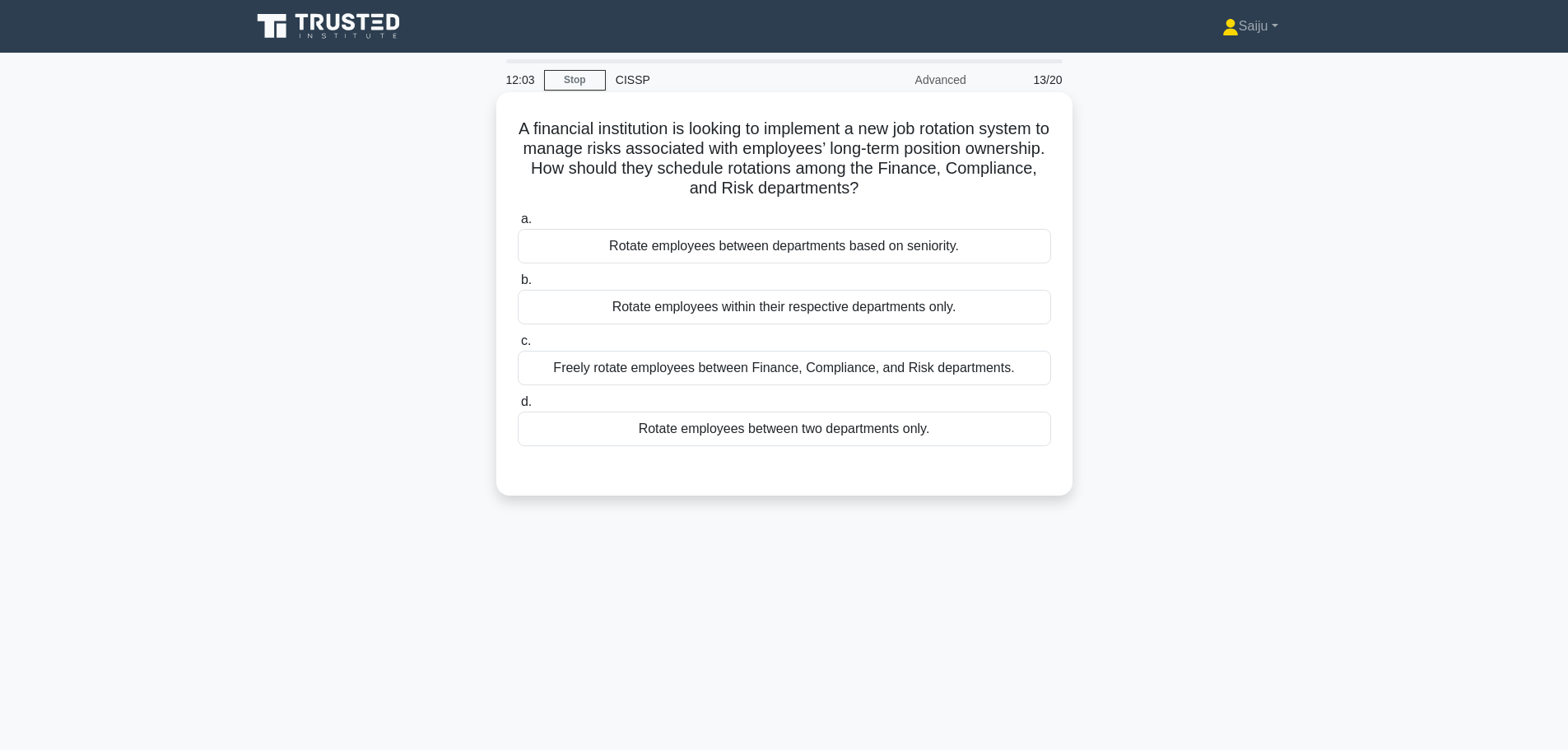
click at [709, 307] on div "Rotate employees within their respective departments only." at bounding box center [784, 306] width 533 height 34
click at [517, 285] on input "b. Rotate employees within their respective departments only." at bounding box center [517, 279] width 0 height 11
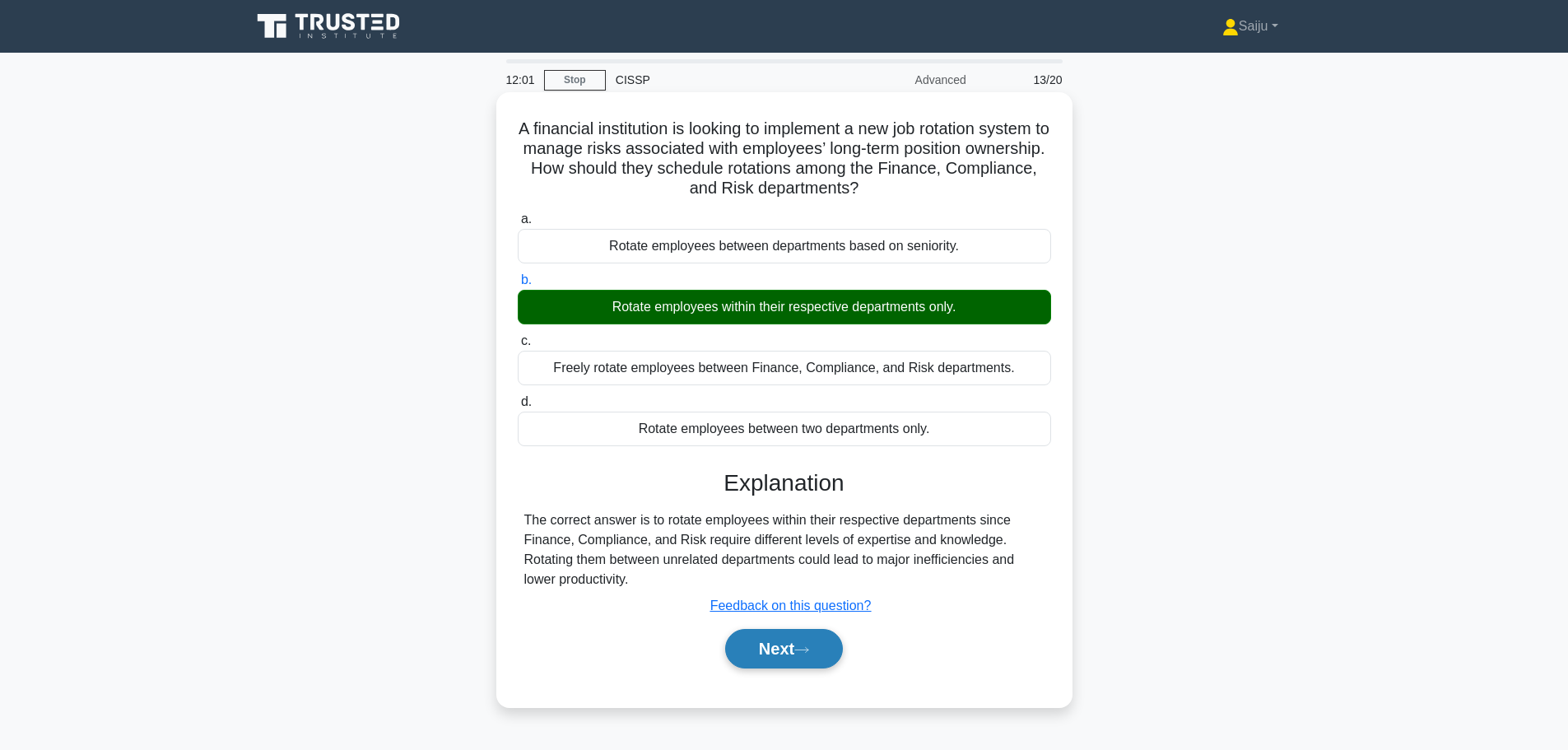
click at [786, 667] on div "Next" at bounding box center [784, 648] width 533 height 53
click at [785, 644] on button "Next" at bounding box center [784, 648] width 118 height 39
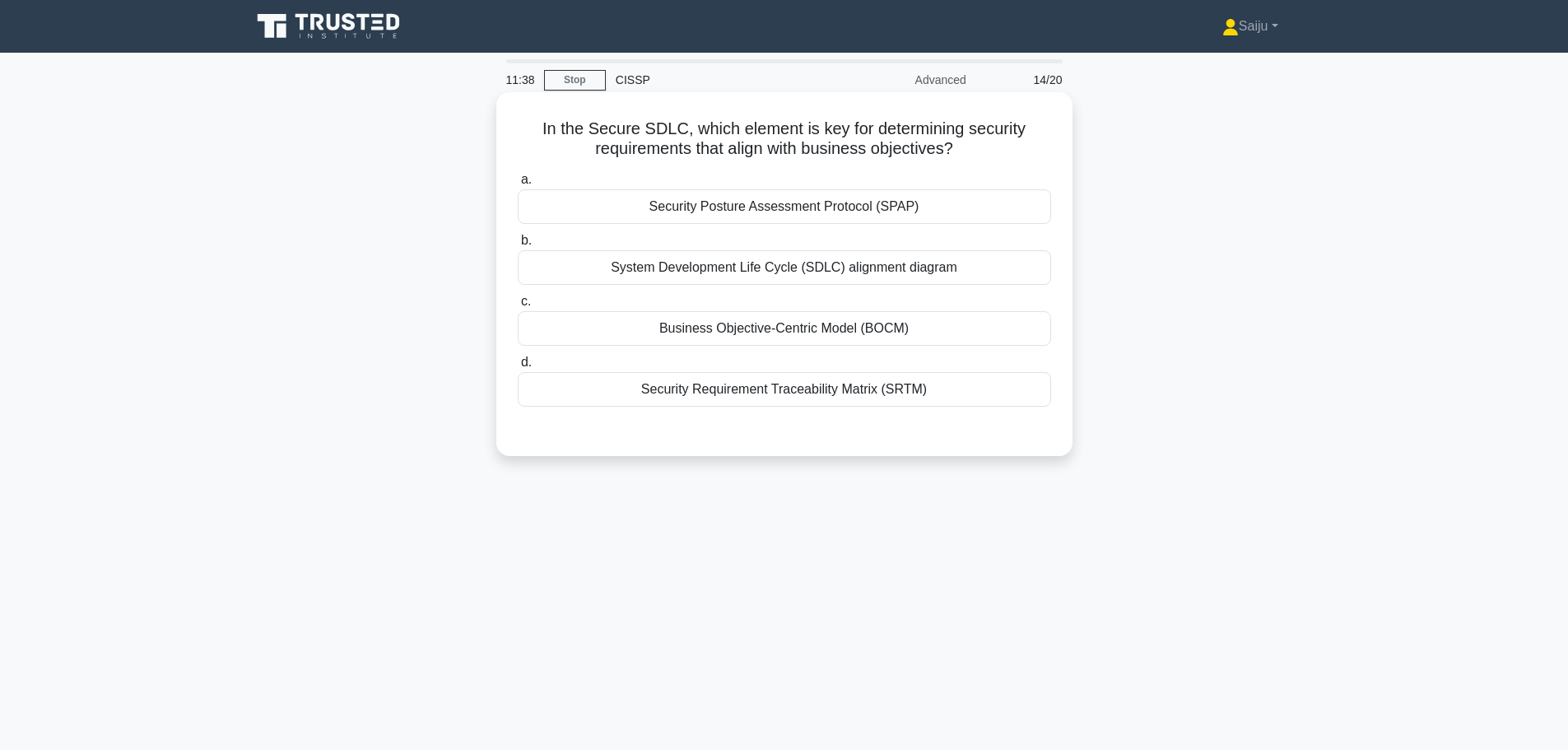
click at [810, 271] on div "System Development Life Cycle (SDLC) alignment diagram" at bounding box center [784, 267] width 533 height 34
click at [517, 246] on input "b. System Development Life Cycle (SDLC) alignment diagram" at bounding box center [517, 240] width 0 height 11
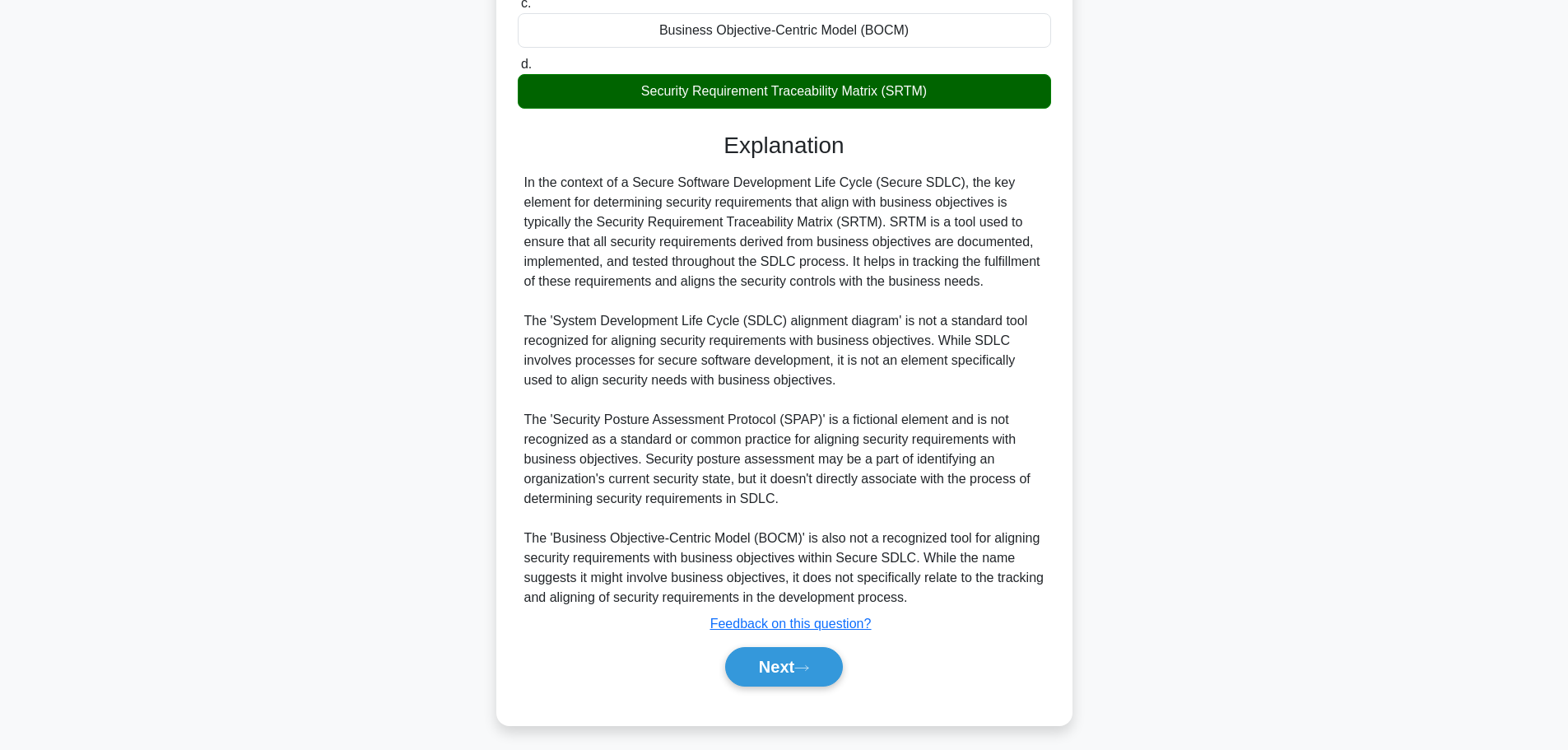
scroll to position [307, 0]
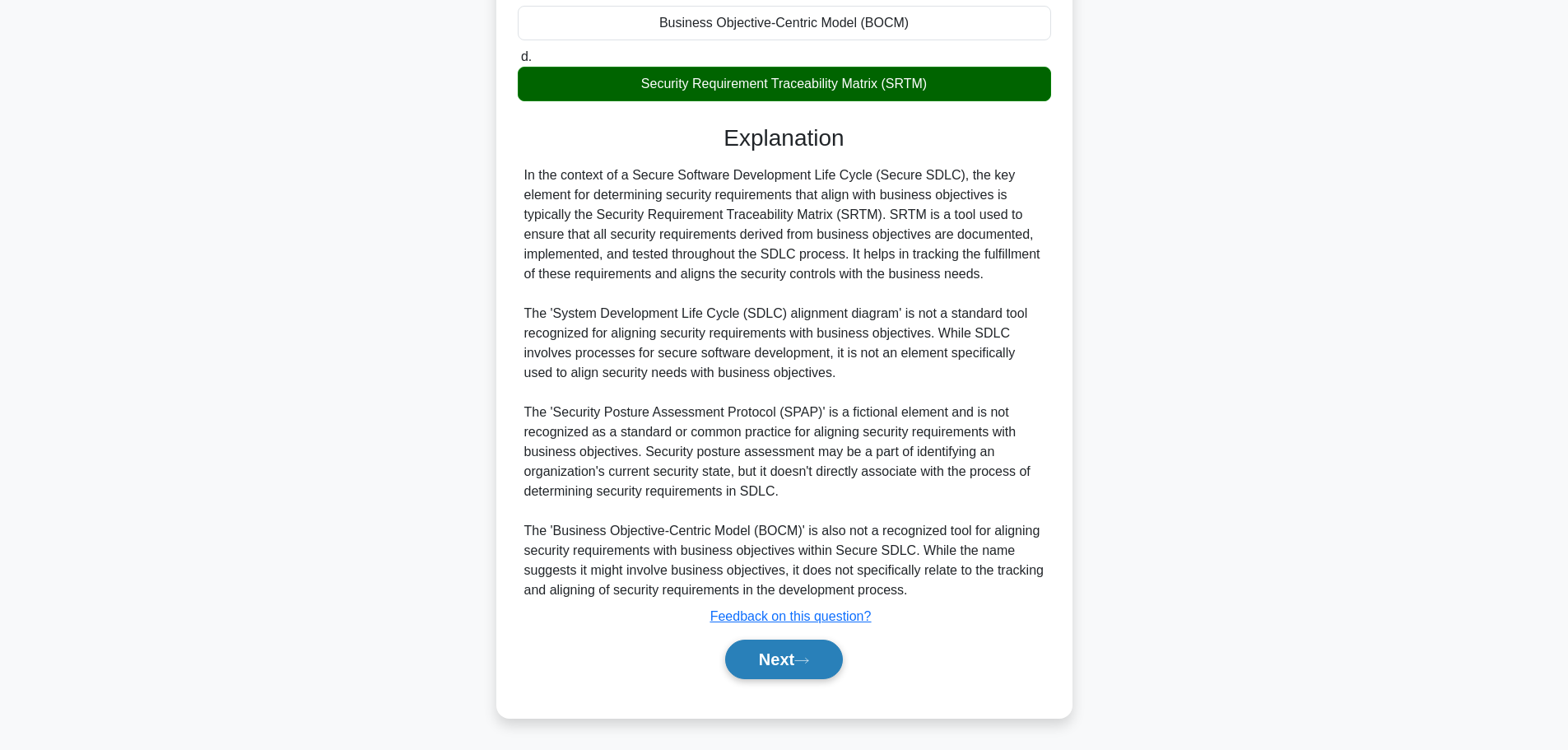
click at [782, 651] on button "Next" at bounding box center [784, 658] width 118 height 39
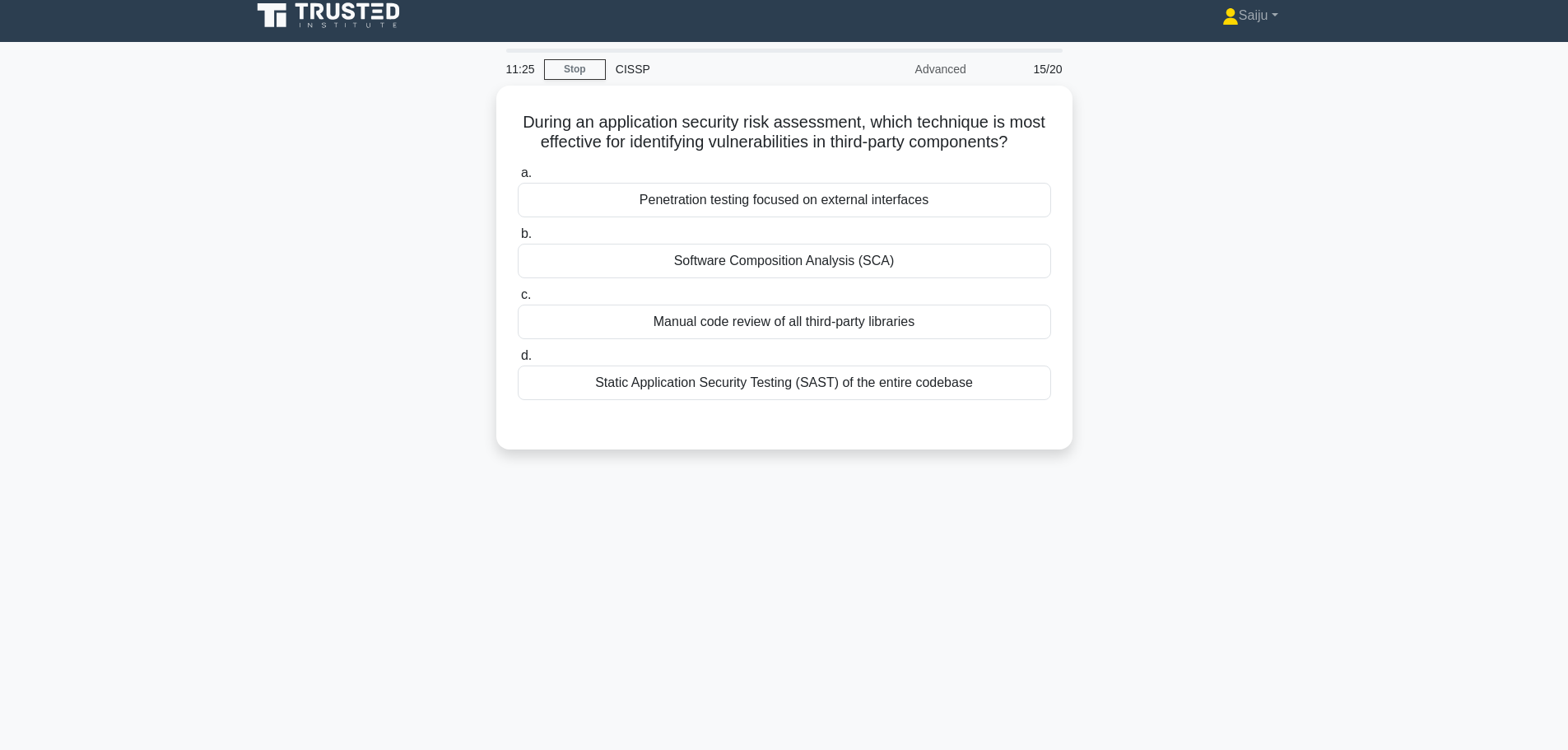
scroll to position [0, 0]
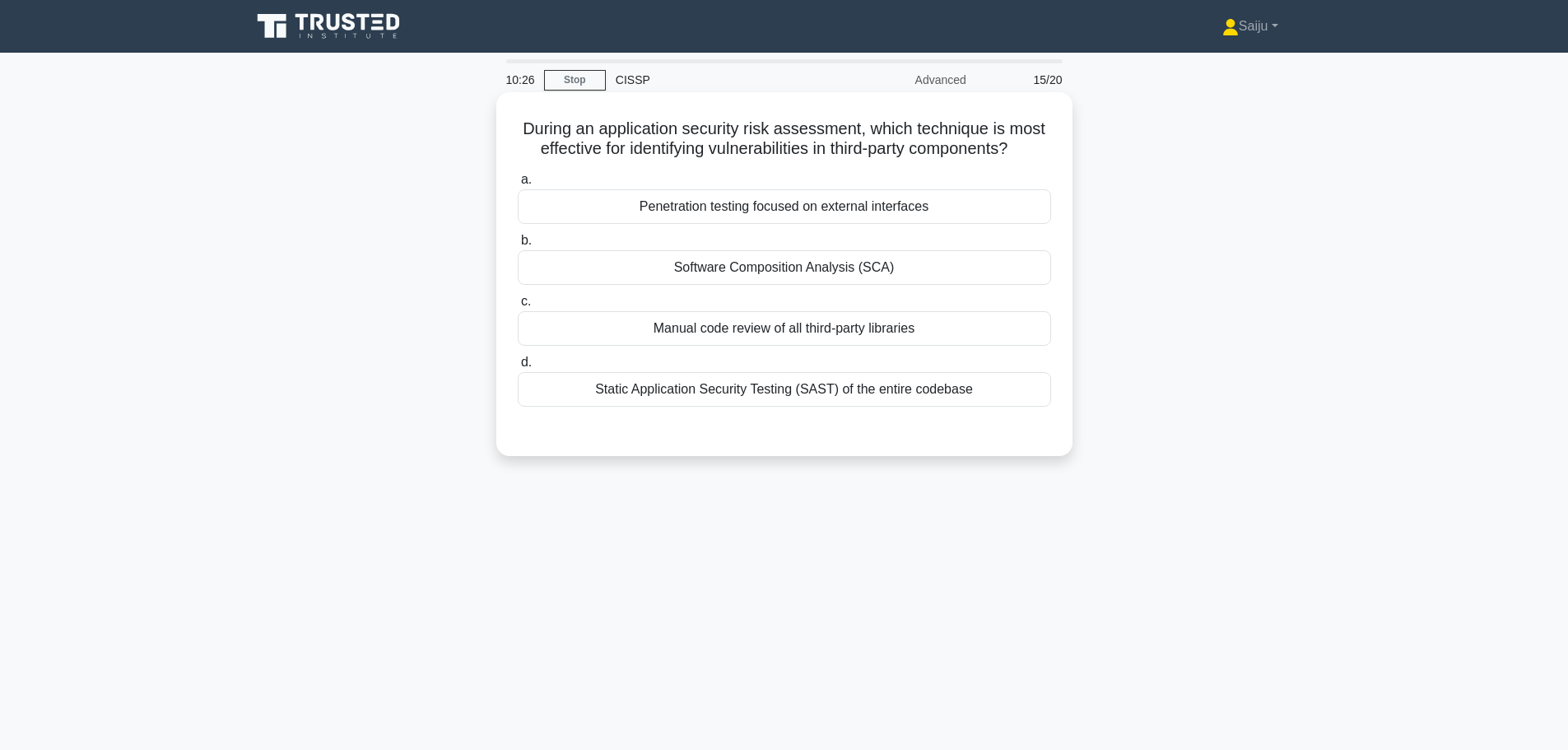
click at [851, 397] on div "Static Application Security Testing (SAST) of the entire codebase" at bounding box center [784, 389] width 533 height 34
click at [517, 368] on input "d. Static Application Security Testing (SAST) of the entire codebase" at bounding box center [517, 362] width 0 height 11
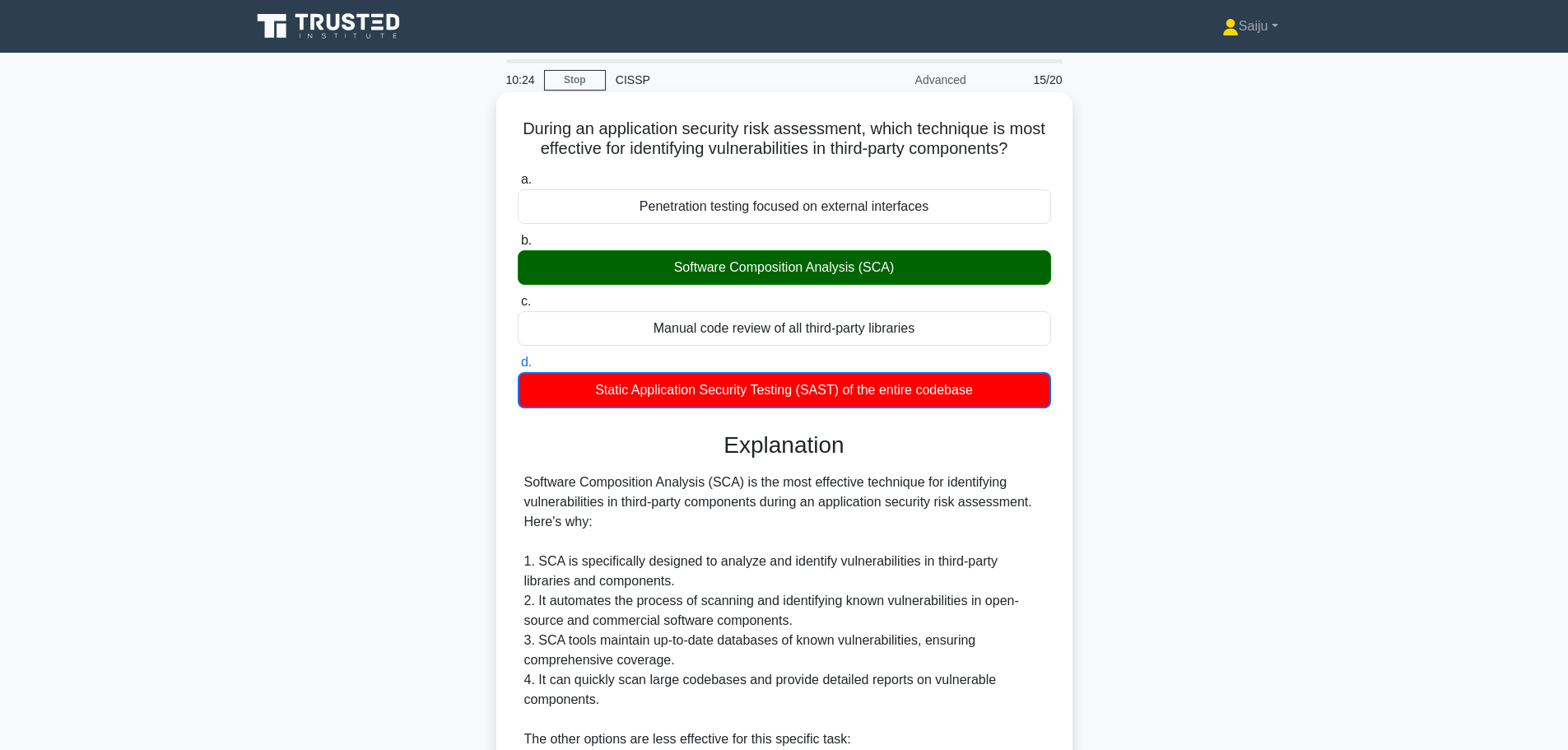
click at [826, 272] on div "Software Composition Analysis (SCA)" at bounding box center [784, 267] width 533 height 34
click at [517, 246] on input "b. Software Composition Analysis (SCA)" at bounding box center [517, 240] width 0 height 11
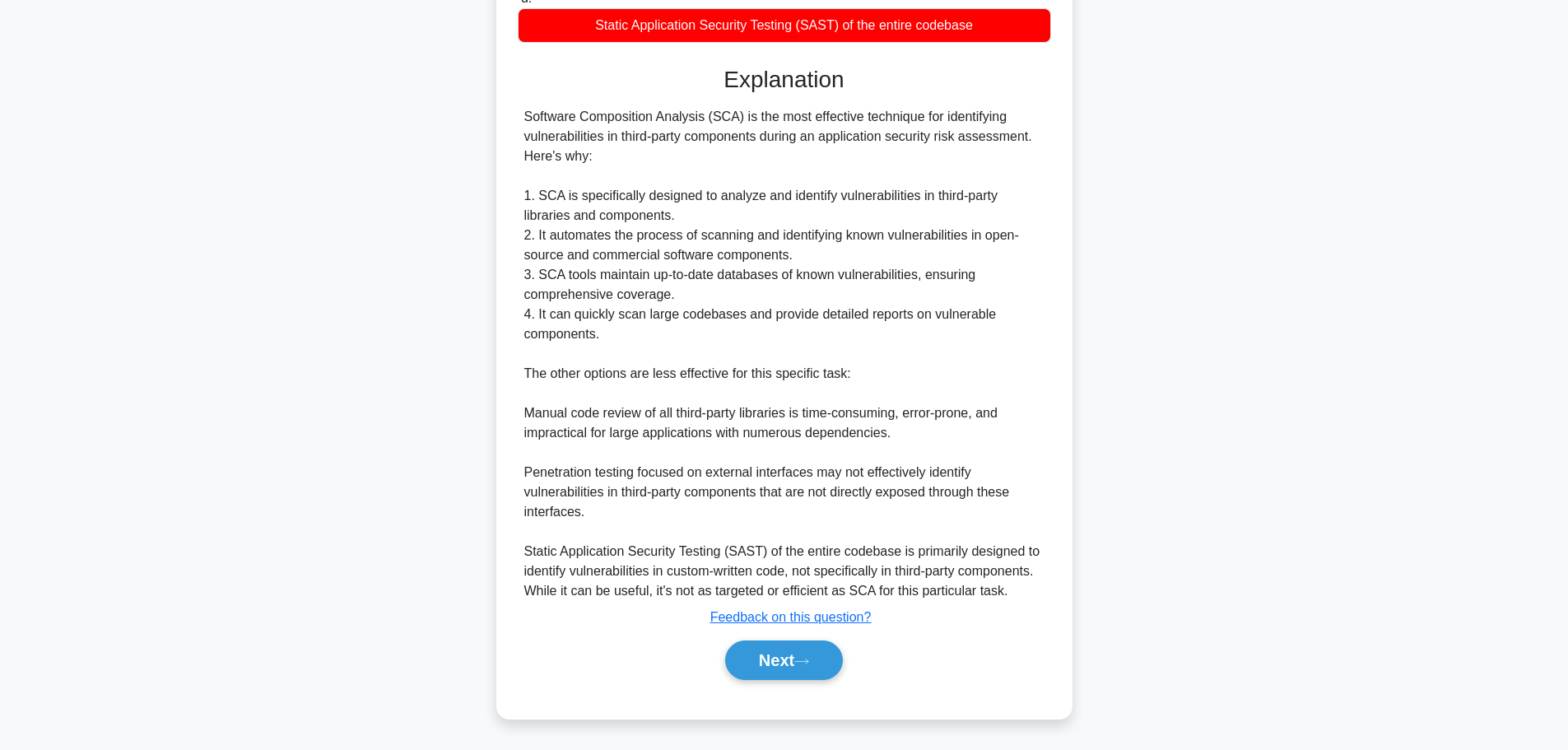
scroll to position [365, 0]
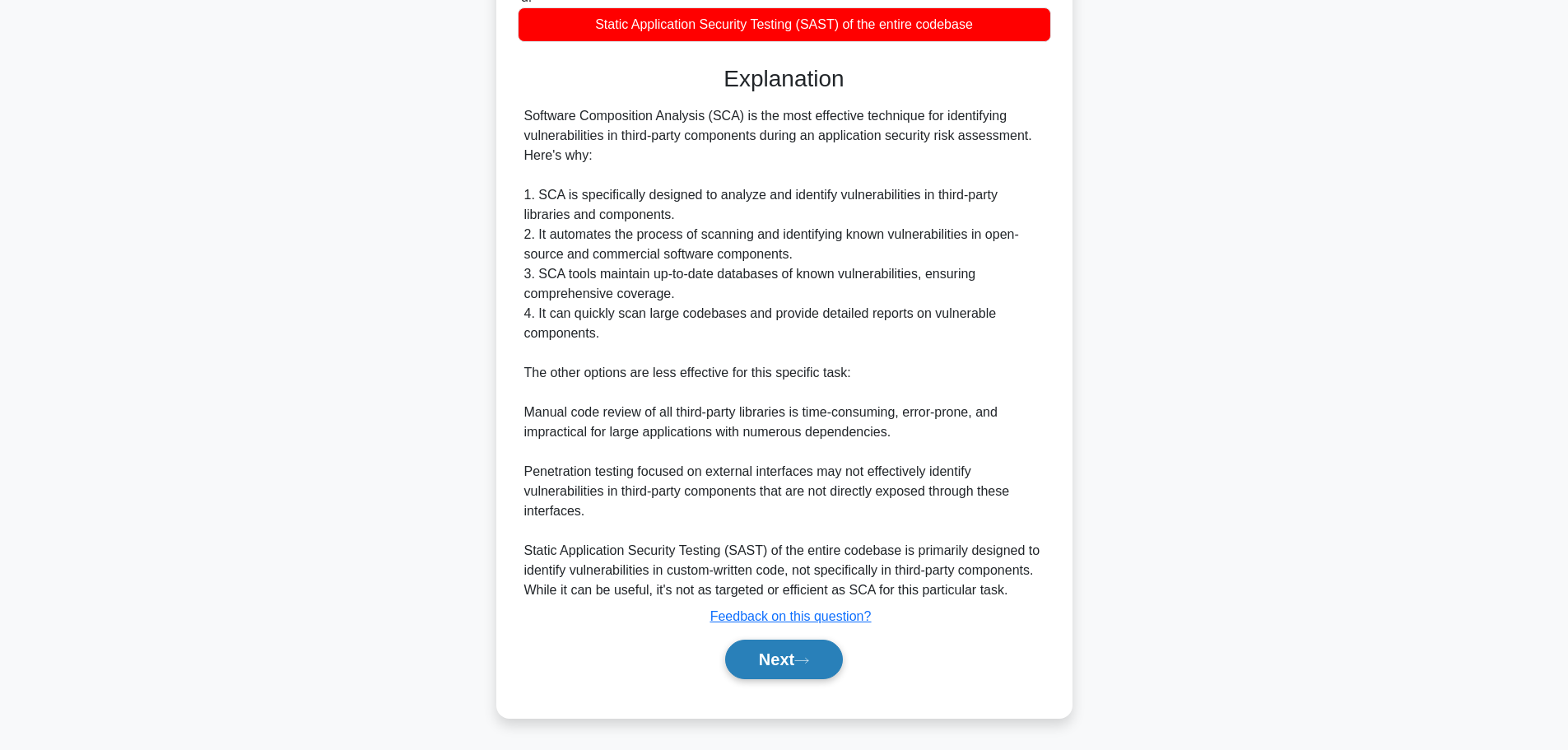
click at [798, 668] on button "Next" at bounding box center [784, 658] width 118 height 39
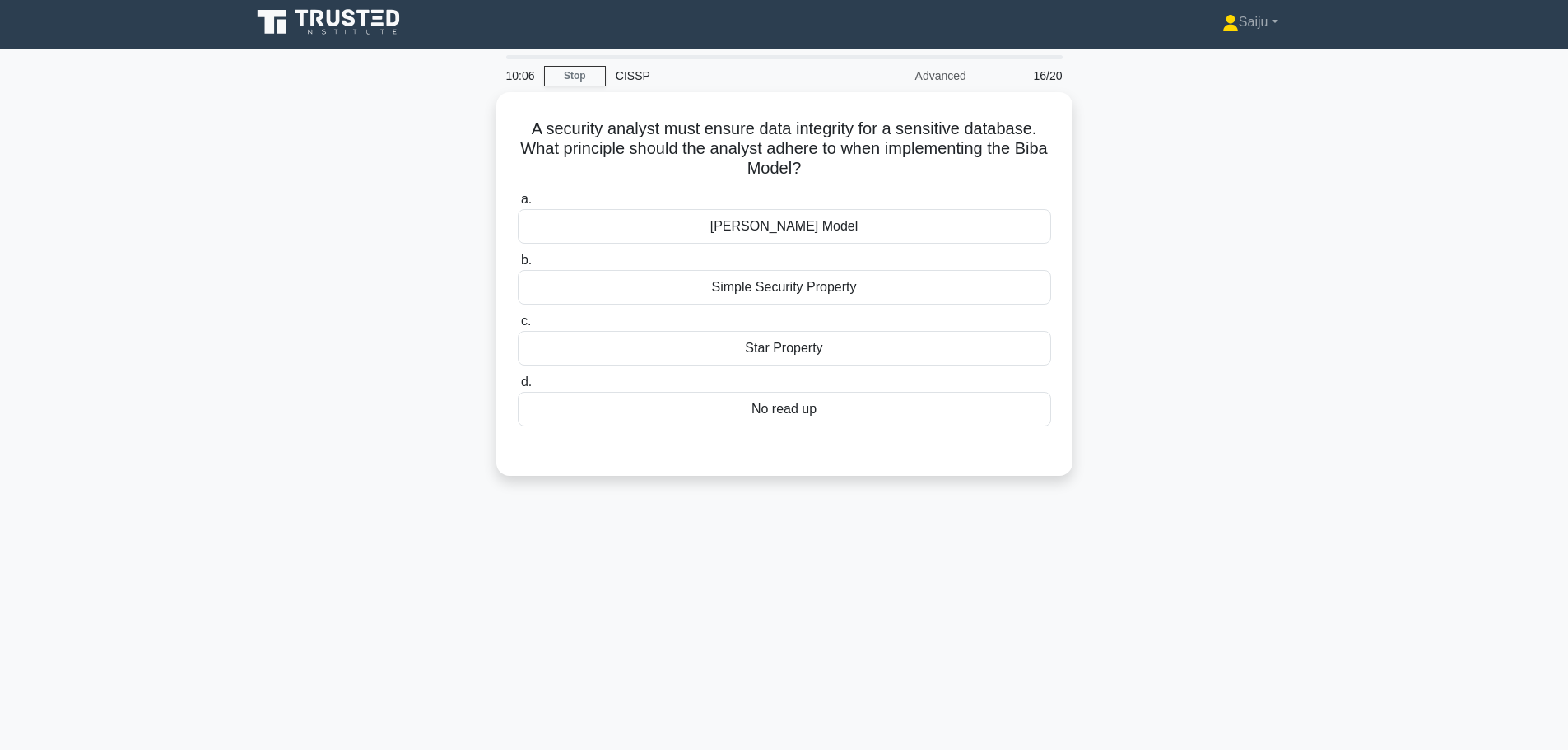
scroll to position [0, 0]
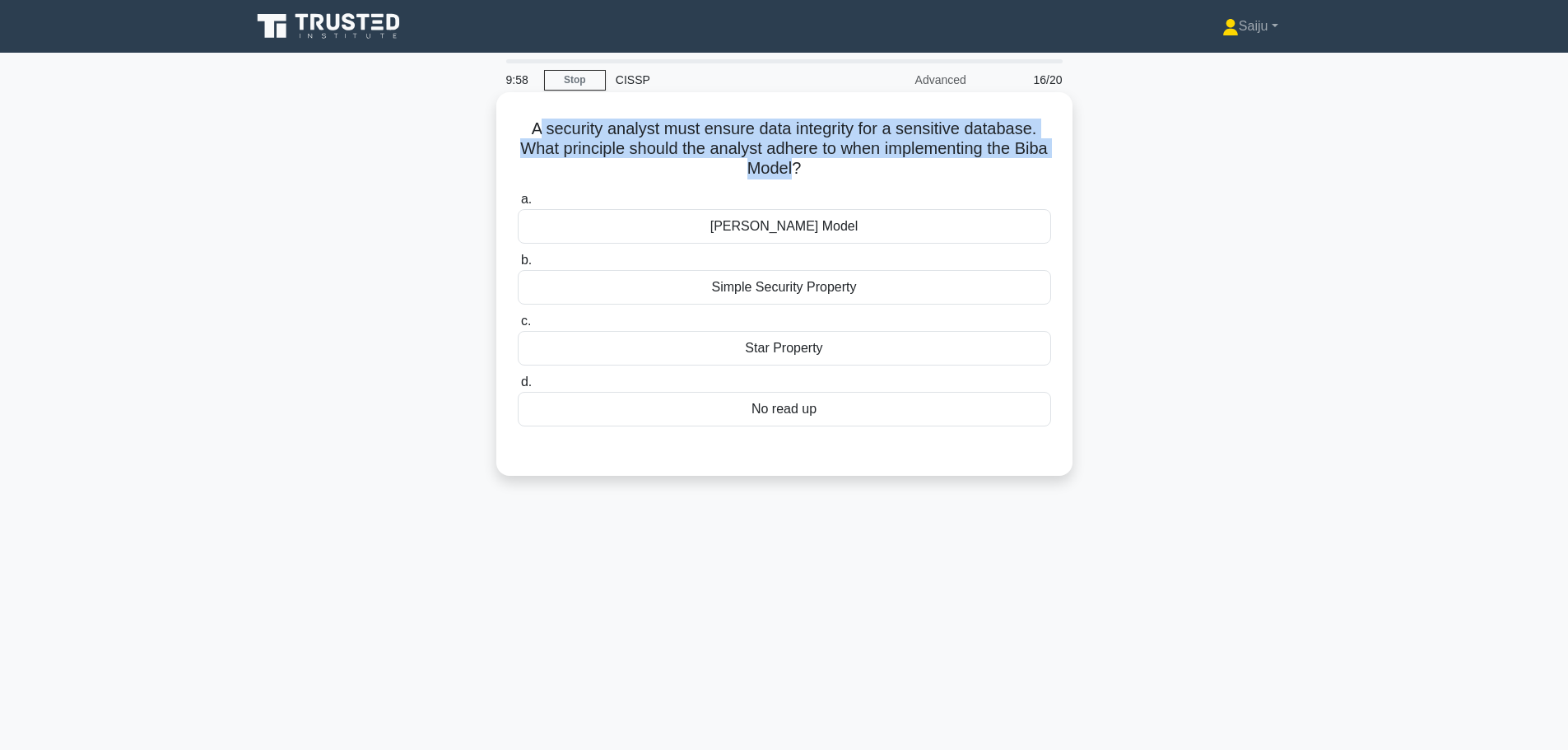
drag, startPoint x: 772, startPoint y: 164, endPoint x: 539, endPoint y: 135, distance: 234.8
click at [539, 135] on h5 "A security analyst must ensure data integrity for a sensitive database. What pr…" at bounding box center [784, 148] width 537 height 61
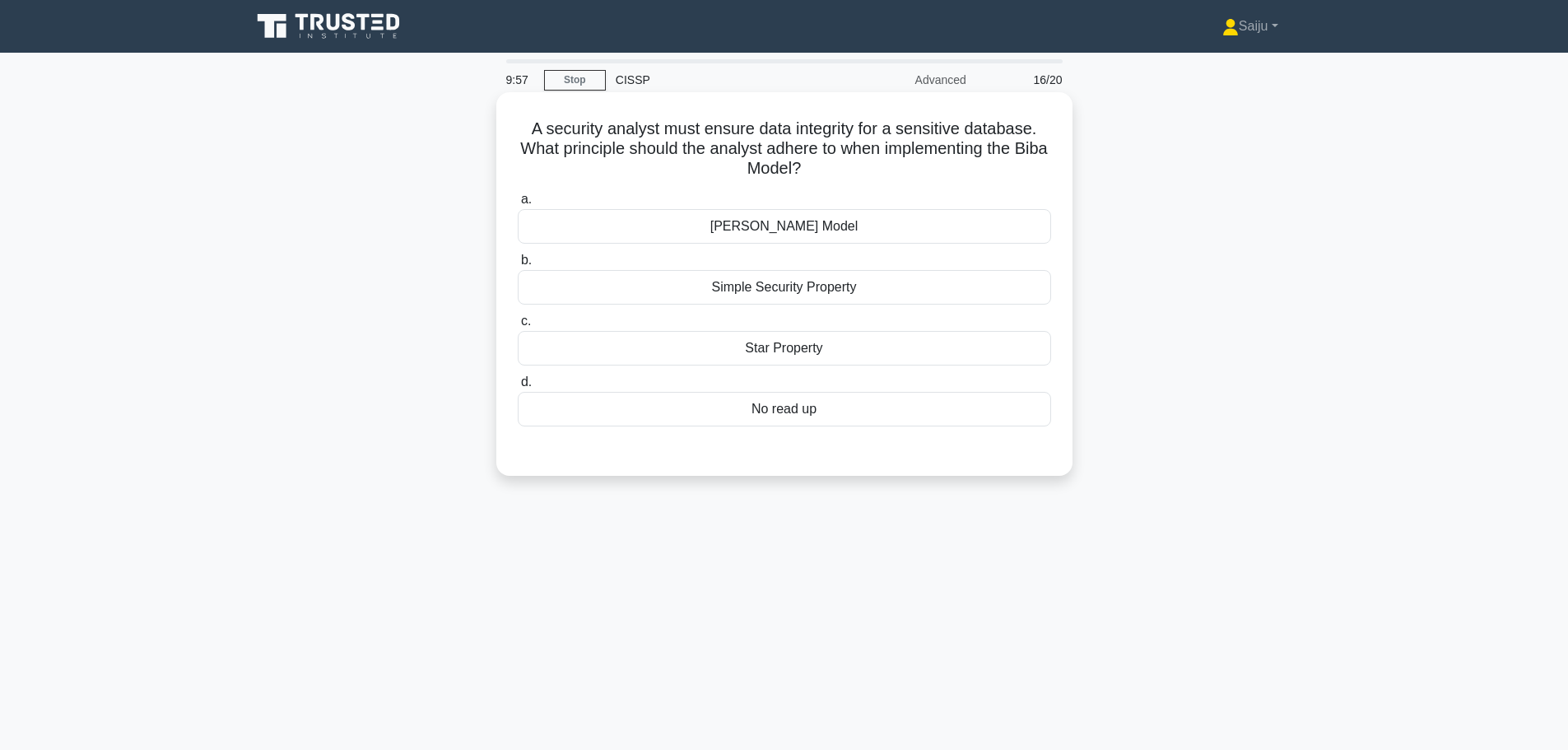
click at [910, 167] on h5 "A security analyst must ensure data integrity for a sensitive database. What pr…" at bounding box center [784, 148] width 537 height 61
click at [789, 288] on div "Simple Security Property" at bounding box center [784, 287] width 533 height 34
click at [517, 266] on input "b. Simple Security Property" at bounding box center [517, 260] width 0 height 11
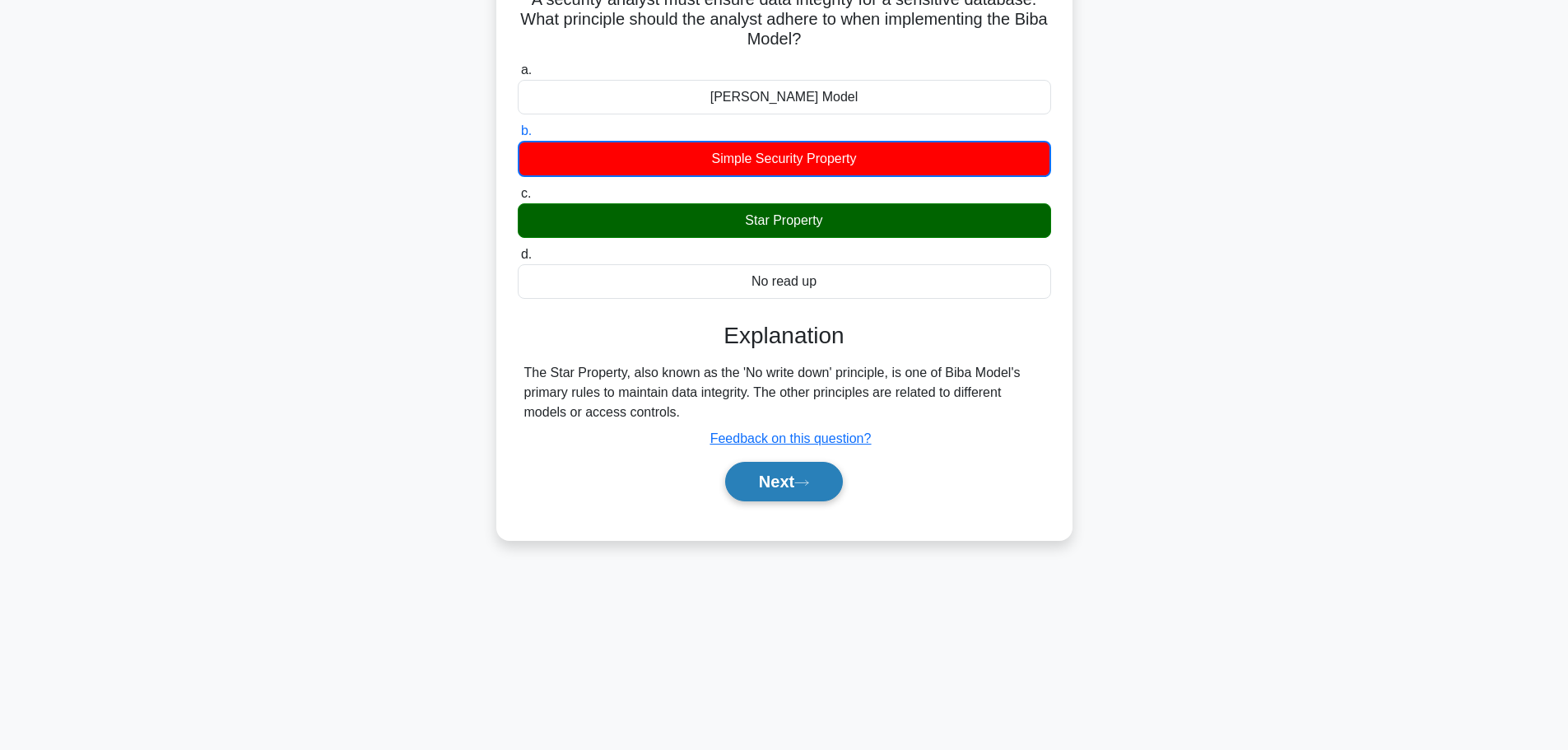
scroll to position [139, 0]
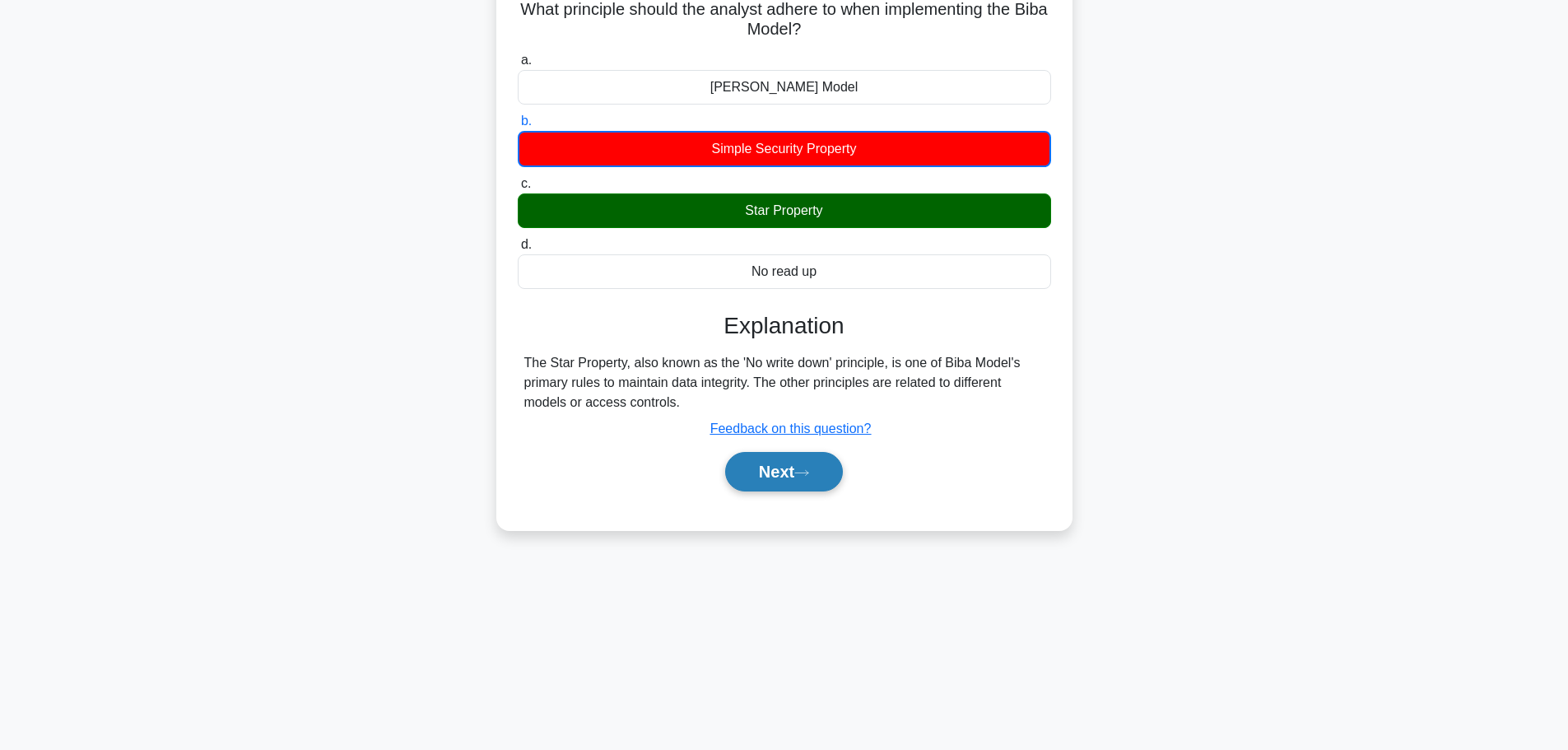
click at [809, 477] on icon at bounding box center [802, 472] width 15 height 9
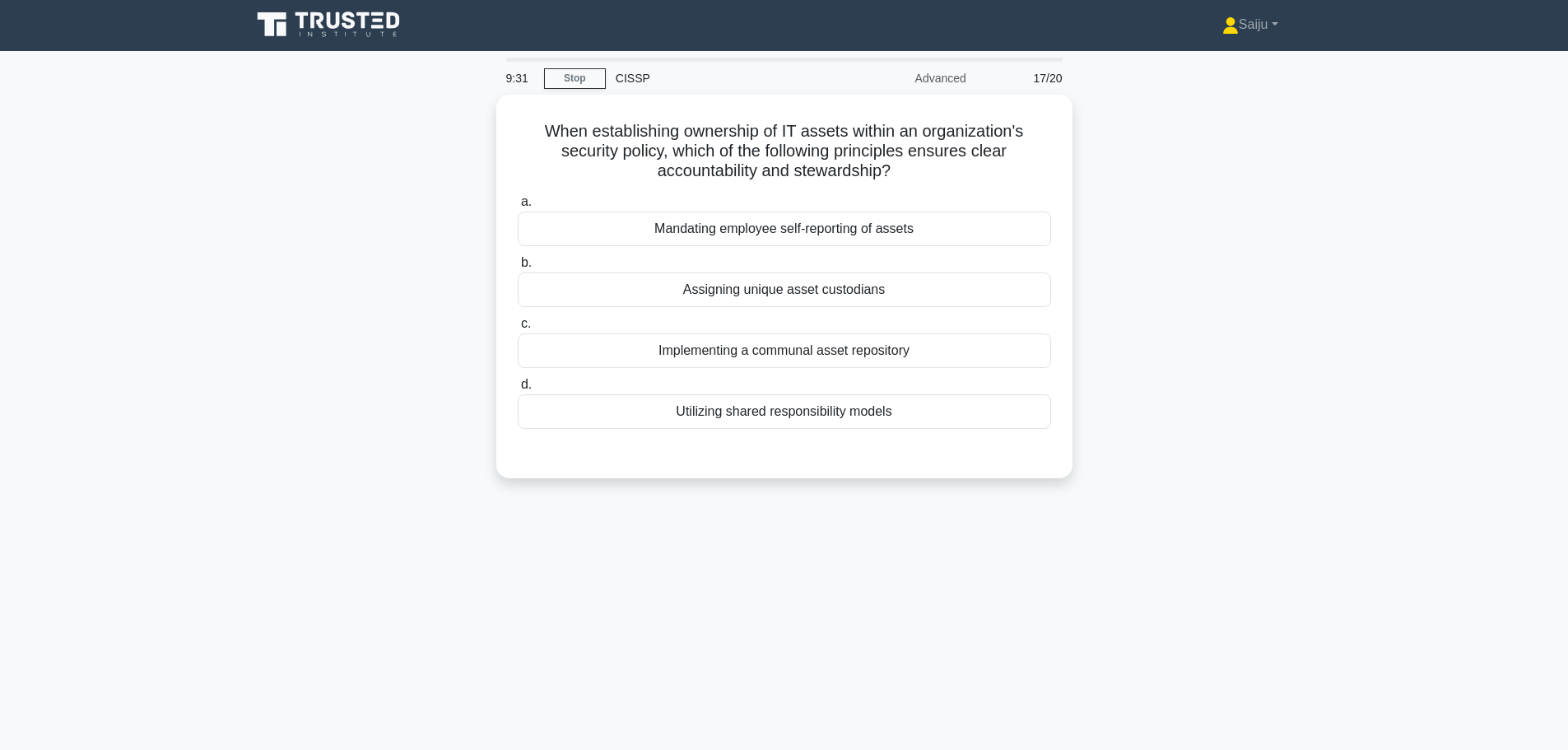
scroll to position [0, 0]
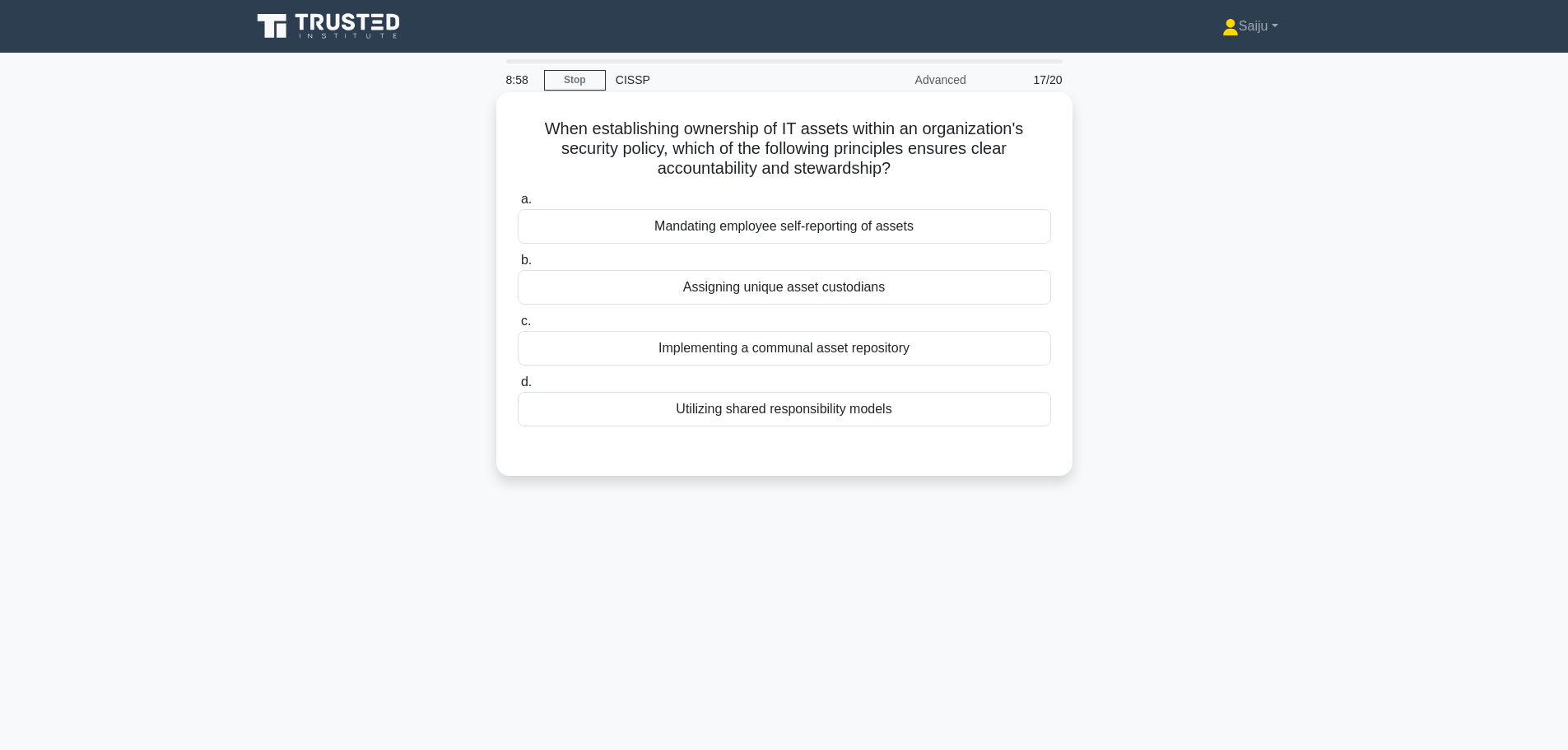
click at [779, 230] on div "Mandating employee self-reporting of assets" at bounding box center [784, 226] width 533 height 34
click at [517, 205] on input "a. Mandating employee self-reporting of assets" at bounding box center [517, 199] width 0 height 11
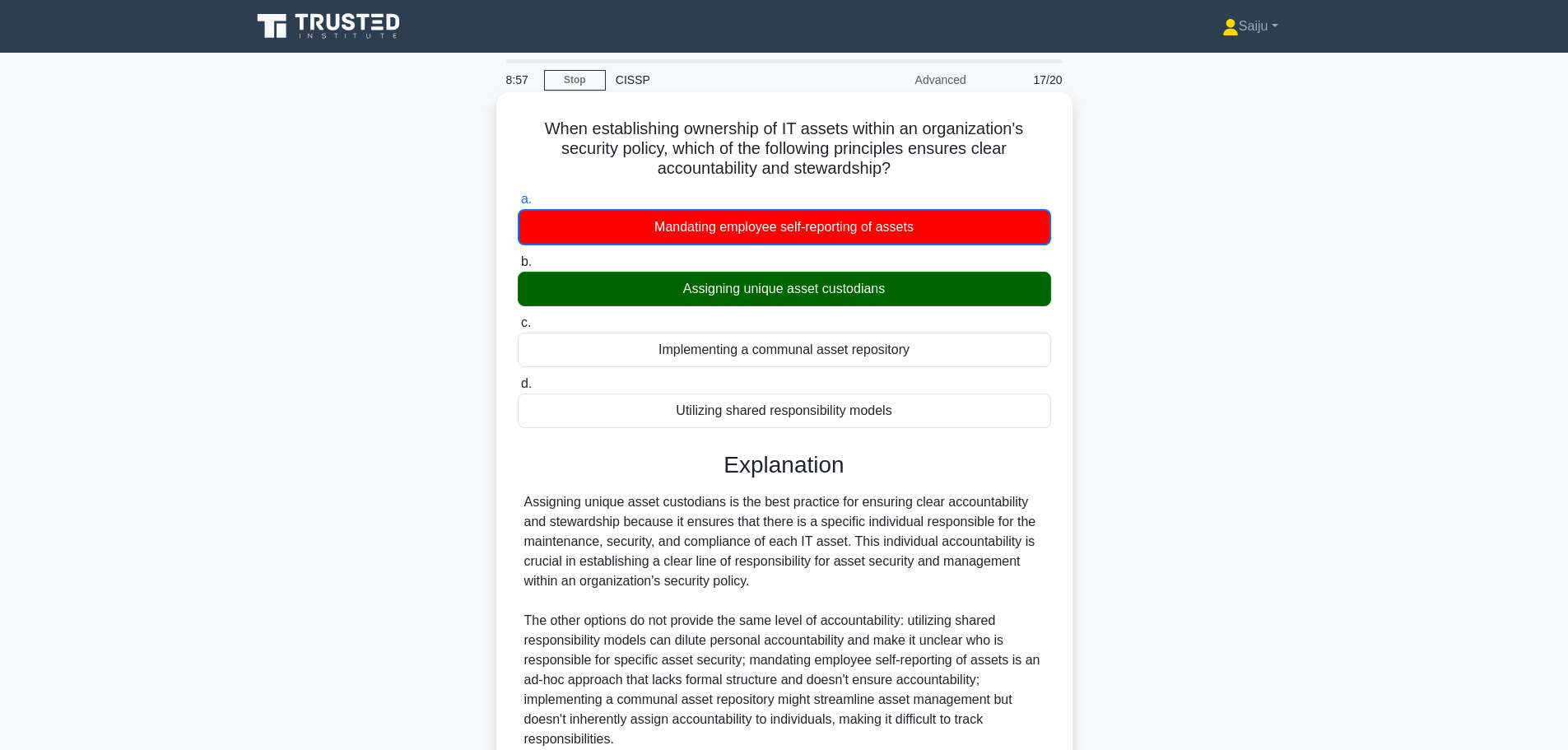
click at [784, 286] on div "Assigning unique asset custodians" at bounding box center [784, 288] width 533 height 34
click at [517, 268] on input "b. Assigning unique asset custodians" at bounding box center [517, 262] width 0 height 11
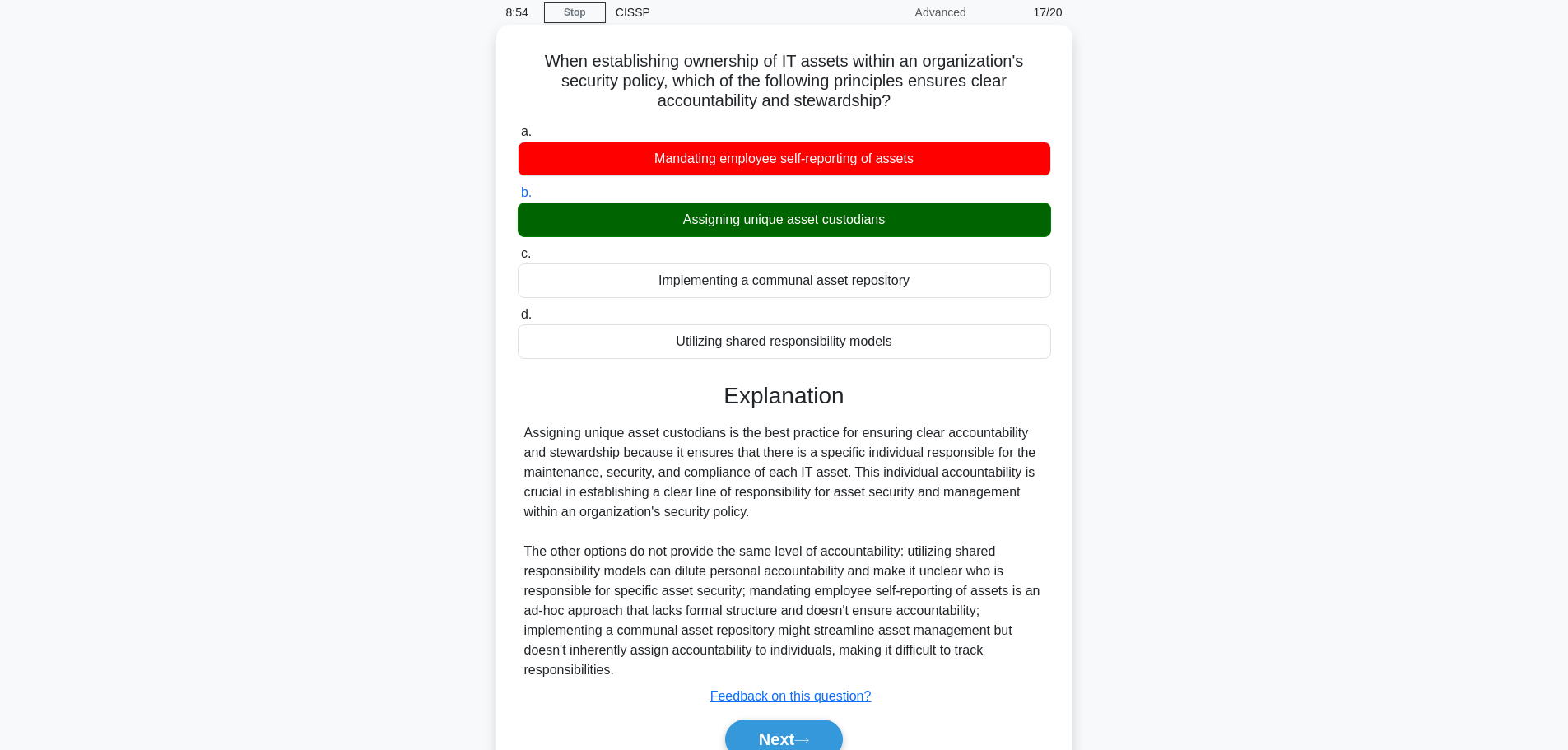
scroll to position [148, 0]
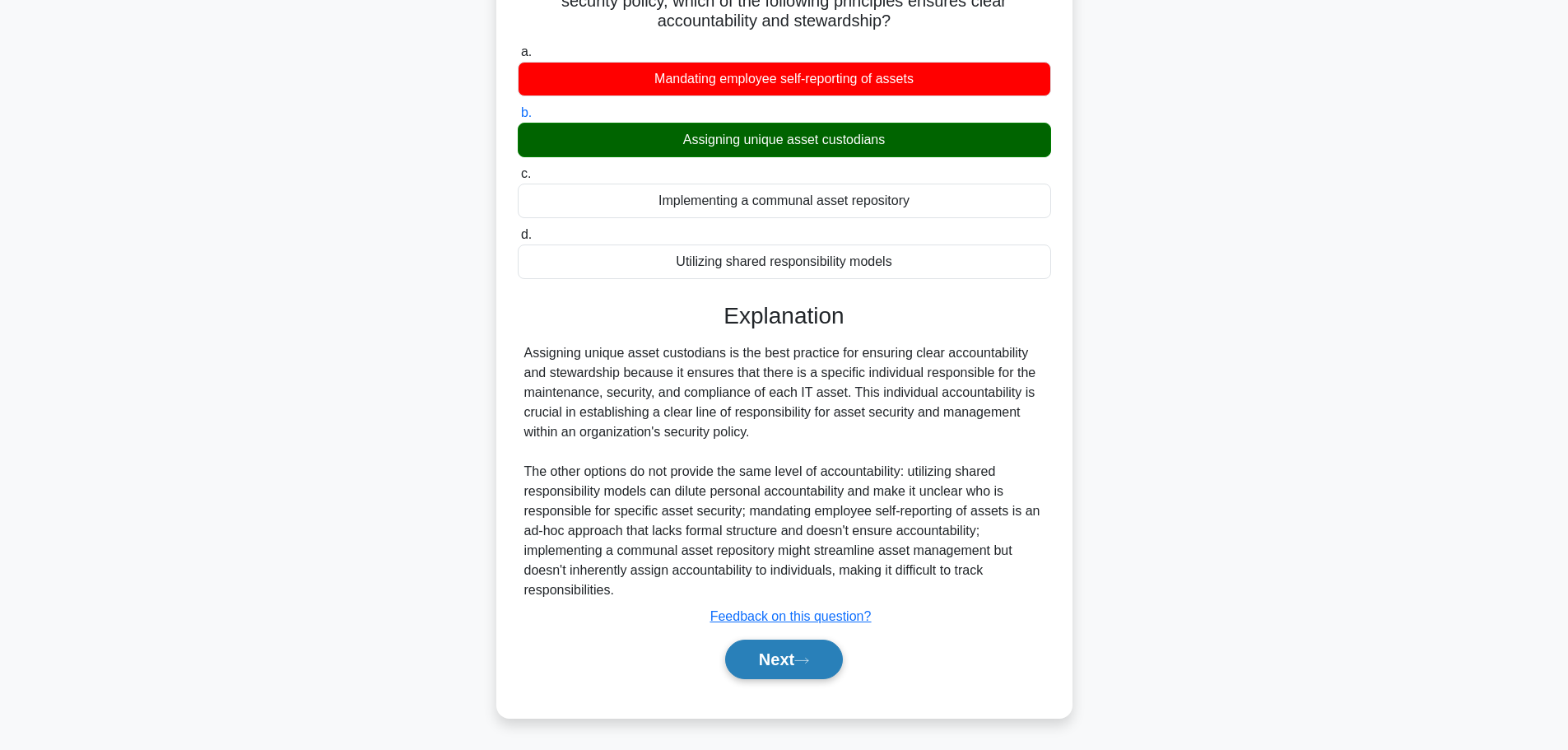
click at [789, 674] on button "Next" at bounding box center [784, 658] width 118 height 39
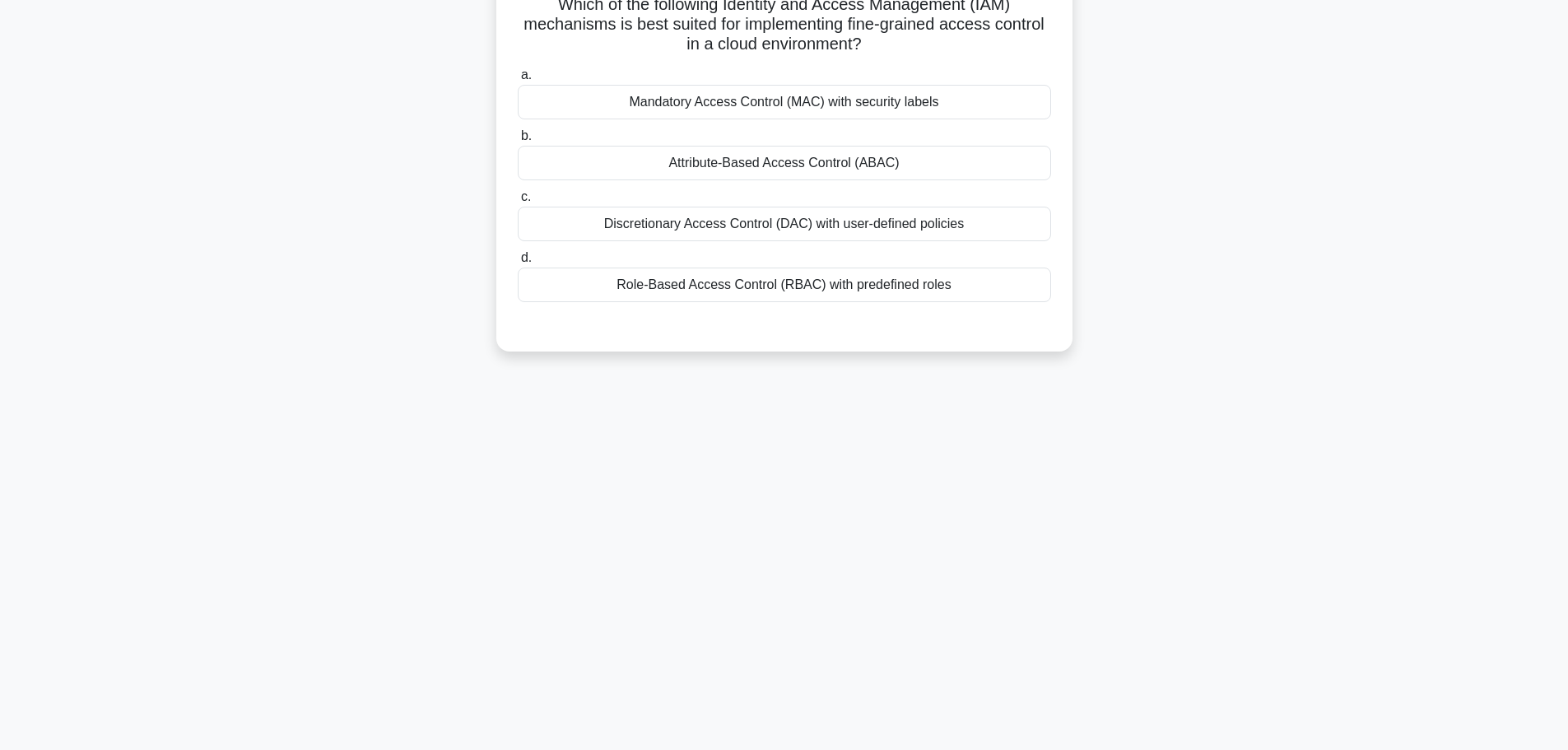
scroll to position [0, 0]
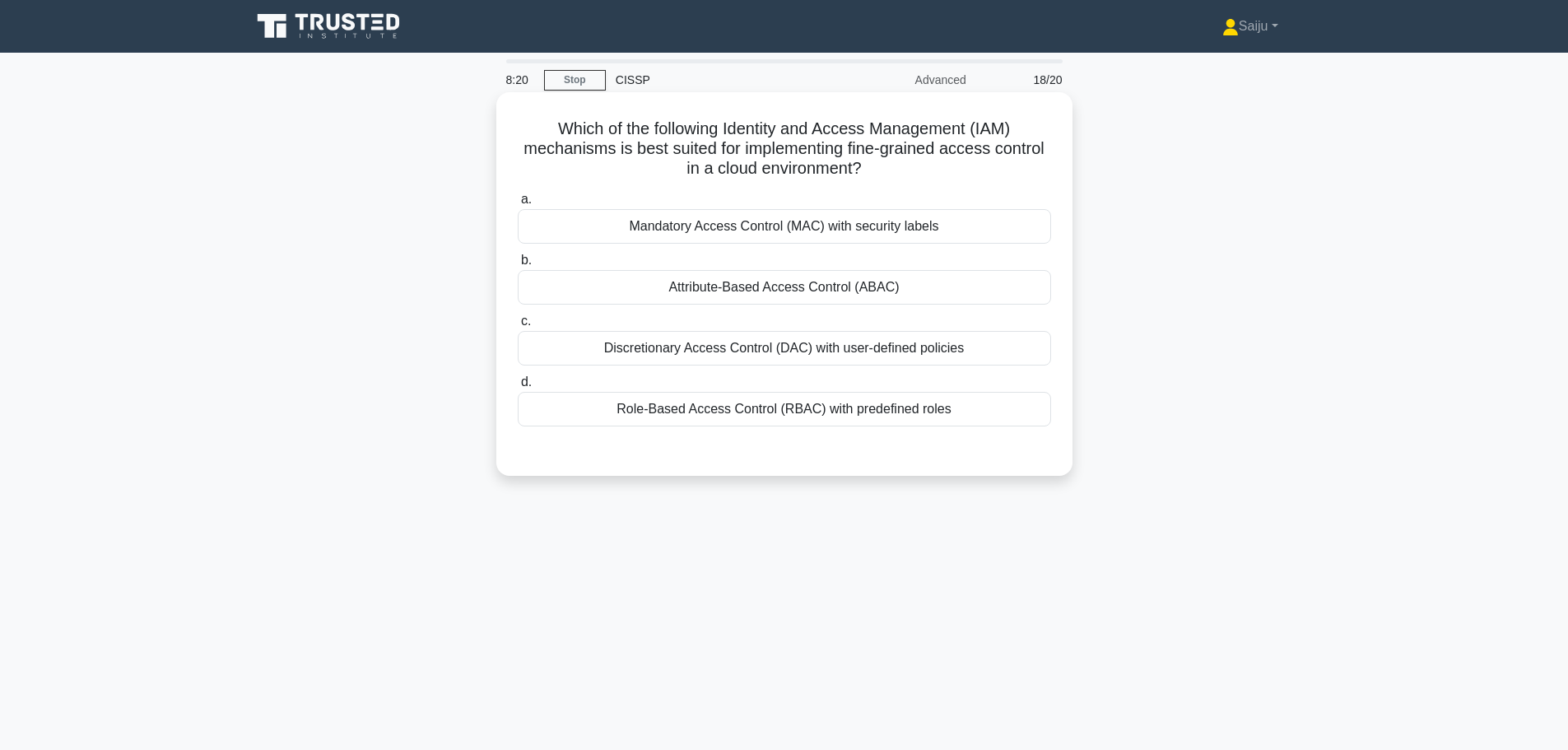
click at [729, 413] on div "Role-Based Access Control (RBAC) with predefined roles" at bounding box center [784, 408] width 533 height 34
click at [517, 388] on input "d. Role-Based Access Control (RBAC) with predefined roles" at bounding box center [517, 382] width 0 height 11
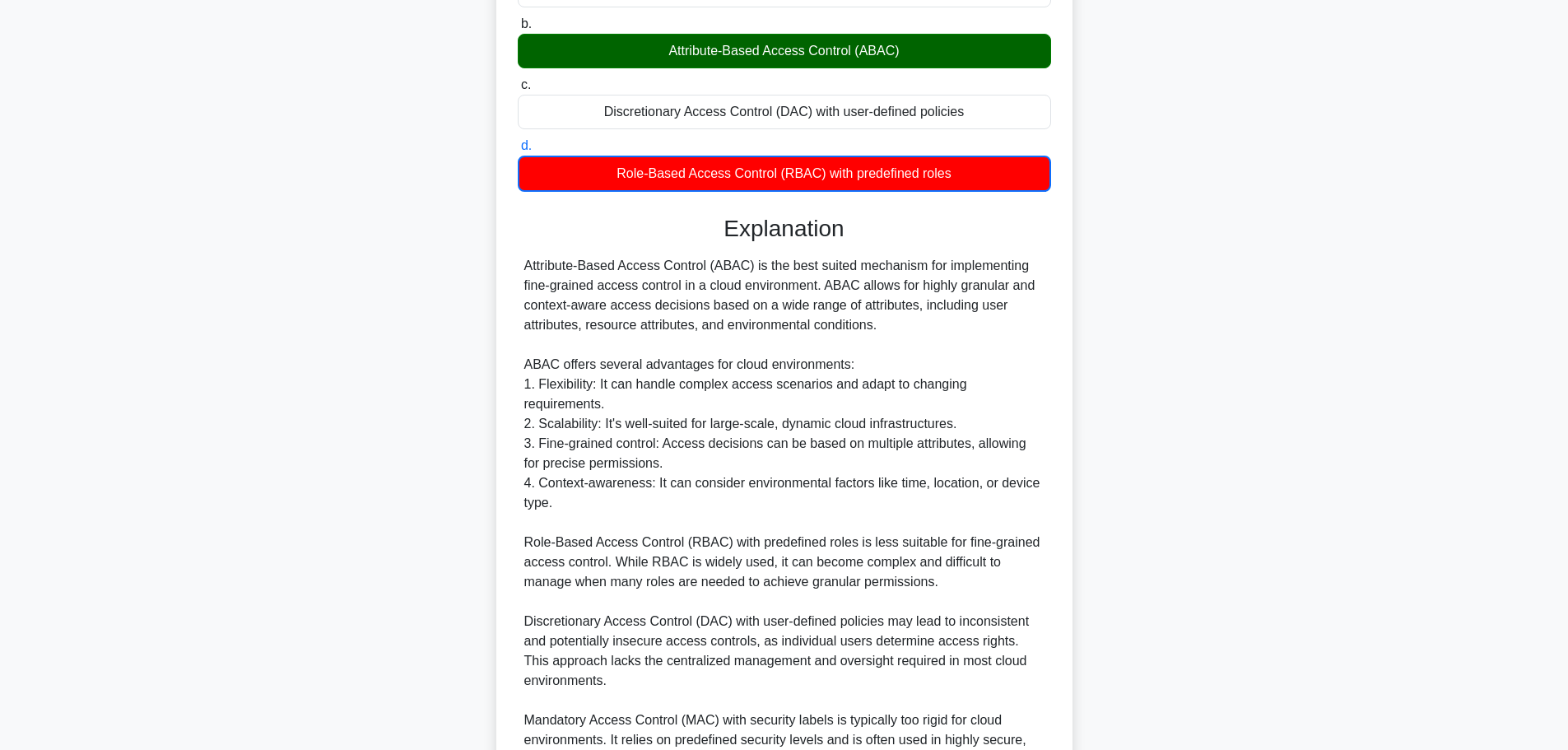
scroll to position [386, 0]
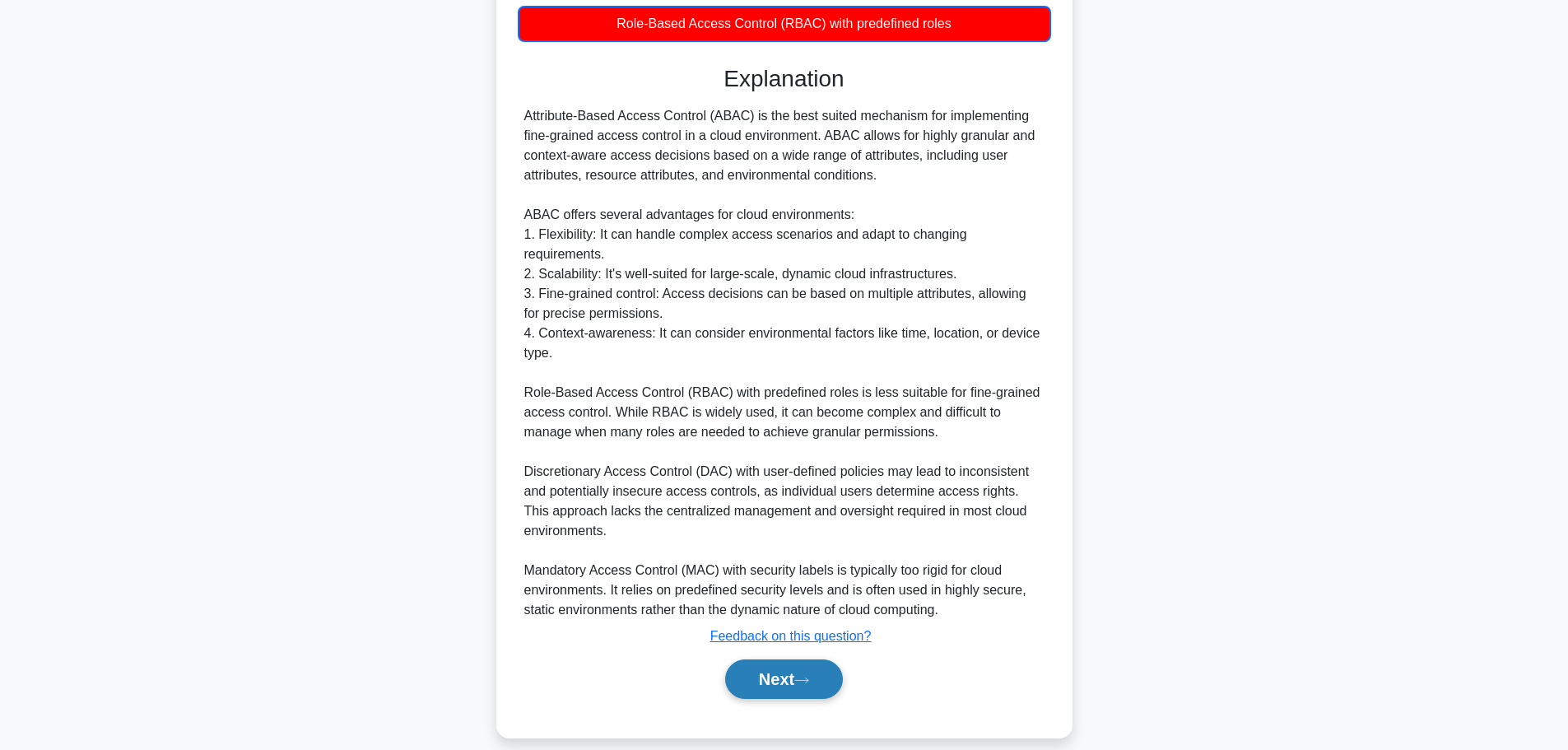
click at [780, 659] on button "Next" at bounding box center [784, 678] width 118 height 39
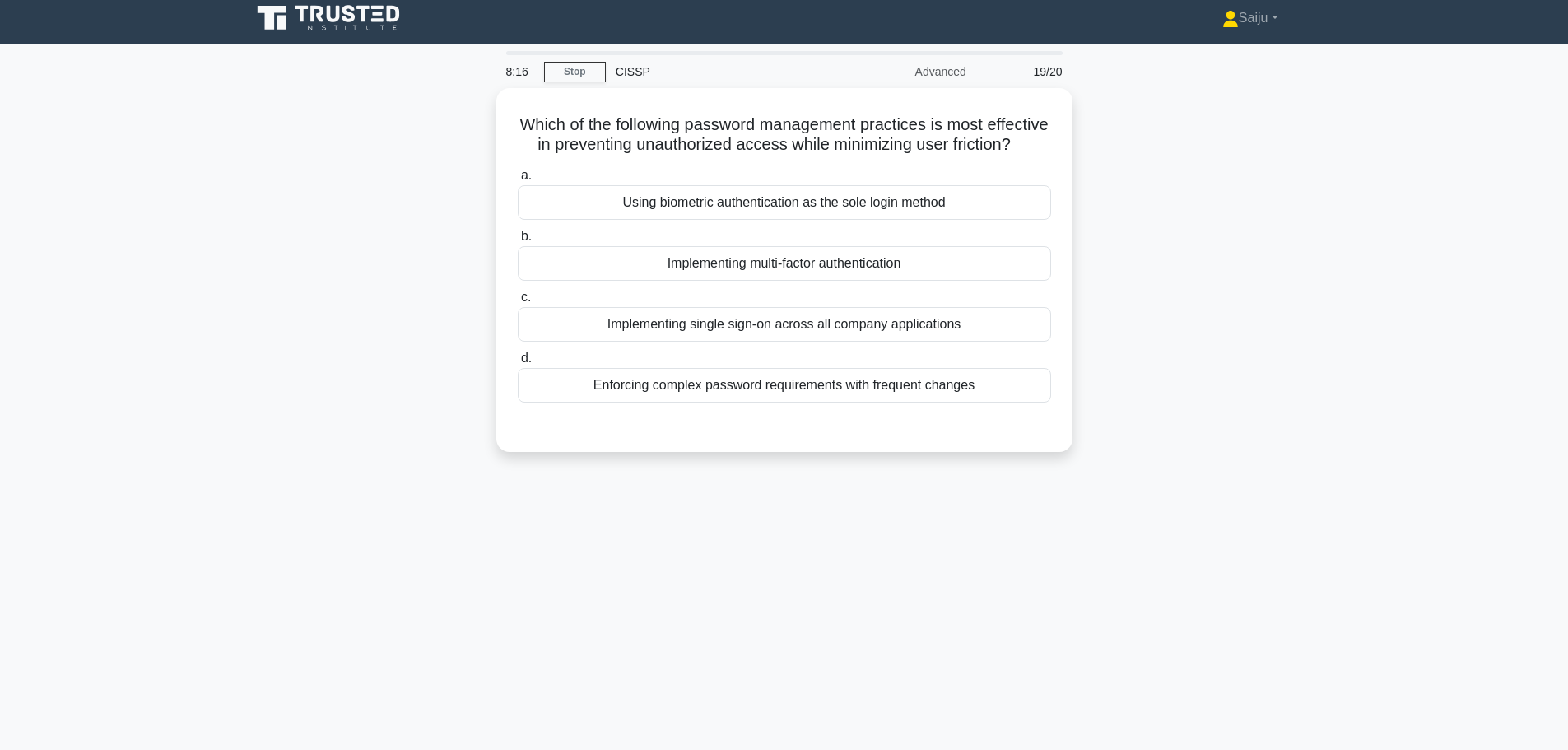
scroll to position [0, 0]
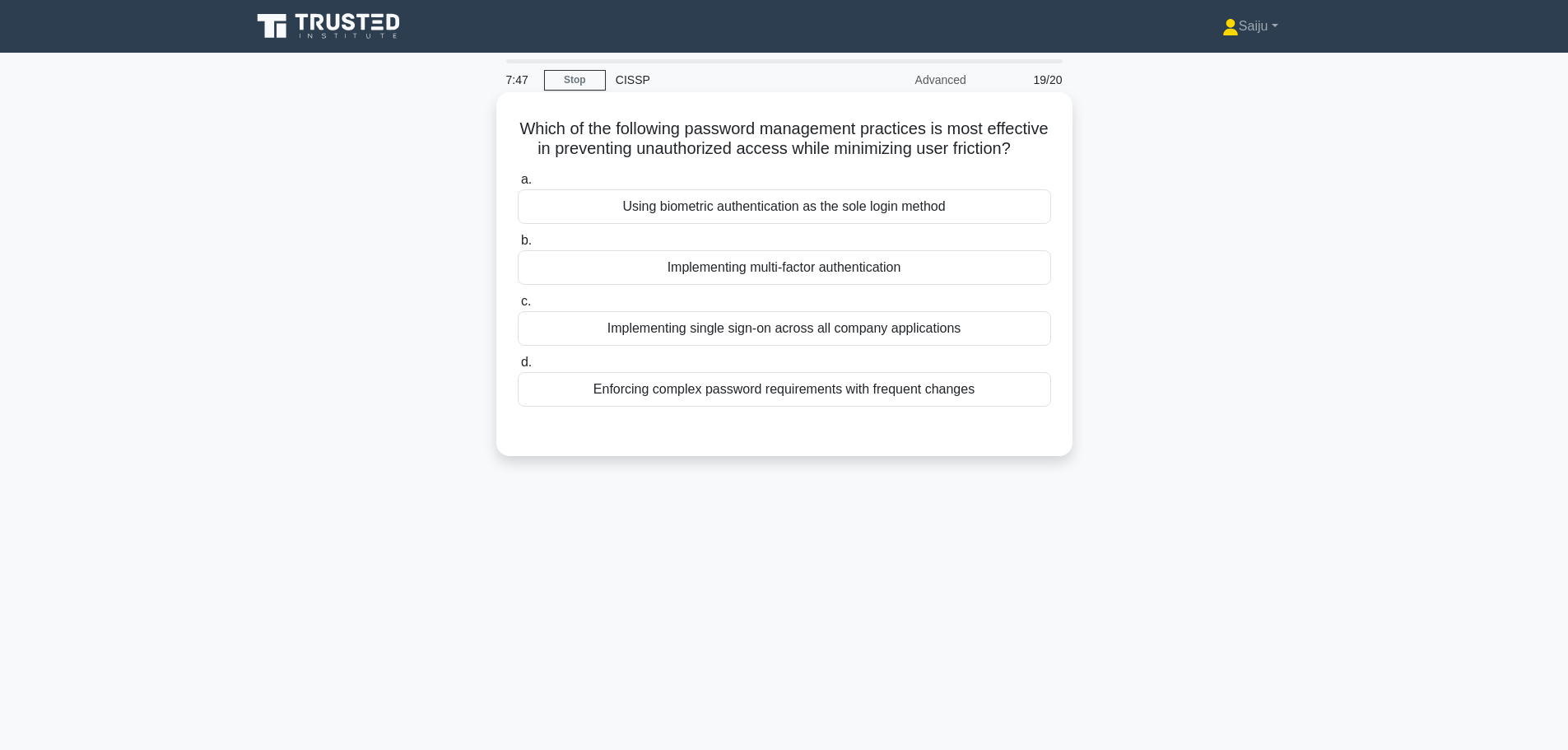
click at [939, 406] on div "Enforcing complex password requirements with frequent changes" at bounding box center [784, 389] width 533 height 34
click at [517, 368] on input "d. Enforcing complex password requirements with frequent changes" at bounding box center [517, 362] width 0 height 11
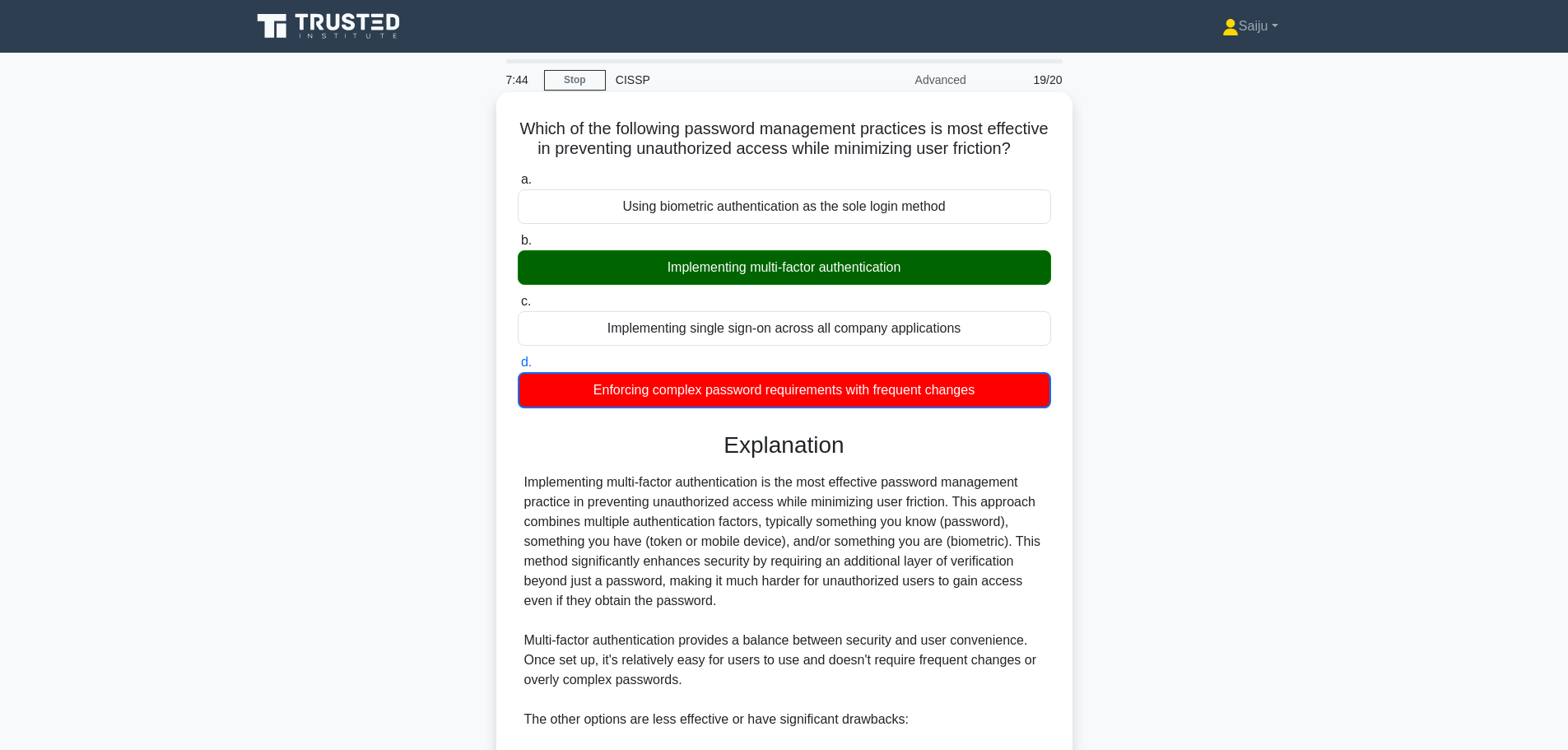
click at [848, 279] on div "Implementing multi-factor authentication" at bounding box center [784, 267] width 533 height 34
click at [517, 246] on input "b. Implementing multi-factor authentication" at bounding box center [517, 240] width 0 height 11
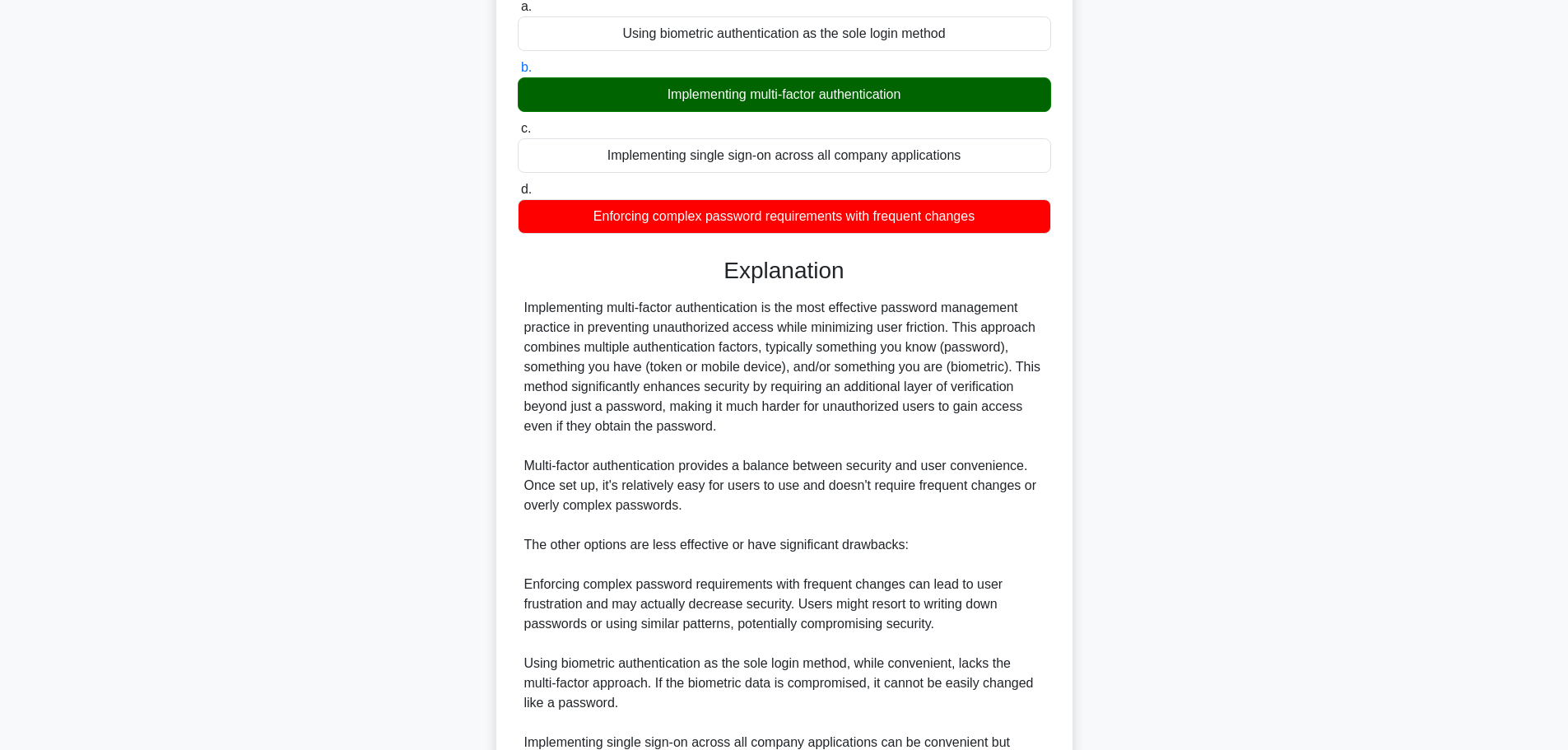
scroll to position [385, 0]
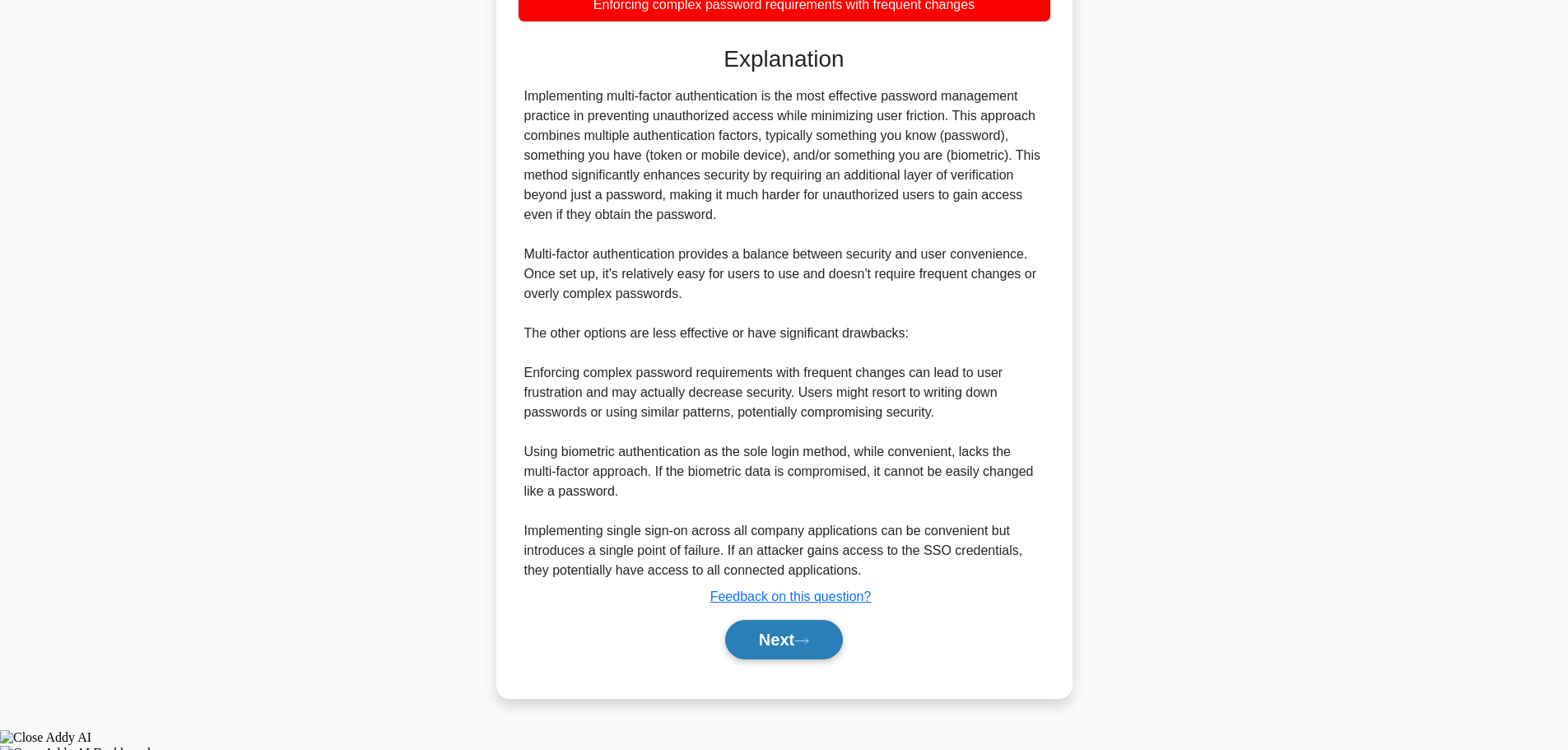
click at [797, 653] on button "Next" at bounding box center [784, 639] width 118 height 39
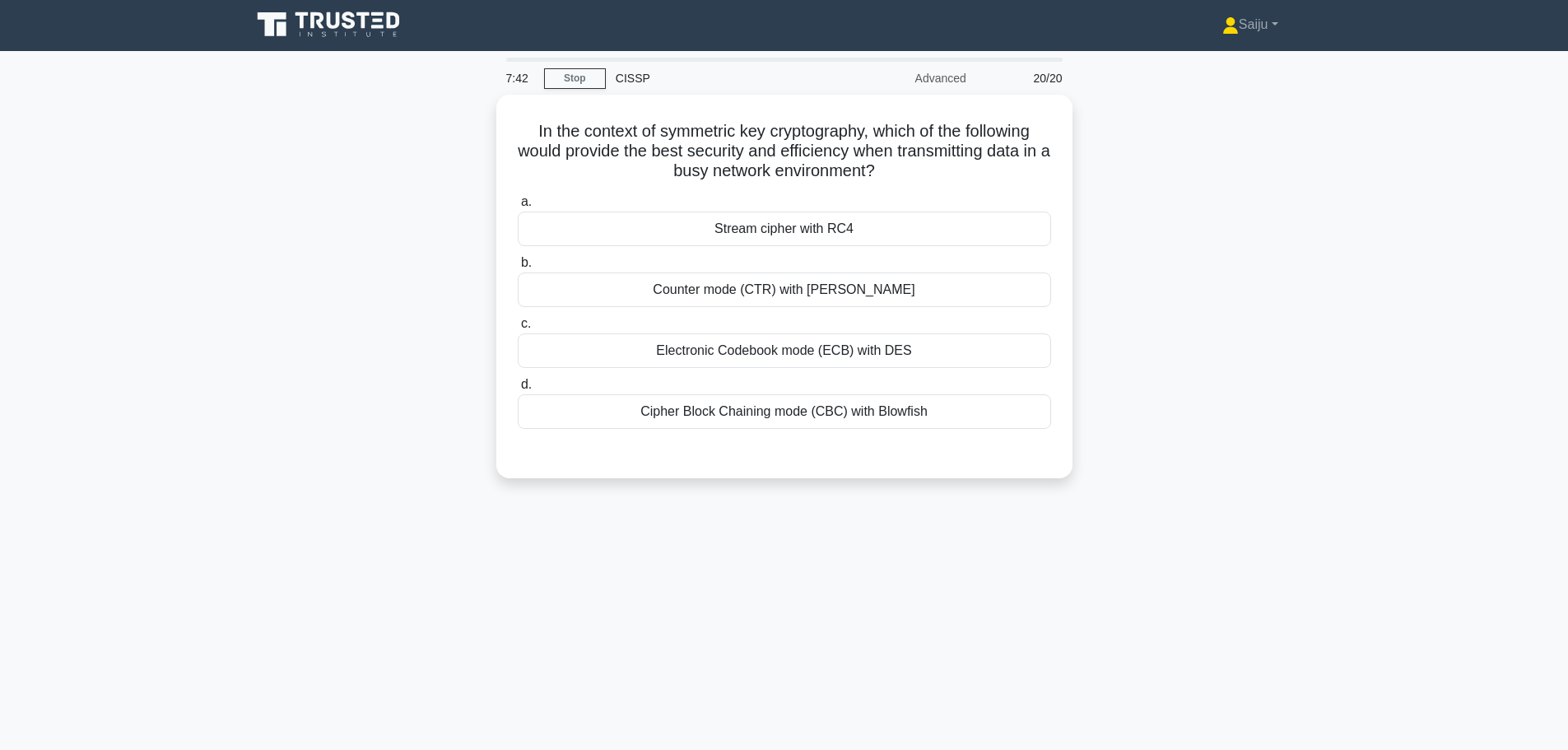
scroll to position [0, 0]
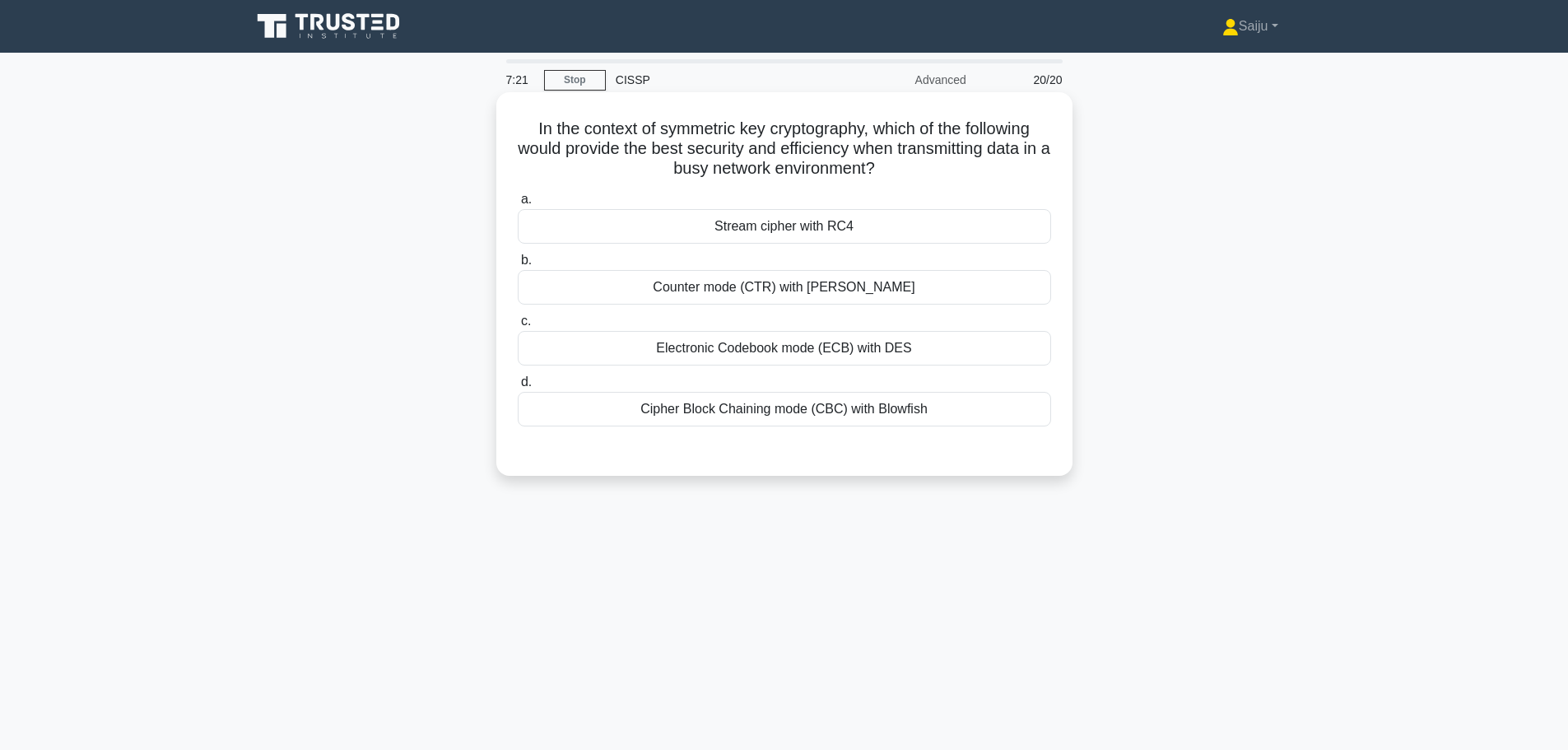
click at [799, 412] on div "Cipher Block Chaining mode (CBC) with Blowfish" at bounding box center [784, 408] width 533 height 34
click at [517, 388] on input "d. Cipher Block Chaining mode (CBC) with Blowfish" at bounding box center [517, 382] width 0 height 11
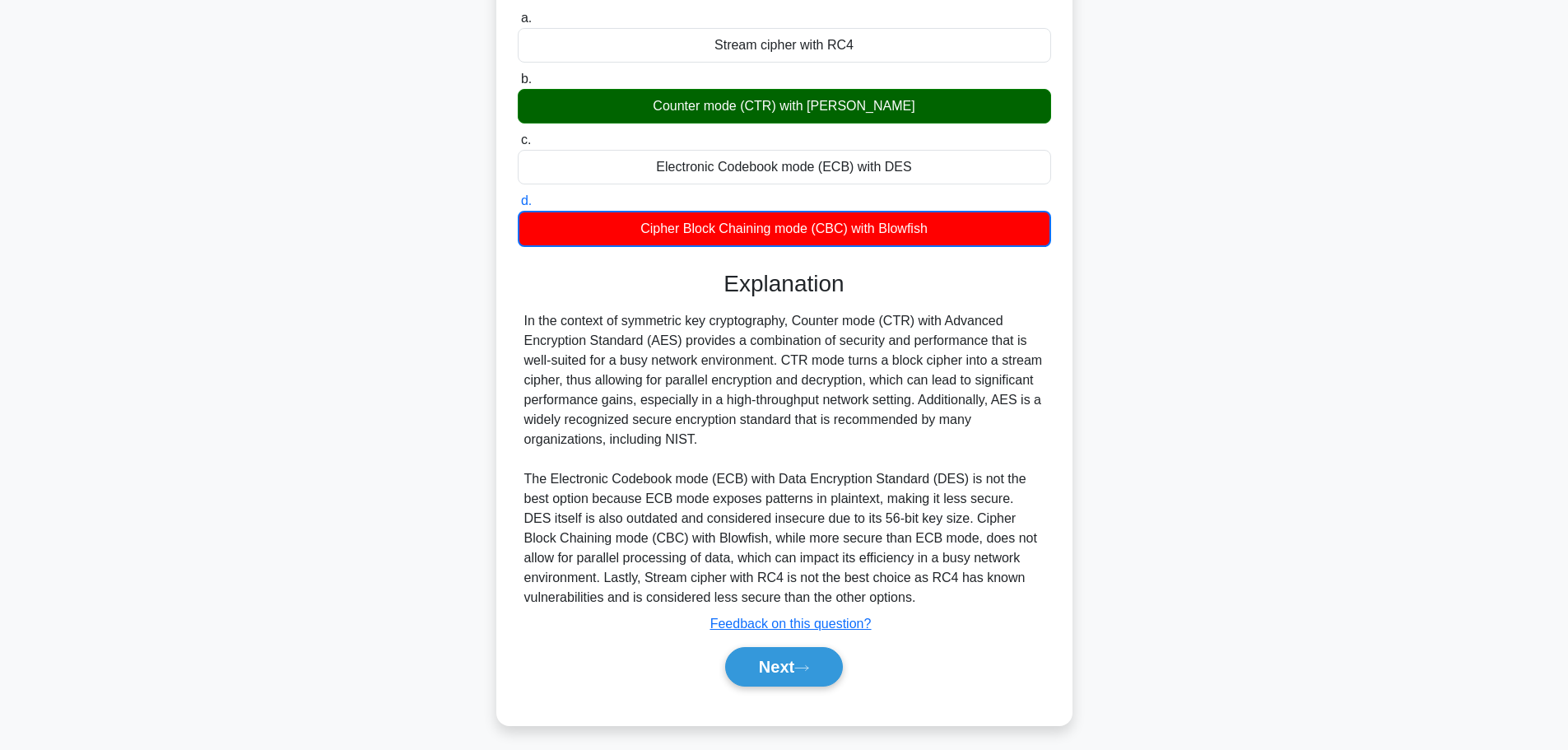
scroll to position [189, 0]
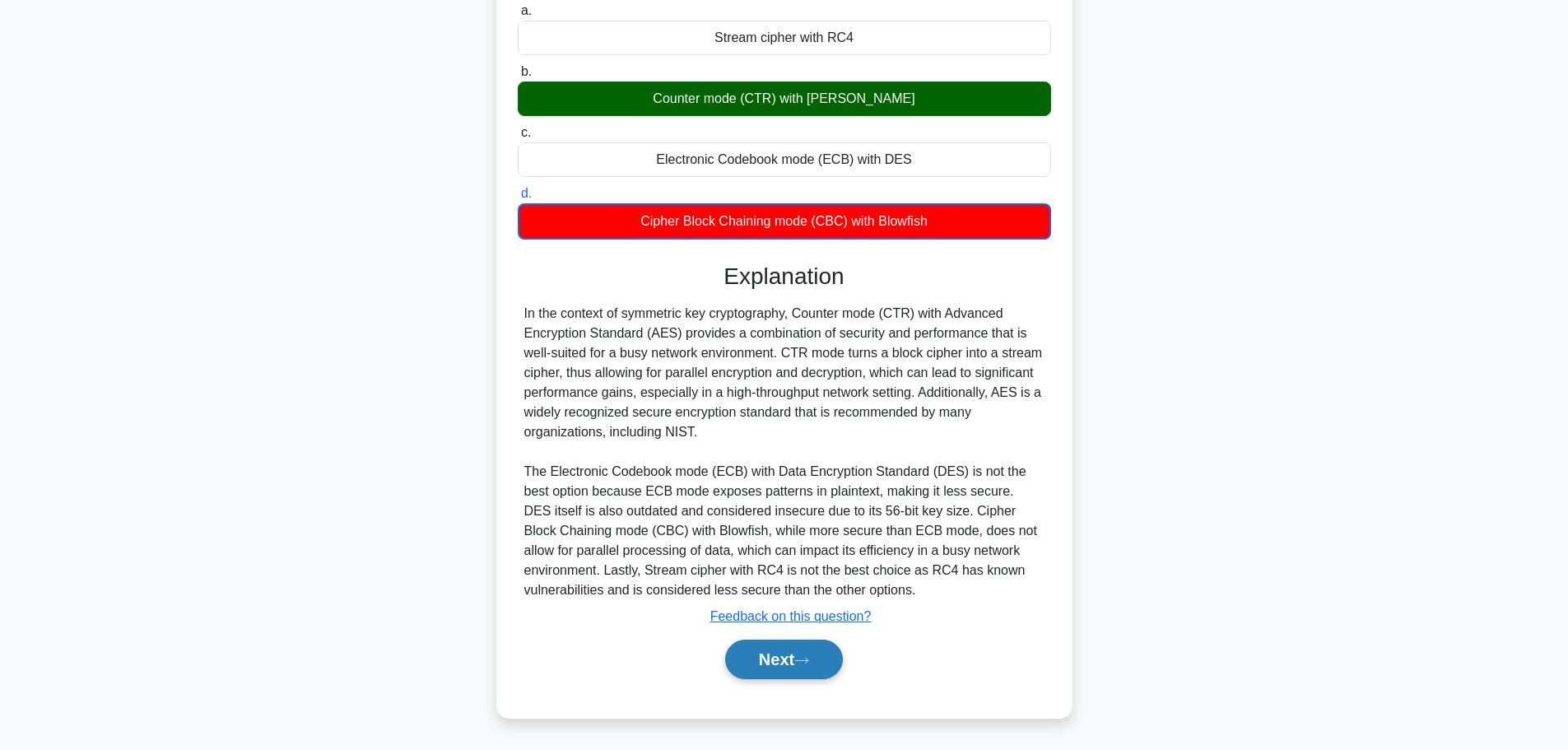
click at [779, 663] on button "Next" at bounding box center [784, 658] width 118 height 39
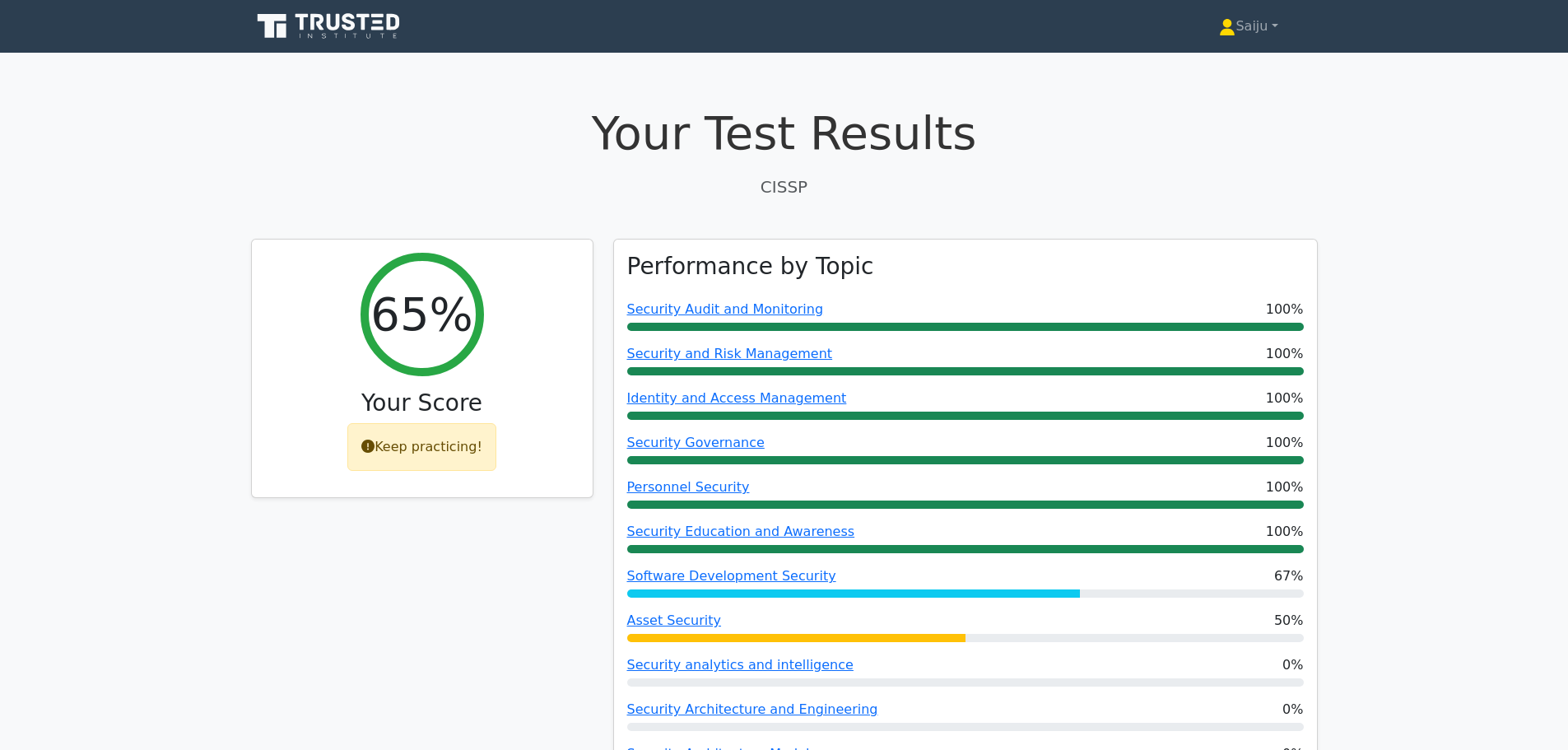
click at [343, 27] on icon at bounding box center [349, 22] width 13 height 18
